Goal: Task Accomplishment & Management: Manage account settings

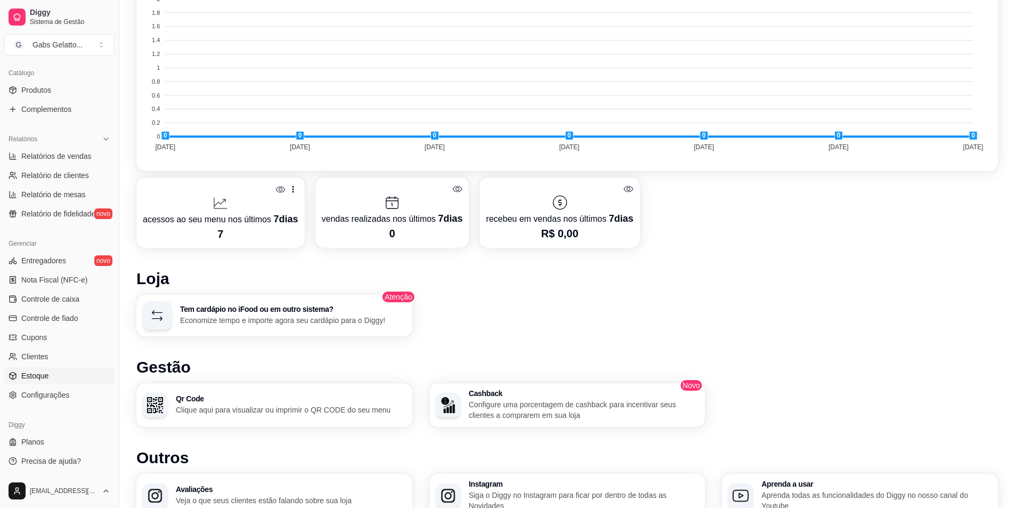
scroll to position [433, 0]
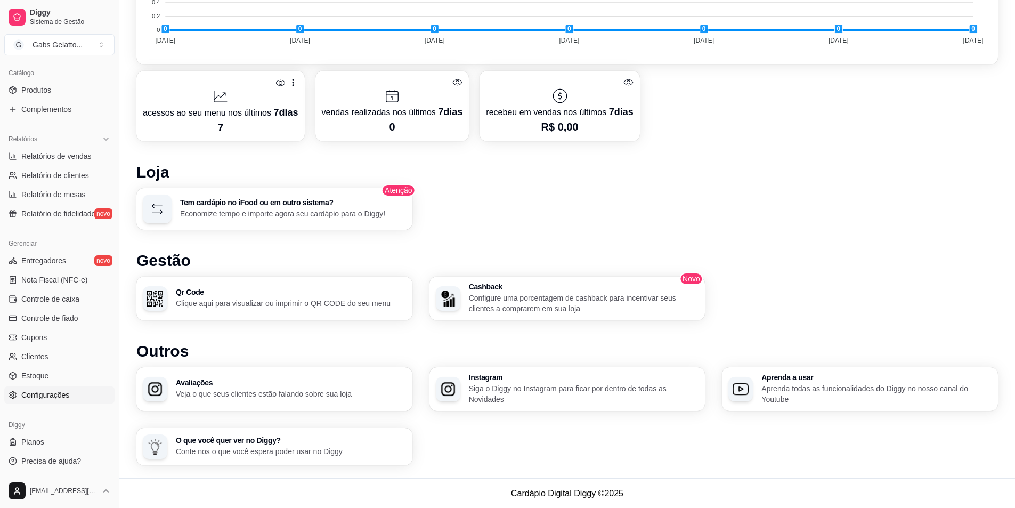
click at [69, 386] on link "Configurações" at bounding box center [59, 394] width 110 height 17
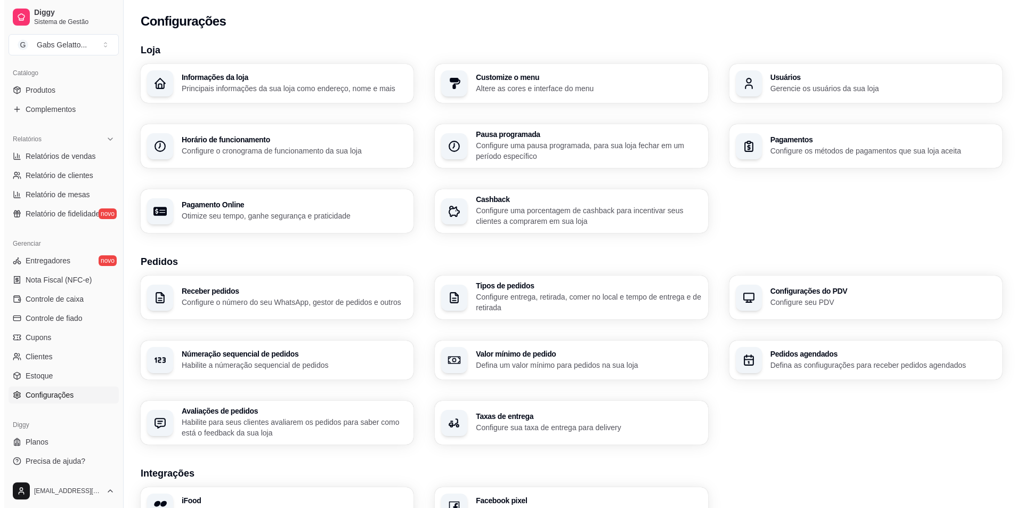
scroll to position [224, 0]
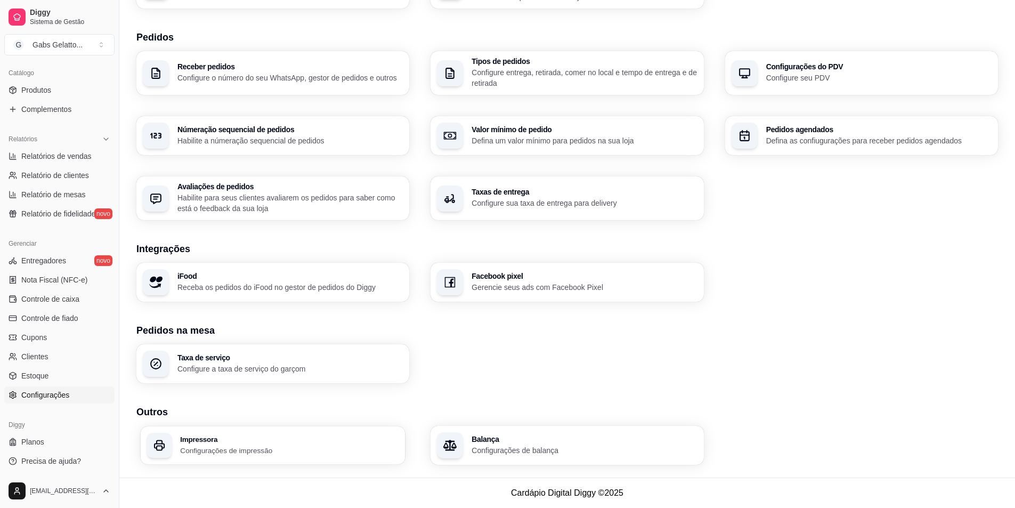
click at [341, 441] on h3 "Impressora" at bounding box center [289, 438] width 219 height 7
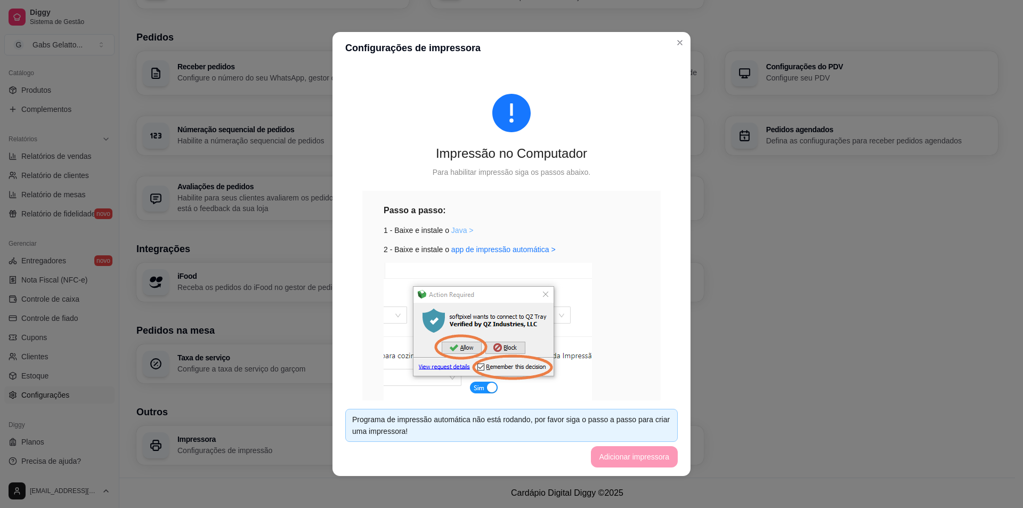
click at [459, 228] on link "Java >" at bounding box center [462, 230] width 22 height 9
click at [535, 253] on link "app de impressão automática >" at bounding box center [503, 249] width 104 height 9
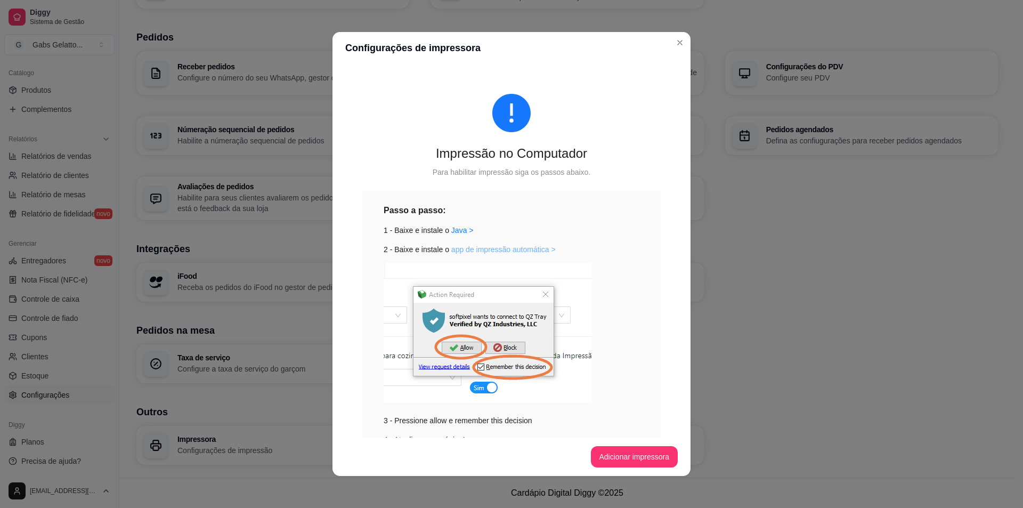
scroll to position [58, 0]
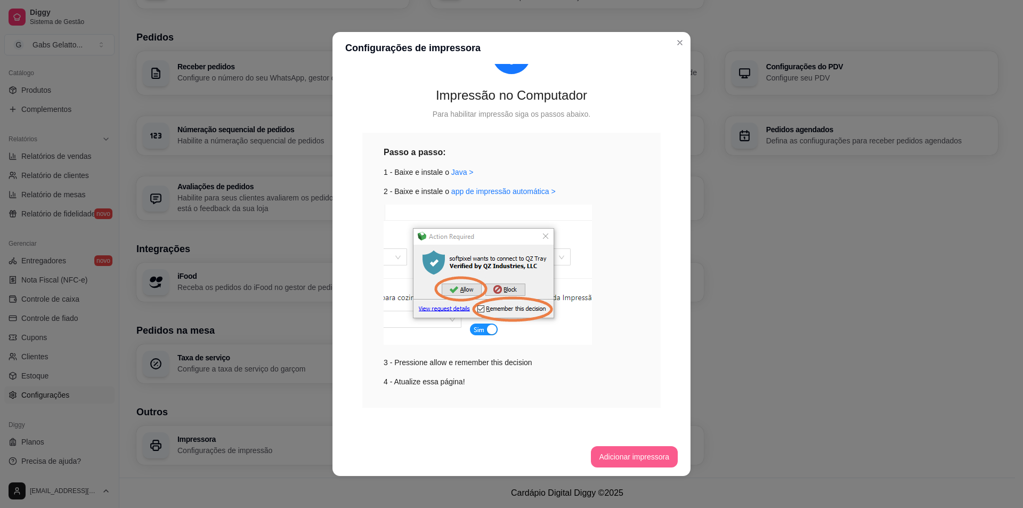
click at [618, 461] on button "Adicionar impressora" at bounding box center [634, 456] width 87 height 21
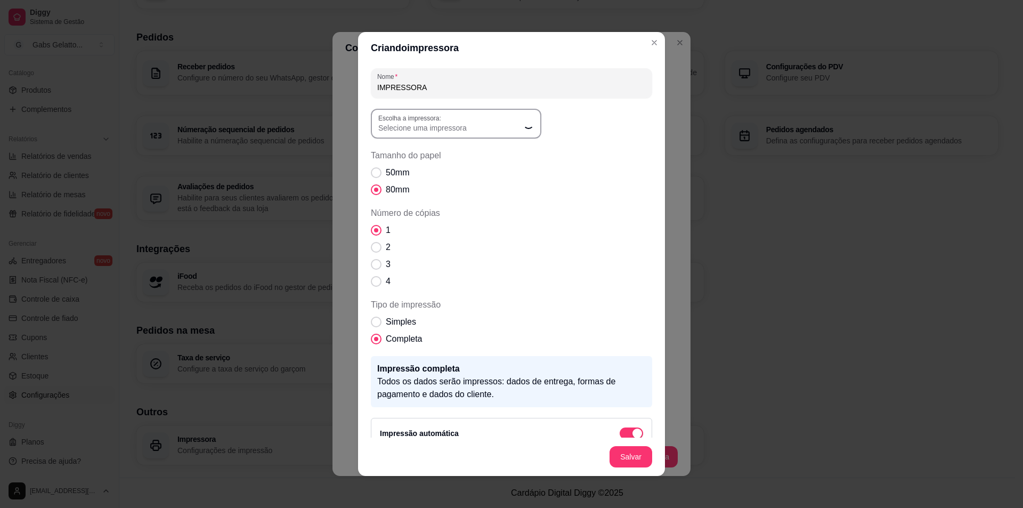
click at [432, 130] on span "Selecione uma impressora" at bounding box center [449, 128] width 143 height 11
click at [466, 131] on span "Selecione uma impressora" at bounding box center [449, 128] width 143 height 11
click at [522, 128] on icon "Loading" at bounding box center [529, 124] width 14 height 14
click at [523, 128] on button "Escolha a impressora: Selecione uma impressora" at bounding box center [456, 124] width 171 height 30
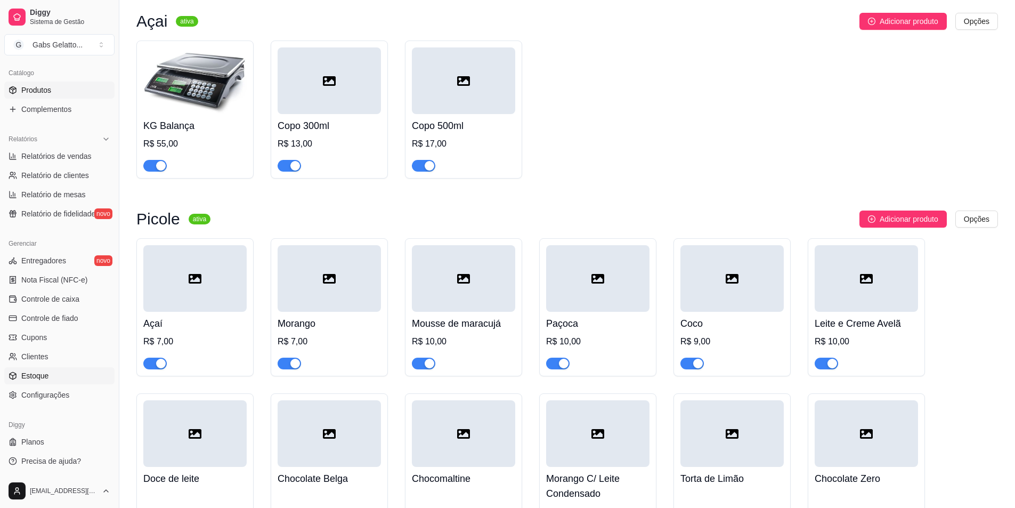
scroll to position [533, 0]
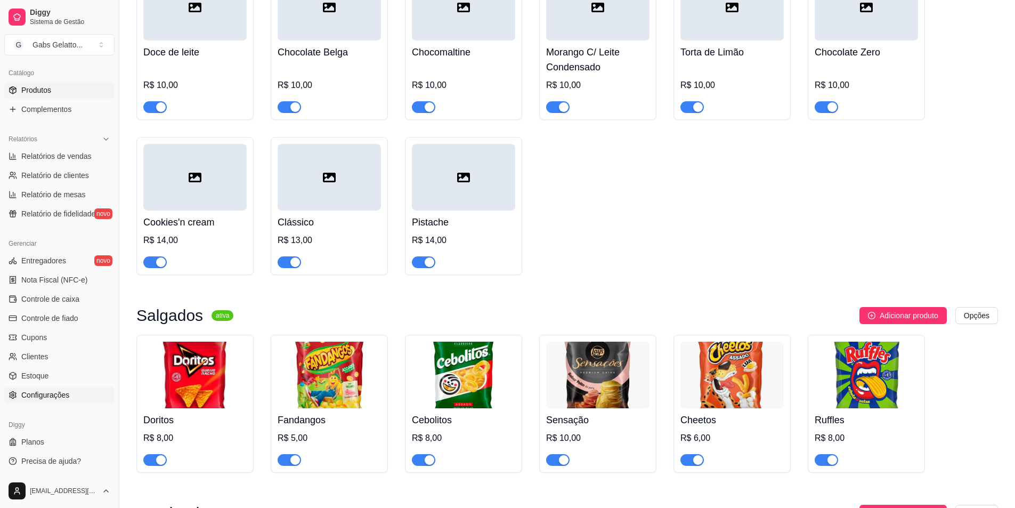
click at [35, 392] on span "Configurações" at bounding box center [45, 395] width 48 height 11
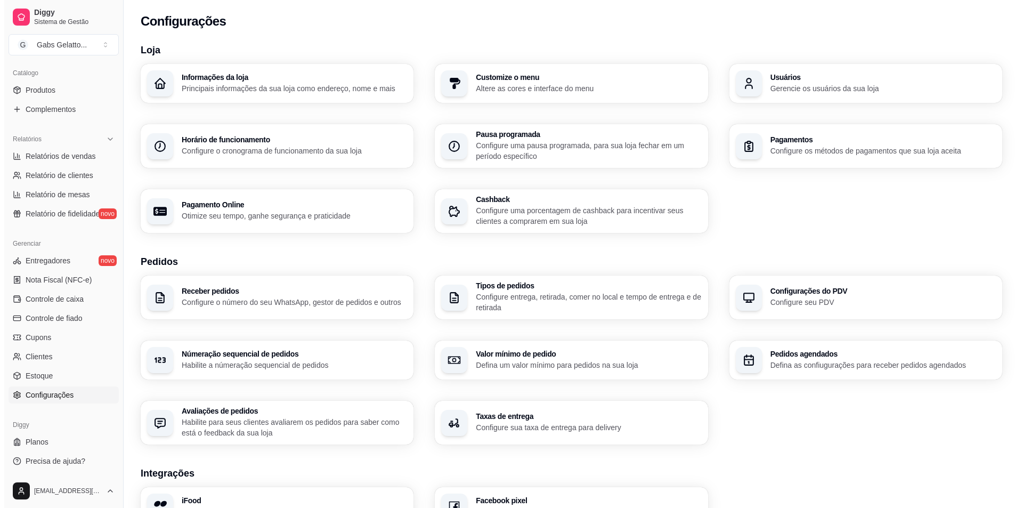
scroll to position [224, 0]
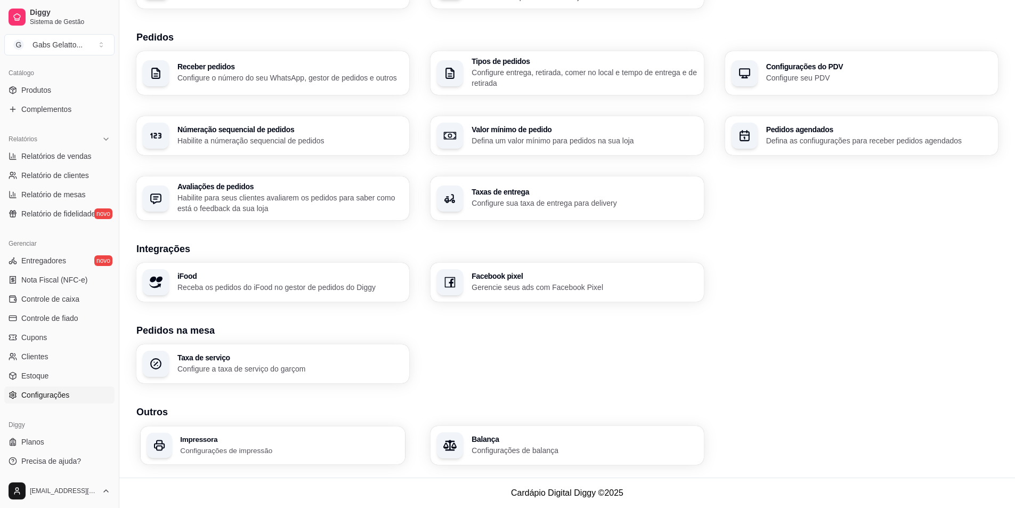
click at [245, 448] on p "Configurações de impressão" at bounding box center [289, 450] width 219 height 10
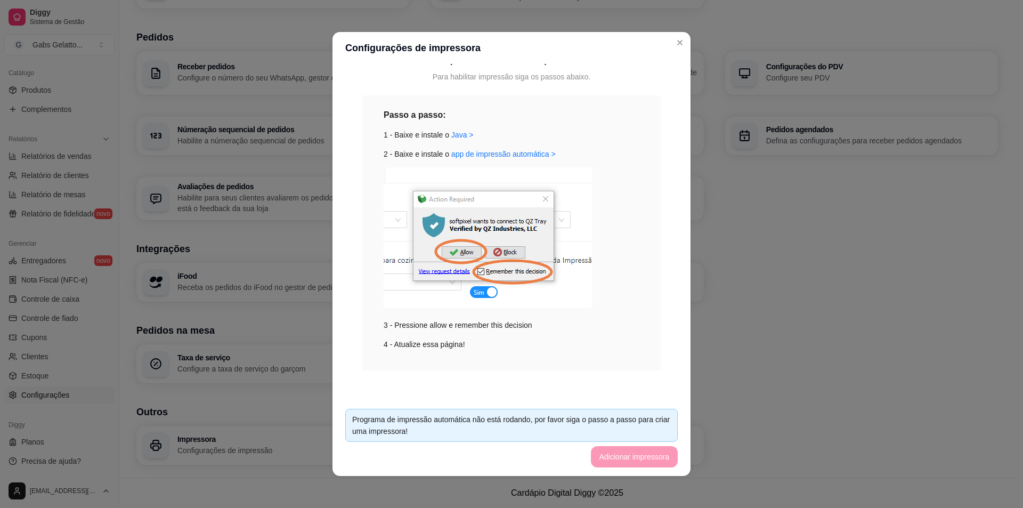
scroll to position [2, 0]
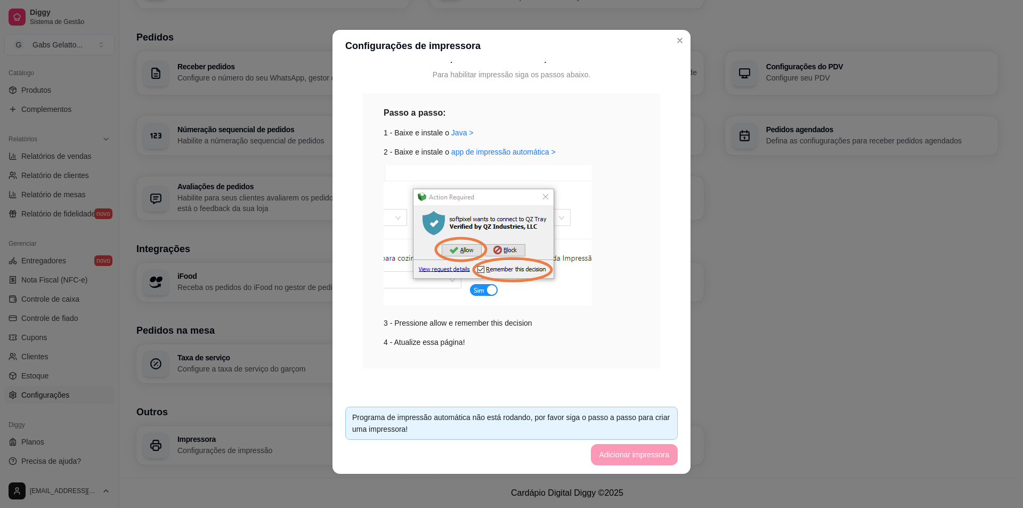
click at [645, 452] on footer "Programa de impressão automática não está rodando, por favor siga o passo a pas…" at bounding box center [512, 436] width 358 height 76
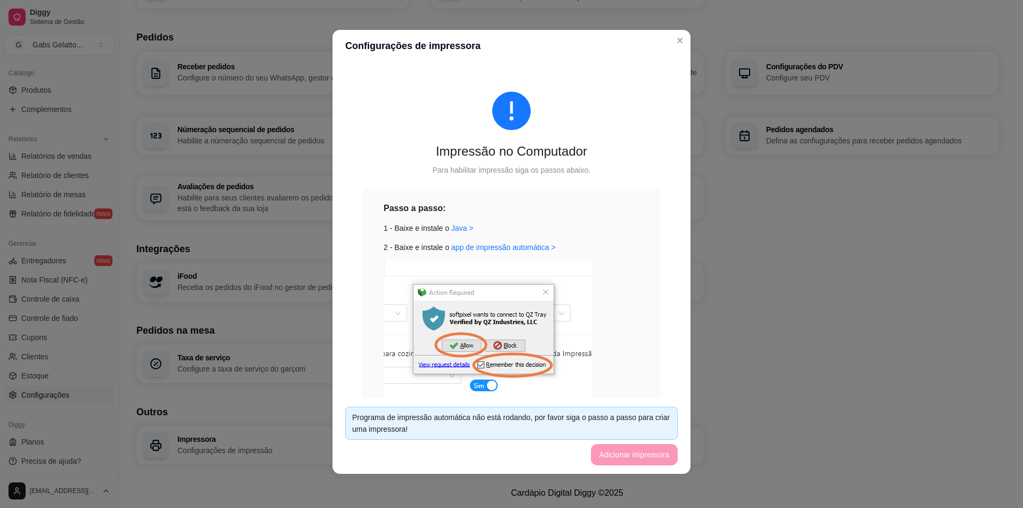
scroll to position [95, 0]
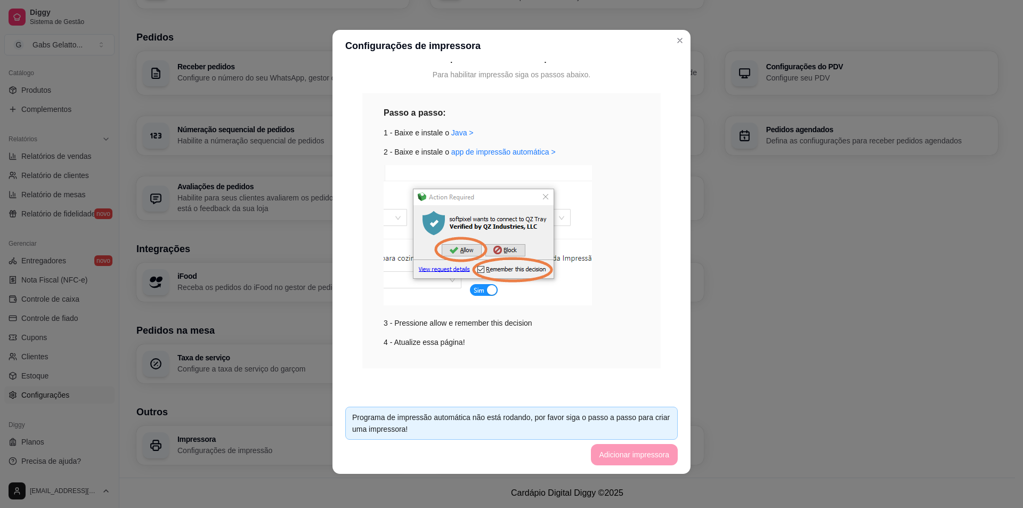
click at [641, 451] on footer "Programa de impressão automática não está rodando, por favor siga o passo a pas…" at bounding box center [512, 436] width 358 height 76
drag, startPoint x: 641, startPoint y: 451, endPoint x: 530, endPoint y: 308, distance: 181.6
click at [638, 447] on footer "Programa de impressão automática não está rodando, por favor siga o passo a pas…" at bounding box center [512, 436] width 358 height 76
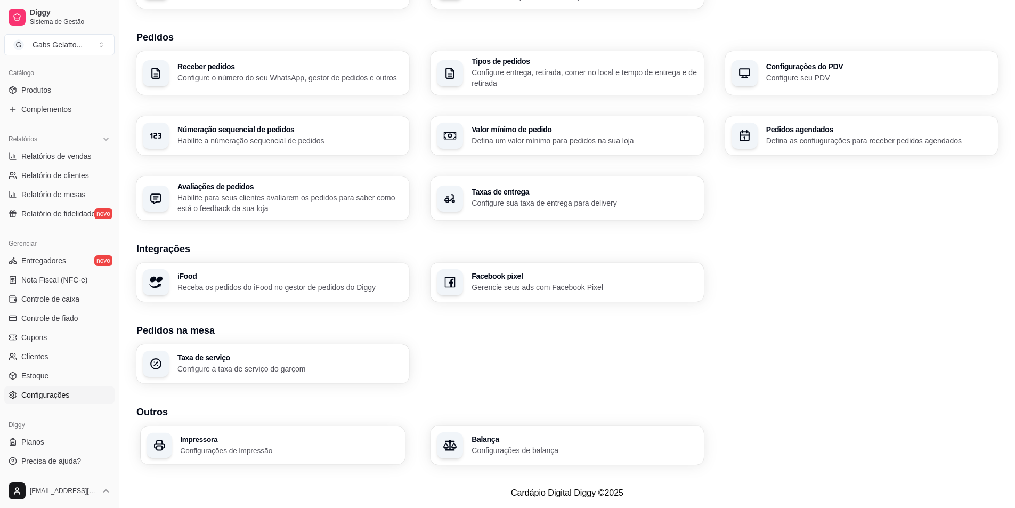
click at [226, 443] on div "Impressora Configurações de impressão" at bounding box center [289, 445] width 219 height 20
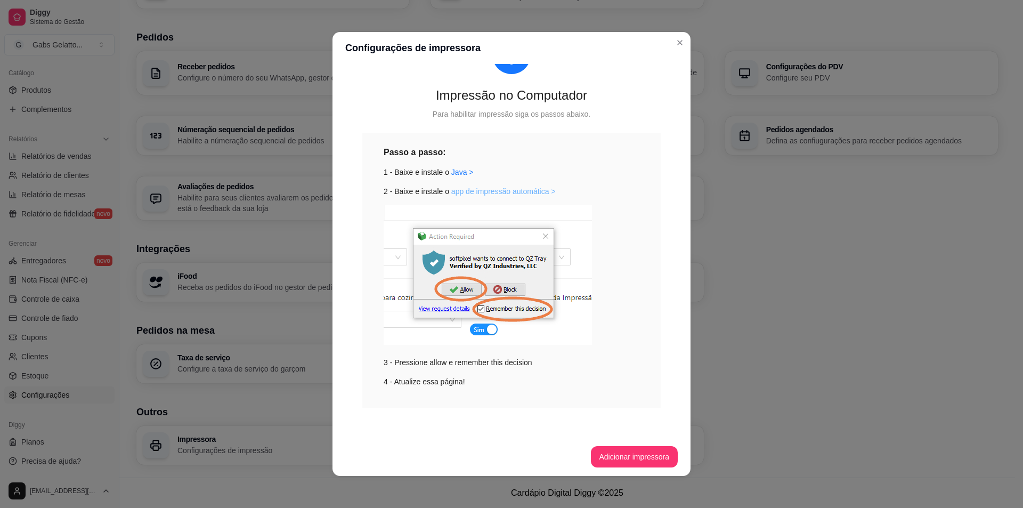
scroll to position [2, 0]
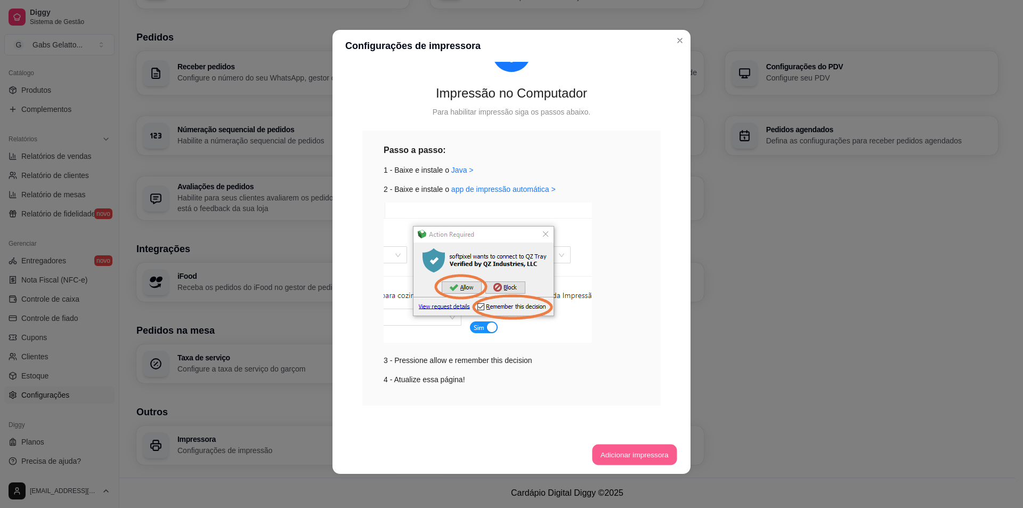
click at [624, 457] on button "Adicionar impressora" at bounding box center [634, 455] width 85 height 21
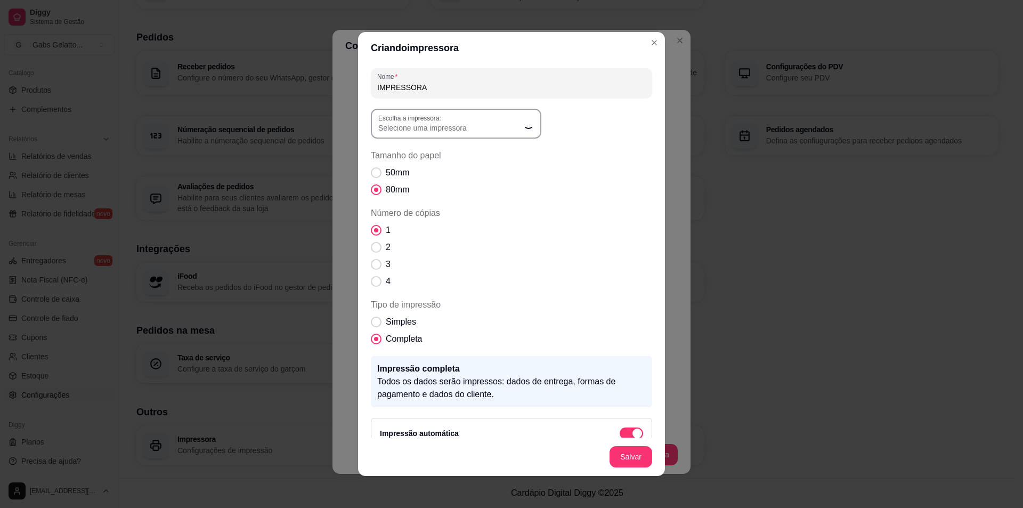
click at [430, 123] on span "Selecione uma impressora" at bounding box center [449, 128] width 143 height 11
click at [490, 134] on button "Escolha a impressora: Selecione uma impressora" at bounding box center [456, 124] width 171 height 30
click at [523, 120] on icon "Loading" at bounding box center [529, 124] width 12 height 12
click at [526, 120] on icon "button" at bounding box center [530, 123] width 9 height 9
click at [454, 208] on span "EPSON TM-T20X Receipt" at bounding box center [446, 205] width 137 height 10
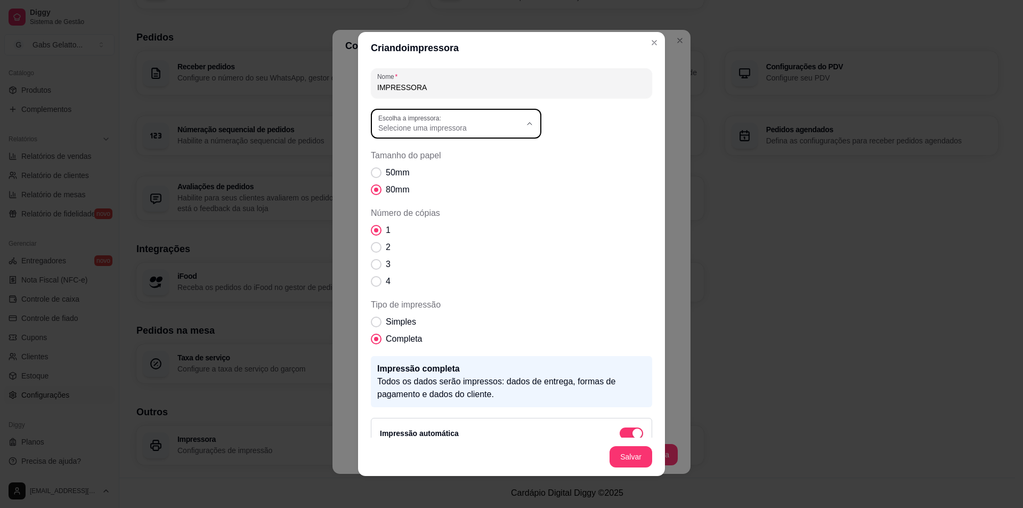
type input "EPSON TM-T20X Receipt"
select select "EPSON TM-T20X Receipt"
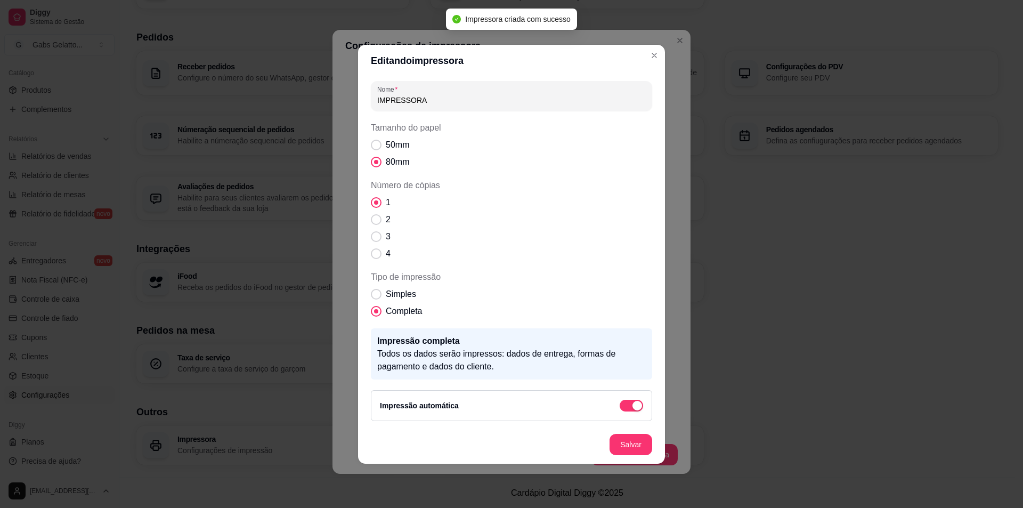
scroll to position [0, 0]
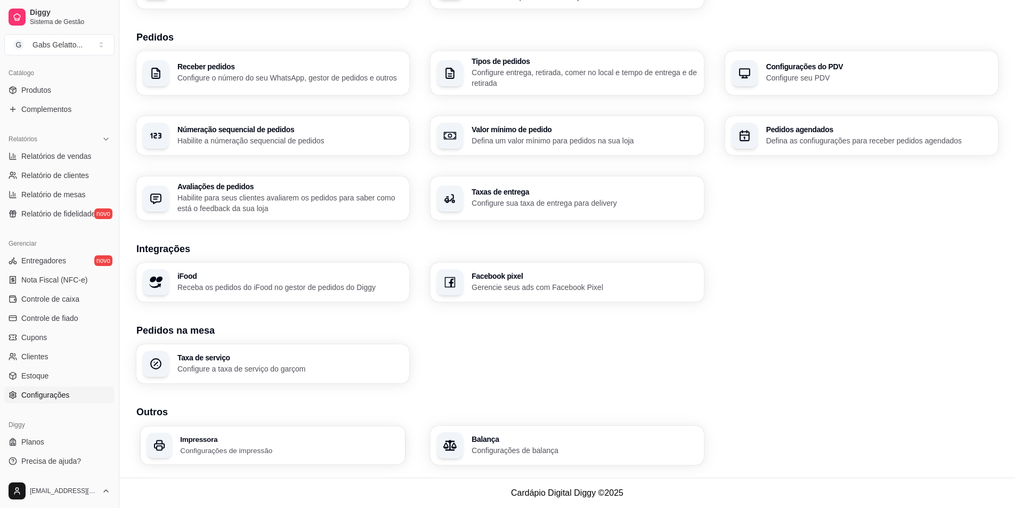
click at [319, 450] on p "Configurações de impressão" at bounding box center [289, 450] width 219 height 10
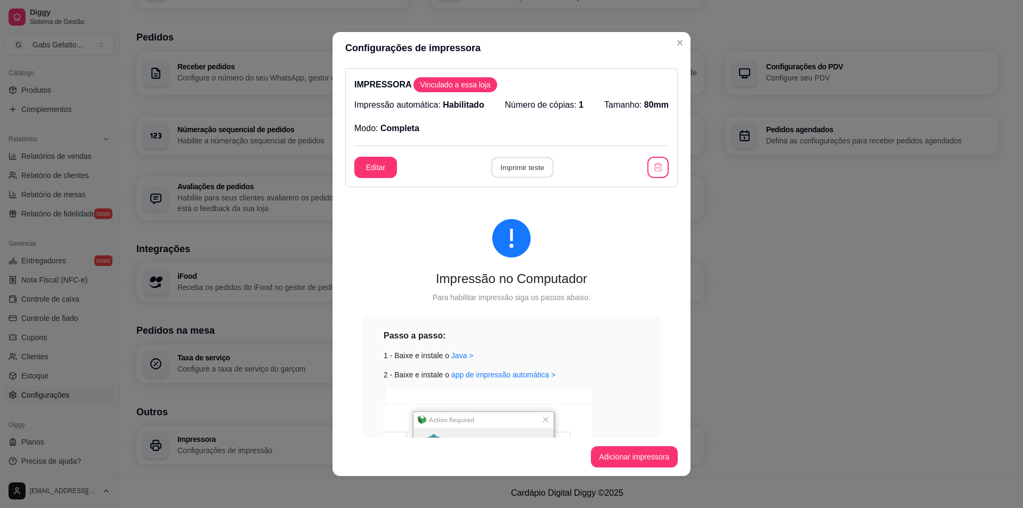
click at [513, 170] on button "Imprimir teste" at bounding box center [522, 167] width 62 height 21
click at [381, 169] on button "Editar" at bounding box center [375, 167] width 43 height 21
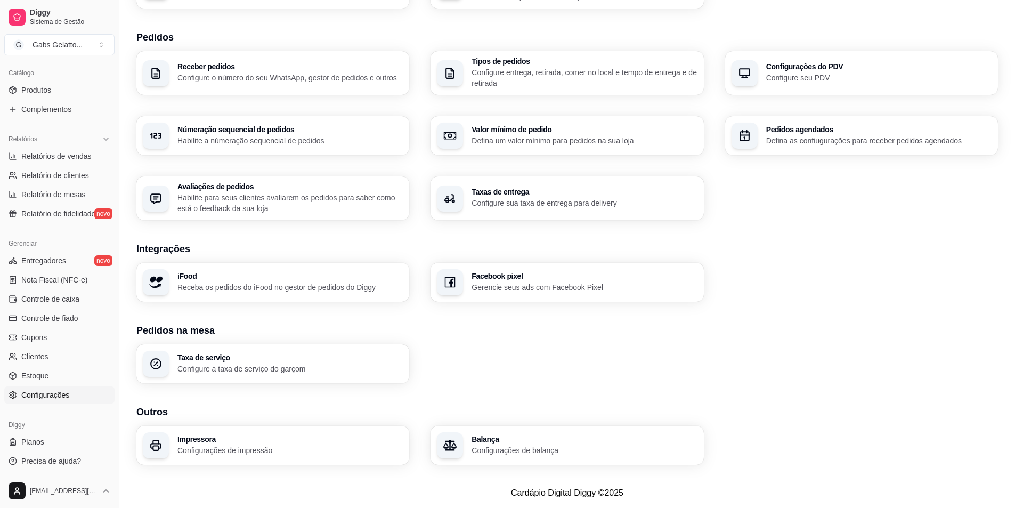
click at [478, 452] on p "Configurações de balança" at bounding box center [584, 450] width 225 height 11
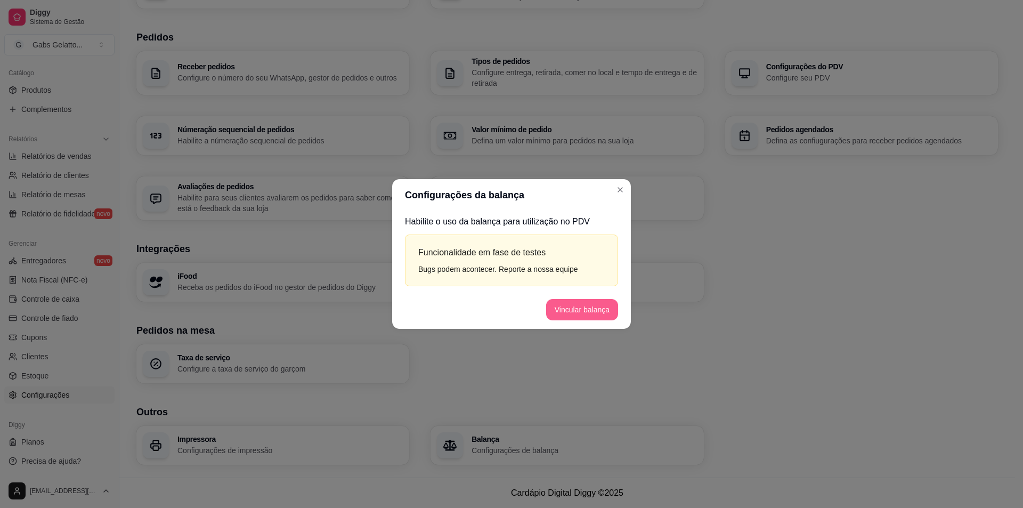
click at [577, 309] on button "Vincular balança" at bounding box center [582, 309] width 72 height 21
click at [584, 314] on button "Testar balança" at bounding box center [585, 310] width 63 height 21
click at [595, 312] on footer "Remover balança Testar balança" at bounding box center [511, 310] width 239 height 38
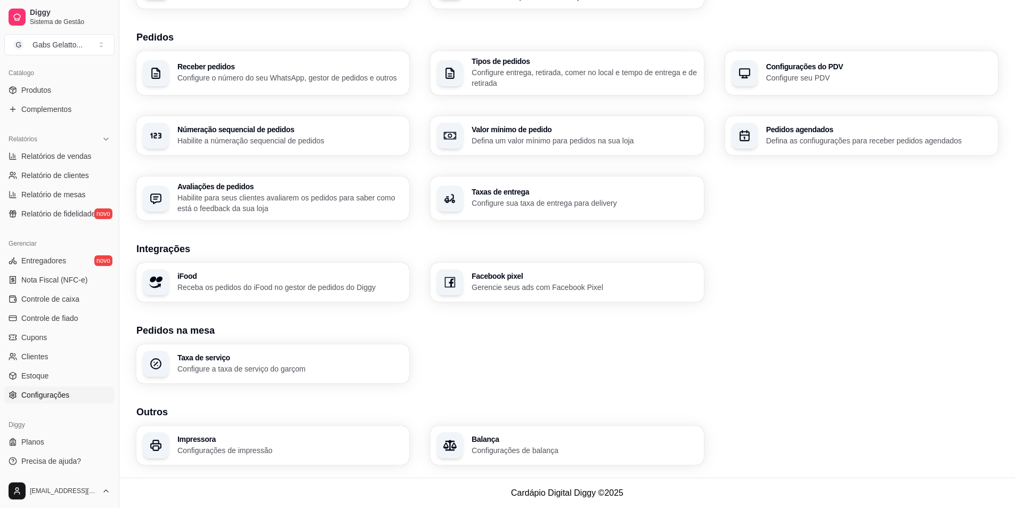
click at [531, 452] on p "Configurações de balança" at bounding box center [584, 450] width 225 height 11
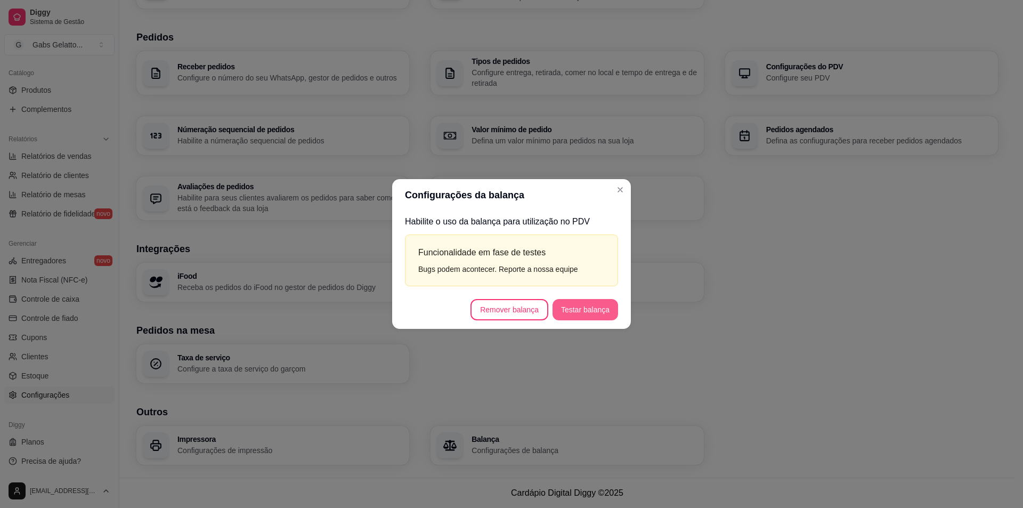
click at [583, 313] on button "Testar balança" at bounding box center [586, 309] width 66 height 21
click at [582, 313] on button "Testar balança" at bounding box center [585, 310] width 63 height 21
click at [582, 313] on button "Testar balança" at bounding box center [586, 309] width 66 height 21
click at [596, 312] on button "Testar balança" at bounding box center [586, 309] width 66 height 21
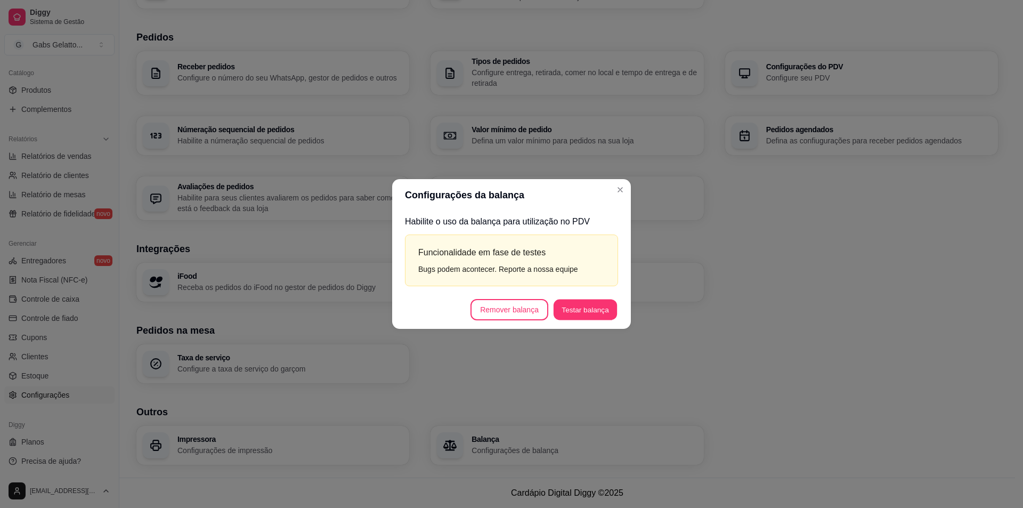
click at [596, 312] on button "Testar balança" at bounding box center [585, 310] width 63 height 21
click at [596, 312] on button "Testar balança" at bounding box center [586, 309] width 66 height 21
click at [596, 312] on button "Testar balança" at bounding box center [585, 310] width 63 height 21
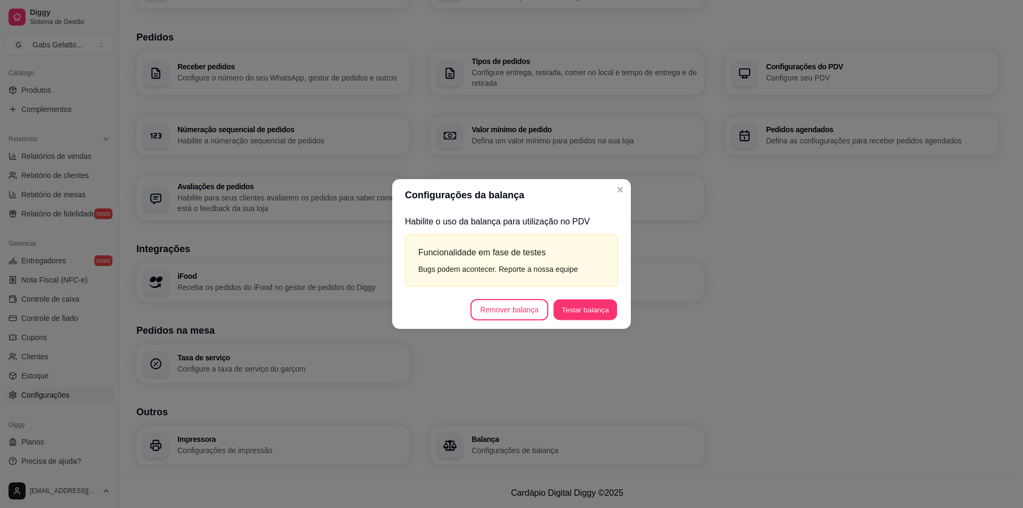
click at [596, 312] on button "Testar balança" at bounding box center [585, 310] width 63 height 21
click at [596, 312] on button "Testar balança" at bounding box center [578, 309] width 80 height 21
click at [596, 312] on button "Testar balança" at bounding box center [586, 309] width 66 height 21
click at [596, 312] on button "Testar balança" at bounding box center [585, 310] width 63 height 21
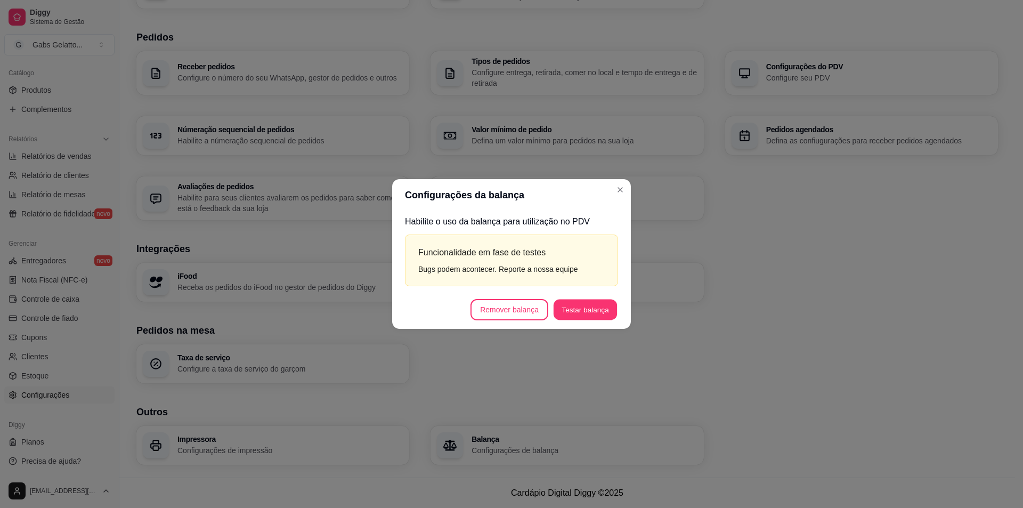
click at [596, 312] on button "Testar balança" at bounding box center [585, 310] width 63 height 21
click at [596, 312] on button "Testar balança" at bounding box center [586, 309] width 66 height 21
click at [599, 311] on button "Testar balança" at bounding box center [586, 309] width 66 height 21
click at [600, 308] on button "Testar balança" at bounding box center [586, 309] width 66 height 21
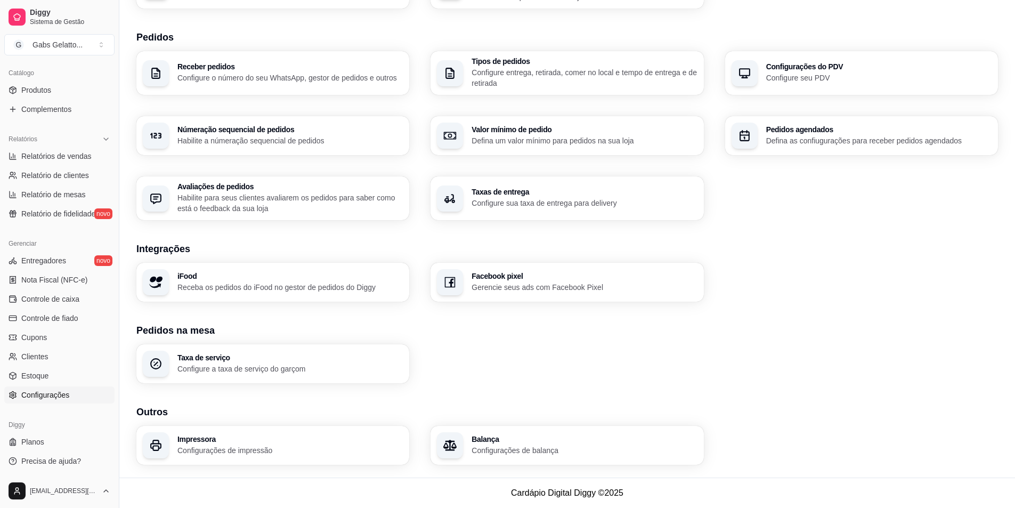
click at [509, 452] on p "Configurações de balança" at bounding box center [584, 450] width 225 height 11
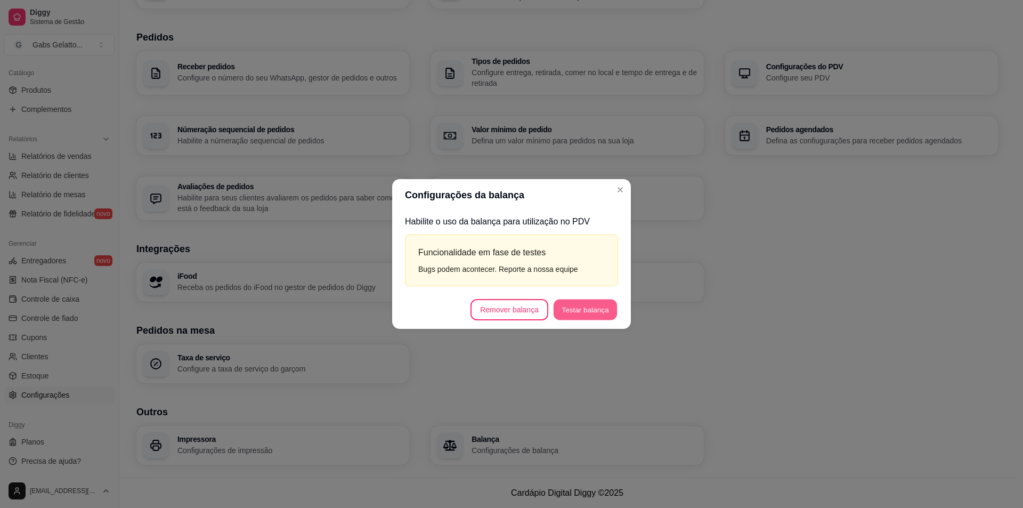
click at [594, 309] on button "Testar balança" at bounding box center [585, 310] width 63 height 21
click at [570, 317] on button "Vincular balança" at bounding box center [582, 309] width 72 height 21
click at [594, 308] on button "Testar balança" at bounding box center [586, 309] width 66 height 21
click at [594, 308] on button "Testar balança" at bounding box center [585, 310] width 63 height 21
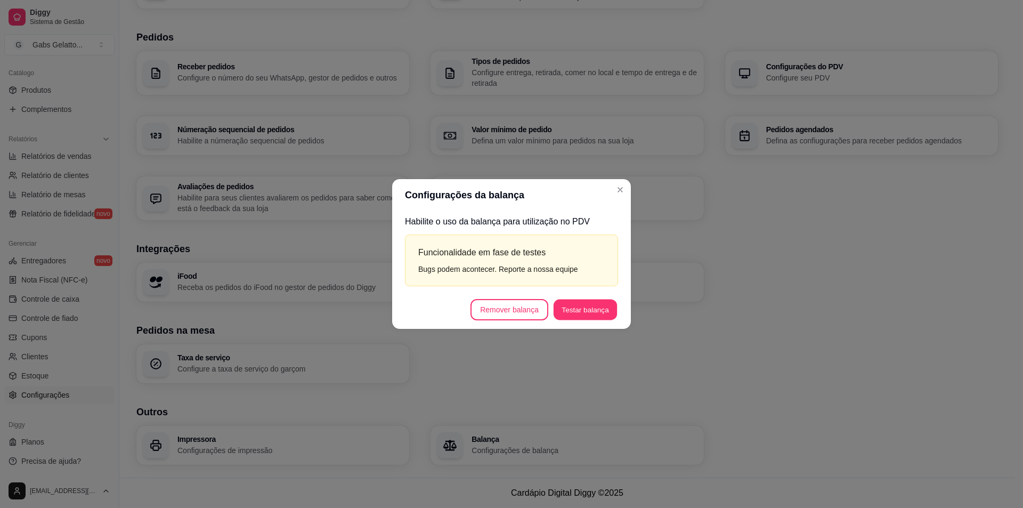
click at [593, 309] on button "Testar balança" at bounding box center [585, 310] width 63 height 21
click at [593, 309] on button "Testar balança" at bounding box center [586, 309] width 66 height 21
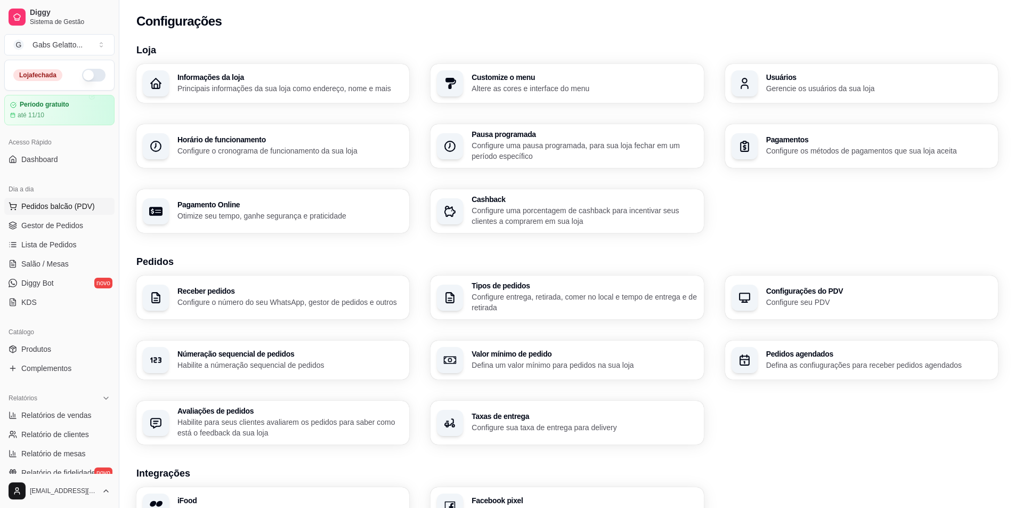
click at [66, 211] on span "Pedidos balcão (PDV)" at bounding box center [58, 206] width 74 height 11
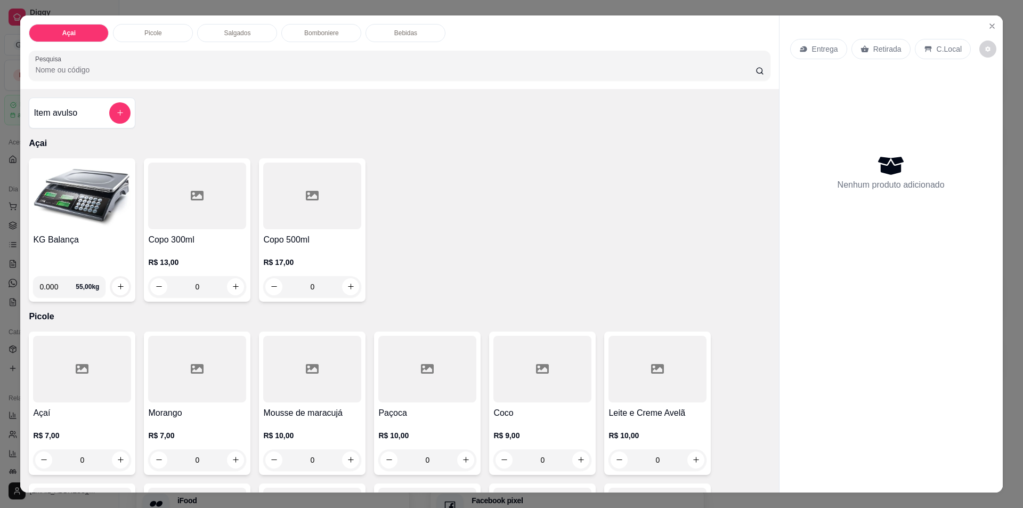
click at [90, 205] on img at bounding box center [82, 196] width 98 height 67
click at [99, 191] on img at bounding box center [82, 196] width 98 height 67
click at [994, 26] on button "Close" at bounding box center [992, 26] width 17 height 17
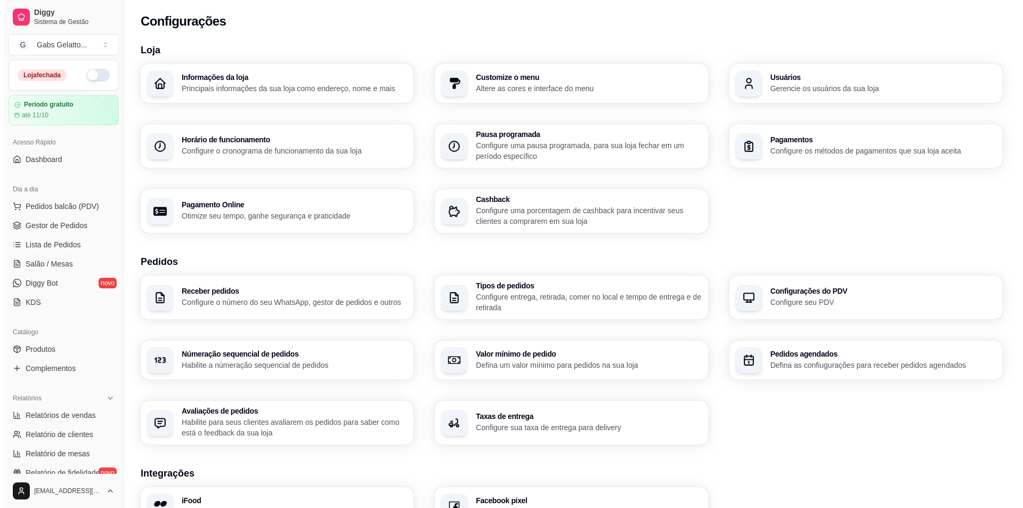
scroll to position [224, 0]
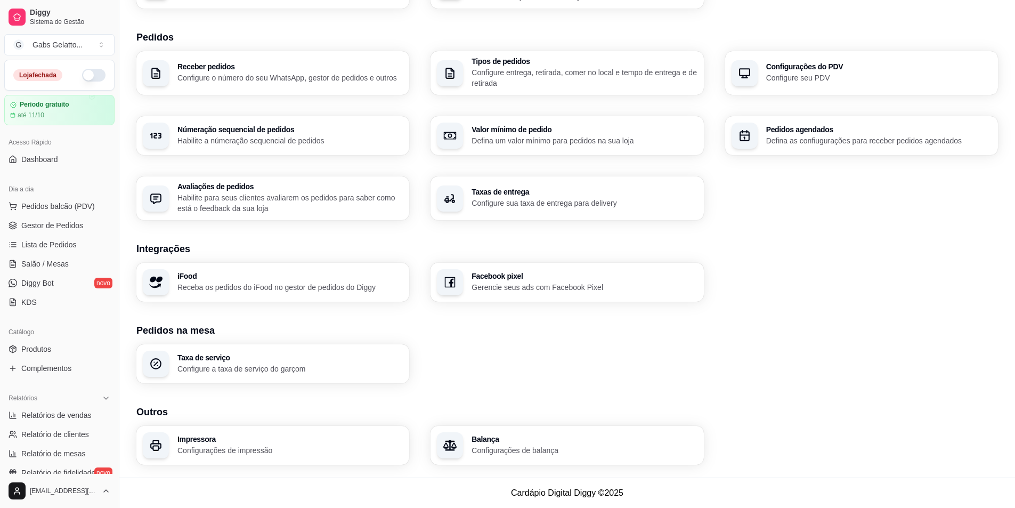
click at [481, 451] on p "Configurações de balança" at bounding box center [584, 450] width 225 height 11
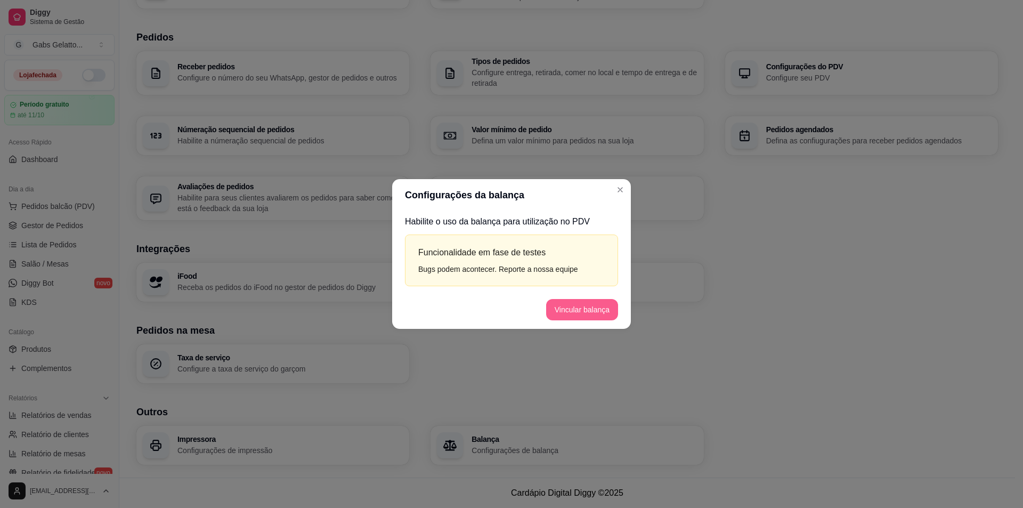
click at [591, 312] on button "Vincular balança" at bounding box center [582, 309] width 72 height 21
click at [579, 310] on button "Vincular balança" at bounding box center [582, 310] width 70 height 21
click at [579, 310] on button "Vincular balança" at bounding box center [582, 309] width 72 height 21
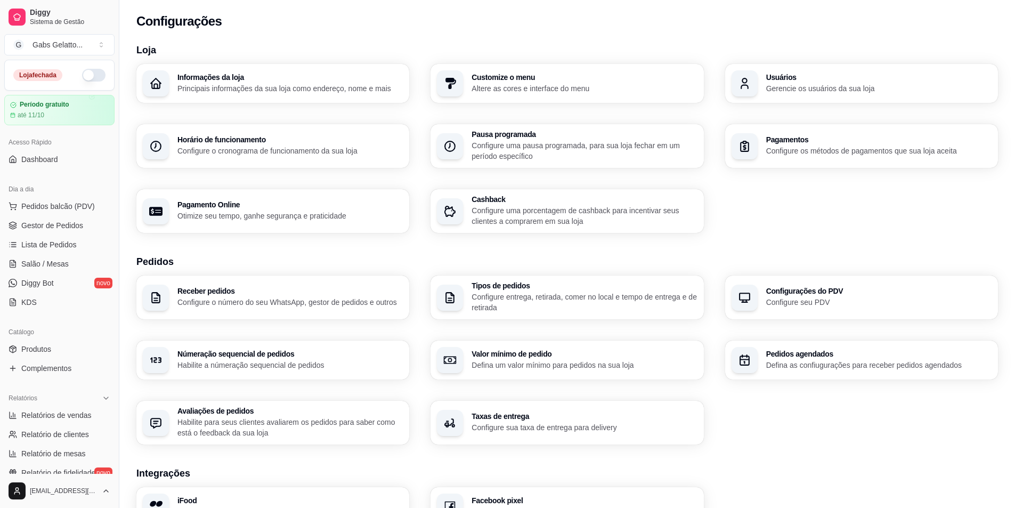
scroll to position [224, 0]
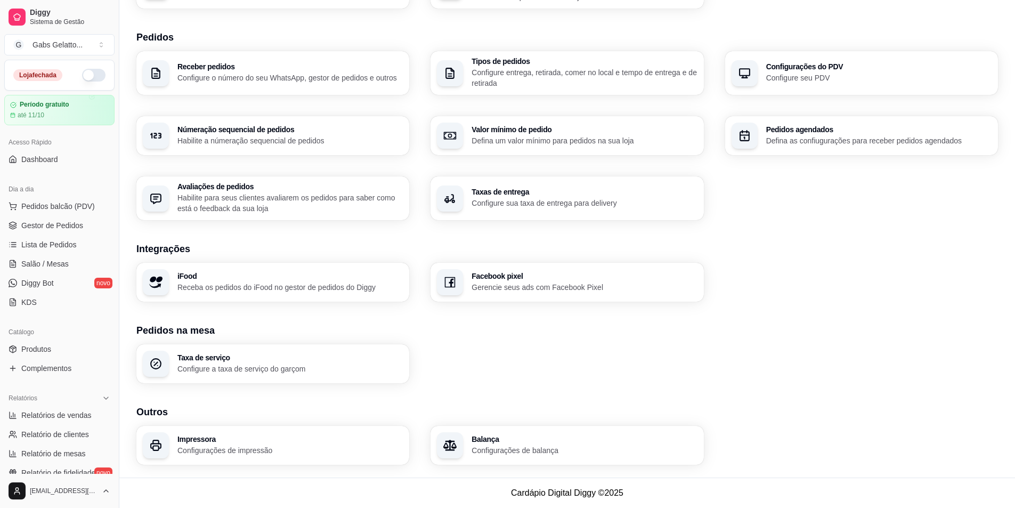
click at [482, 453] on p "Configurações de balança" at bounding box center [584, 450] width 225 height 11
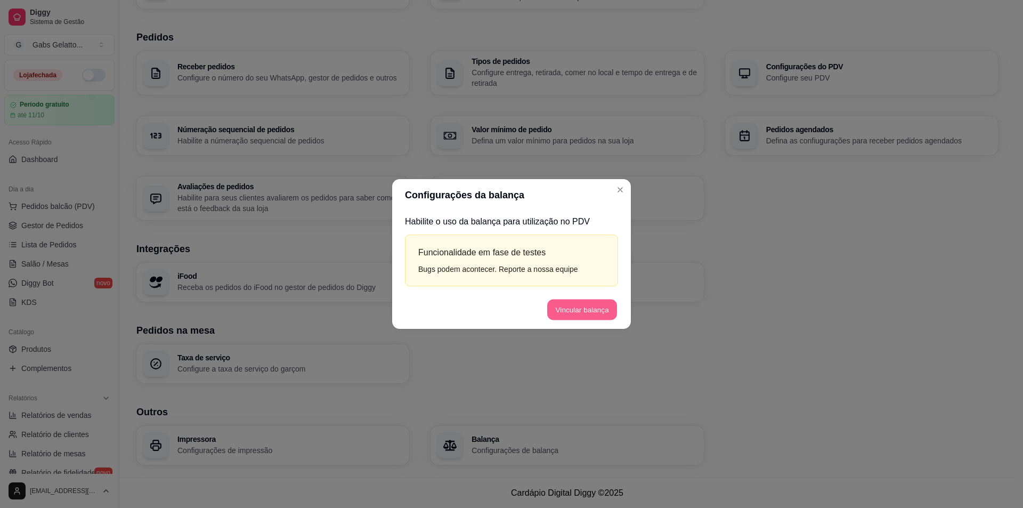
click at [563, 304] on button "Vincular balança" at bounding box center [582, 310] width 70 height 21
click at [587, 313] on button "Testar balança" at bounding box center [586, 309] width 66 height 21
drag, startPoint x: 579, startPoint y: 190, endPoint x: 560, endPoint y: 191, distance: 19.8
click at [560, 191] on header "Configurações da balança" at bounding box center [511, 195] width 239 height 32
drag, startPoint x: 560, startPoint y: 191, endPoint x: 544, endPoint y: 192, distance: 16.0
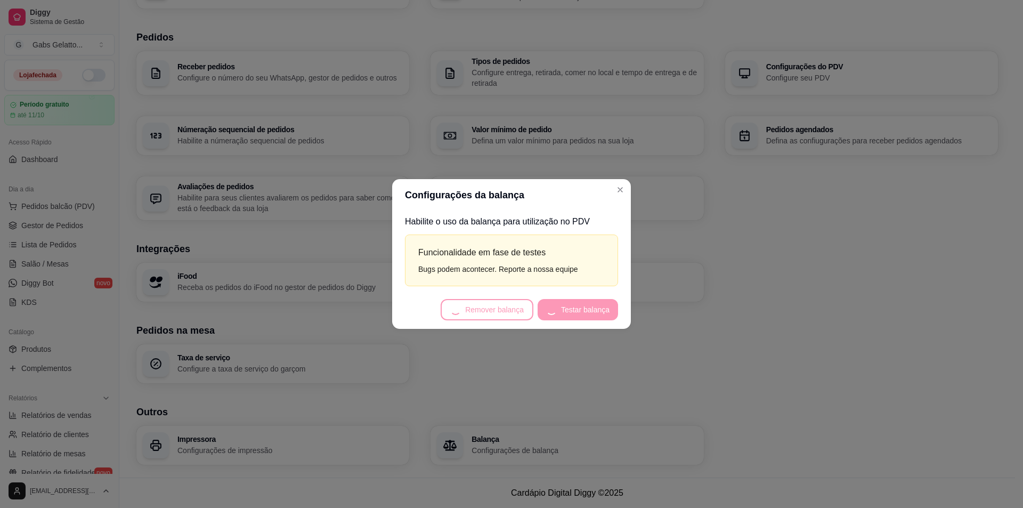
click at [544, 192] on header "Configurações da balança" at bounding box center [511, 195] width 239 height 32
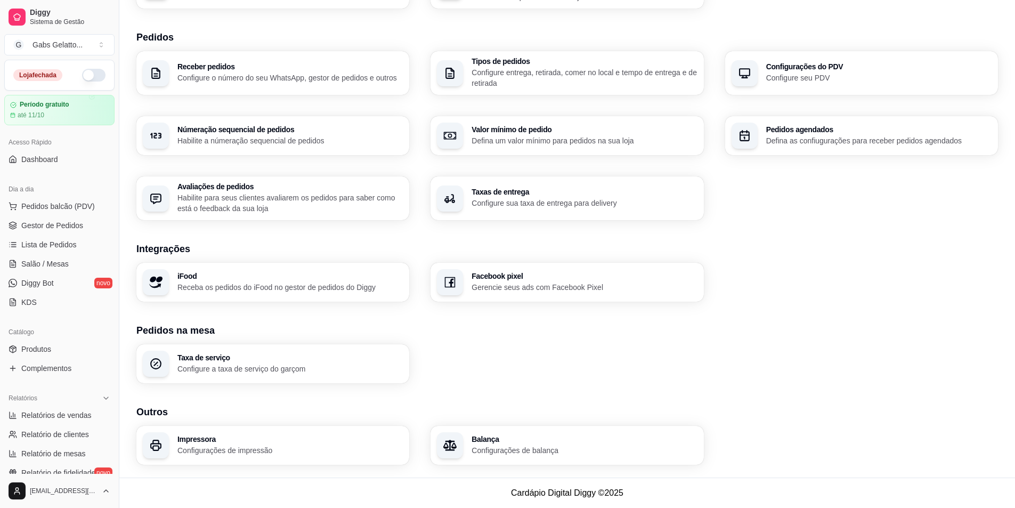
scroll to position [171, 0]
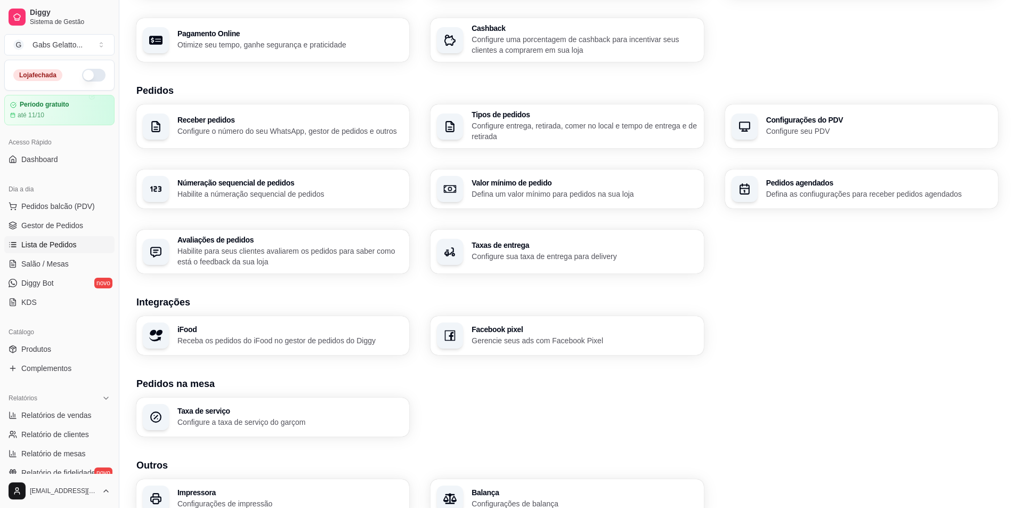
click at [69, 241] on span "Lista de Pedidos" at bounding box center [48, 244] width 55 height 11
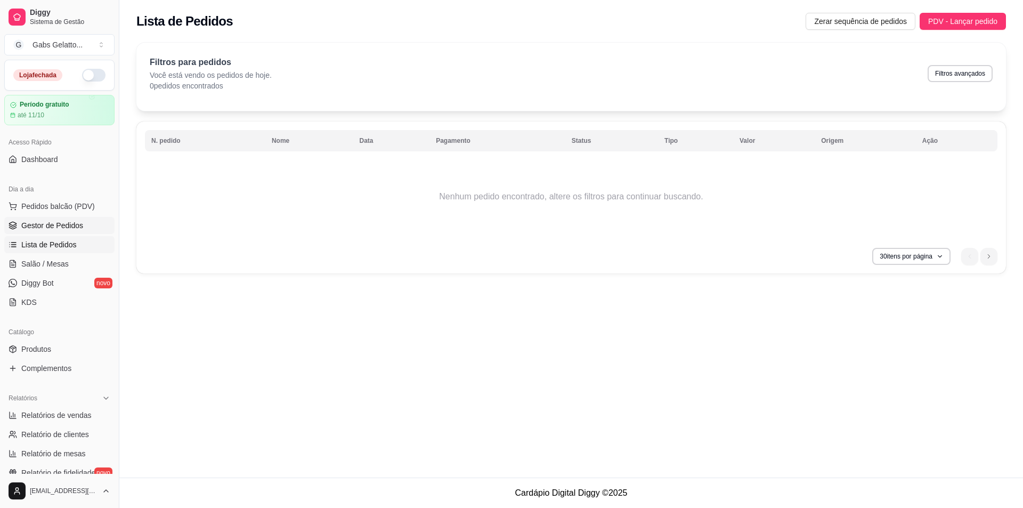
click at [75, 227] on span "Gestor de Pedidos" at bounding box center [52, 225] width 62 height 11
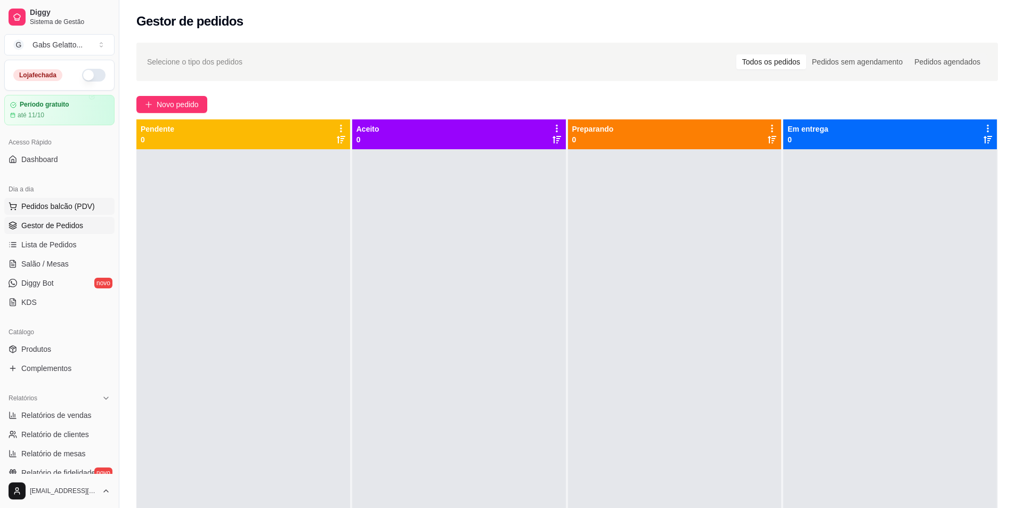
click at [88, 205] on span "Pedidos balcão (PDV)" at bounding box center [58, 206] width 74 height 11
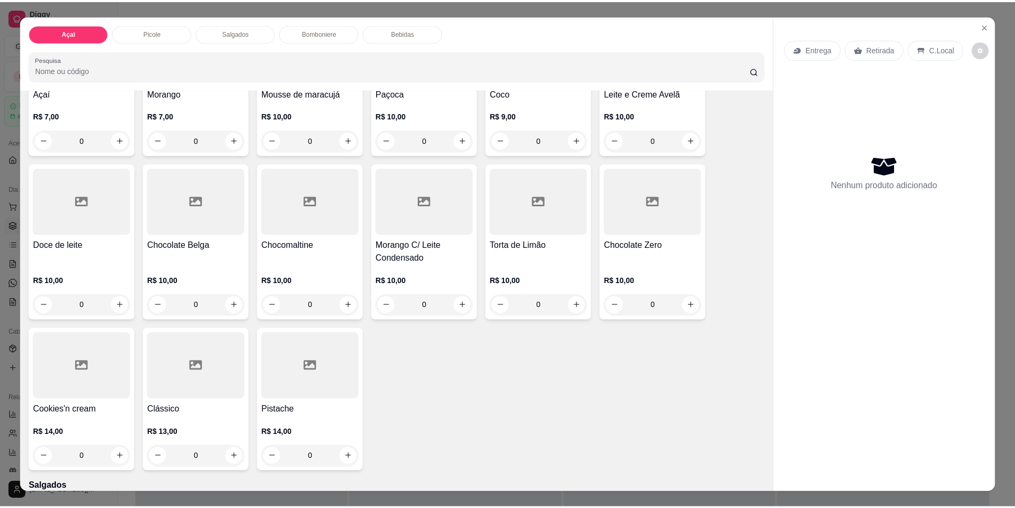
scroll to position [586, 0]
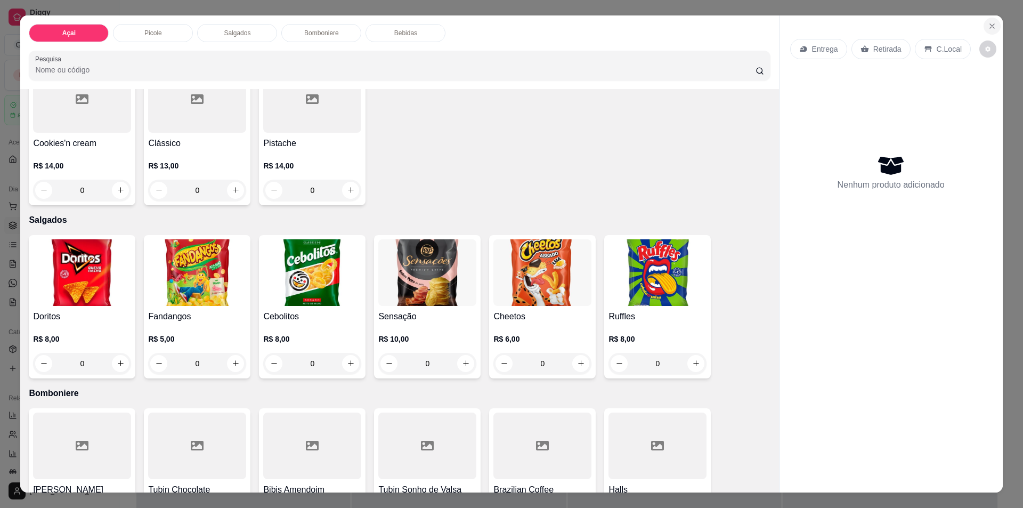
click at [988, 27] on icon "Close" at bounding box center [992, 26] width 9 height 9
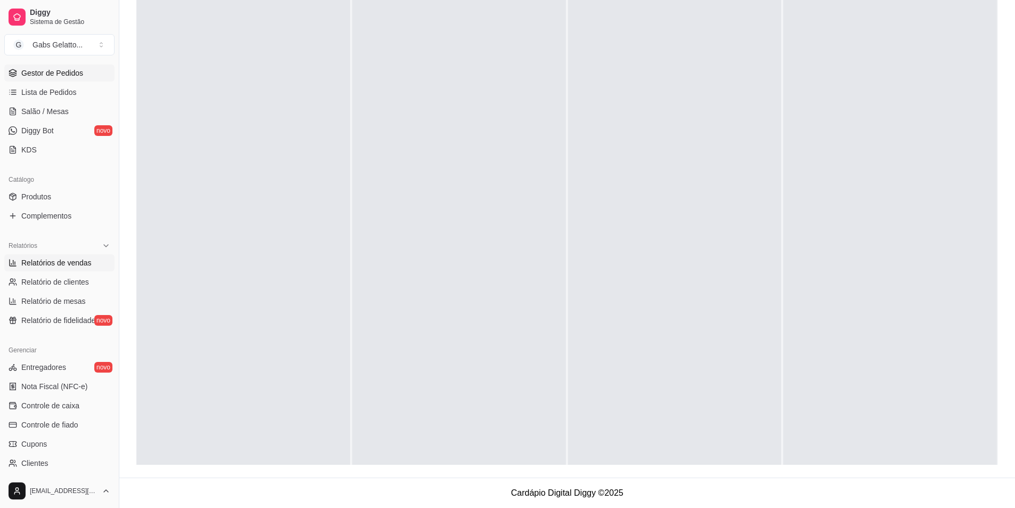
scroll to position [99, 0]
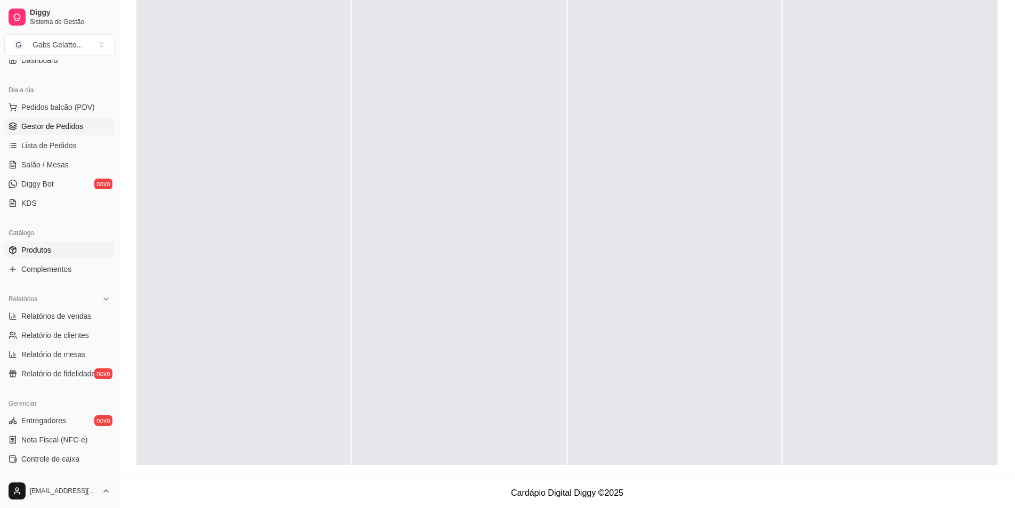
click at [58, 252] on link "Produtos" at bounding box center [59, 249] width 110 height 17
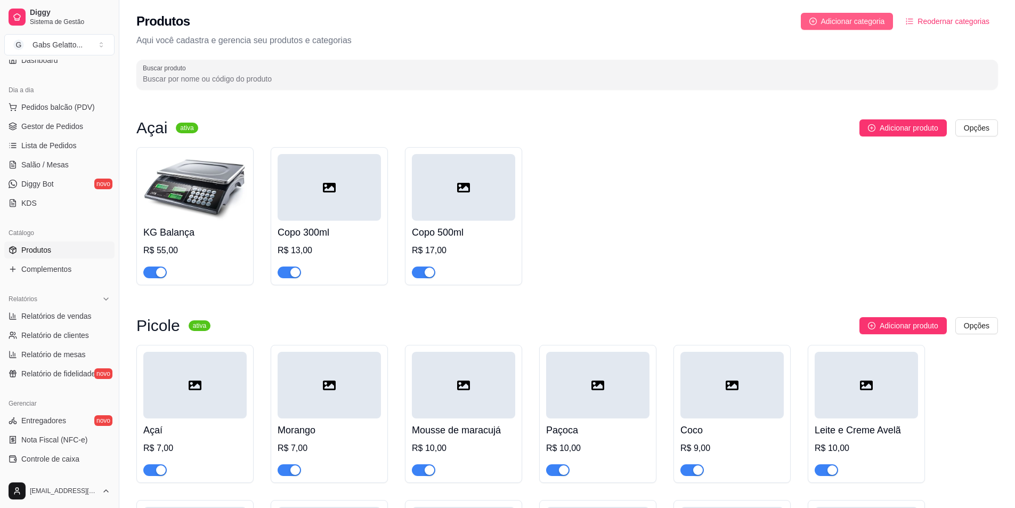
click at [852, 29] on button "Adicionar categoria" at bounding box center [847, 21] width 93 height 17
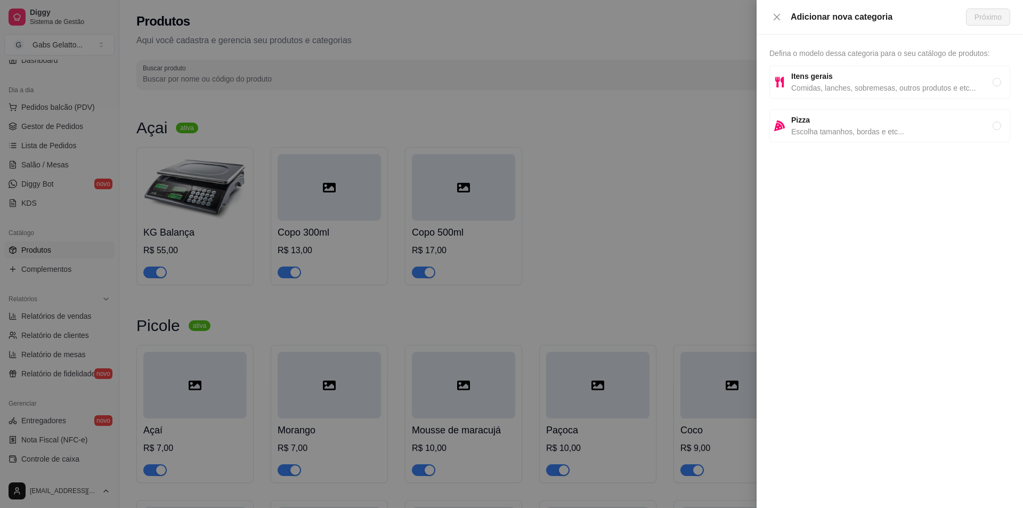
click at [853, 53] on span "Defina o modelo dessa categoria para o seu catálogo de produtos:" at bounding box center [880, 53] width 220 height 9
click at [857, 50] on span "Defina o modelo dessa categoria para o seu catálogo de produtos:" at bounding box center [880, 53] width 220 height 9
click at [874, 53] on span "Defina o modelo dessa categoria para o seu catálogo de produtos:" at bounding box center [880, 53] width 220 height 9
click at [860, 91] on span "Comidas, lanches, sobremesas, outros produtos e etc..." at bounding box center [892, 88] width 201 height 12
radio input "true"
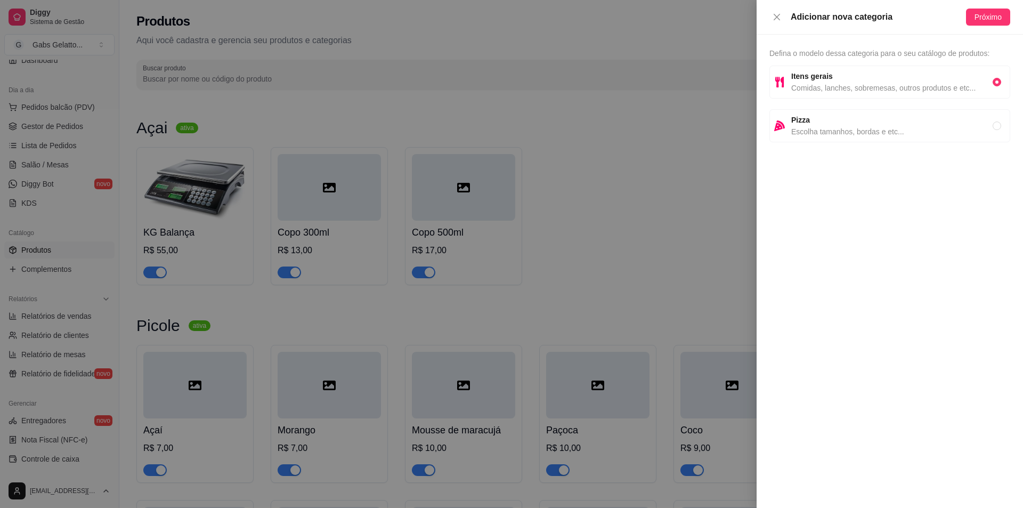
click at [790, 62] on div "Defina o modelo dessa categoria para o seu catálogo de produtos: Itens gerais C…" at bounding box center [890, 271] width 267 height 473
click at [798, 55] on span "Defina o modelo dessa categoria para o seu catálogo de produtos:" at bounding box center [880, 53] width 220 height 9
click at [824, 59] on div "Defina o modelo dessa categoria para o seu catálogo de produtos: Itens gerais C…" at bounding box center [890, 271] width 267 height 473
click at [828, 55] on span "Defina o modelo dessa categoria para o seu catálogo de produtos:" at bounding box center [880, 53] width 220 height 9
click at [836, 54] on span "Defina o modelo dessa categoria para o seu catálogo de produtos:" at bounding box center [880, 53] width 220 height 9
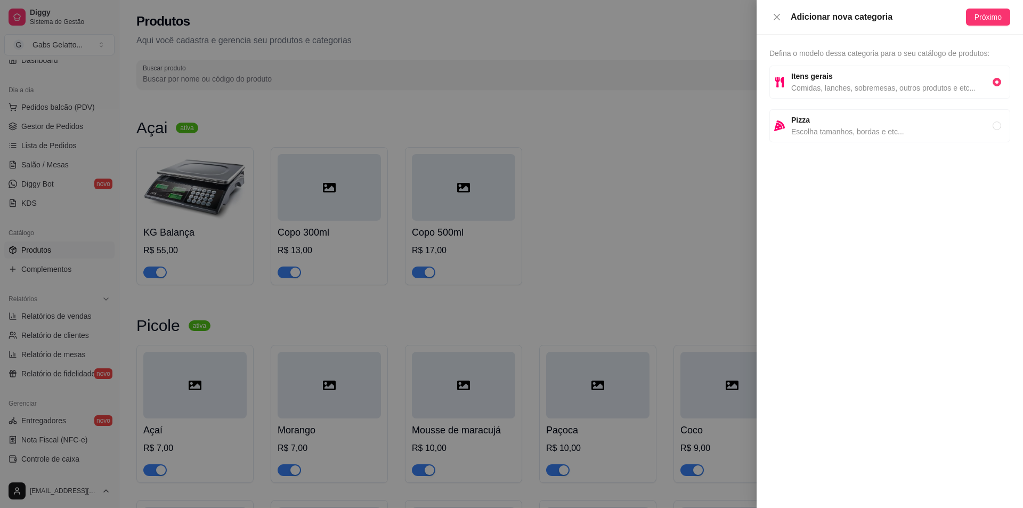
drag, startPoint x: 849, startPoint y: 55, endPoint x: 846, endPoint y: 88, distance: 33.7
click at [848, 57] on span "Defina o modelo dessa categoria para o seu catálogo de produtos:" at bounding box center [880, 53] width 220 height 9
click at [986, 24] on button "Próximo" at bounding box center [988, 17] width 44 height 17
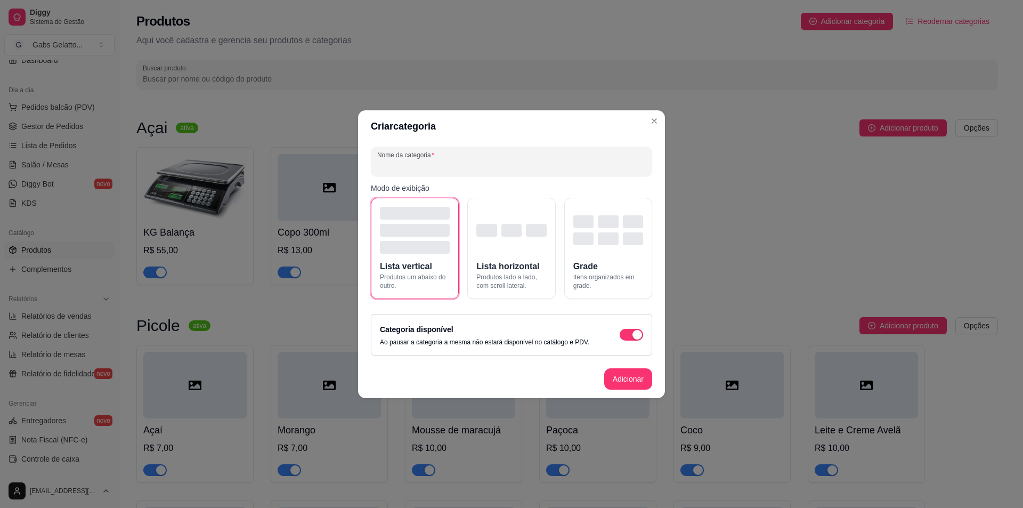
click at [472, 164] on input "Nome da categoria" at bounding box center [511, 165] width 269 height 11
click at [496, 166] on input "Nome da categoria" at bounding box center [511, 165] width 269 height 11
type input "s"
type input "Sorvete Expresso"
click at [630, 380] on button "Adicionar" at bounding box center [628, 378] width 47 height 21
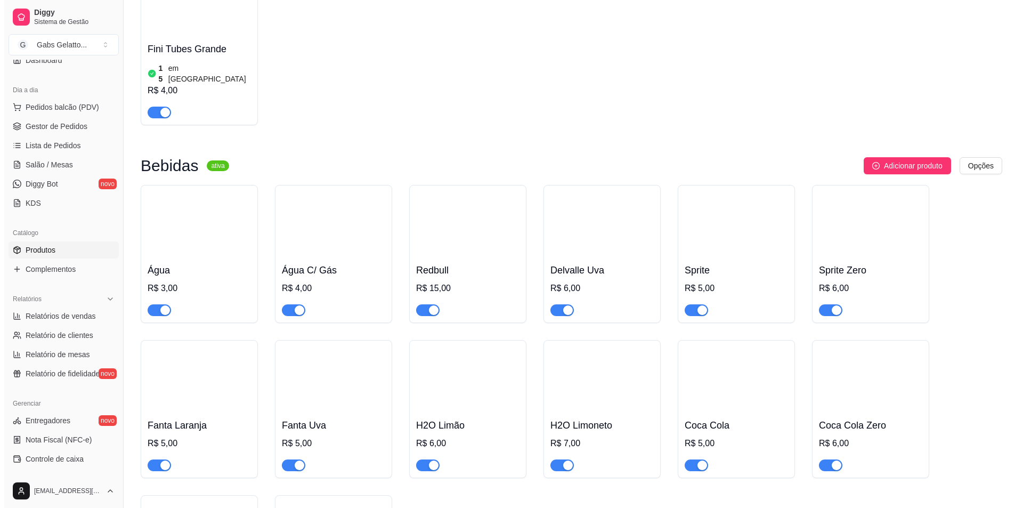
scroll to position [1853, 0]
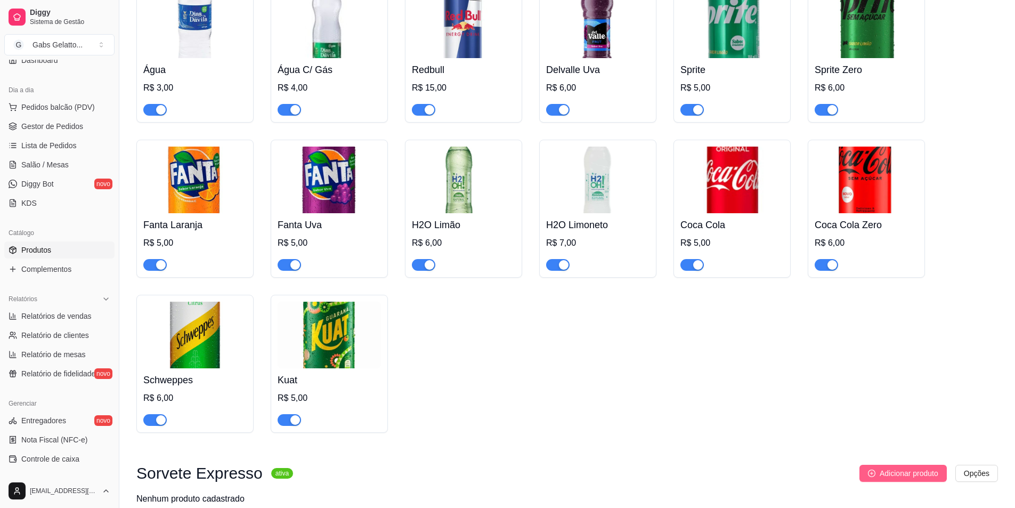
click at [894, 467] on span "Adicionar produto" at bounding box center [909, 473] width 59 height 12
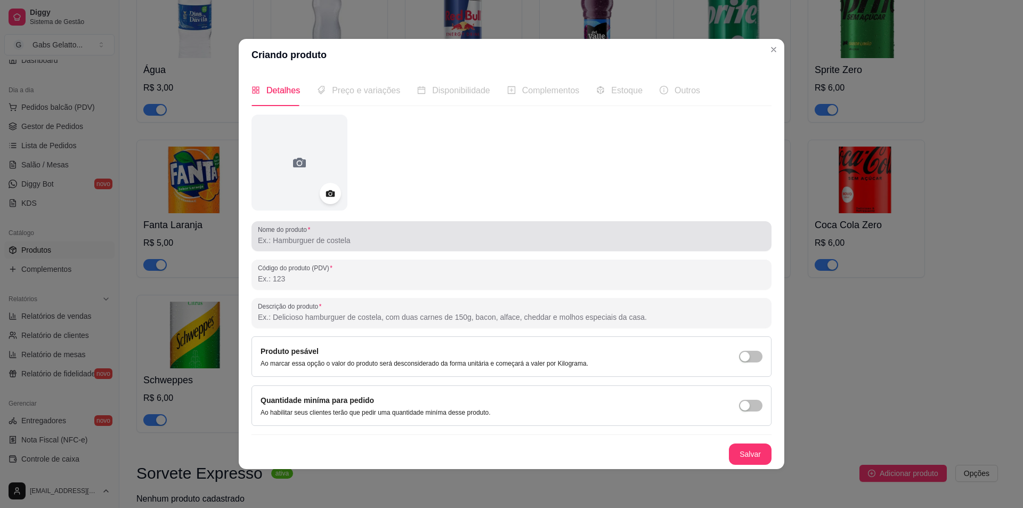
click at [323, 240] on input "Nome do produto" at bounding box center [511, 240] width 507 height 11
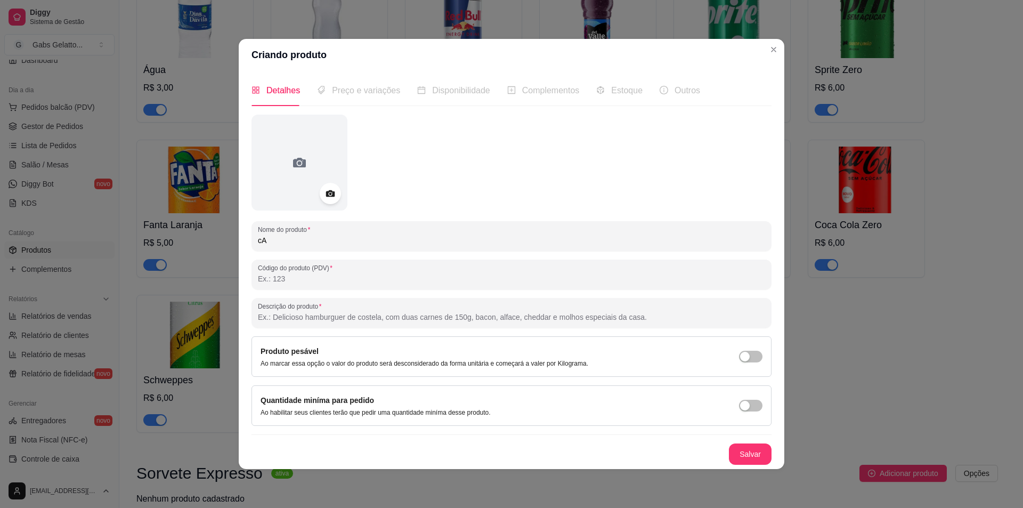
type input "c"
type input "Casquinha"
click at [747, 450] on button "Salvar" at bounding box center [750, 453] width 43 height 21
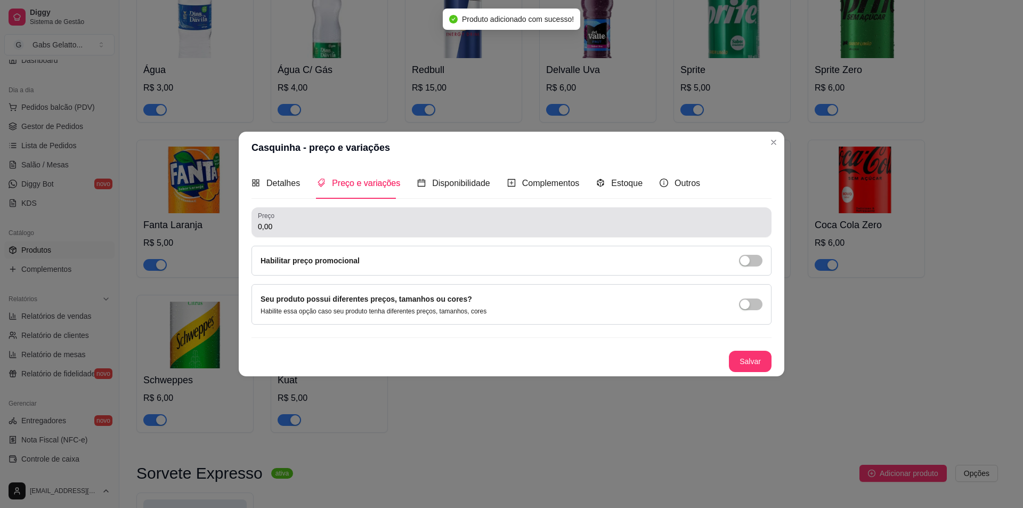
click at [446, 217] on div "0,00" at bounding box center [511, 222] width 507 height 21
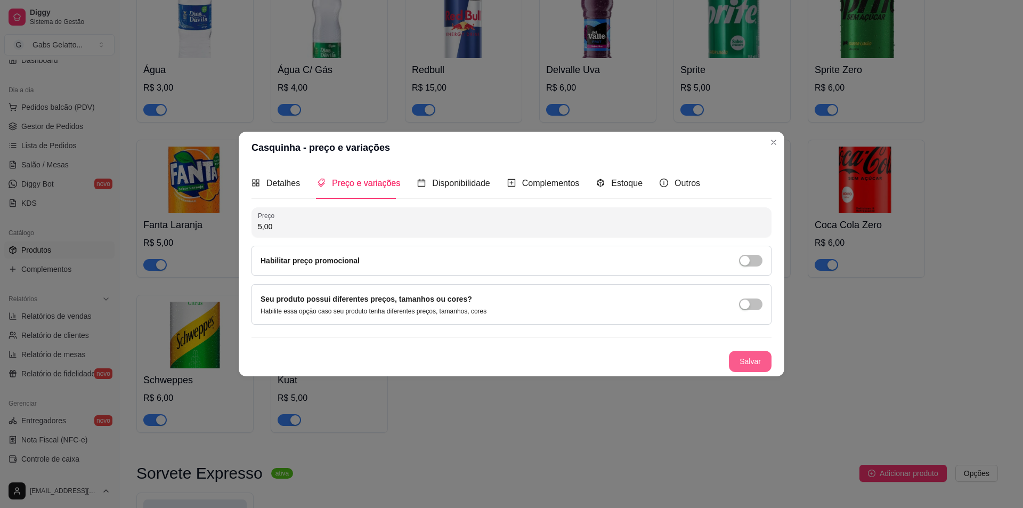
type input "5,00"
click at [751, 367] on button "Salvar" at bounding box center [751, 361] width 42 height 21
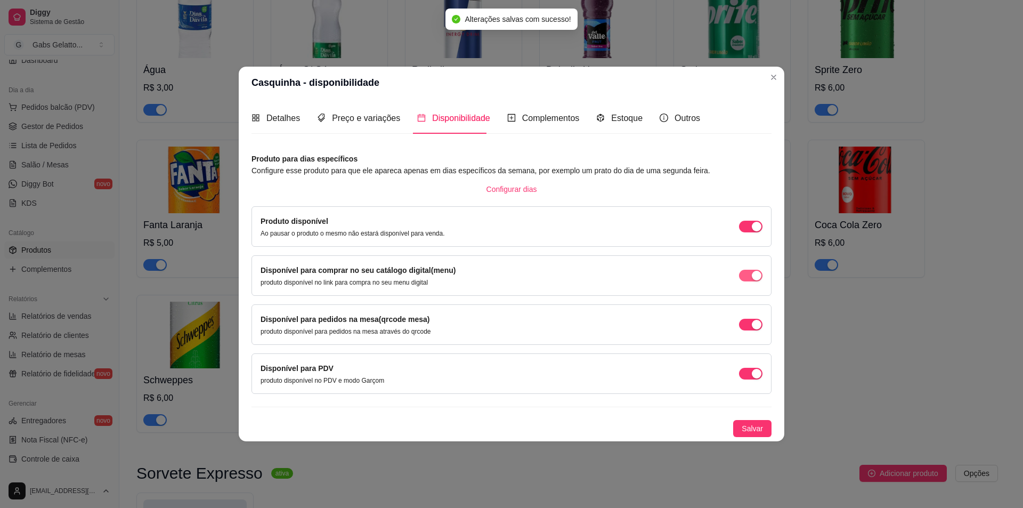
click at [758, 270] on button "button" at bounding box center [750, 276] width 23 height 12
click at [559, 120] on span "Complementos" at bounding box center [551, 118] width 58 height 9
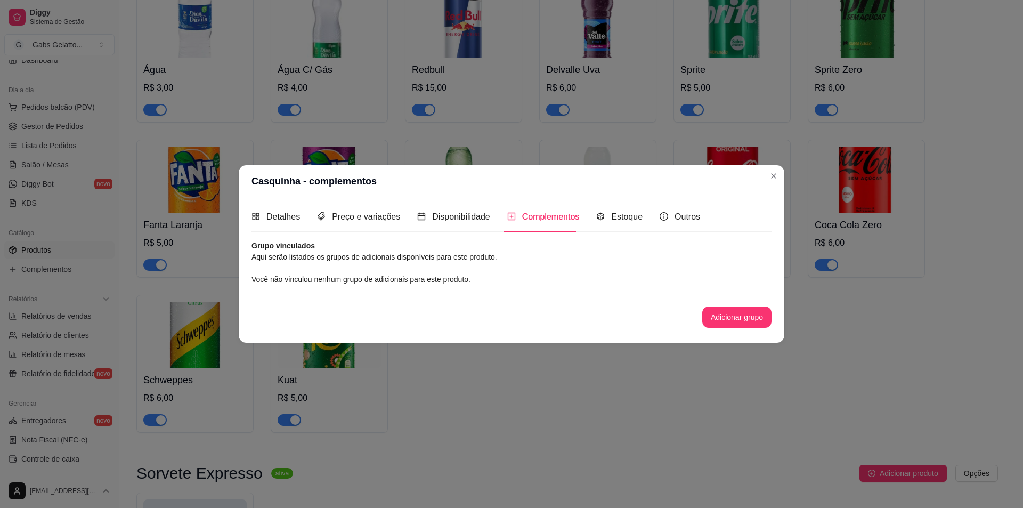
drag, startPoint x: 711, startPoint y: 304, endPoint x: 720, endPoint y: 320, distance: 18.6
click at [711, 305] on div "Grupo vinculados Aqui serão listados os grupos de adicionais disponíveis para e…" at bounding box center [512, 283] width 520 height 87
click at [720, 320] on button "Adicionar grupo" at bounding box center [737, 316] width 69 height 21
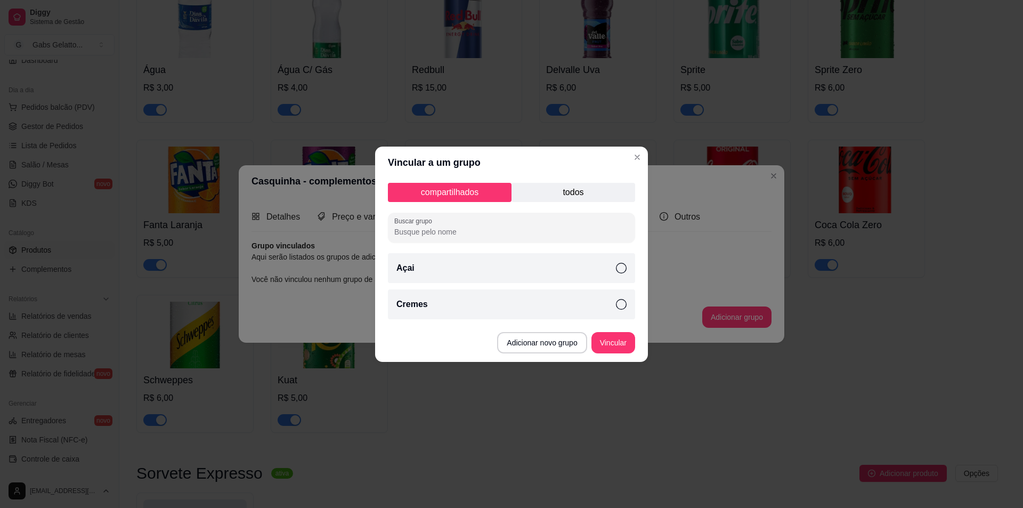
click at [572, 191] on p "todos" at bounding box center [574, 192] width 124 height 19
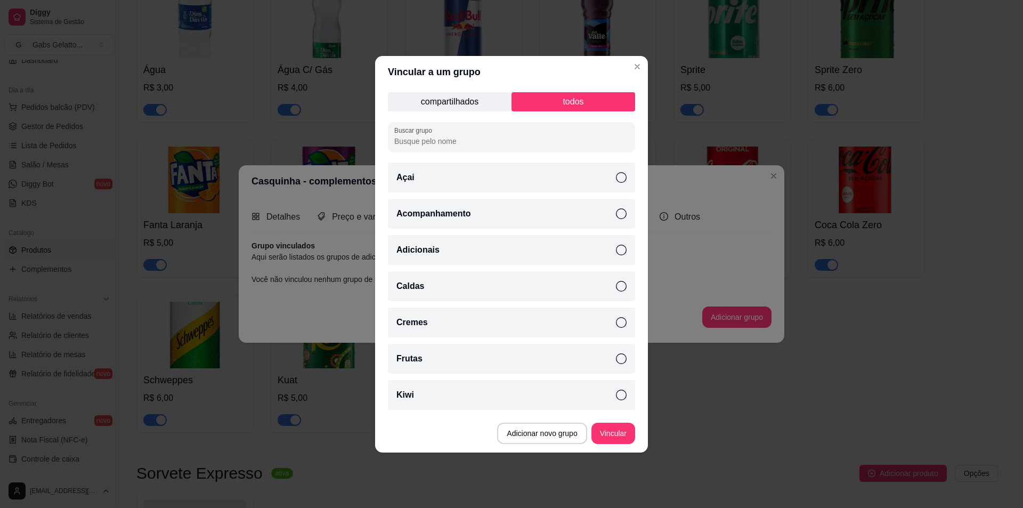
click at [474, 109] on p "compartilhados" at bounding box center [450, 101] width 124 height 19
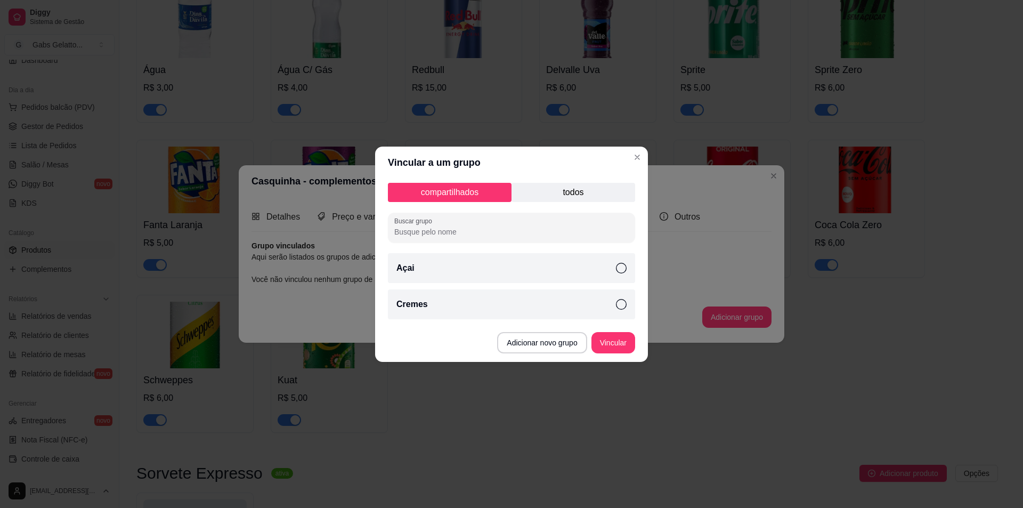
click at [555, 198] on p "todos" at bounding box center [574, 192] width 124 height 19
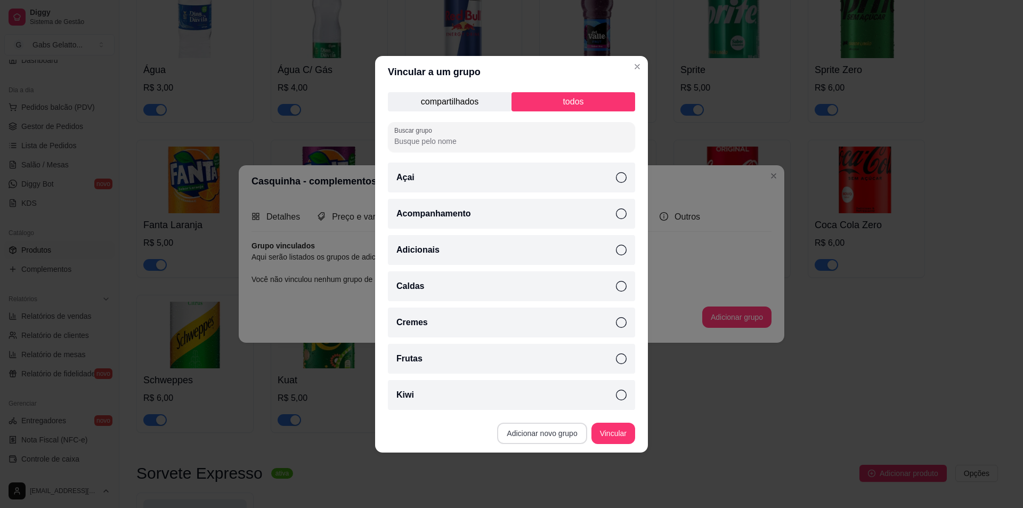
click at [543, 438] on button "Adicionar novo grupo" at bounding box center [542, 433] width 90 height 21
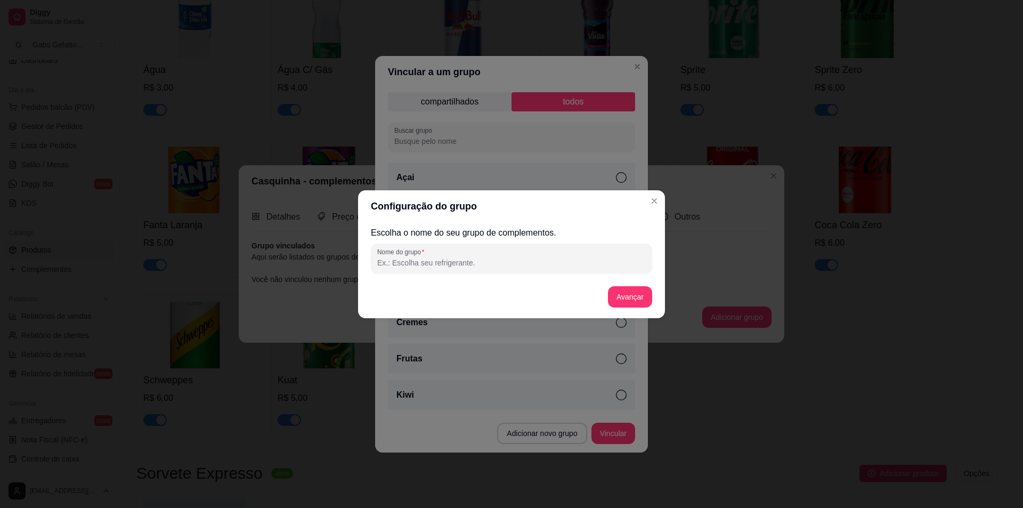
click at [491, 266] on input "Nome do grupo" at bounding box center [511, 262] width 269 height 11
type input "Expresso"
click at [645, 303] on button "Avançar" at bounding box center [630, 296] width 43 height 21
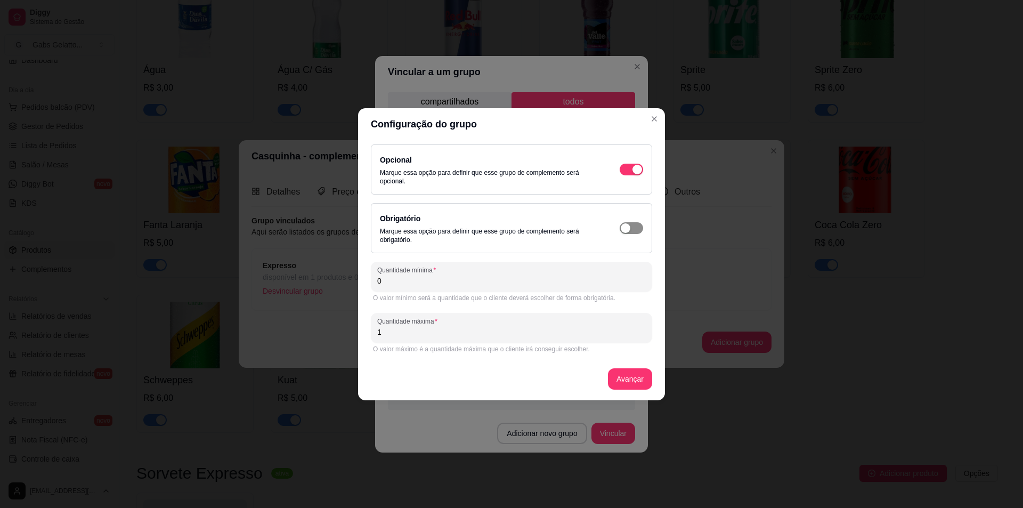
click at [632, 229] on span "button" at bounding box center [631, 228] width 23 height 12
click at [622, 377] on button "Avançar" at bounding box center [630, 378] width 43 height 21
click at [471, 280] on input "0" at bounding box center [511, 281] width 269 height 11
type input "1"
click at [615, 382] on button "Avançar" at bounding box center [630, 378] width 44 height 21
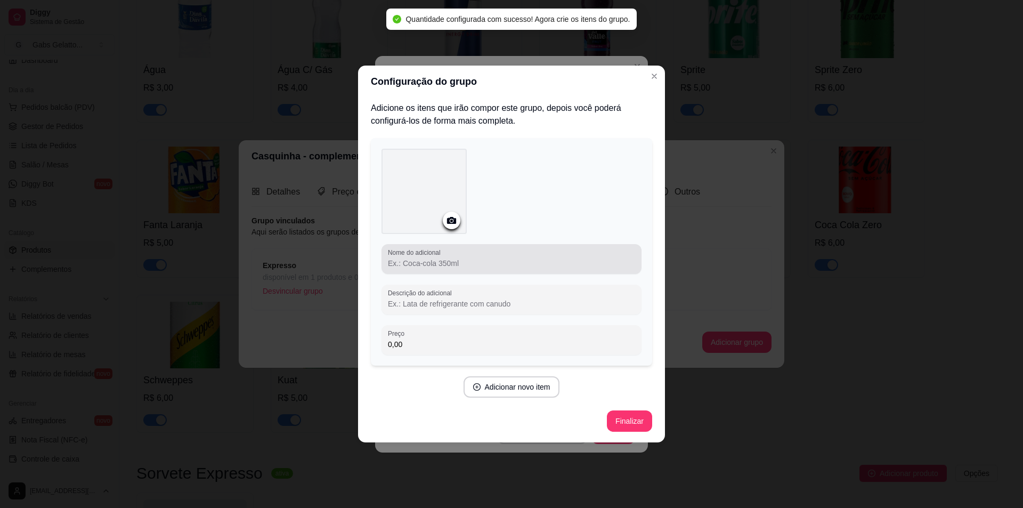
click at [454, 266] on input "Nome do adicional" at bounding box center [511, 263] width 247 height 11
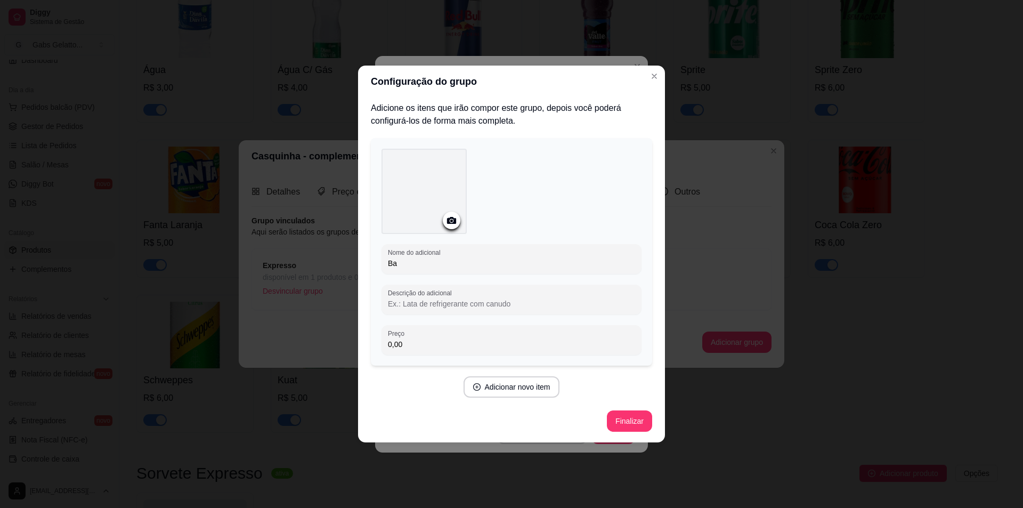
type input "B"
type input "Misto"
click at [620, 415] on button "Finalizar" at bounding box center [629, 420] width 45 height 21
click at [514, 391] on button "Adicionar novo item" at bounding box center [512, 387] width 94 height 21
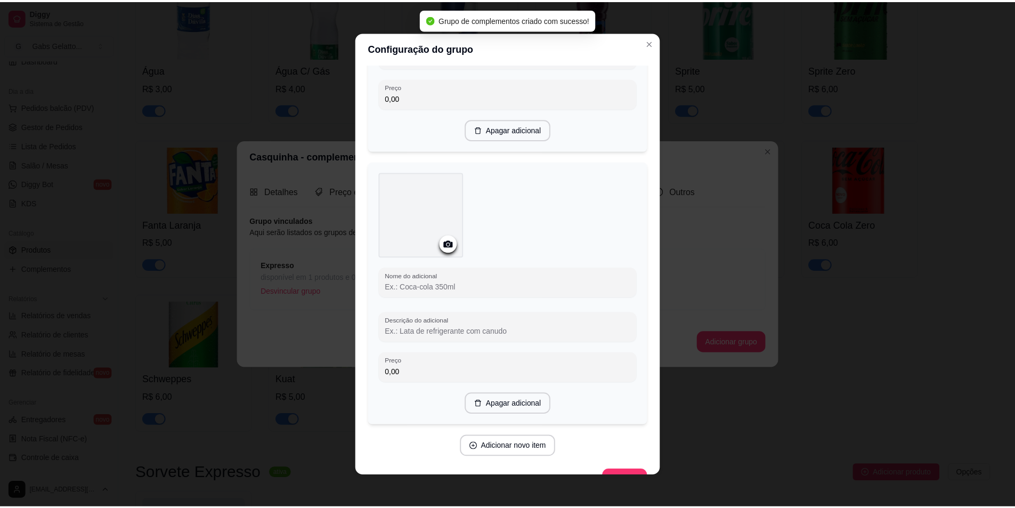
scroll to position [238, 0]
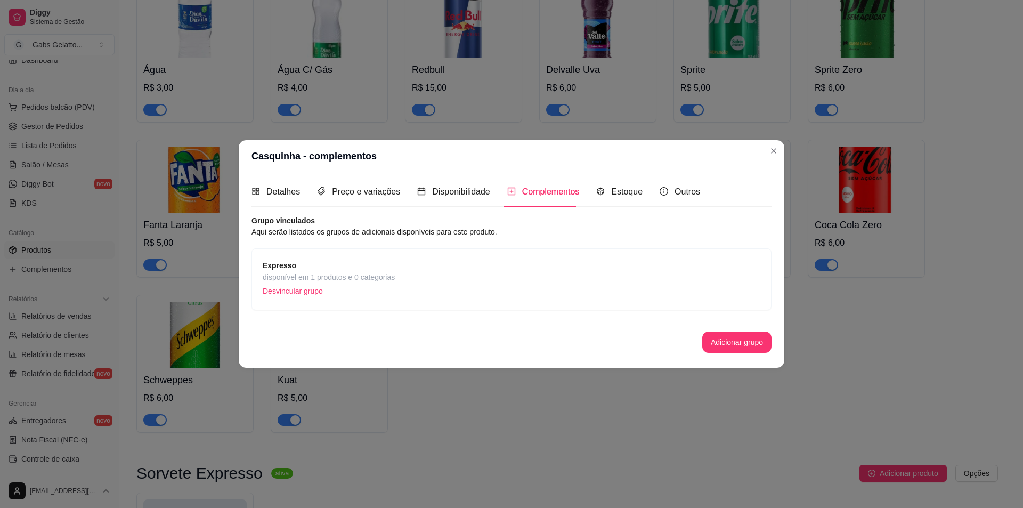
drag, startPoint x: 392, startPoint y: 268, endPoint x: 394, endPoint y: 262, distance: 6.4
click at [394, 262] on span "Expresso" at bounding box center [329, 266] width 132 height 12
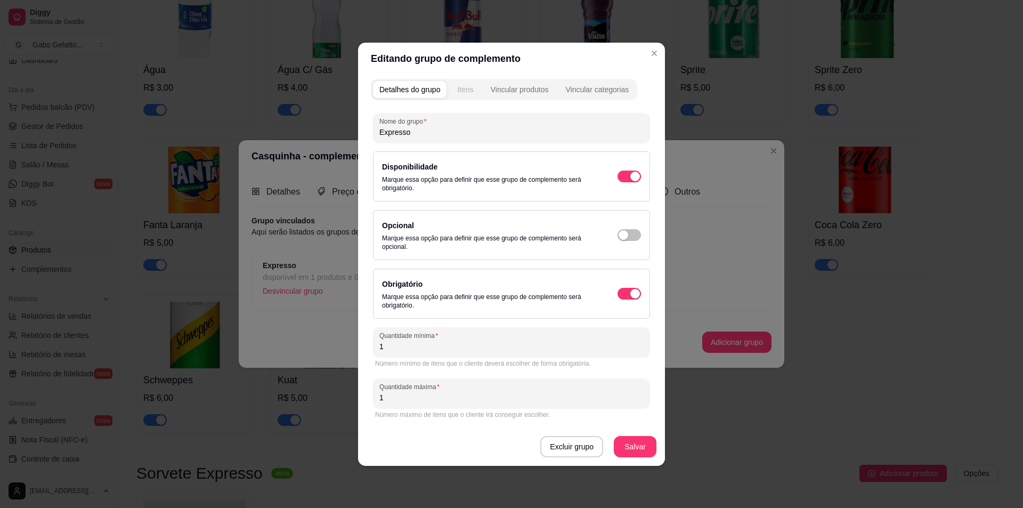
click at [461, 84] on div "Itens" at bounding box center [465, 89] width 16 height 11
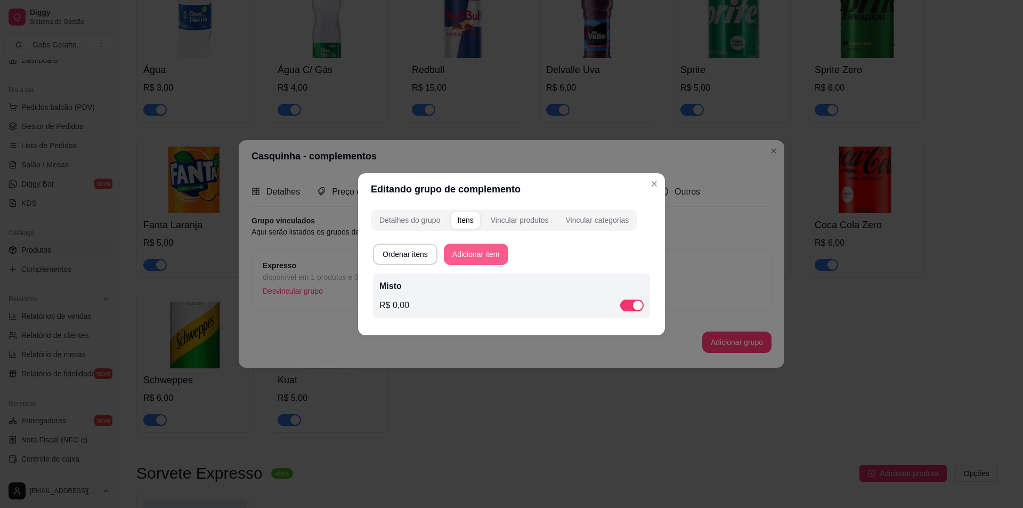
click at [481, 255] on button "Adicionar item" at bounding box center [476, 254] width 64 height 21
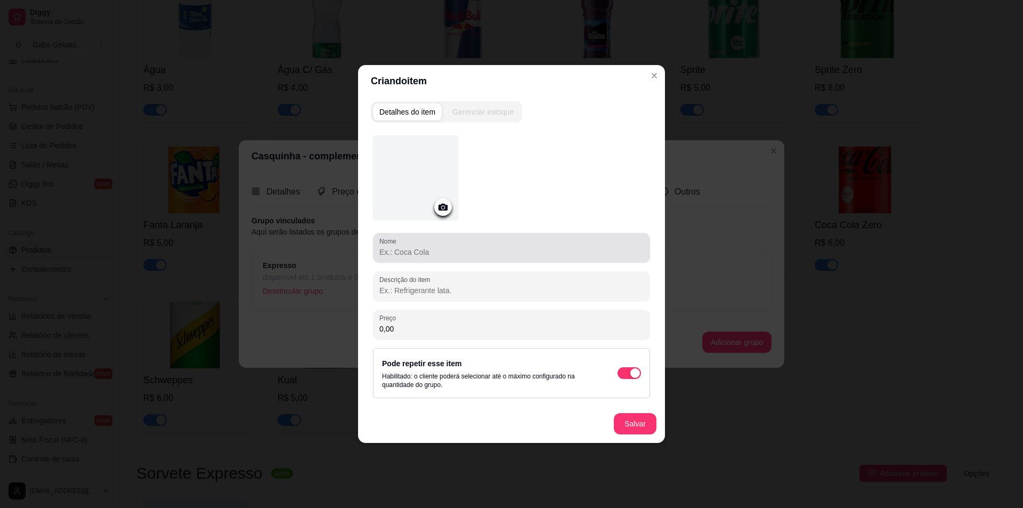
click at [469, 260] on div "Nome" at bounding box center [511, 248] width 277 height 30
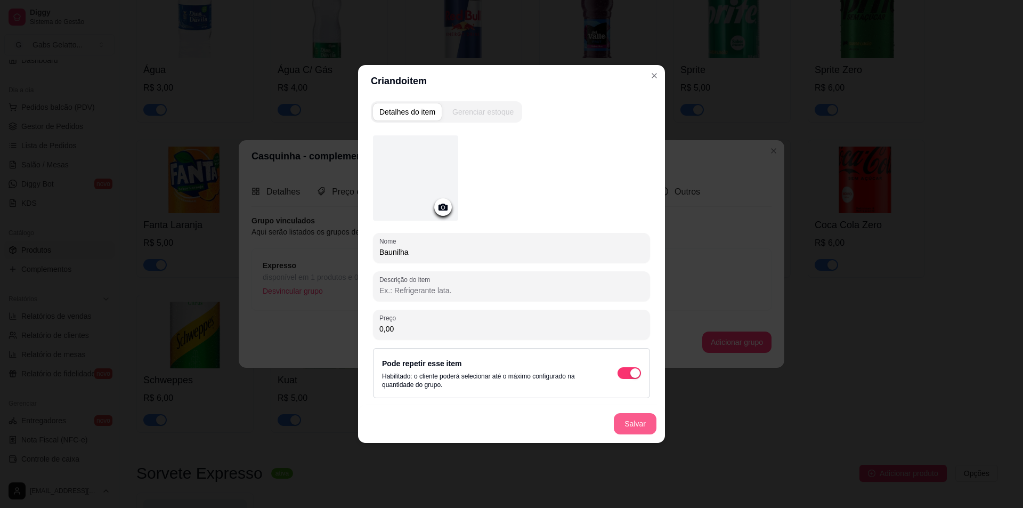
type input "Baunilha"
click at [639, 424] on button "Salvar" at bounding box center [635, 423] width 43 height 21
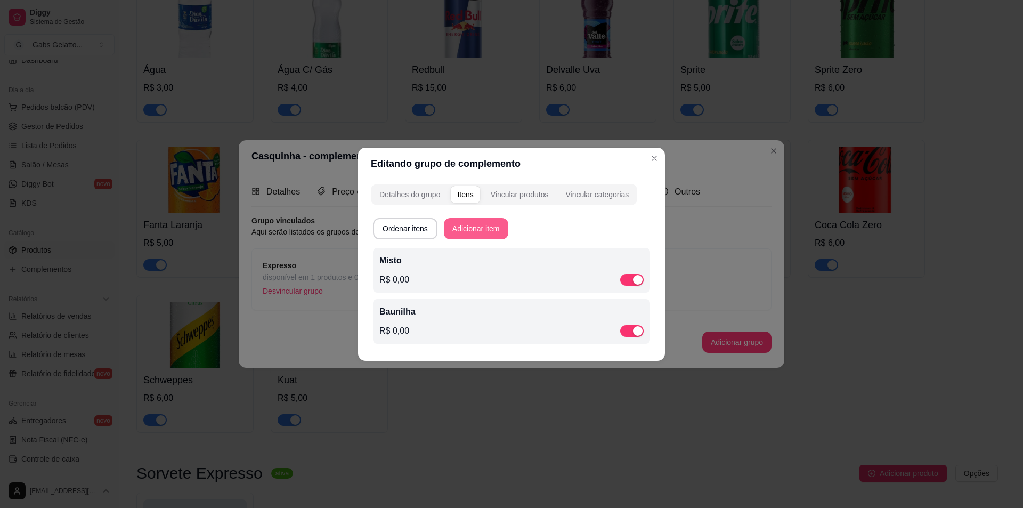
click at [493, 225] on button "Adicionar item" at bounding box center [476, 228] width 64 height 21
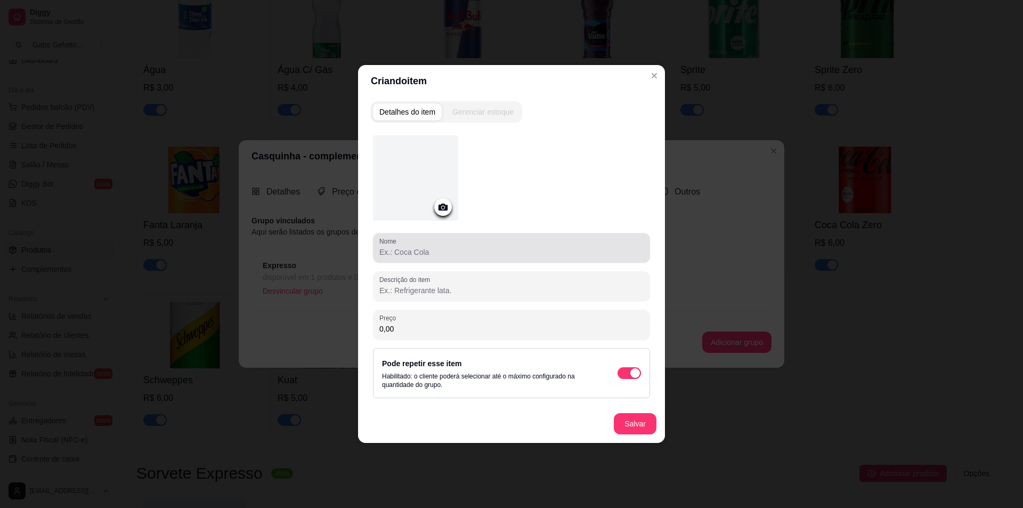
click at [491, 244] on div at bounding box center [512, 247] width 264 height 21
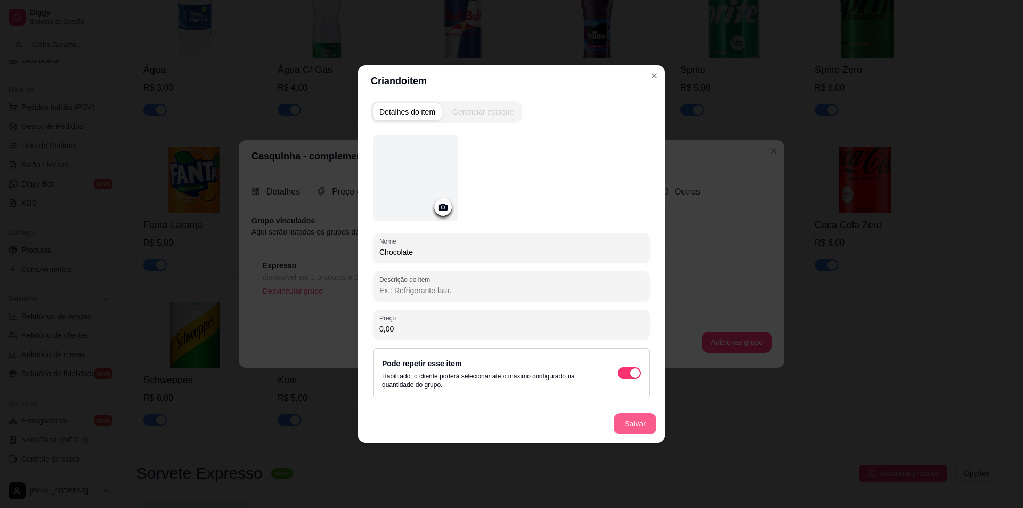
type input "Chocolate"
click at [643, 424] on button "Salvar" at bounding box center [636, 424] width 42 height 21
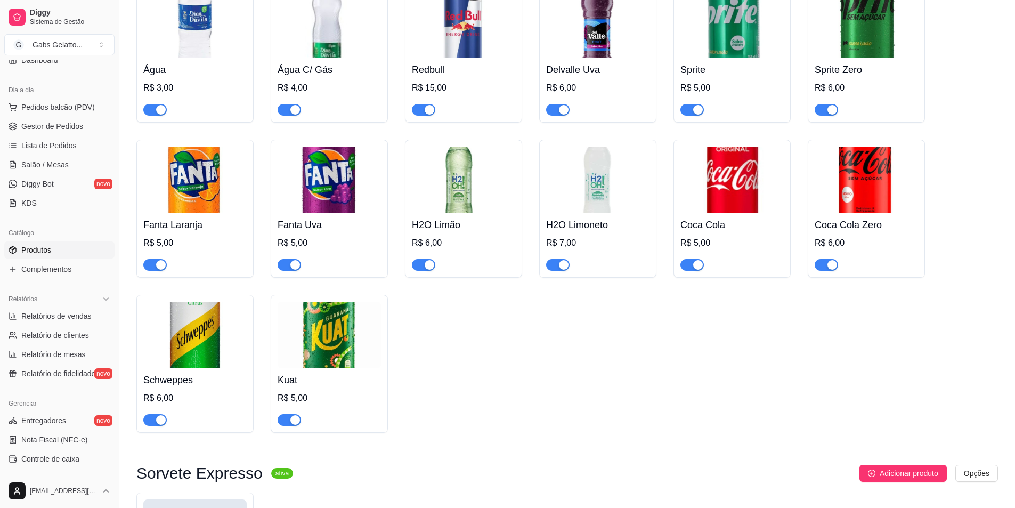
scroll to position [1979, 0]
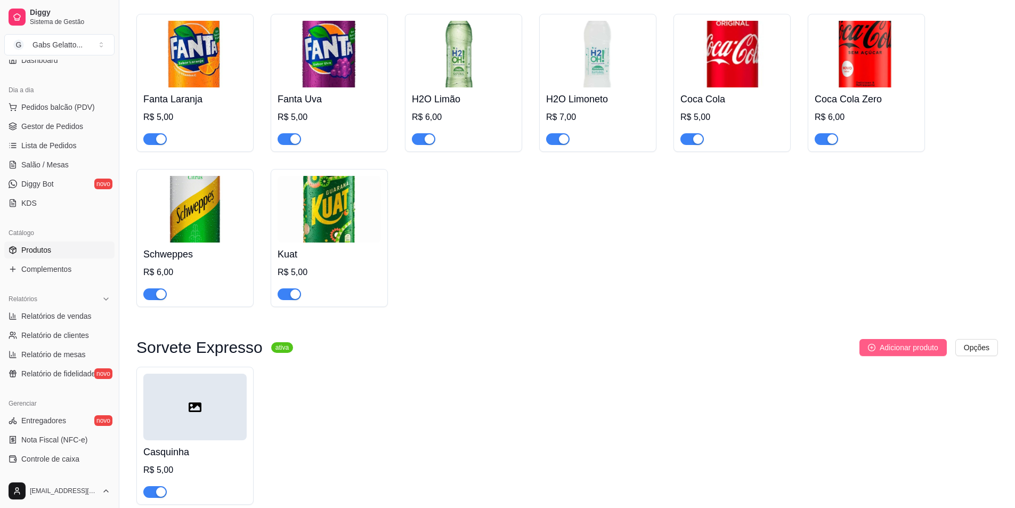
click at [898, 342] on span "Adicionar produto" at bounding box center [909, 348] width 59 height 12
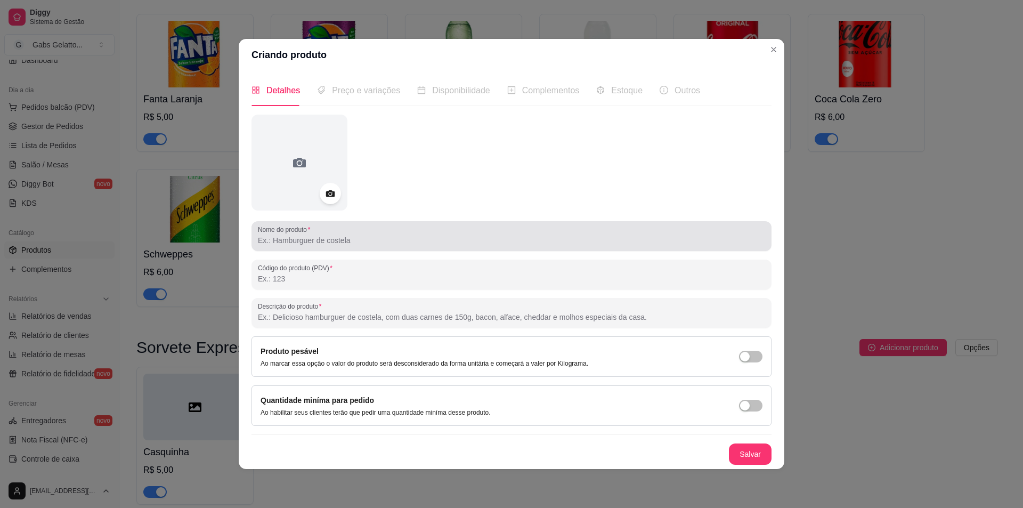
click at [396, 236] on div at bounding box center [511, 235] width 507 height 21
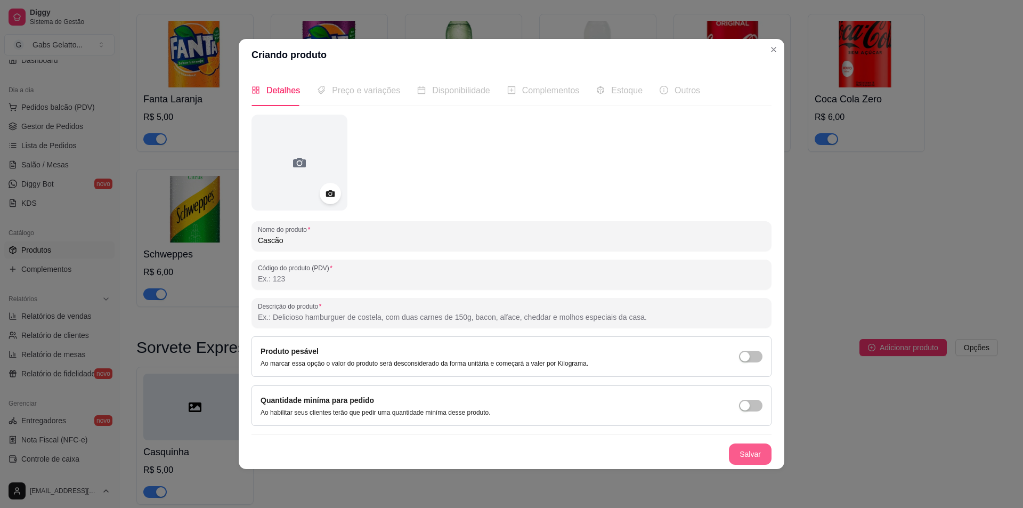
type input "Cascão"
click at [753, 456] on button "Salvar" at bounding box center [750, 453] width 43 height 21
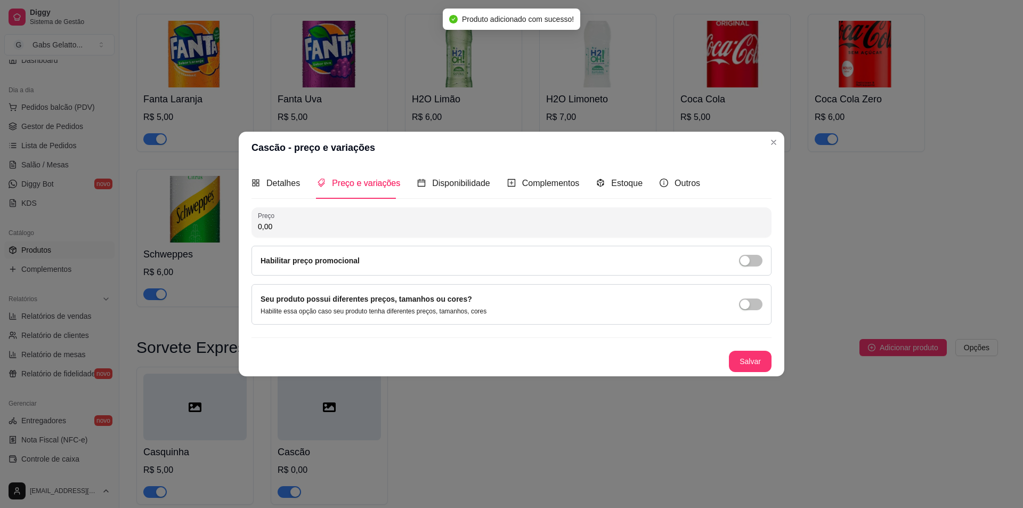
click at [350, 230] on input "0,00" at bounding box center [511, 226] width 507 height 11
type input "7,00"
click at [743, 368] on button "Salvar" at bounding box center [750, 361] width 43 height 21
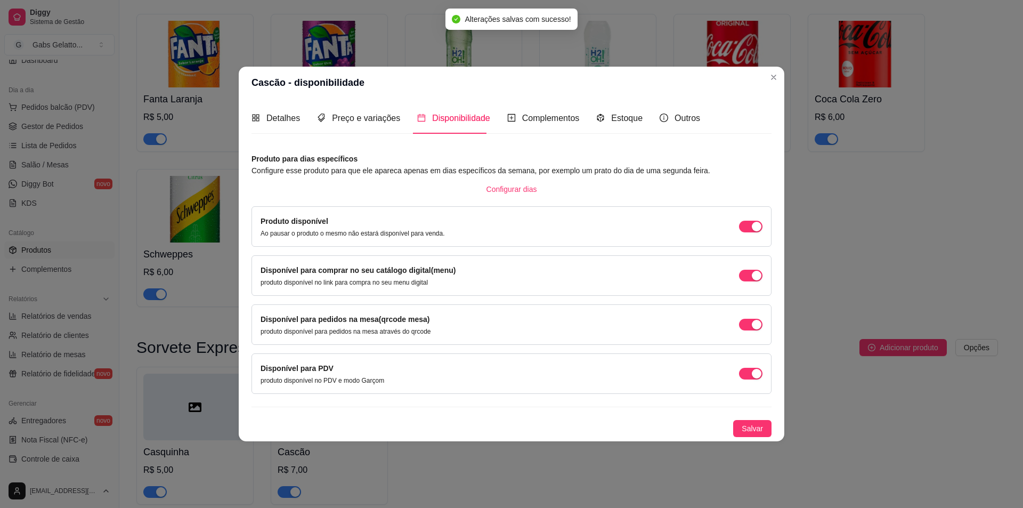
drag, startPoint x: 745, startPoint y: 273, endPoint x: 738, endPoint y: 280, distance: 9.8
click at [744, 273] on span "button" at bounding box center [750, 276] width 23 height 12
click at [754, 432] on span "Salvar" at bounding box center [752, 429] width 21 height 12
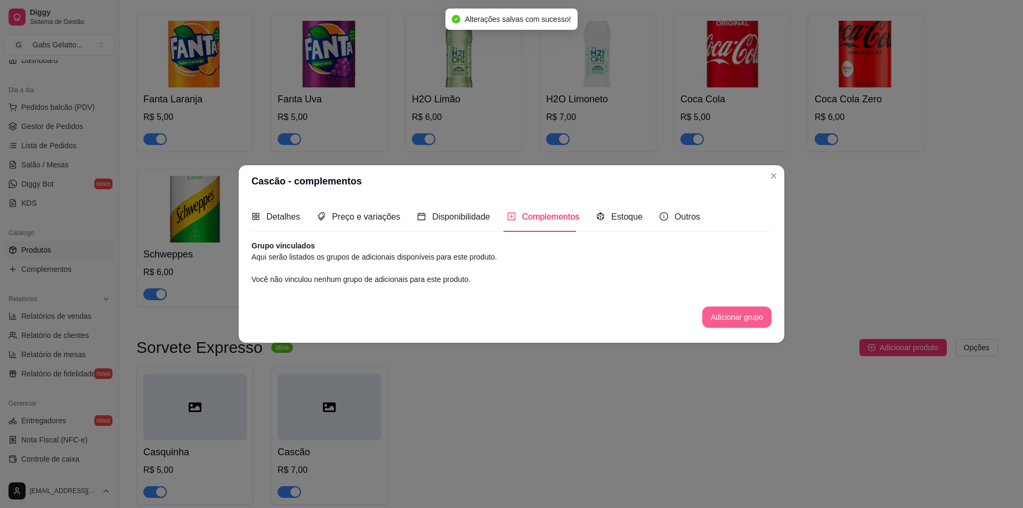
click at [735, 325] on button "Adicionar grupo" at bounding box center [737, 316] width 69 height 21
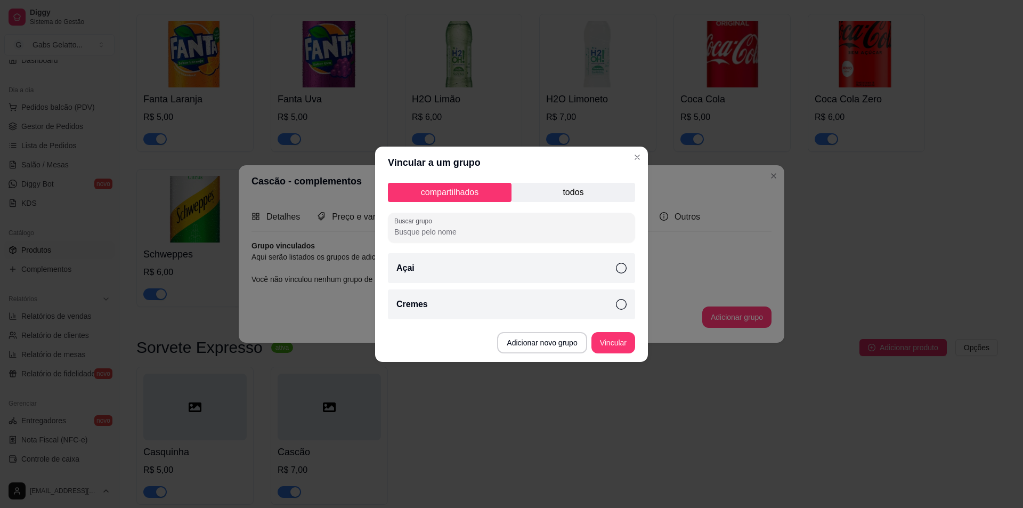
click at [576, 195] on p "todos" at bounding box center [574, 192] width 124 height 19
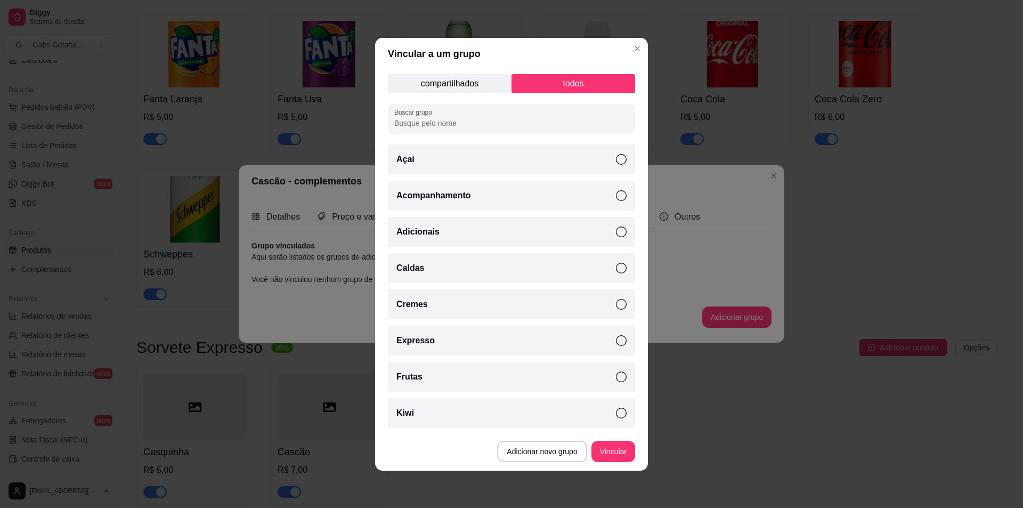
click at [521, 343] on div "Expresso" at bounding box center [511, 341] width 247 height 30
click at [619, 451] on button "Vincular" at bounding box center [614, 451] width 44 height 21
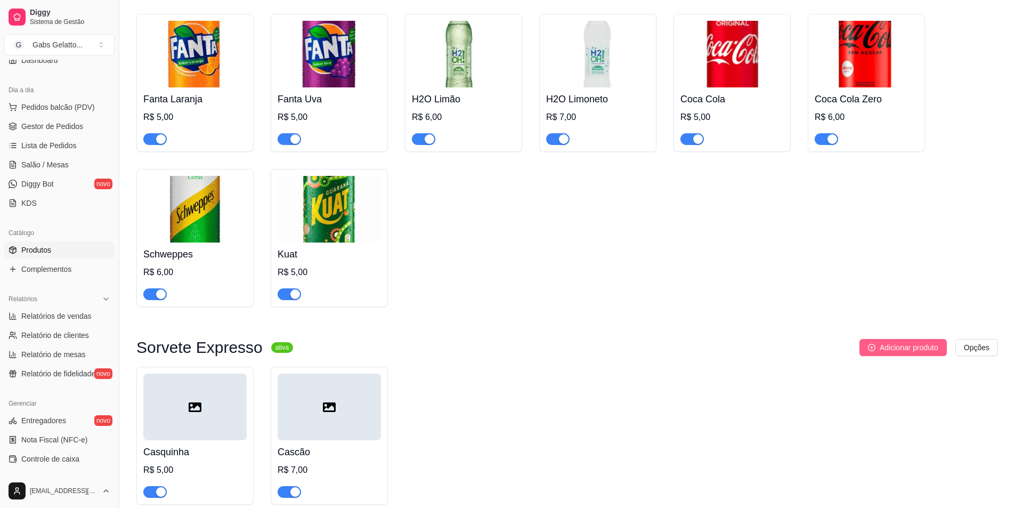
click at [890, 342] on span "Adicionar produto" at bounding box center [909, 348] width 59 height 12
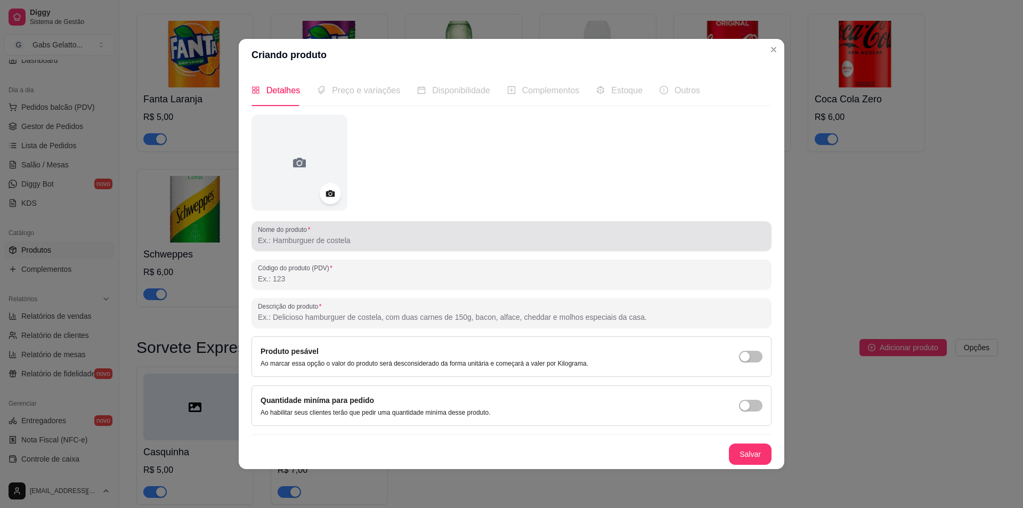
click at [384, 233] on div at bounding box center [511, 235] width 507 height 21
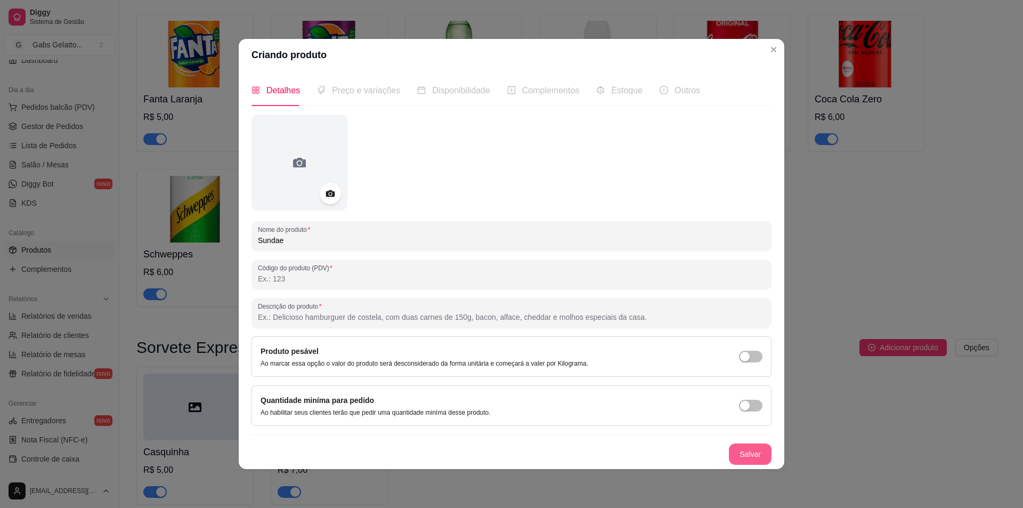
type input "Sundae"
click at [743, 451] on button "Salvar" at bounding box center [750, 453] width 43 height 21
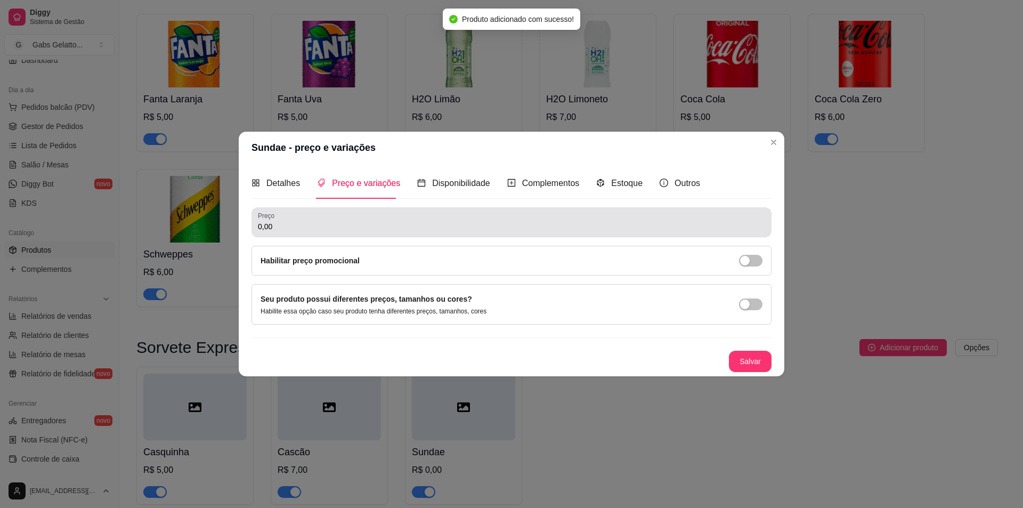
click at [343, 221] on input "0,00" at bounding box center [511, 226] width 507 height 11
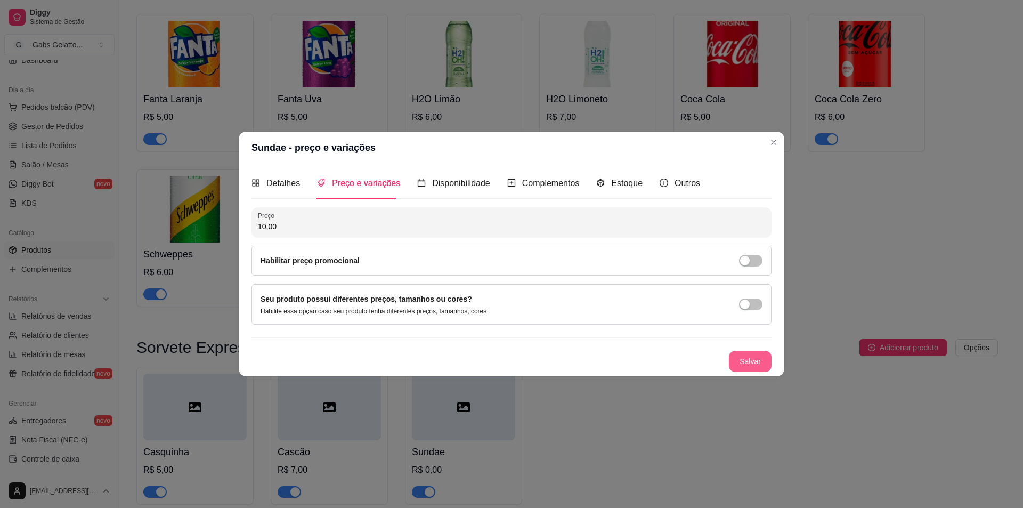
type input "10,00"
click at [747, 362] on button "Salvar" at bounding box center [751, 361] width 42 height 21
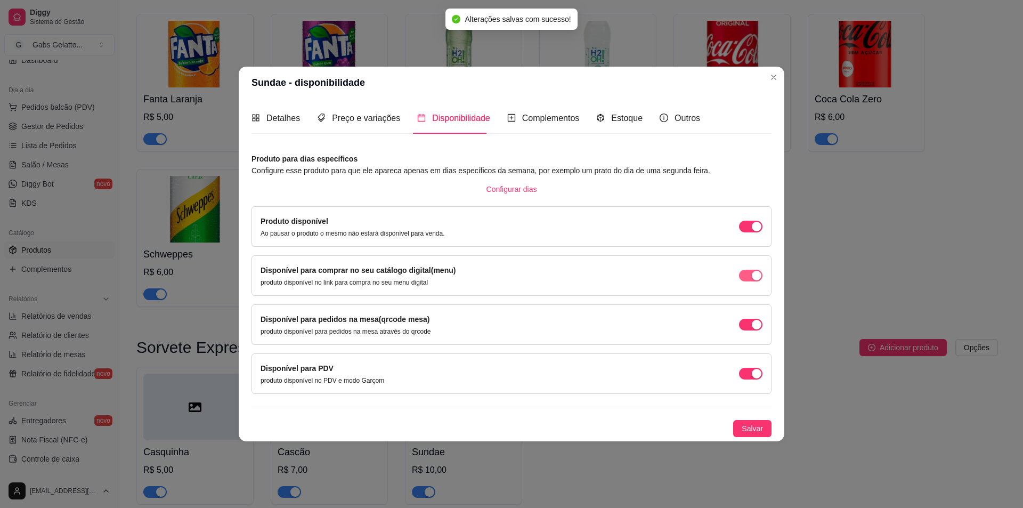
click at [746, 270] on span "button" at bounding box center [750, 276] width 23 height 12
click at [757, 428] on span "Salvar" at bounding box center [752, 429] width 21 height 12
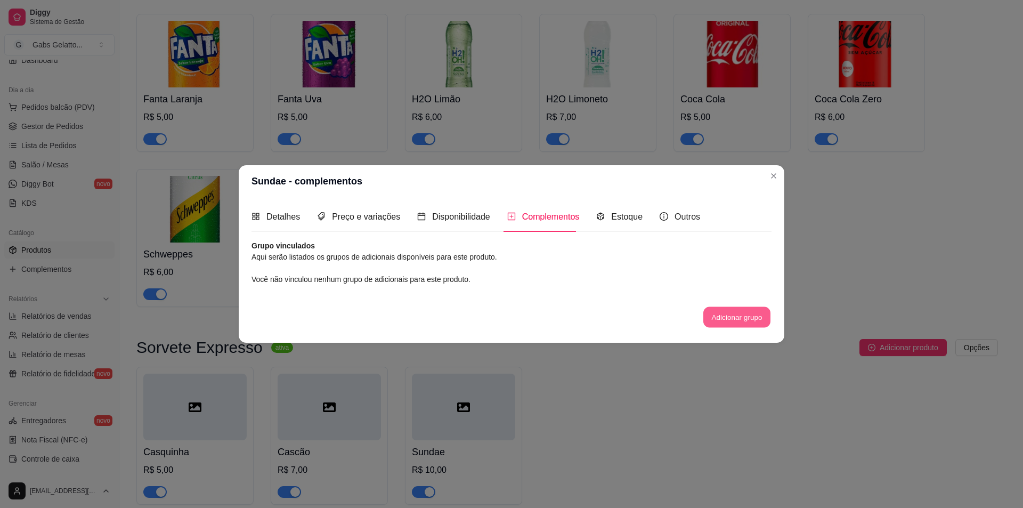
click at [739, 319] on button "Adicionar grupo" at bounding box center [737, 317] width 67 height 21
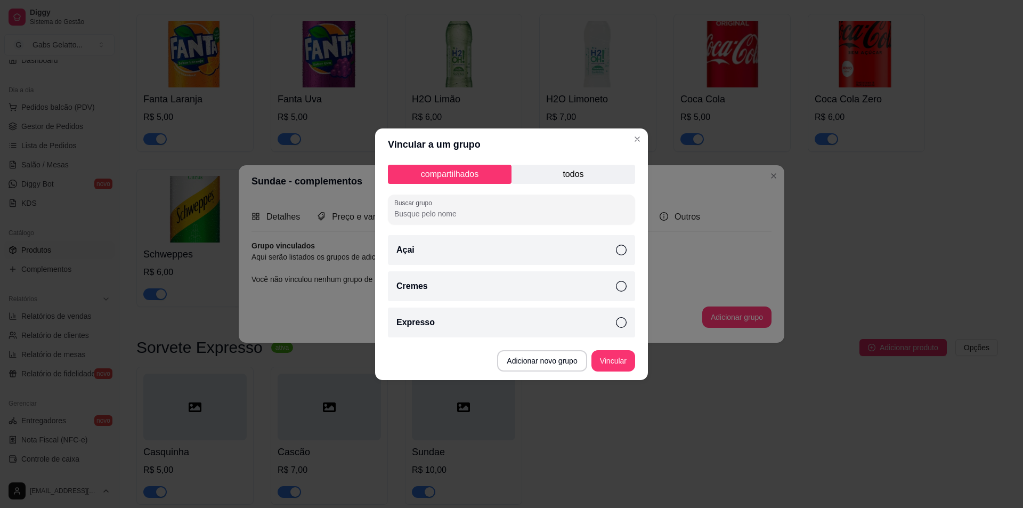
click at [554, 180] on p "todos" at bounding box center [574, 174] width 124 height 19
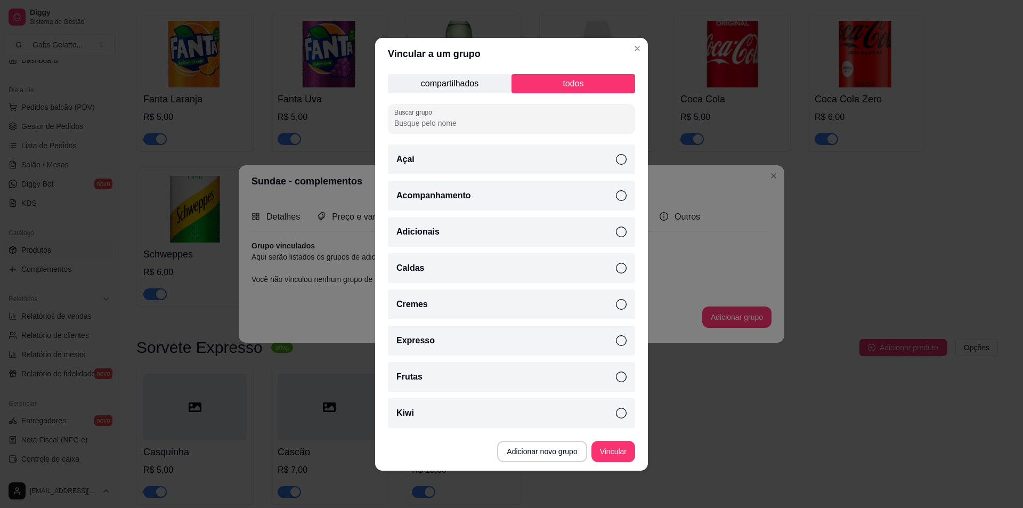
click at [476, 348] on div "Expresso" at bounding box center [511, 341] width 247 height 30
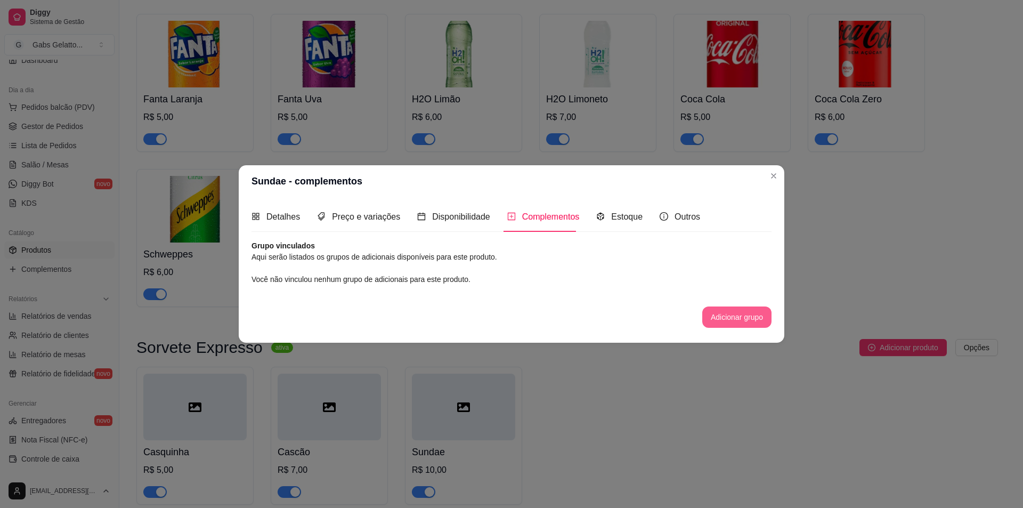
click at [724, 317] on button "Adicionar grupo" at bounding box center [737, 316] width 69 height 21
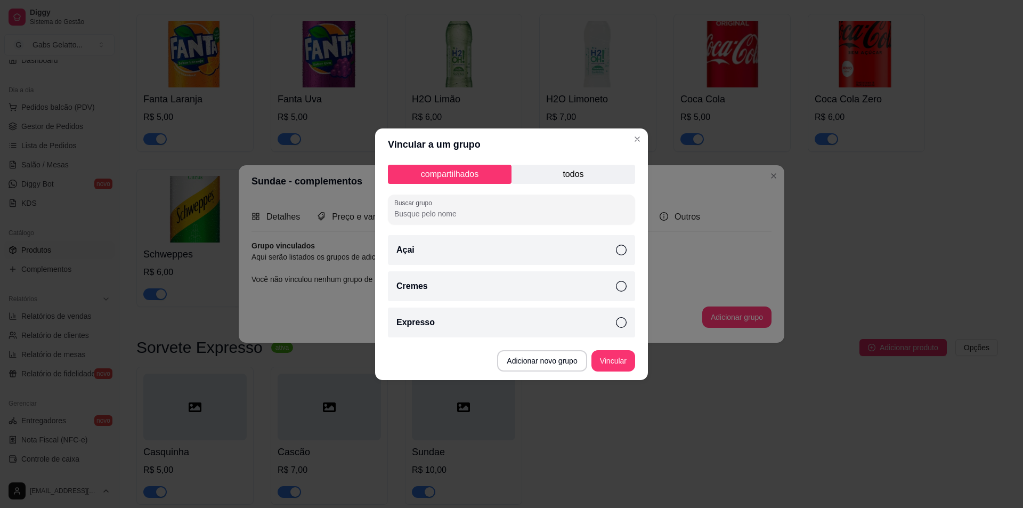
click at [555, 185] on div "compartilhados todos Buscar grupo Açai Cremes Expresso" at bounding box center [511, 250] width 273 height 181
click at [556, 179] on p "todos" at bounding box center [574, 174] width 124 height 19
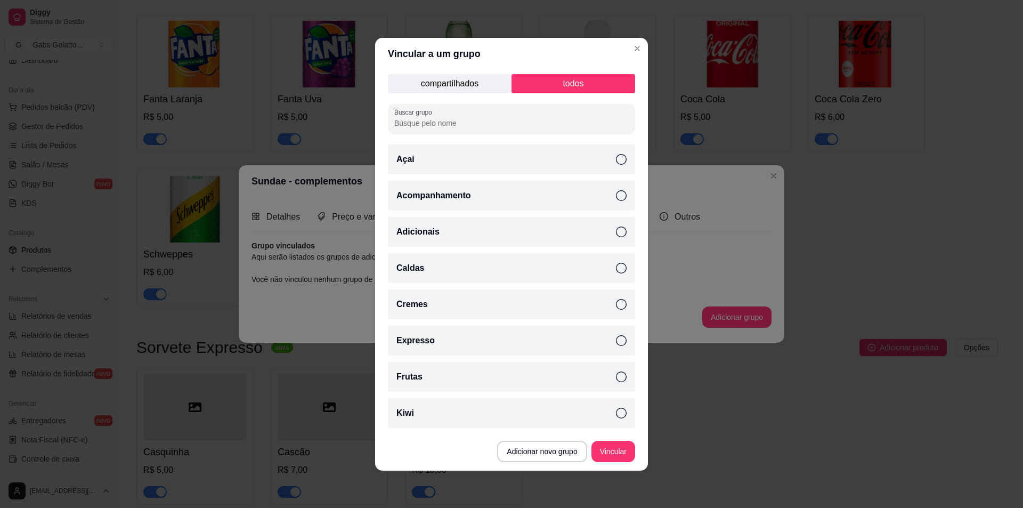
click at [477, 91] on p "compartilhados" at bounding box center [450, 83] width 124 height 19
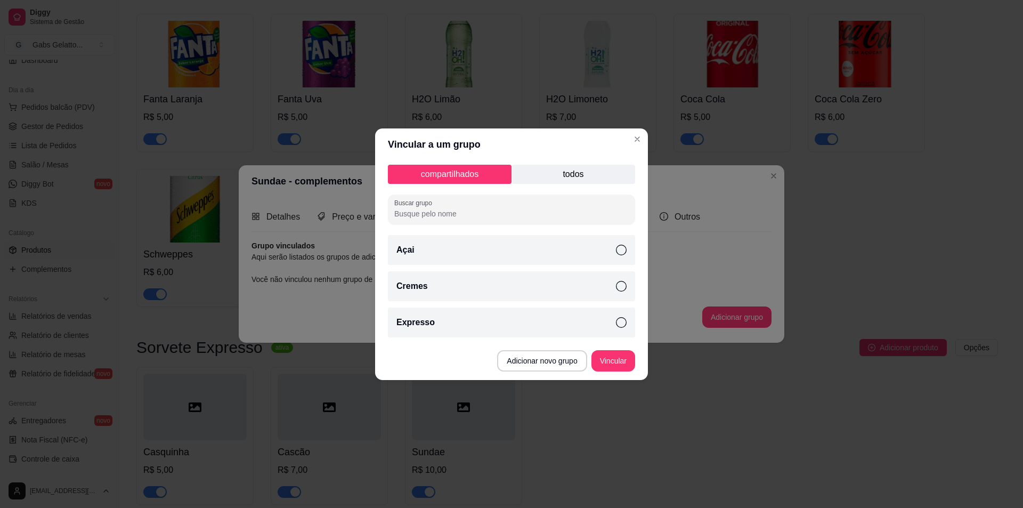
drag, startPoint x: 549, startPoint y: 176, endPoint x: 561, endPoint y: 179, distance: 11.9
click at [550, 177] on p "todos" at bounding box center [574, 174] width 124 height 19
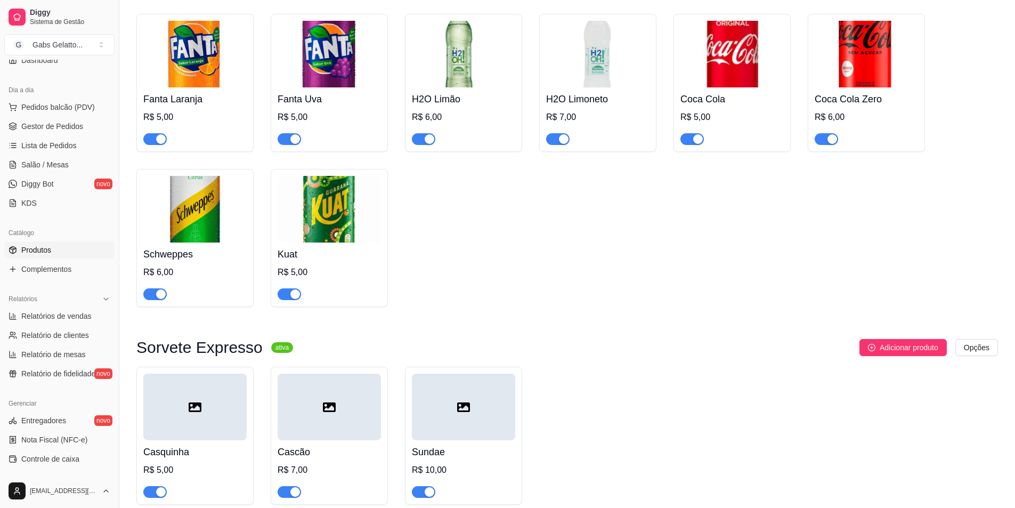
click at [349, 374] on div at bounding box center [329, 407] width 103 height 67
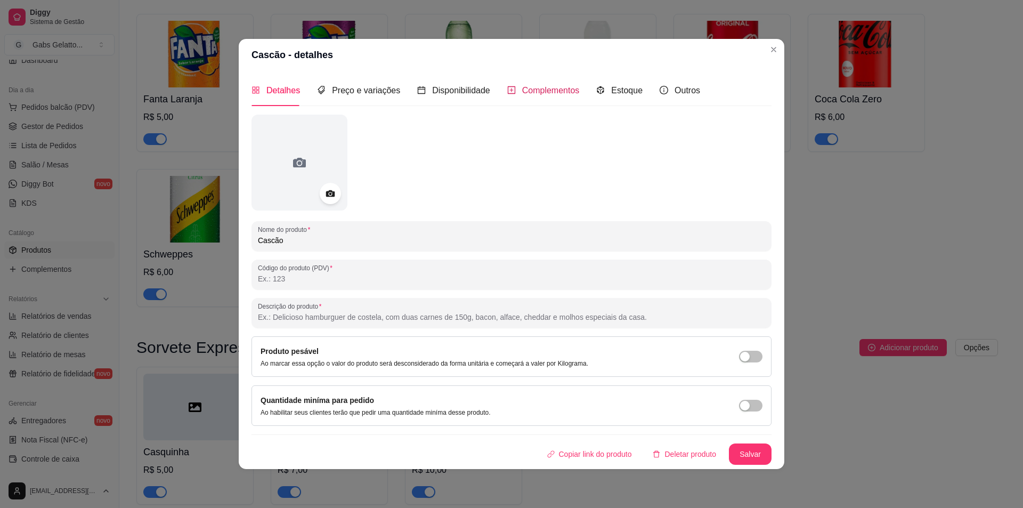
click at [542, 95] on span "Complementos" at bounding box center [551, 90] width 58 height 9
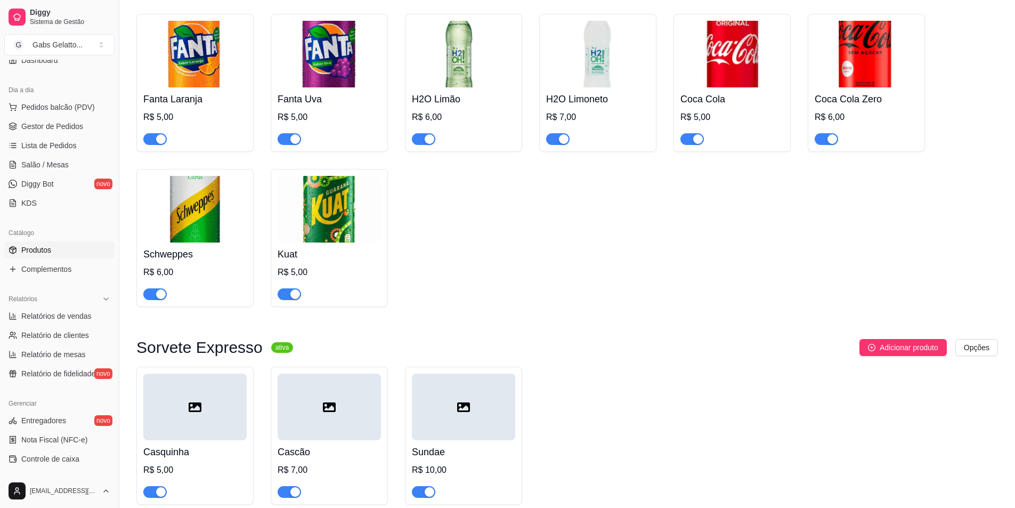
click at [459, 374] on div at bounding box center [463, 407] width 103 height 67
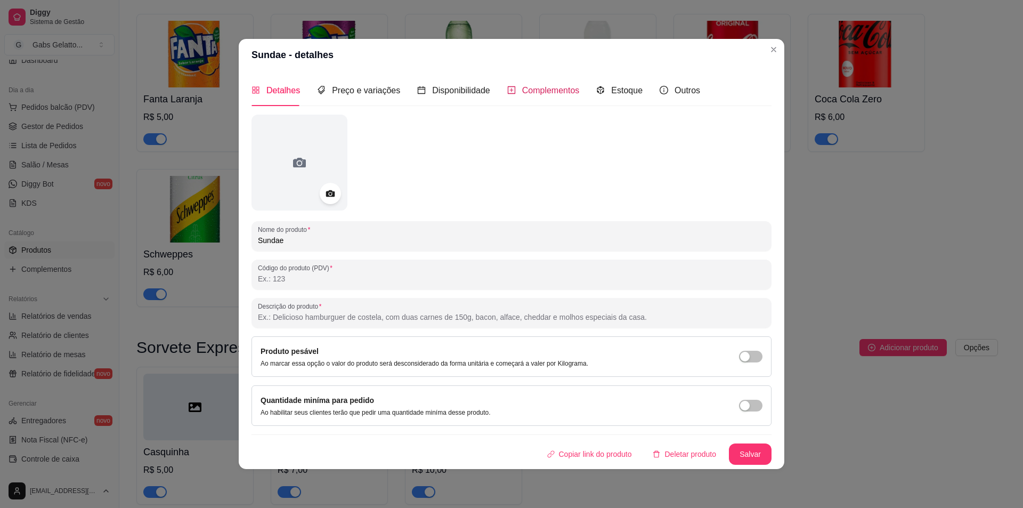
click at [560, 88] on span "Complementos" at bounding box center [551, 90] width 58 height 9
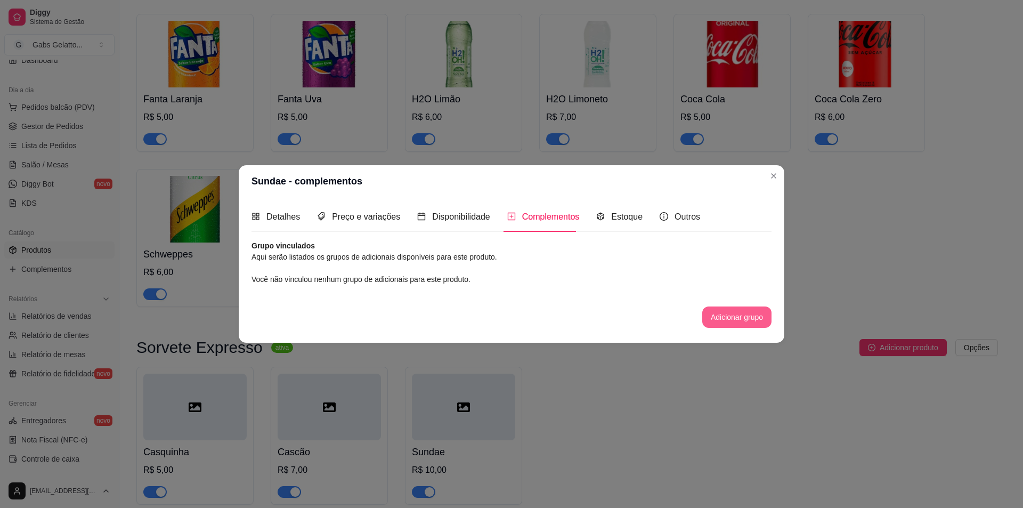
click at [717, 315] on button "Adicionar grupo" at bounding box center [737, 316] width 69 height 21
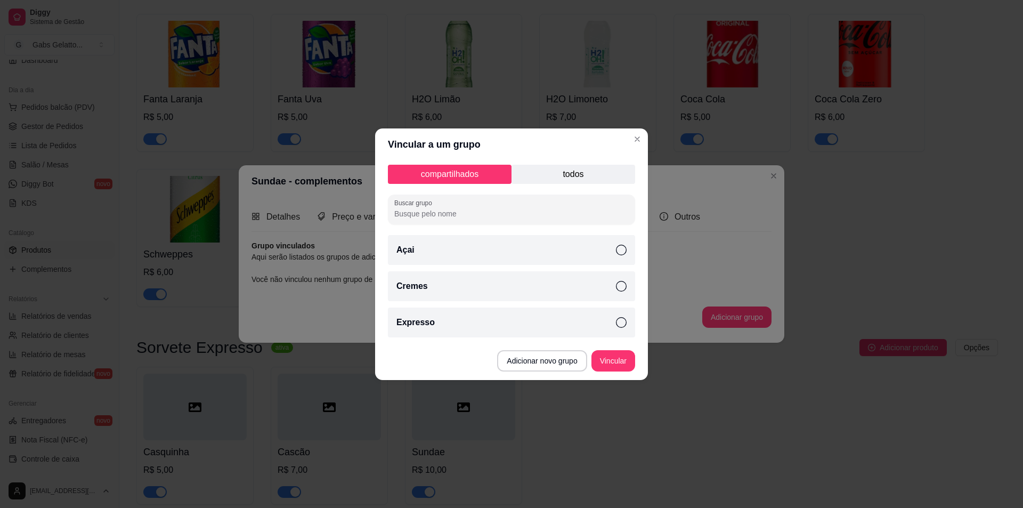
click at [490, 327] on div "Expresso" at bounding box center [511, 323] width 247 height 30
click at [586, 174] on p "todos" at bounding box center [574, 174] width 124 height 19
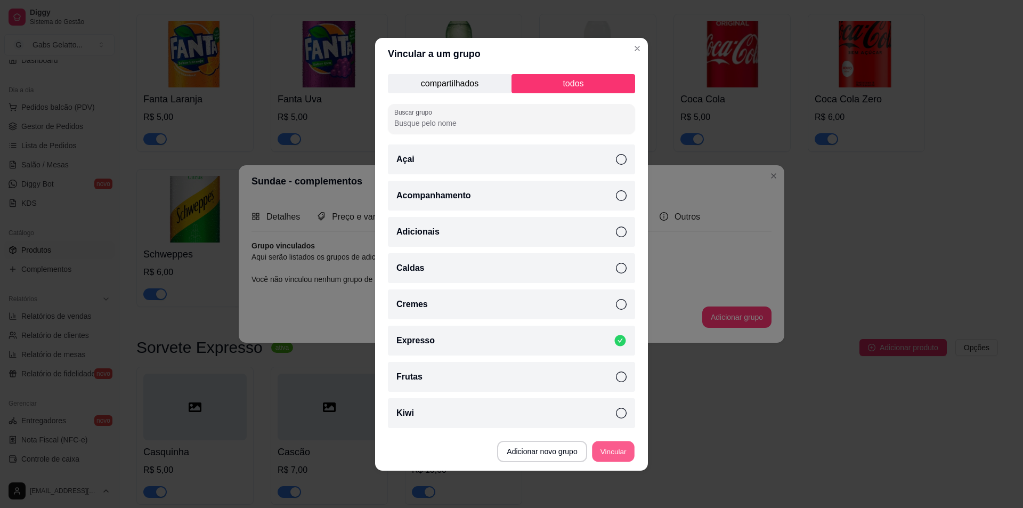
click at [610, 449] on button "Vincular" at bounding box center [613, 451] width 43 height 21
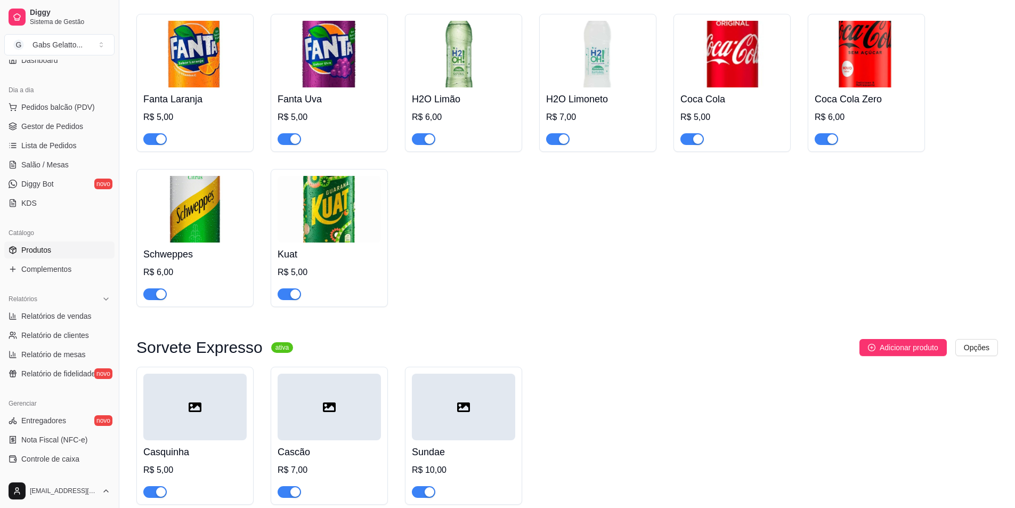
click at [481, 374] on div at bounding box center [463, 407] width 103 height 67
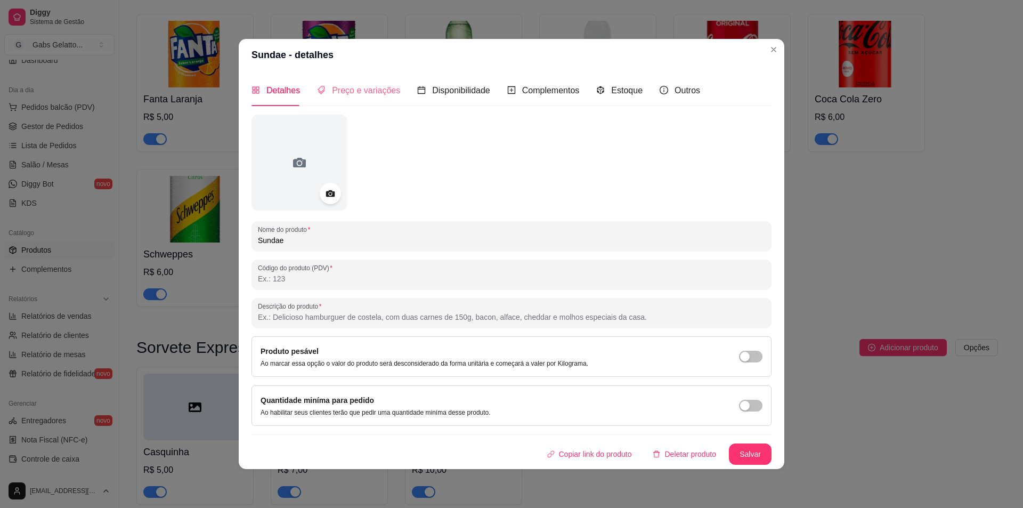
click at [383, 98] on div "Preço e variações" at bounding box center [358, 90] width 83 height 30
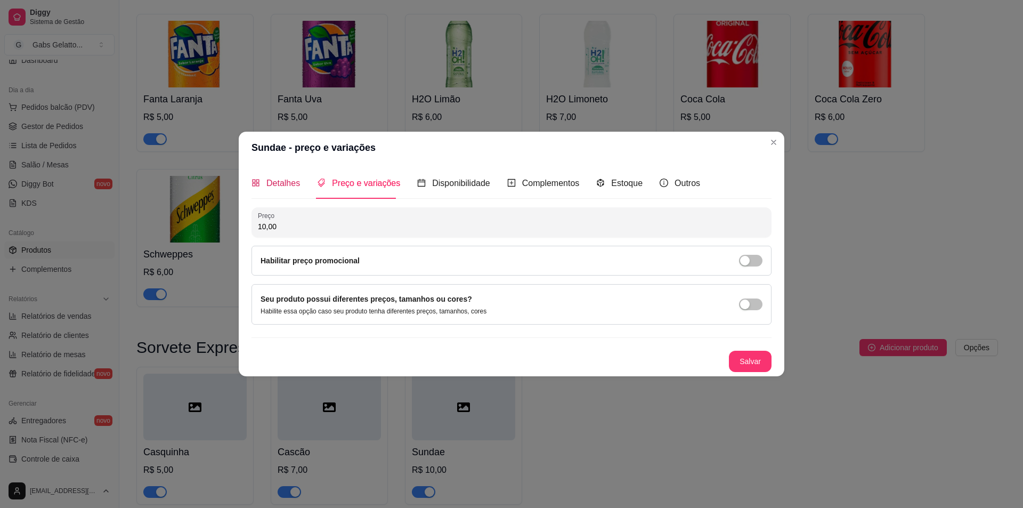
click at [284, 185] on span "Detalhes" at bounding box center [284, 183] width 34 height 9
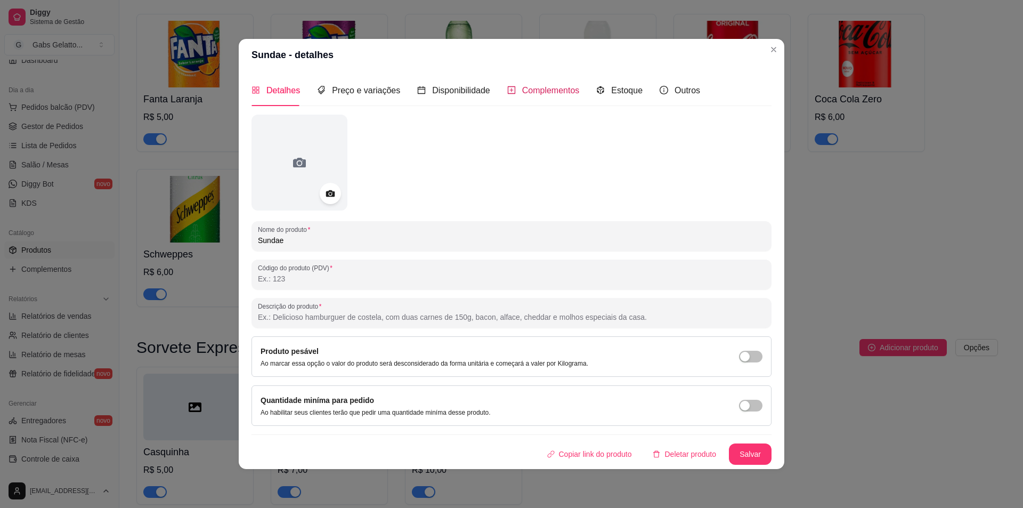
click at [537, 96] on div "Complementos" at bounding box center [543, 90] width 72 height 13
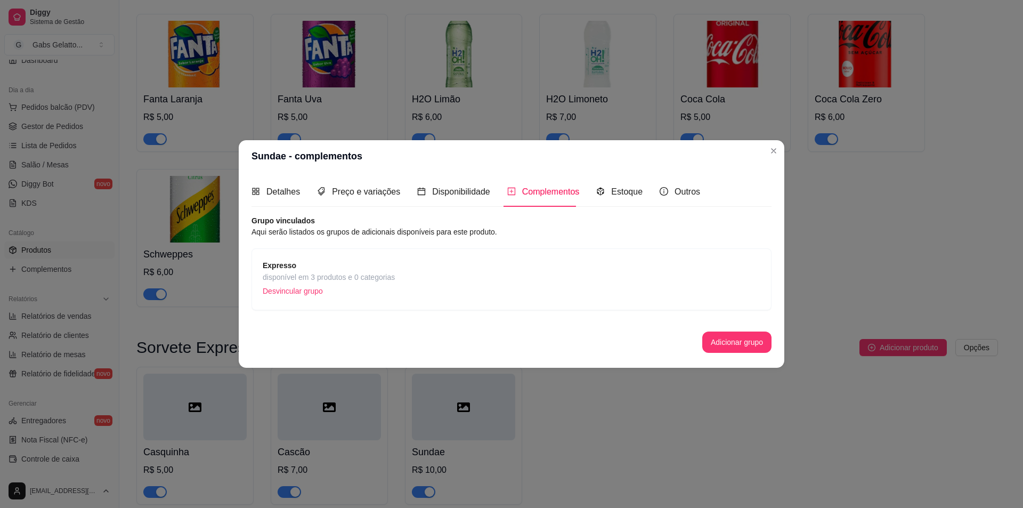
click at [376, 289] on p "Desvincular grupo" at bounding box center [329, 291] width 132 height 16
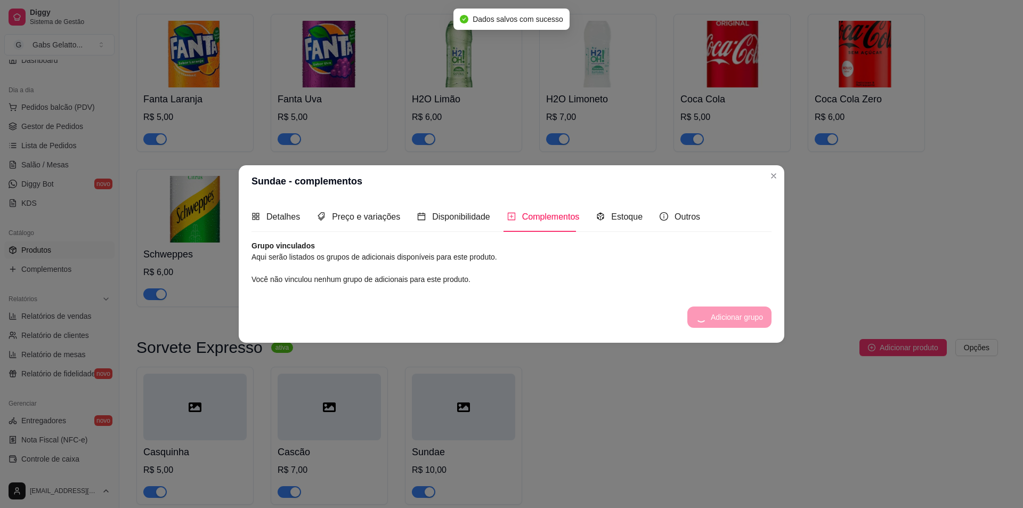
click at [713, 315] on div "Adicionar grupo" at bounding box center [730, 316] width 84 height 21
click at [712, 317] on button "Adicionar grupo" at bounding box center [737, 316] width 69 height 21
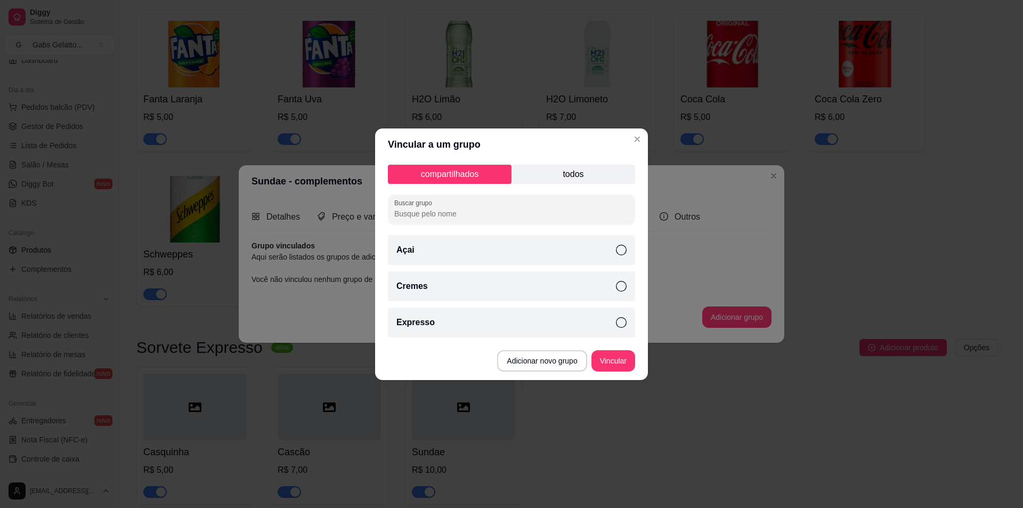
click at [581, 175] on p "todos" at bounding box center [574, 174] width 124 height 19
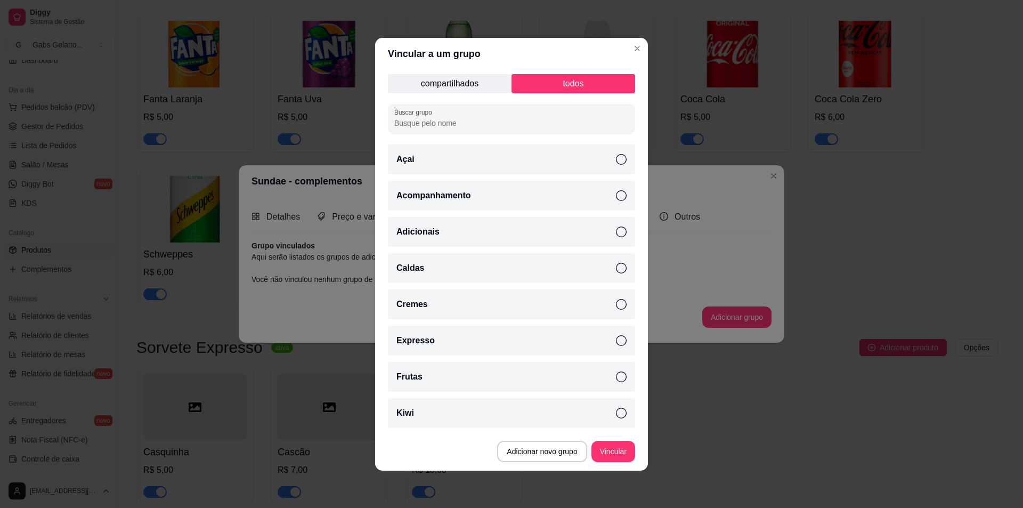
click at [452, 338] on div "Expresso" at bounding box center [511, 341] width 247 height 30
click at [611, 447] on button "Vincular" at bounding box center [614, 451] width 44 height 21
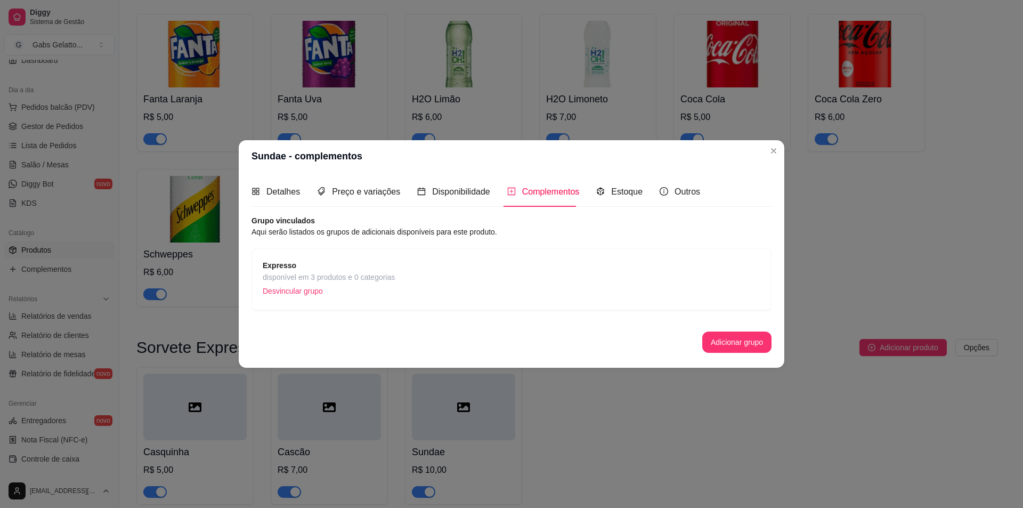
click at [447, 260] on div "Expresso disponível em 3 produtos e 0 categorias Desvincular grupo" at bounding box center [512, 279] width 498 height 39
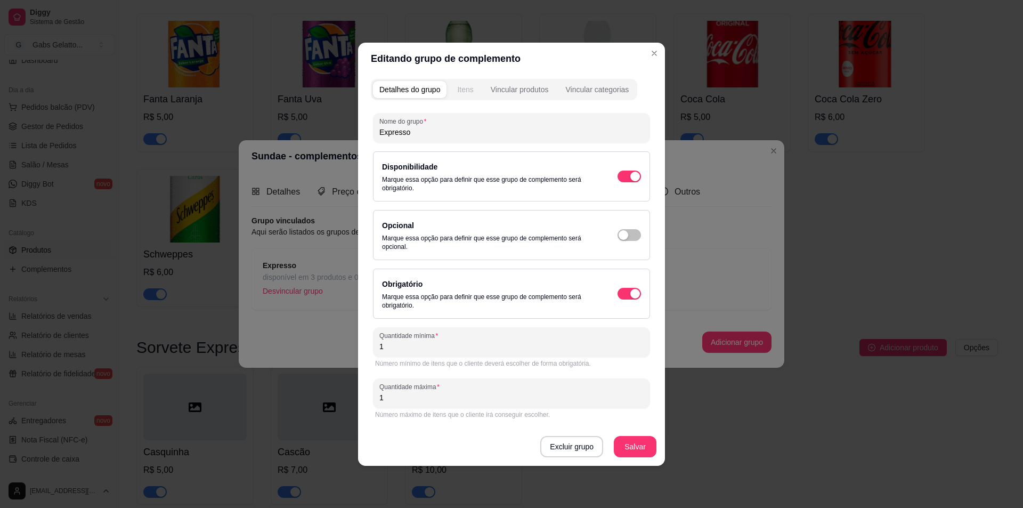
click at [468, 84] on div "Itens" at bounding box center [465, 89] width 16 height 11
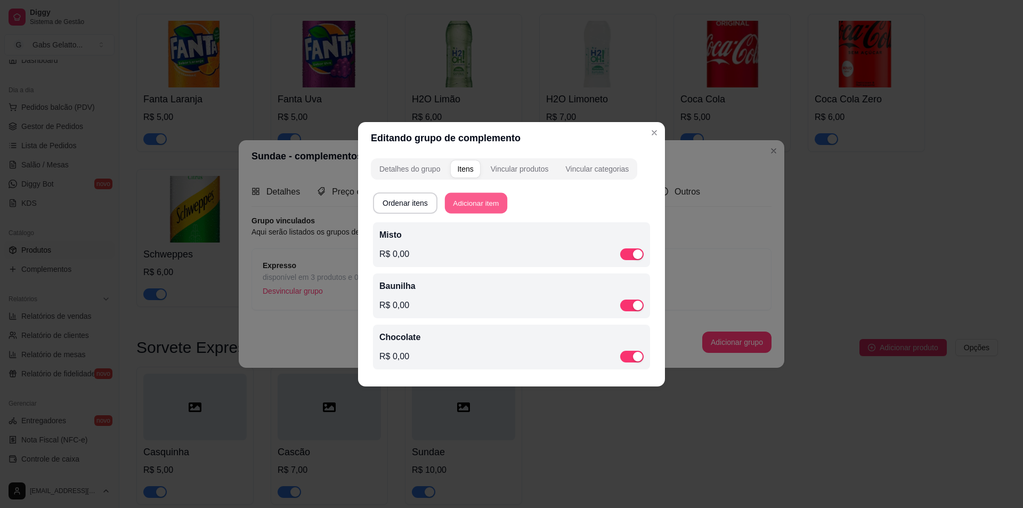
click at [474, 206] on button "Adicionar item" at bounding box center [476, 202] width 62 height 21
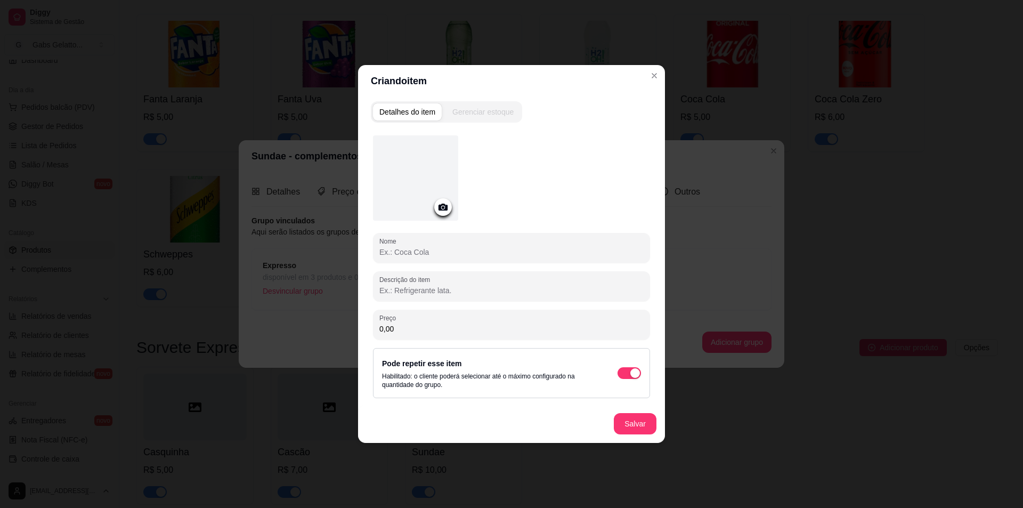
drag, startPoint x: 476, startPoint y: 252, endPoint x: 490, endPoint y: 256, distance: 15.2
click at [477, 252] on input "Nome" at bounding box center [512, 252] width 264 height 11
click at [457, 248] on input "Nome" at bounding box center [512, 252] width 264 height 11
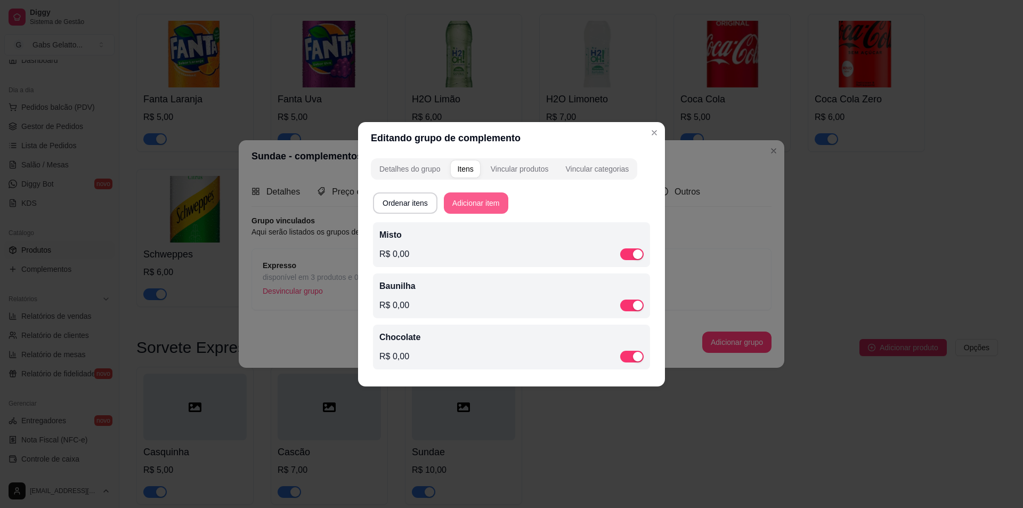
click at [496, 205] on button "Adicionar item" at bounding box center [476, 202] width 64 height 21
click at [496, 199] on button "Adicionar item" at bounding box center [476, 202] width 64 height 21
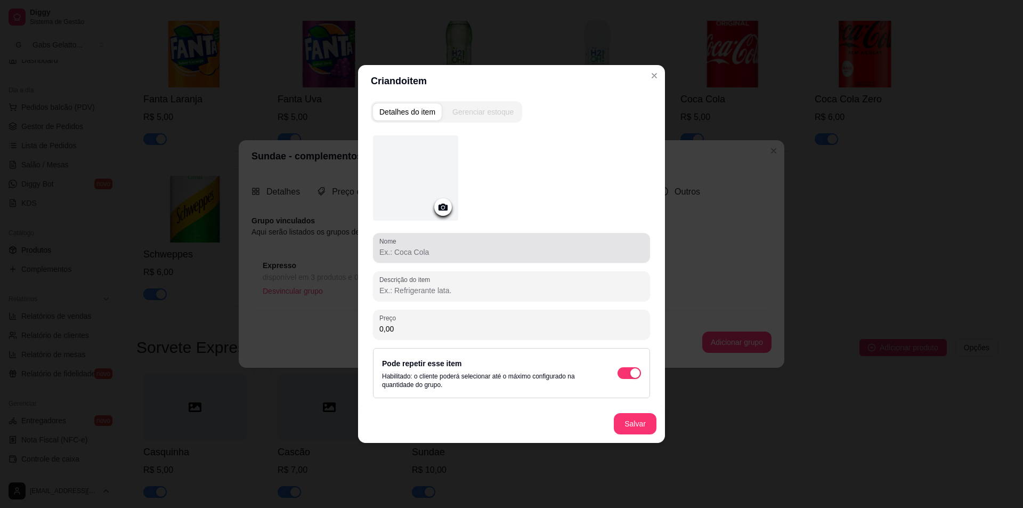
click at [495, 259] on div "Nome" at bounding box center [511, 248] width 277 height 30
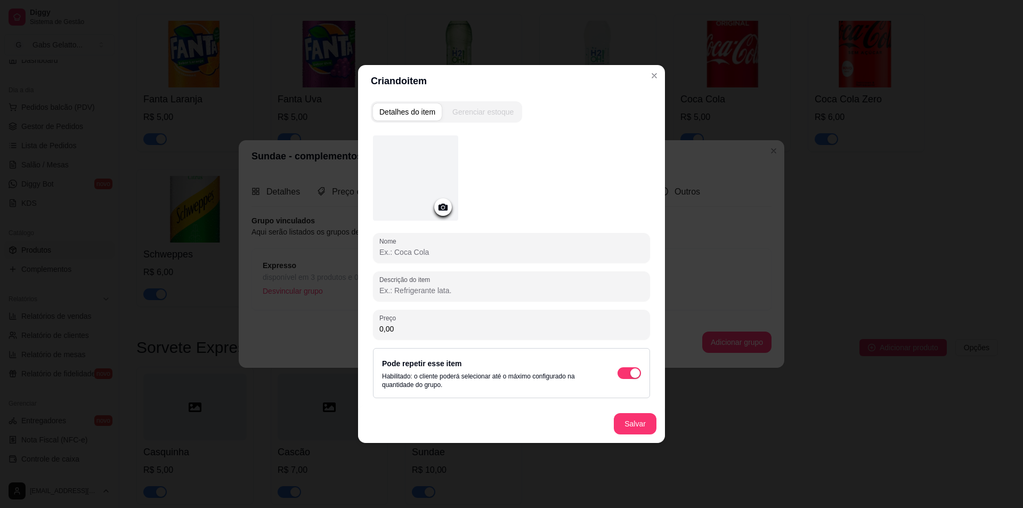
drag, startPoint x: 490, startPoint y: 249, endPoint x: 487, endPoint y: 233, distance: 16.4
click at [482, 245] on div at bounding box center [512, 247] width 264 height 21
click at [480, 238] on div "Nome" at bounding box center [511, 248] width 277 height 30
click at [456, 253] on input "Calda de chocolate e Amendoim" at bounding box center [512, 252] width 264 height 11
type input "Calda de chocolate e amendoim"
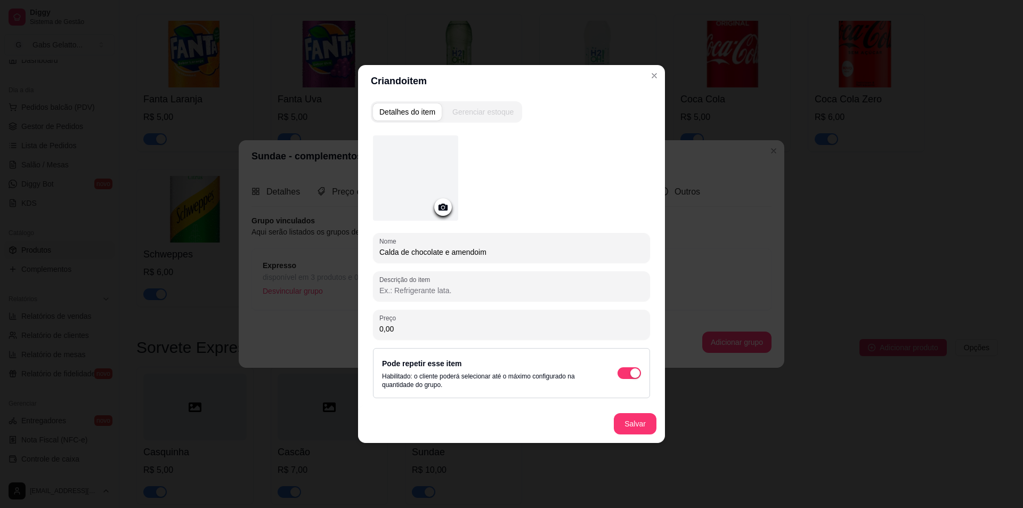
click at [499, 259] on div "Nome Calda de chocolate e amendoim" at bounding box center [511, 248] width 277 height 30
click at [552, 256] on input "Calda de chocolate e amendoim" at bounding box center [512, 252] width 264 height 11
click at [652, 424] on button "Salvar" at bounding box center [636, 424] width 42 height 21
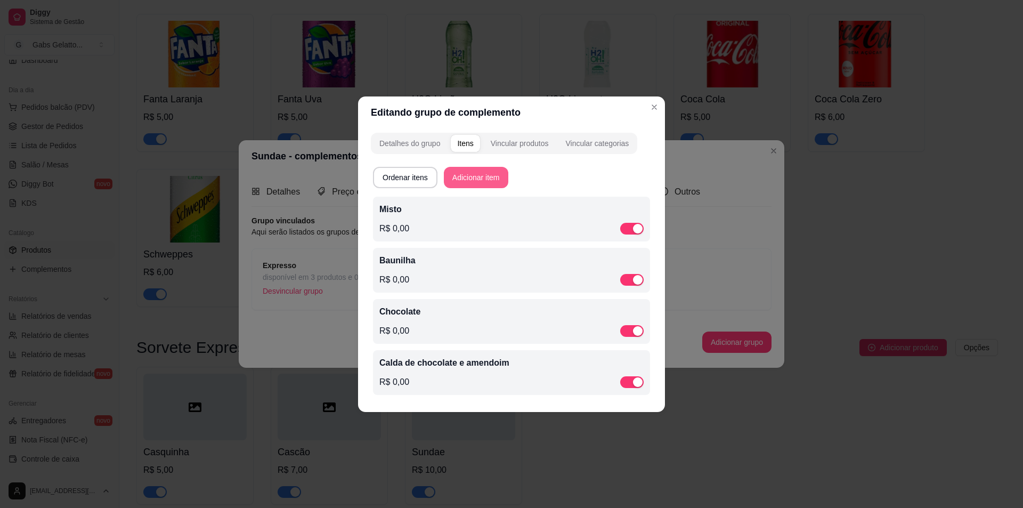
click at [487, 175] on button "Adicionar item" at bounding box center [476, 177] width 64 height 21
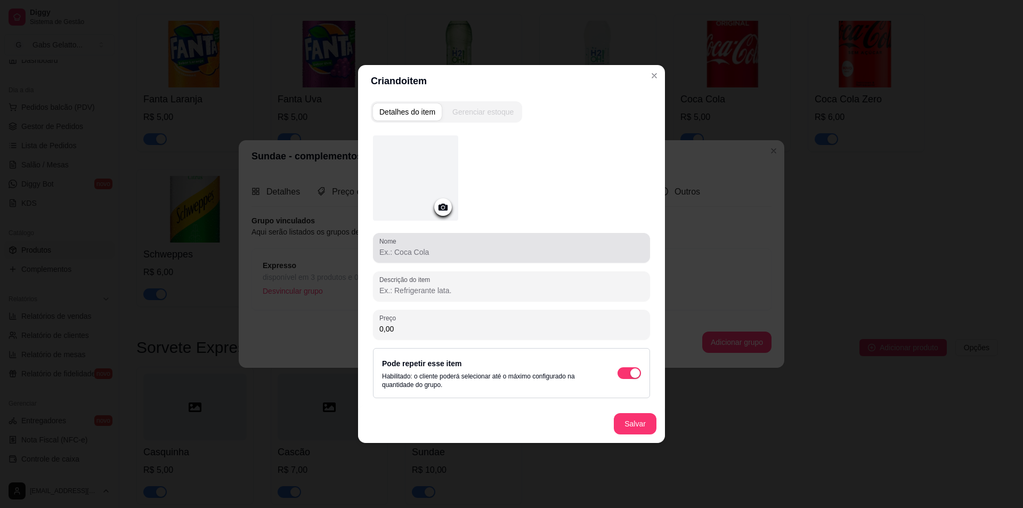
click at [509, 254] on input "Nome" at bounding box center [512, 252] width 264 height 11
type input "d"
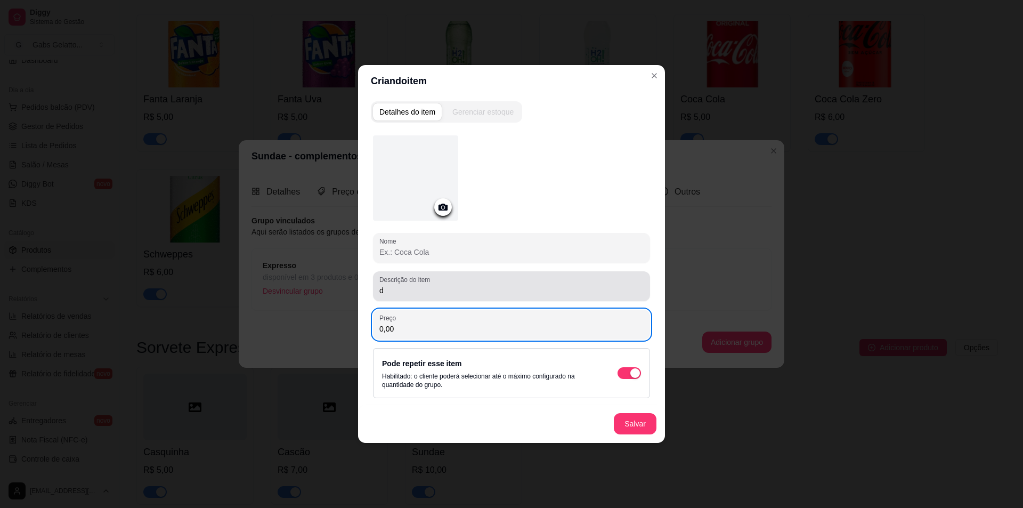
click at [477, 298] on div "Descrição do item d" at bounding box center [511, 286] width 277 height 30
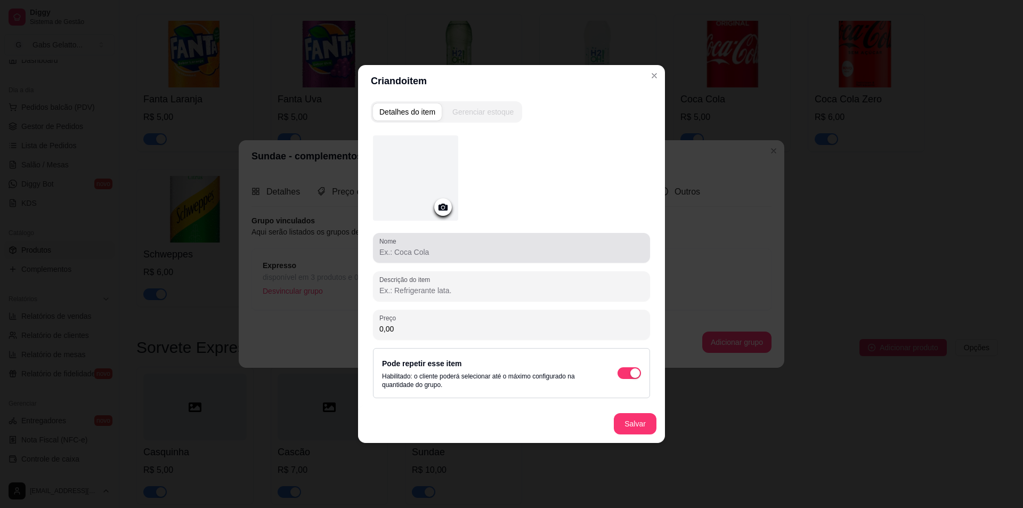
click at [466, 255] on input "Nome" at bounding box center [512, 252] width 264 height 11
click at [430, 252] on input "Calda de morago e amendoim" at bounding box center [512, 252] width 264 height 11
click at [495, 247] on input "Calda de morango e amendoim" at bounding box center [512, 252] width 264 height 11
type input "Calda de morango e amendoim"
click at [642, 423] on button "Salvar" at bounding box center [636, 424] width 42 height 21
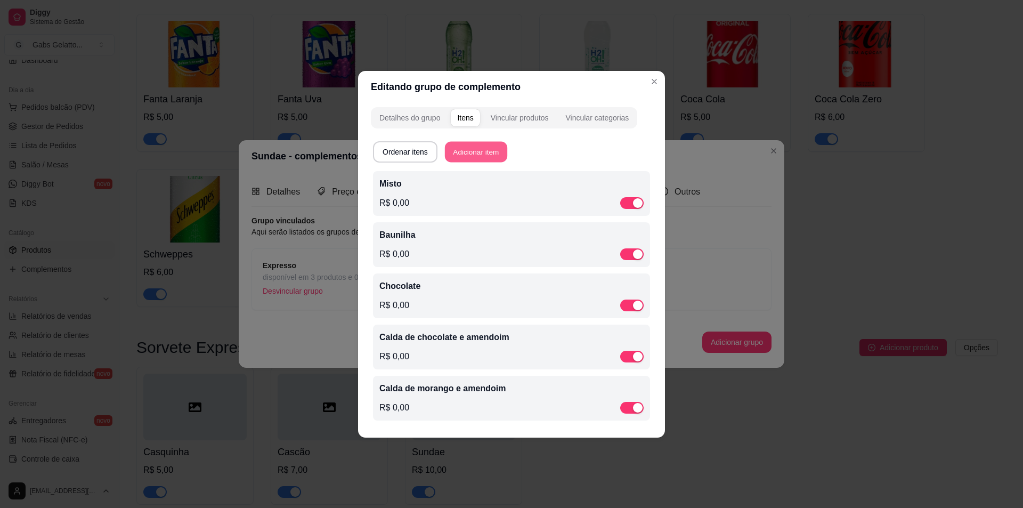
click at [502, 155] on button "Adicionar item" at bounding box center [476, 151] width 62 height 21
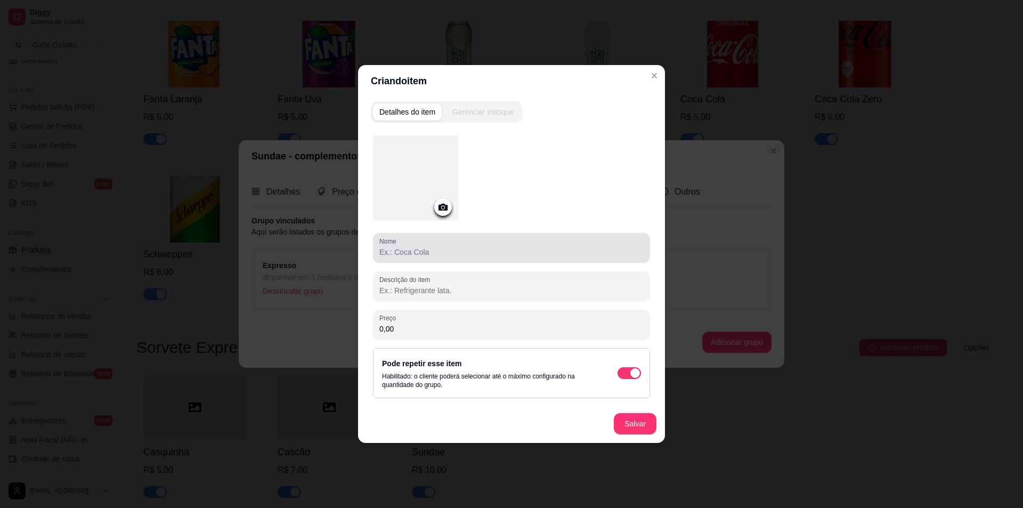
click at [489, 259] on div "Nome" at bounding box center [511, 248] width 277 height 30
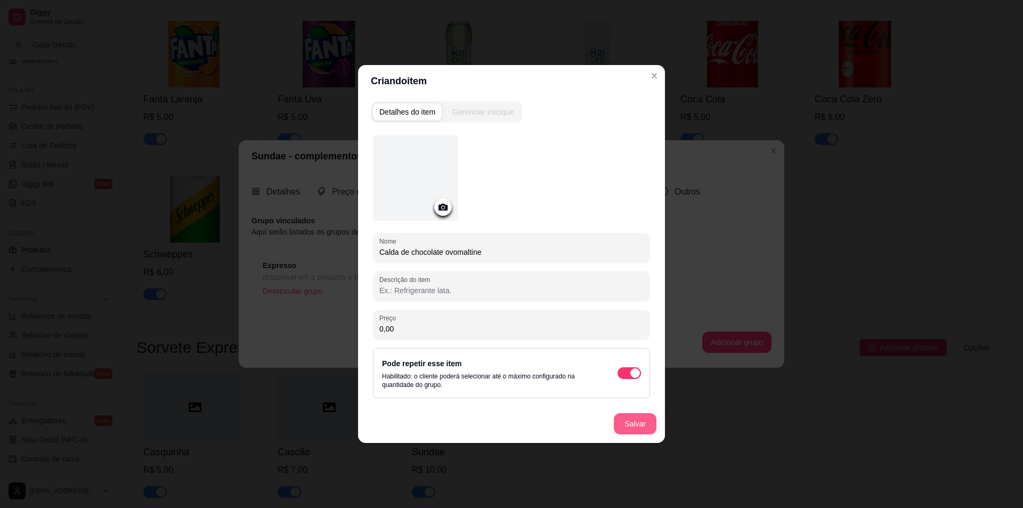
type input "Calda de chocolate ovomaltine"
click at [641, 418] on button "Salvar" at bounding box center [635, 423] width 43 height 21
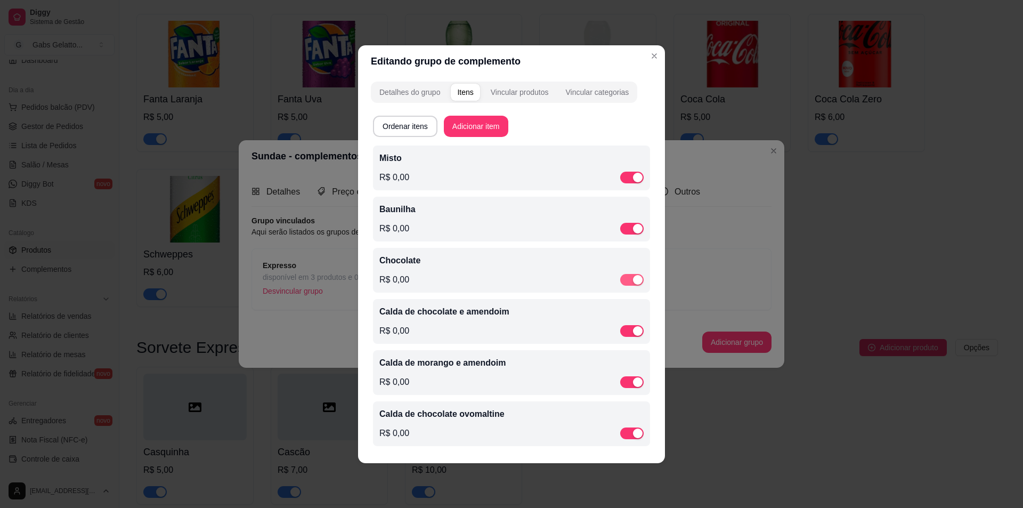
drag, startPoint x: 636, startPoint y: 275, endPoint x: 638, endPoint y: 240, distance: 34.7
click at [635, 274] on button "button" at bounding box center [631, 280] width 23 height 12
click at [639, 231] on div "button" at bounding box center [638, 228] width 10 height 10
click at [633, 174] on button "button" at bounding box center [631, 177] width 23 height 12
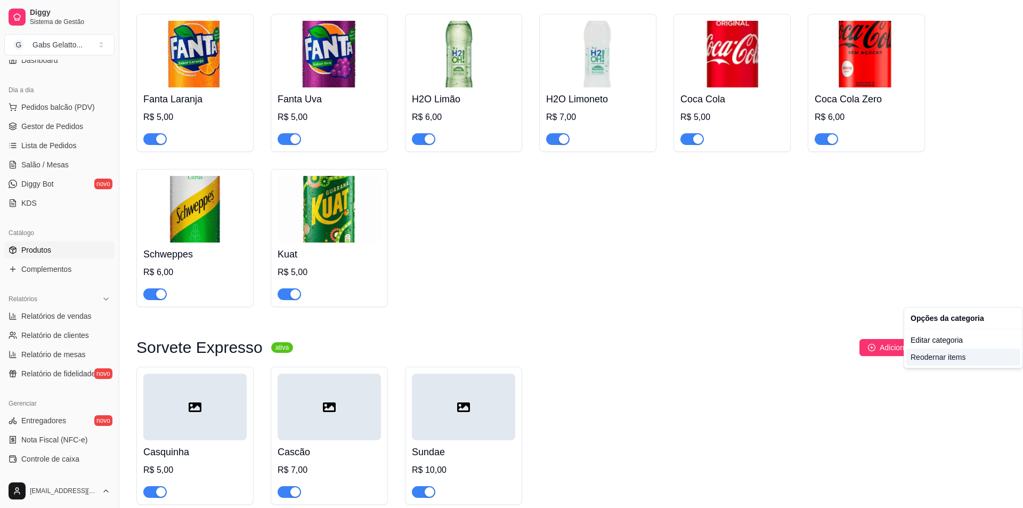
click at [940, 357] on div "Reodernar items" at bounding box center [964, 357] width 114 height 17
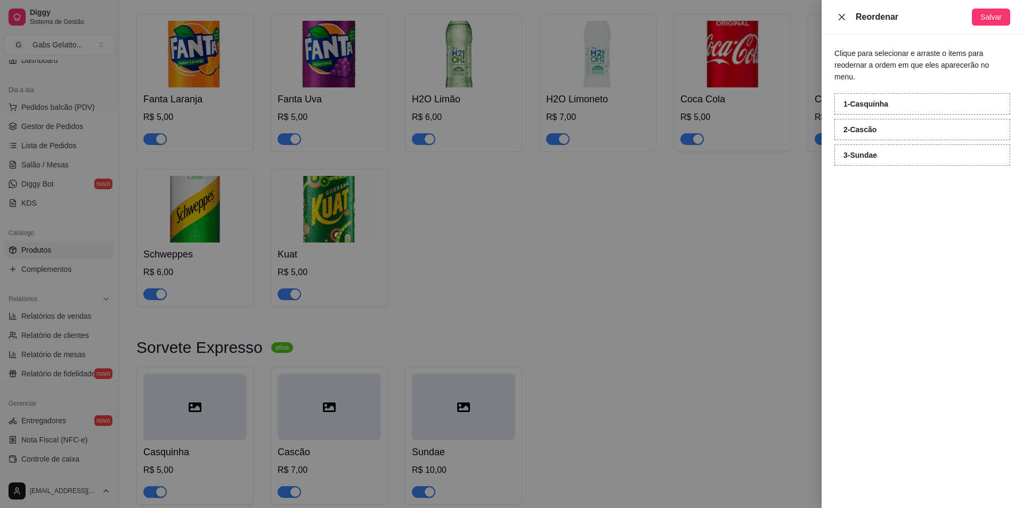
click at [843, 19] on icon "close" at bounding box center [842, 17] width 9 height 9
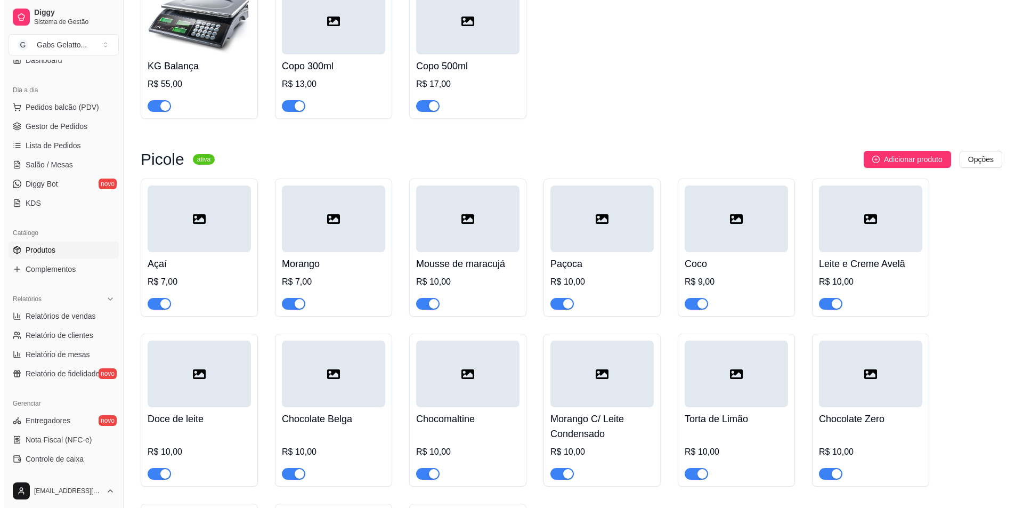
scroll to position [0, 0]
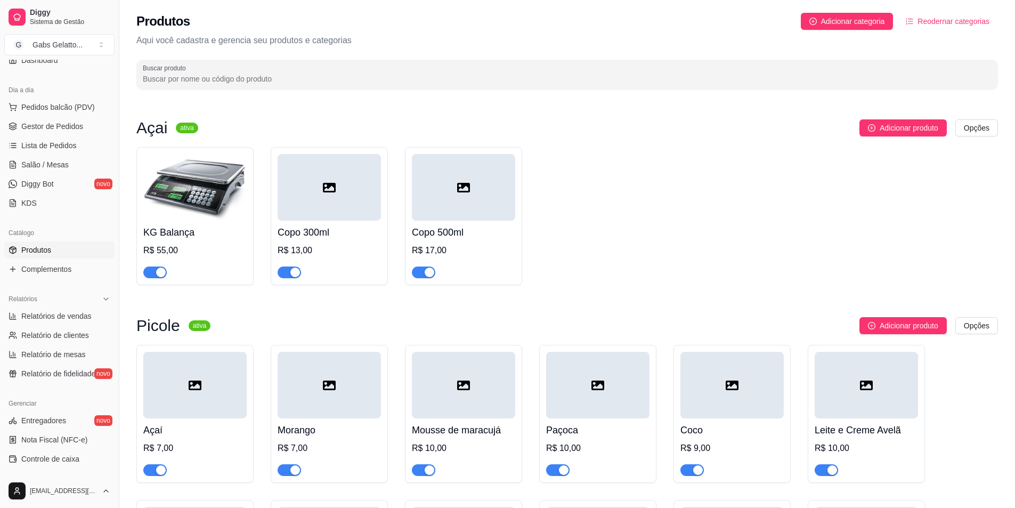
click at [957, 26] on span "Reodernar categorias" at bounding box center [954, 21] width 72 height 12
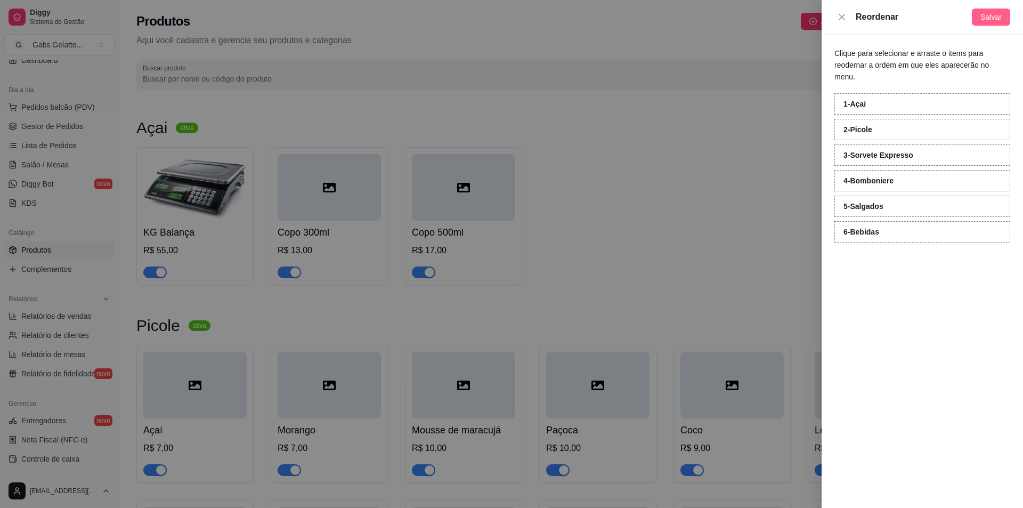
click at [988, 19] on span "Salvar" at bounding box center [991, 17] width 21 height 12
click at [84, 107] on div at bounding box center [511, 254] width 1023 height 508
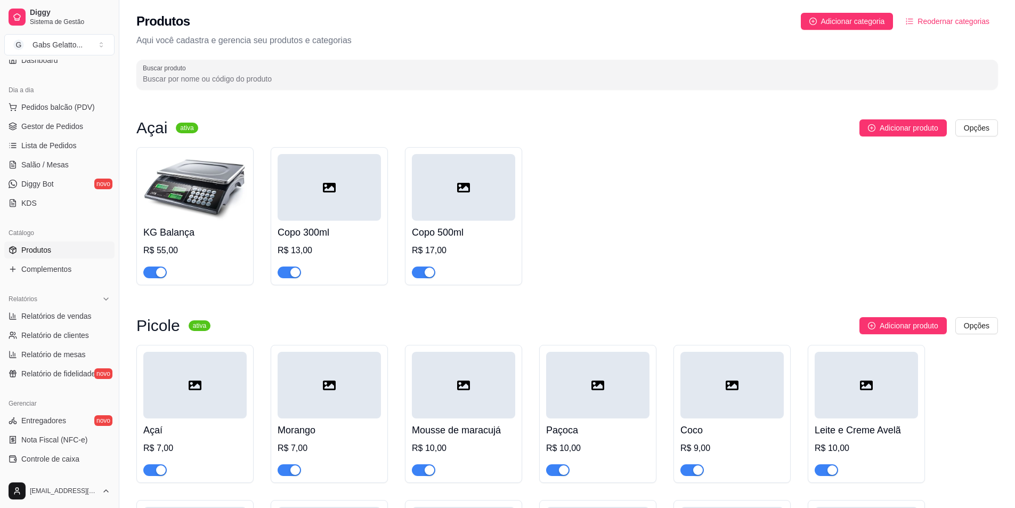
click at [84, 107] on span "Pedidos balcão (PDV)" at bounding box center [58, 107] width 74 height 11
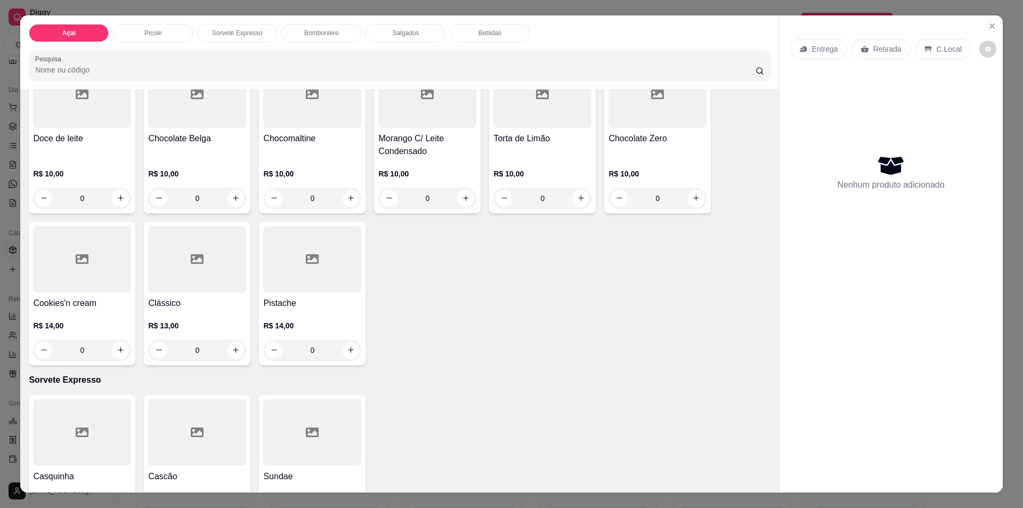
scroll to position [53, 0]
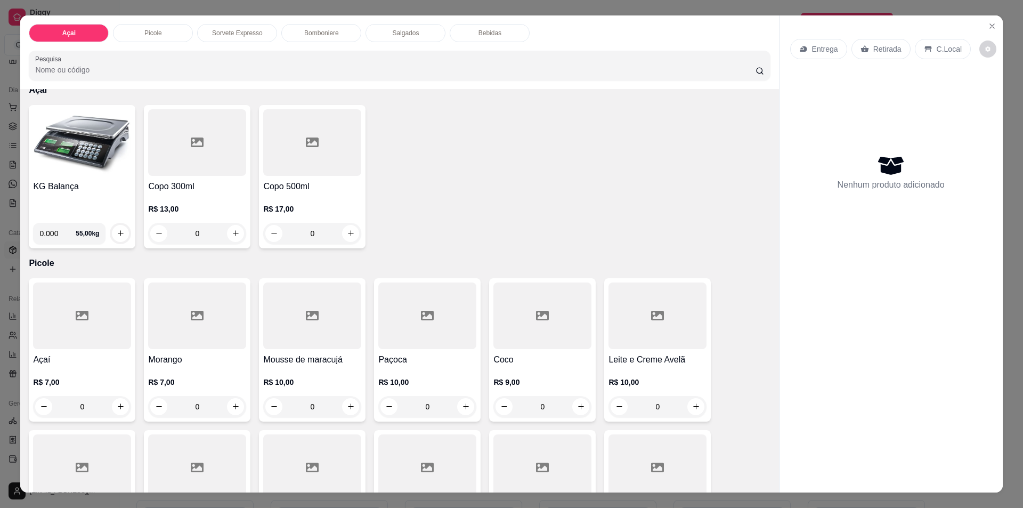
click at [253, 33] on p "Sorvete Expresso" at bounding box center [237, 33] width 51 height 9
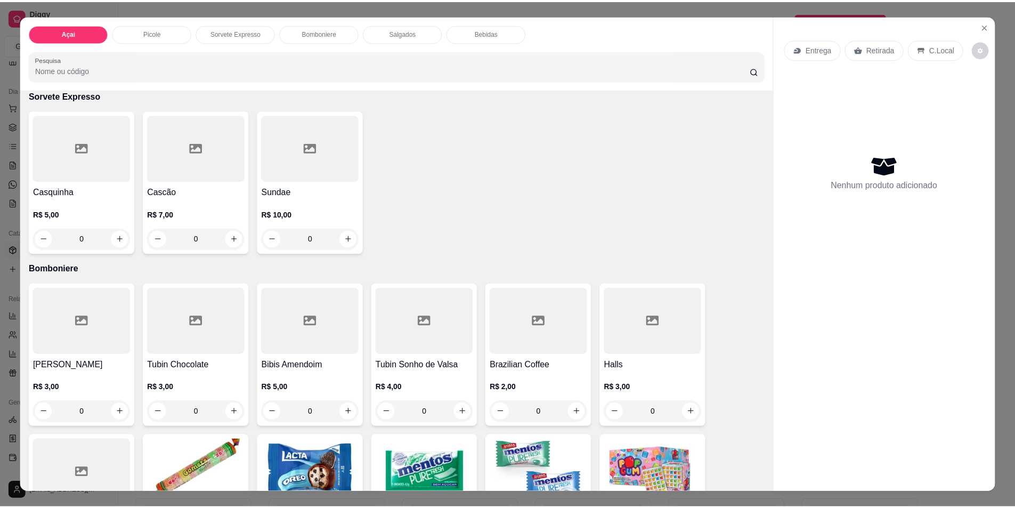
scroll to position [19, 0]
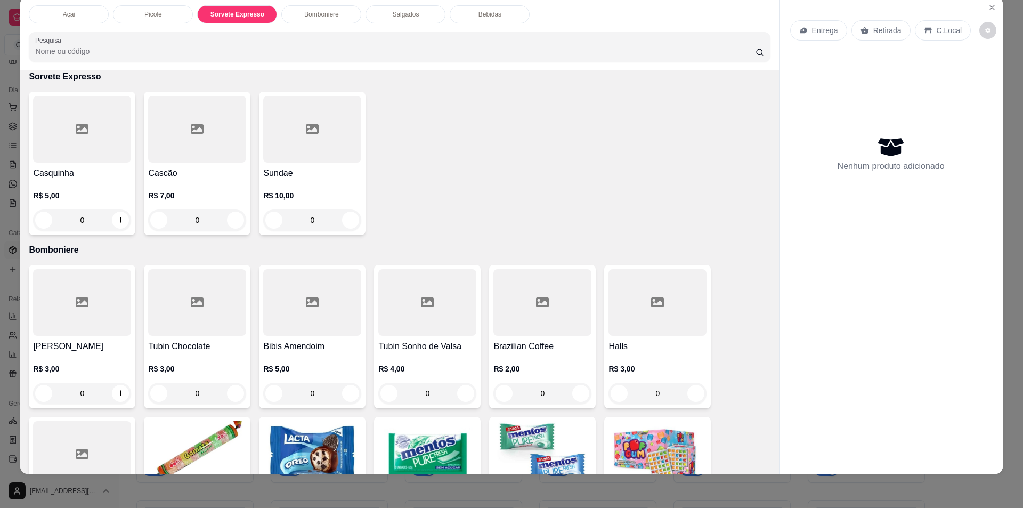
click at [85, 146] on div at bounding box center [82, 129] width 98 height 67
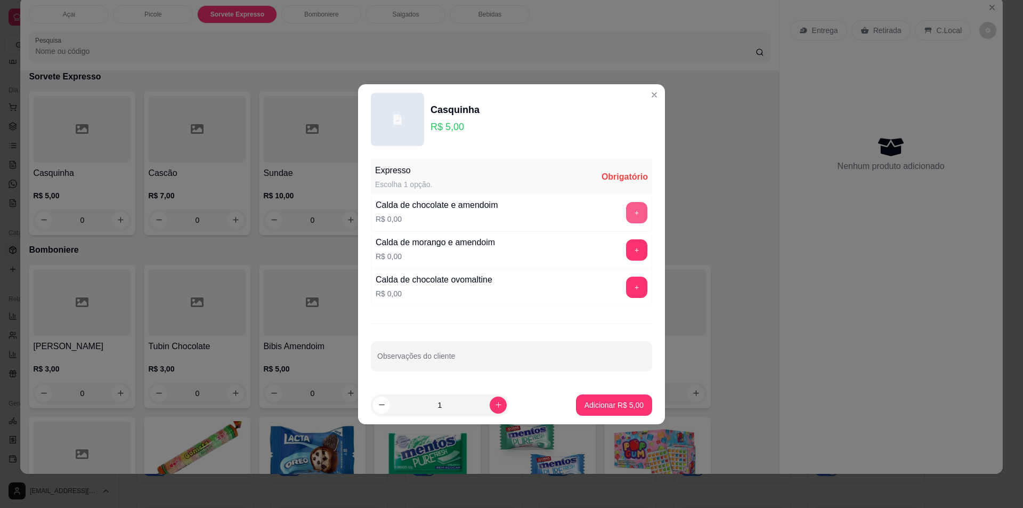
click at [636, 209] on button "+" at bounding box center [636, 212] width 21 height 21
click at [579, 211] on button "-" at bounding box center [589, 212] width 21 height 21
click at [627, 254] on button "+" at bounding box center [637, 249] width 21 height 21
click at [608, 403] on p "Adicionar R$ 5,00" at bounding box center [614, 405] width 59 height 11
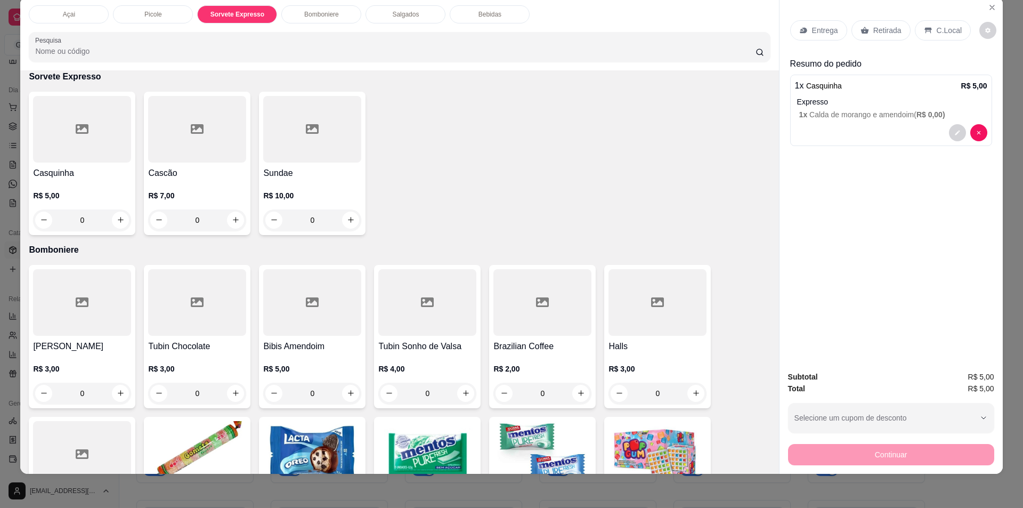
click at [941, 28] on p "C.Local" at bounding box center [949, 30] width 25 height 11
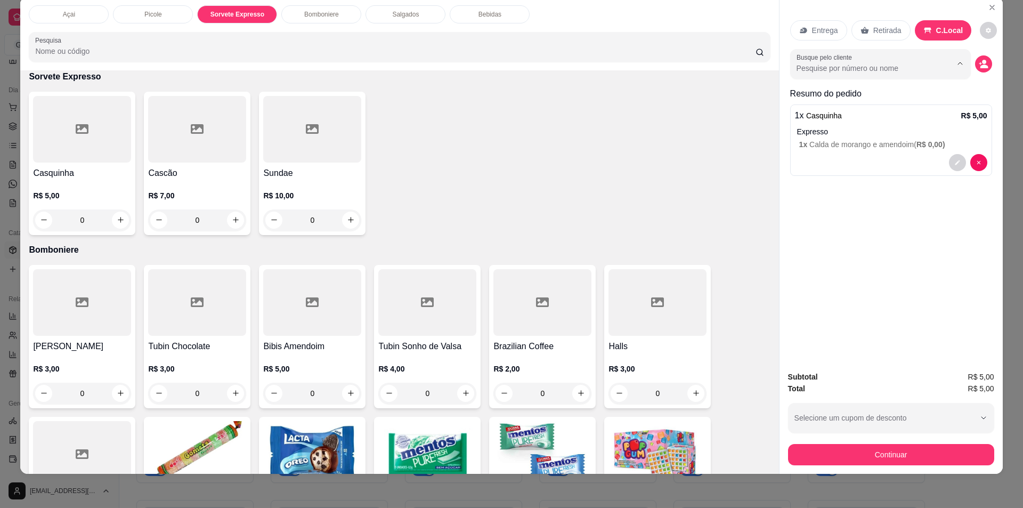
click at [908, 64] on input "Busque pelo cliente" at bounding box center [866, 68] width 138 height 11
click at [935, 71] on div at bounding box center [952, 63] width 34 height 20
click at [981, 64] on icon "decrease-product-quantity" at bounding box center [984, 66] width 8 height 4
click at [975, 66] on button "decrease-product-quantity" at bounding box center [983, 63] width 17 height 17
click at [984, 12] on button "Close" at bounding box center [992, 7] width 17 height 17
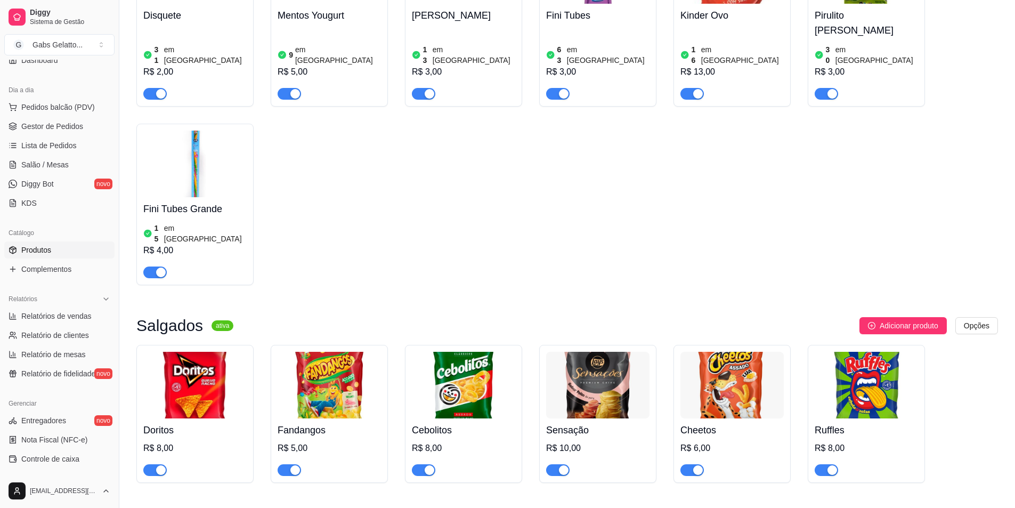
scroll to position [1652, 0]
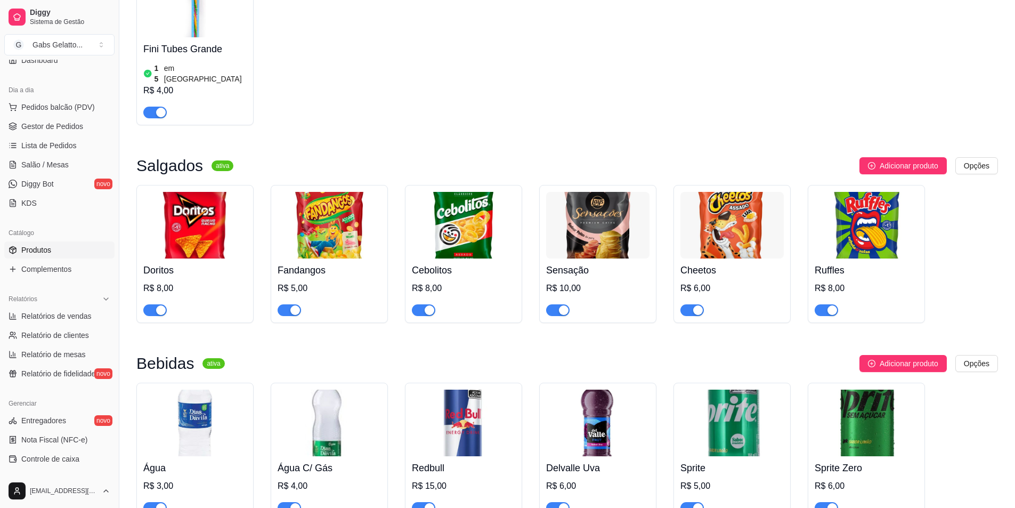
click at [230, 259] on div "Doritos R$ 8,00" at bounding box center [194, 288] width 103 height 58
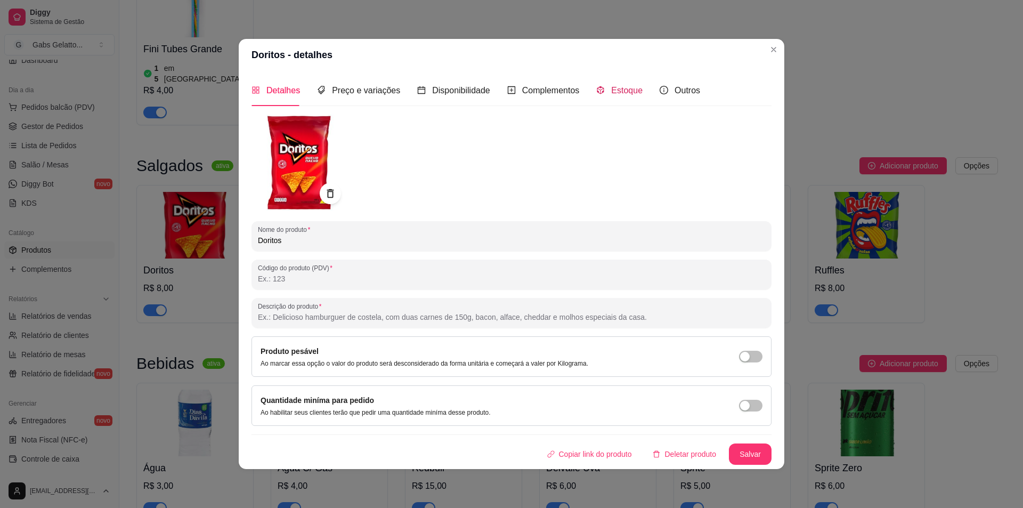
click at [612, 86] on span "Estoque" at bounding box center [626, 90] width 31 height 9
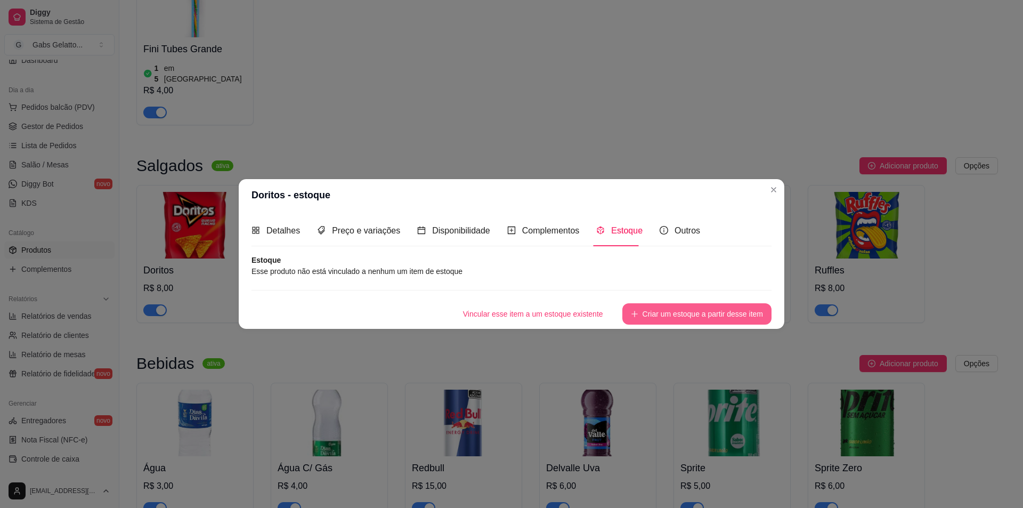
click at [665, 312] on button "Criar um estoque a partir desse item" at bounding box center [697, 313] width 149 height 21
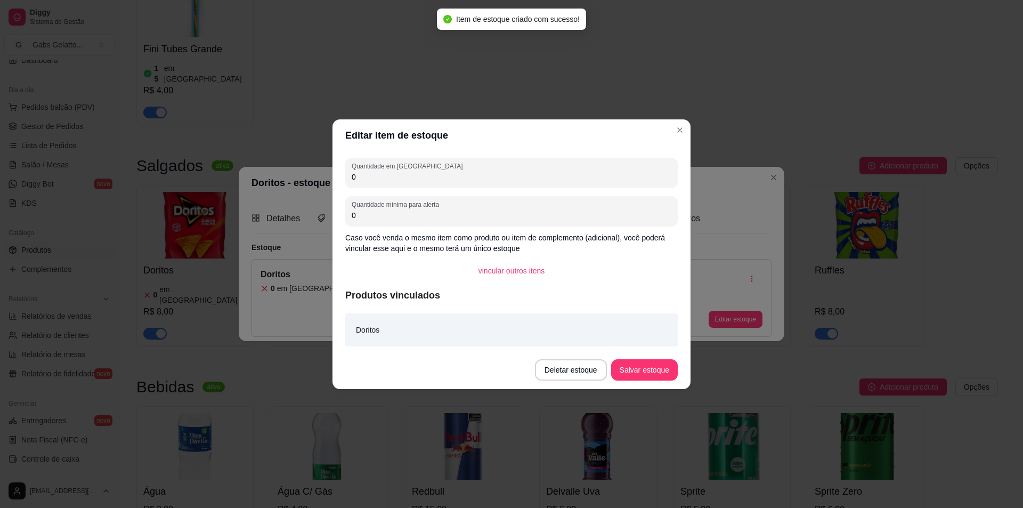
click at [414, 174] on input "0" at bounding box center [512, 177] width 320 height 11
type input "4"
click at [632, 370] on button "Salvar estoque" at bounding box center [644, 369] width 67 height 21
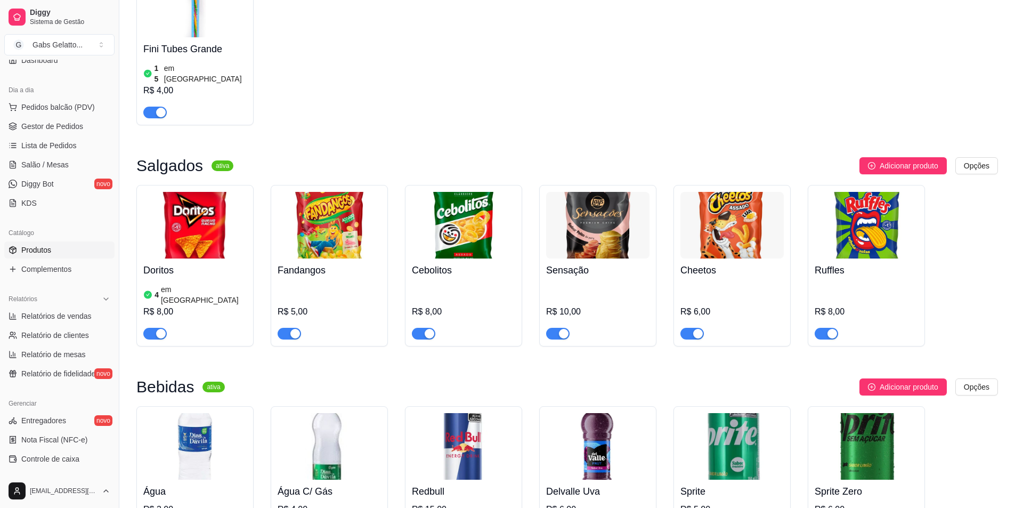
click at [348, 192] on img at bounding box center [329, 225] width 103 height 67
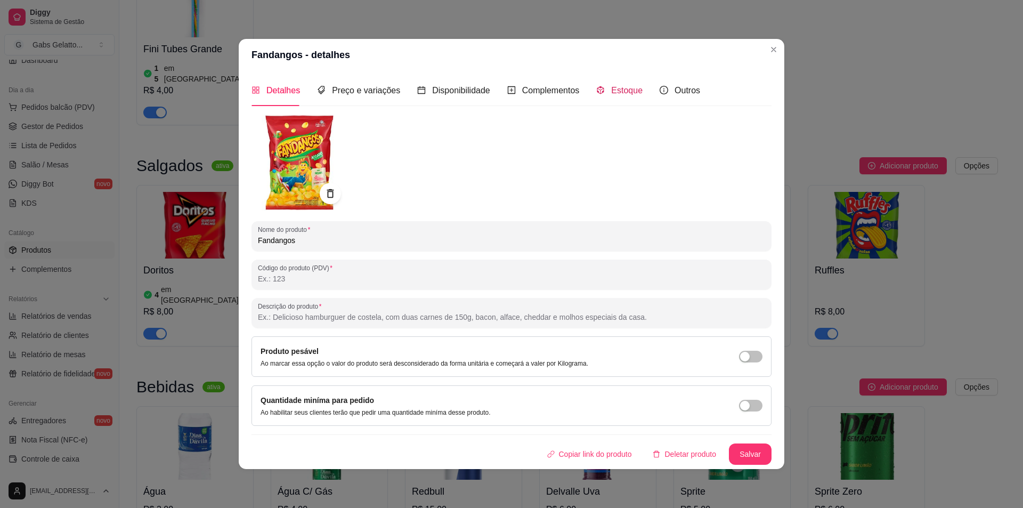
drag, startPoint x: 604, startPoint y: 92, endPoint x: 520, endPoint y: 112, distance: 86.5
click at [601, 94] on div "Estoque" at bounding box center [619, 90] width 46 height 13
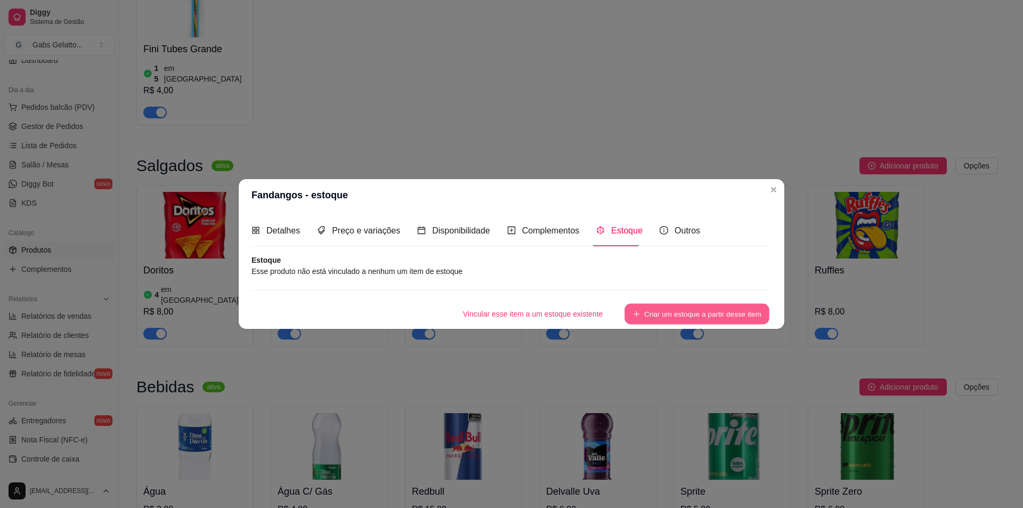
click at [665, 311] on button "Criar um estoque a partir desse item" at bounding box center [697, 313] width 145 height 21
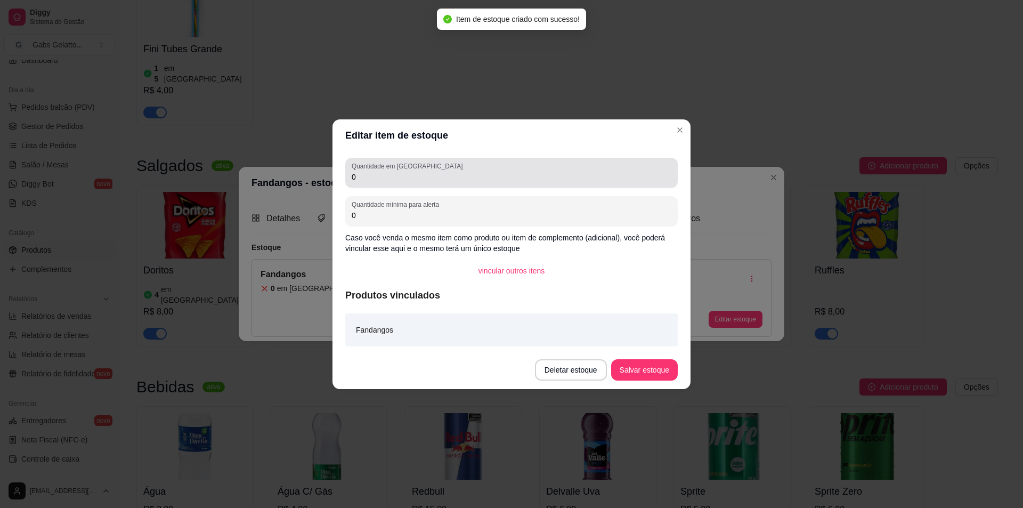
click at [388, 177] on input "0" at bounding box center [512, 177] width 320 height 11
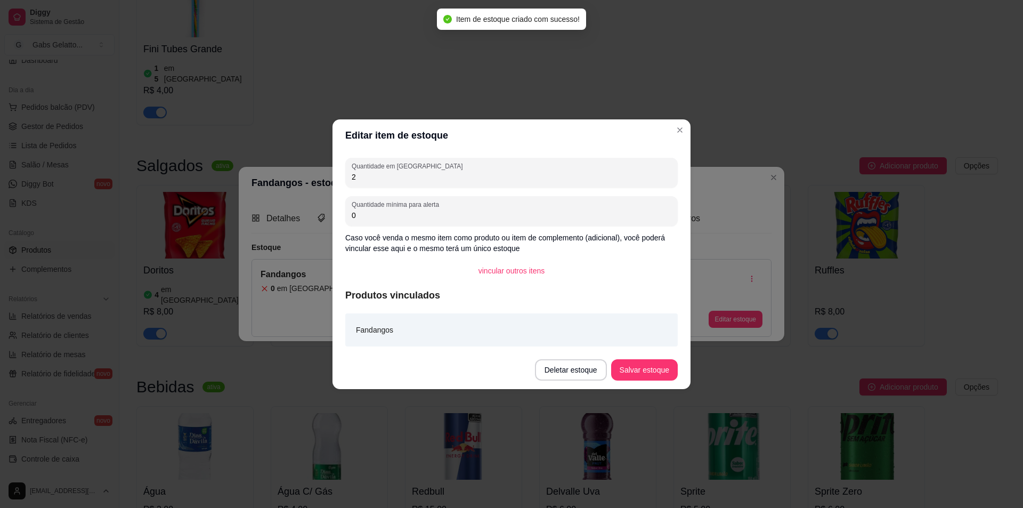
type input "2"
click at [652, 375] on button "Salvar estoque" at bounding box center [644, 369] width 65 height 21
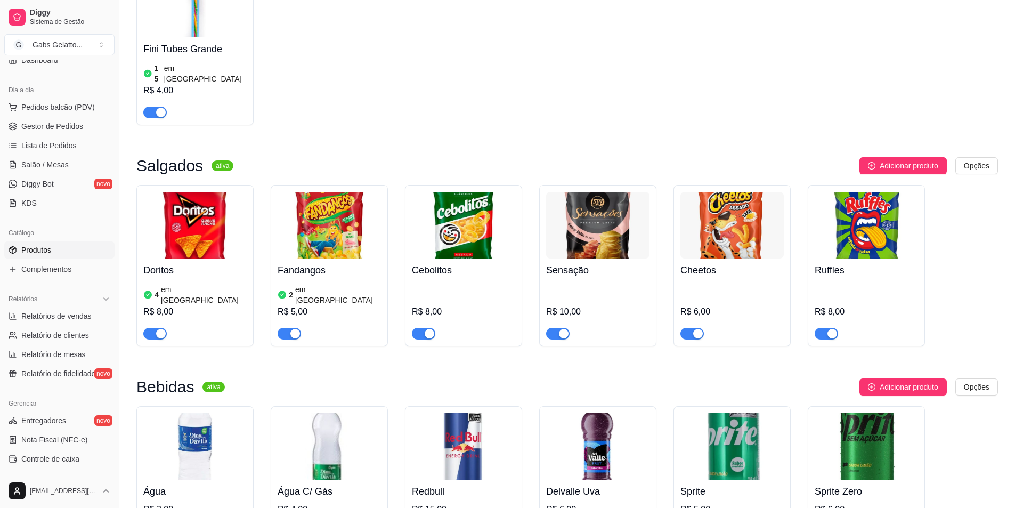
click at [464, 192] on img at bounding box center [463, 225] width 103 height 67
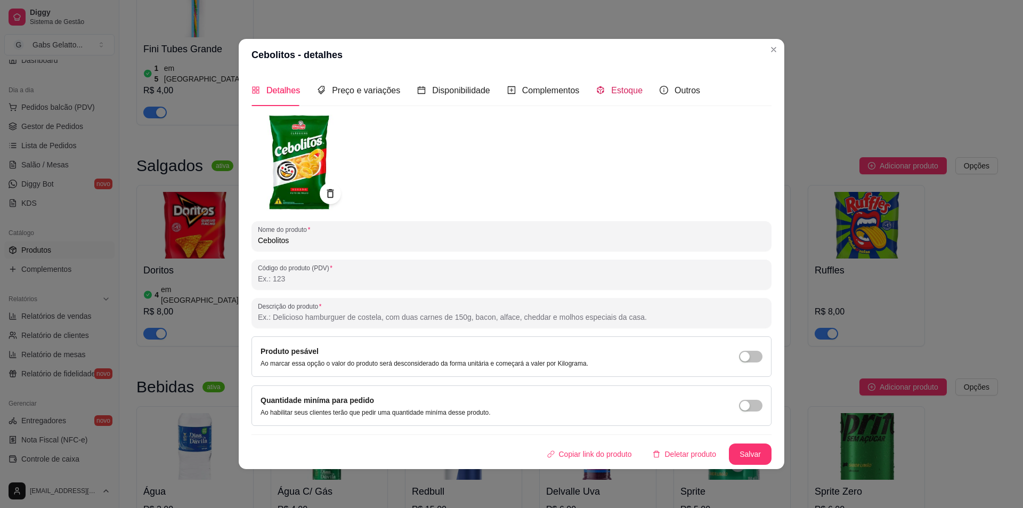
drag, startPoint x: 610, startPoint y: 89, endPoint x: 603, endPoint y: 93, distance: 7.4
click at [611, 90] on span "Estoque" at bounding box center [626, 90] width 31 height 9
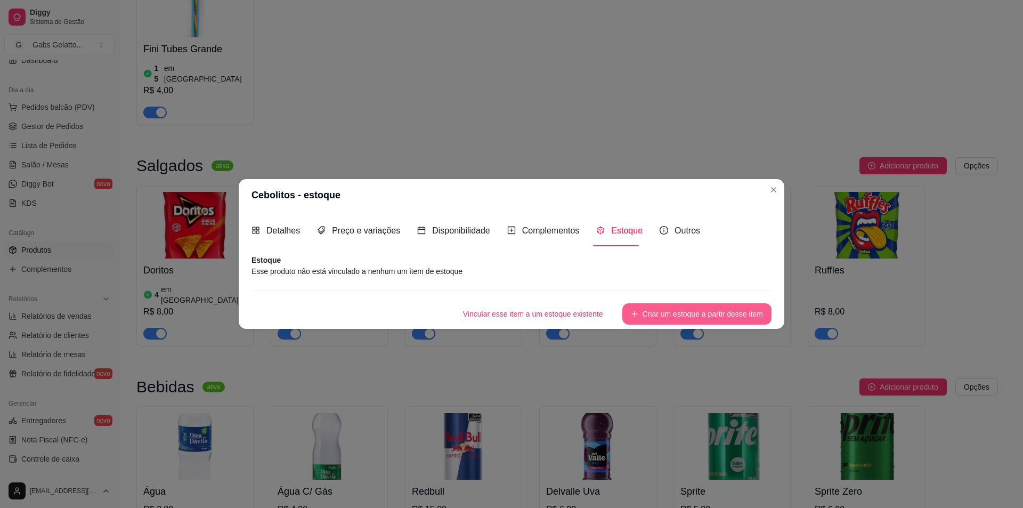
click at [668, 320] on button "Criar um estoque a partir desse item" at bounding box center [697, 313] width 149 height 21
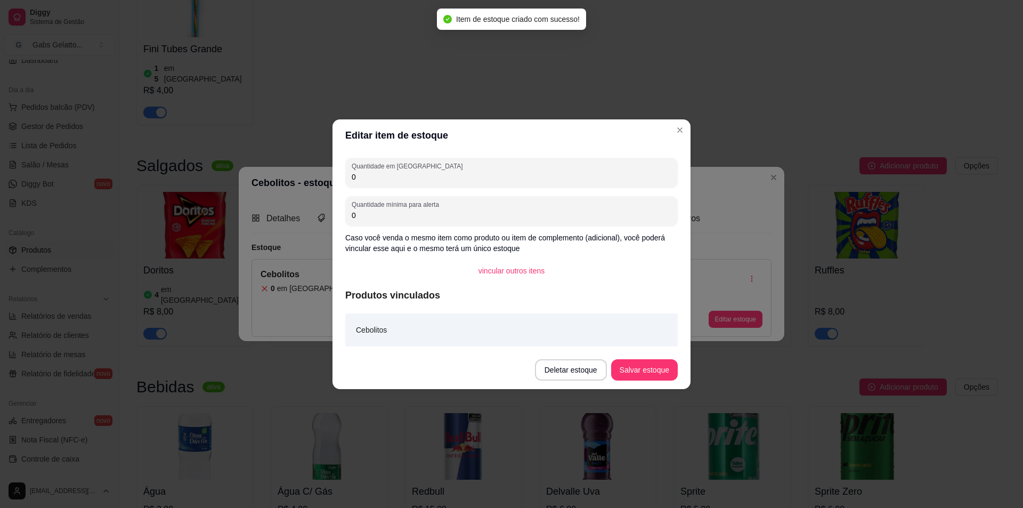
click at [383, 180] on input "0" at bounding box center [512, 177] width 320 height 11
type input "4"
click at [642, 378] on button "Salvar estoque" at bounding box center [644, 369] width 67 height 21
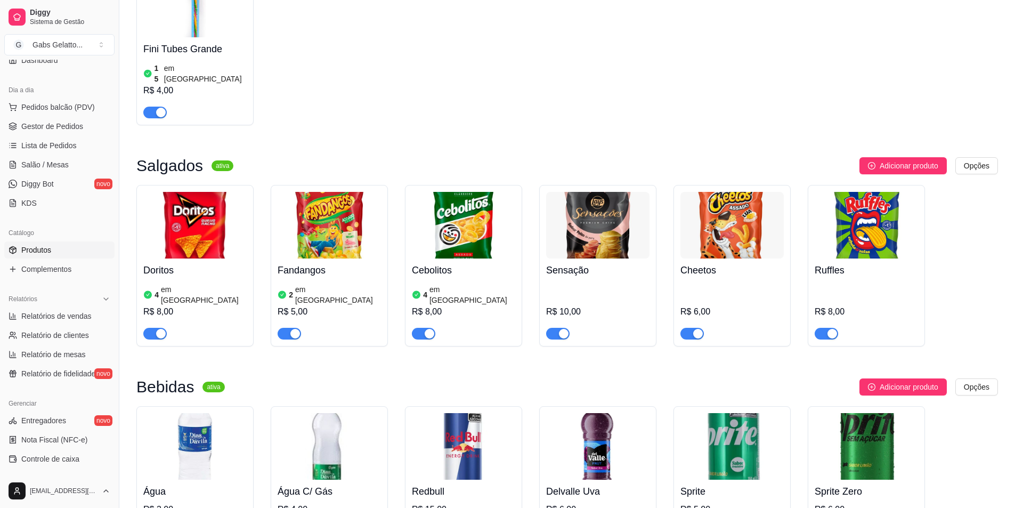
click at [598, 192] on img at bounding box center [597, 225] width 103 height 67
click at [555, 328] on span "button" at bounding box center [557, 334] width 23 height 12
click at [721, 192] on img at bounding box center [732, 225] width 103 height 67
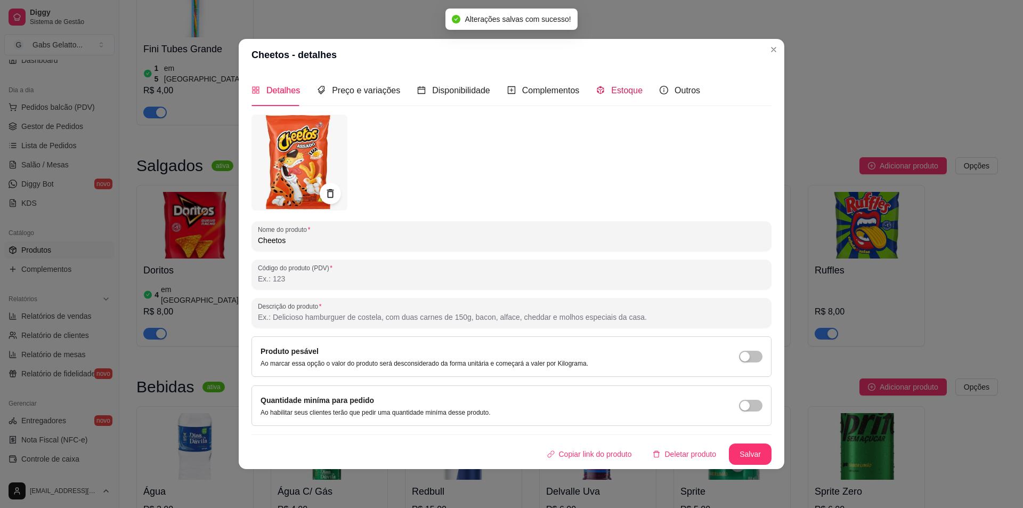
click at [611, 86] on span "Estoque" at bounding box center [626, 90] width 31 height 9
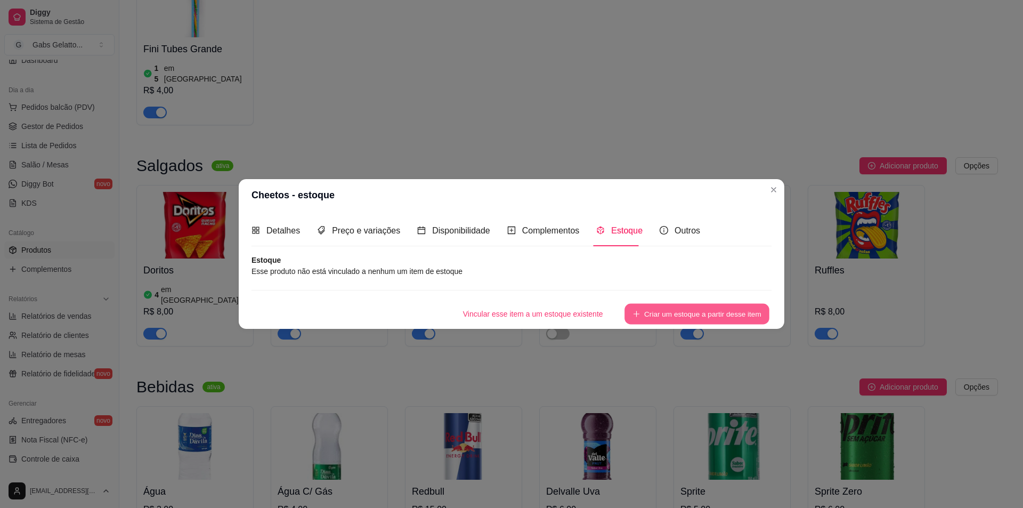
click at [715, 314] on button "Criar um estoque a partir desse item" at bounding box center [697, 313] width 145 height 21
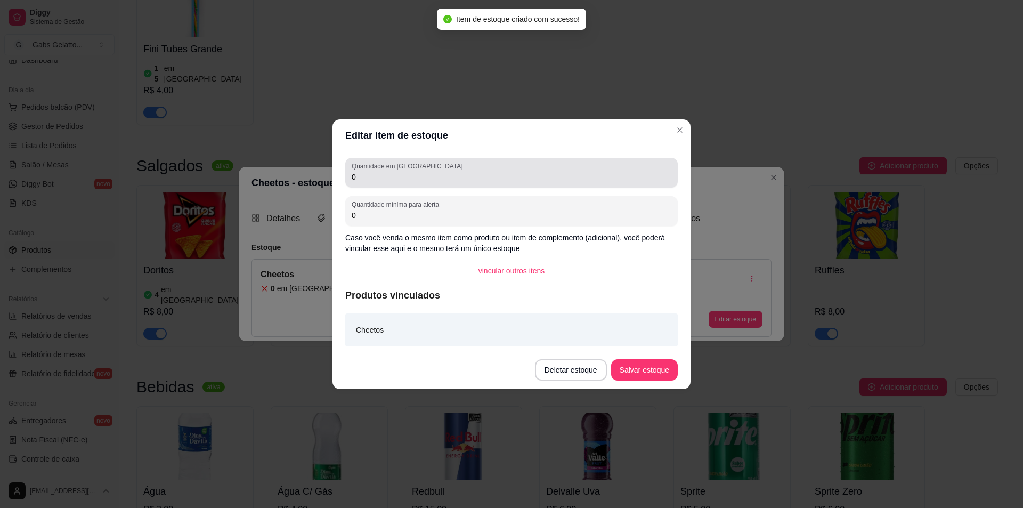
click at [513, 174] on input "0" at bounding box center [512, 177] width 320 height 11
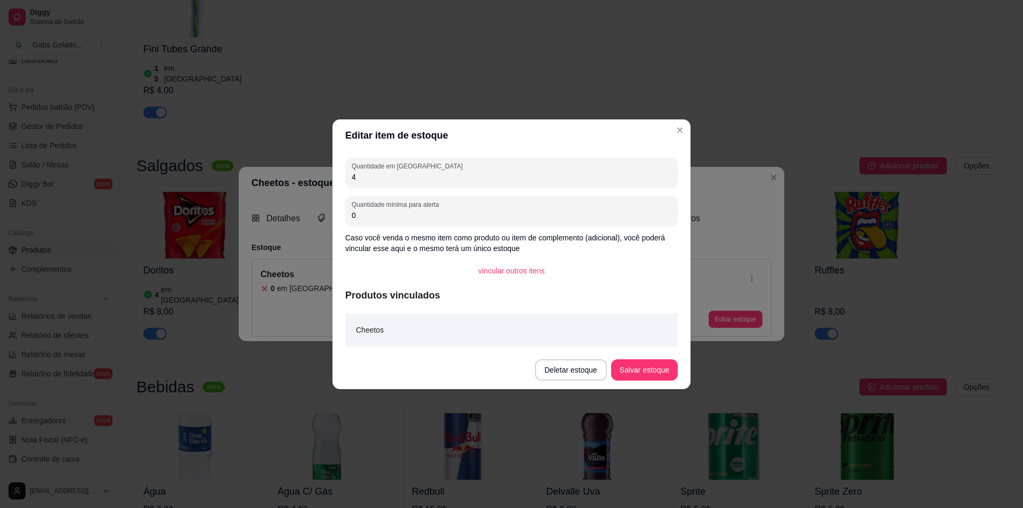
type input "4"
click at [659, 372] on button "Salvar estoque" at bounding box center [644, 369] width 67 height 21
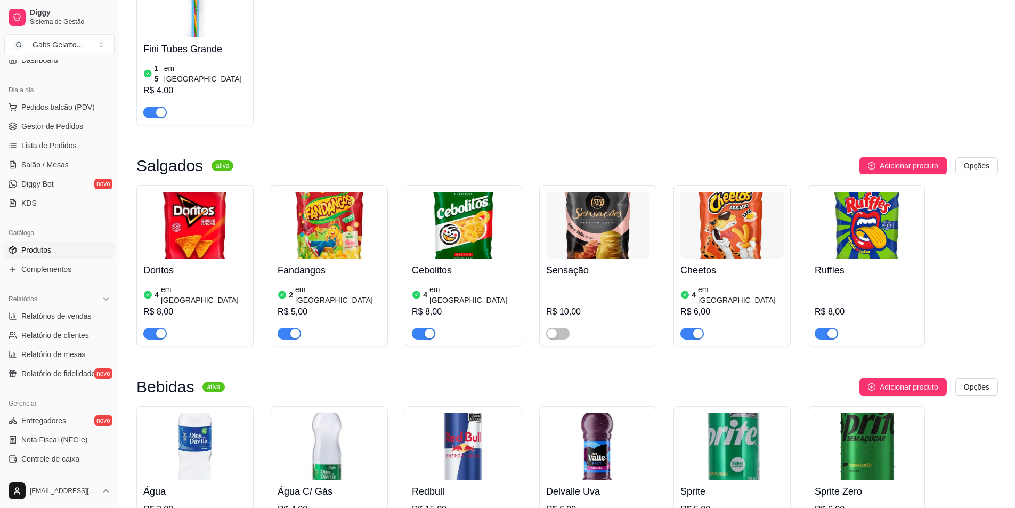
click at [868, 192] on img at bounding box center [866, 225] width 103 height 67
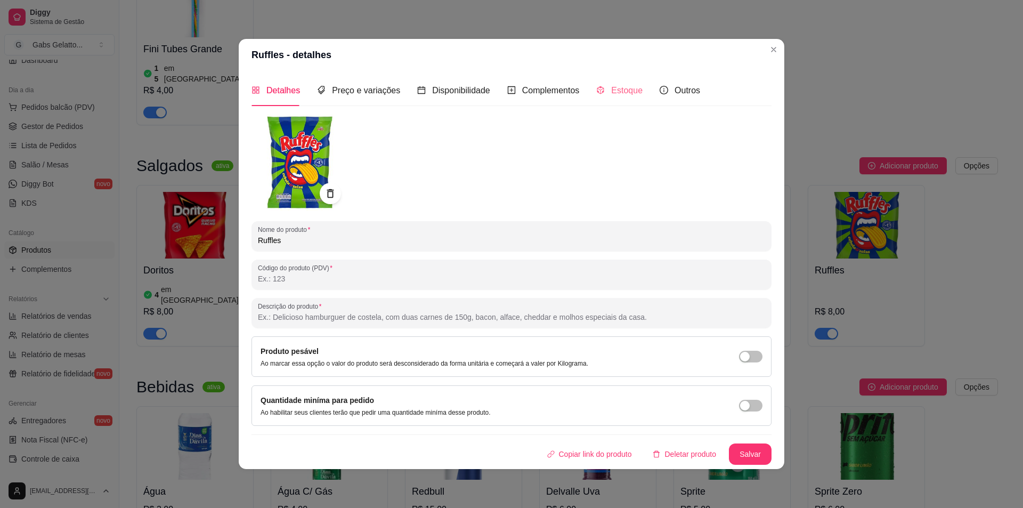
click at [611, 98] on div "Estoque" at bounding box center [619, 90] width 46 height 30
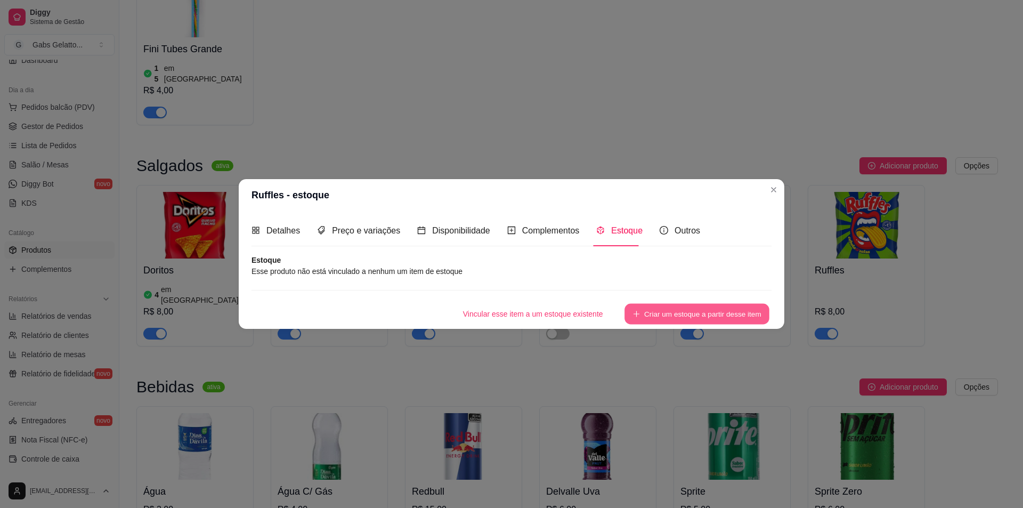
click at [668, 313] on button "Criar um estoque a partir desse item" at bounding box center [697, 313] width 145 height 21
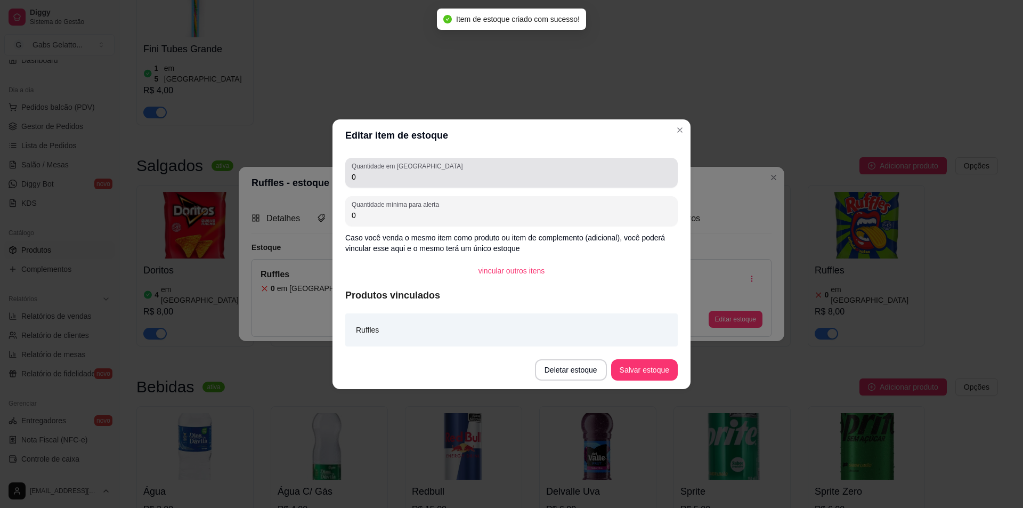
click at [399, 183] on div "Quantidade em estoque 0" at bounding box center [511, 173] width 333 height 30
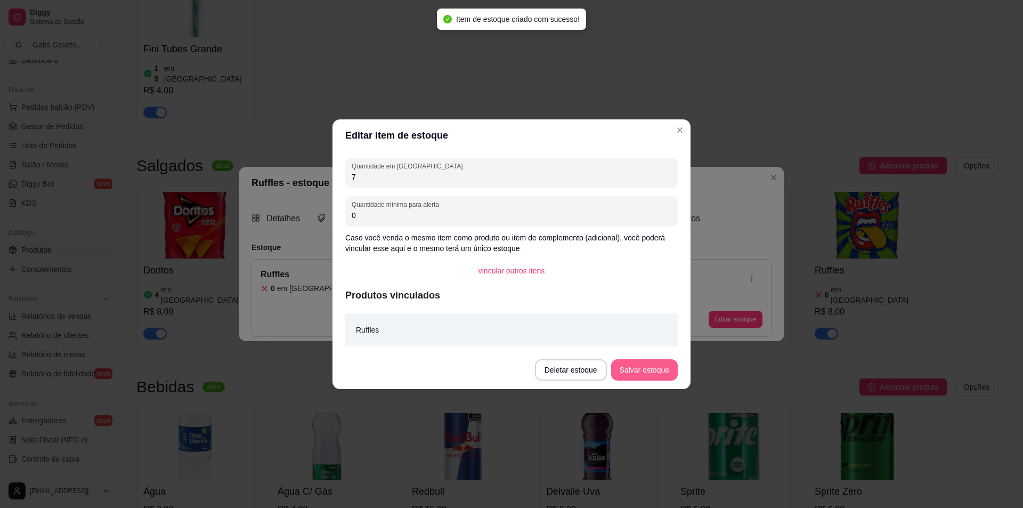
type input "7"
click at [630, 368] on button "Salvar estoque" at bounding box center [644, 369] width 67 height 21
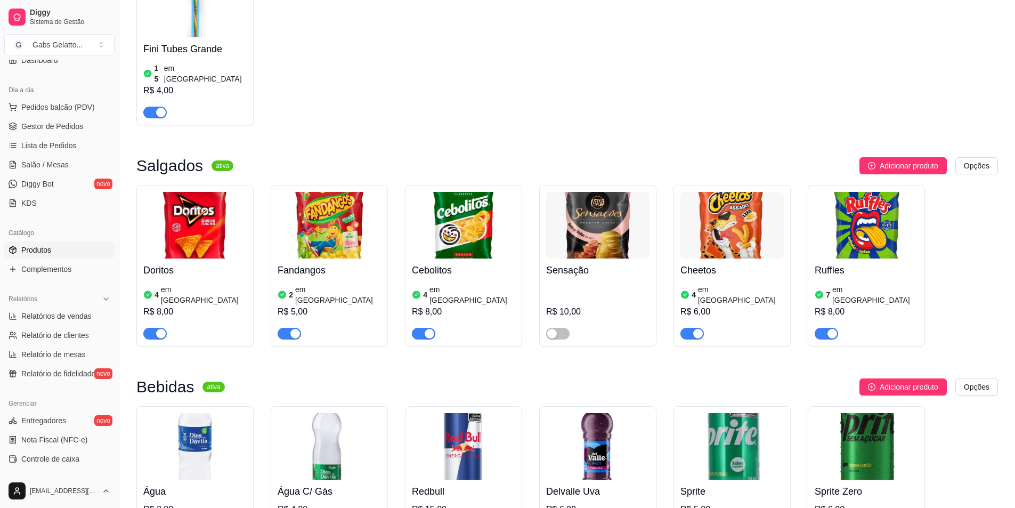
click at [728, 195] on img at bounding box center [732, 225] width 103 height 67
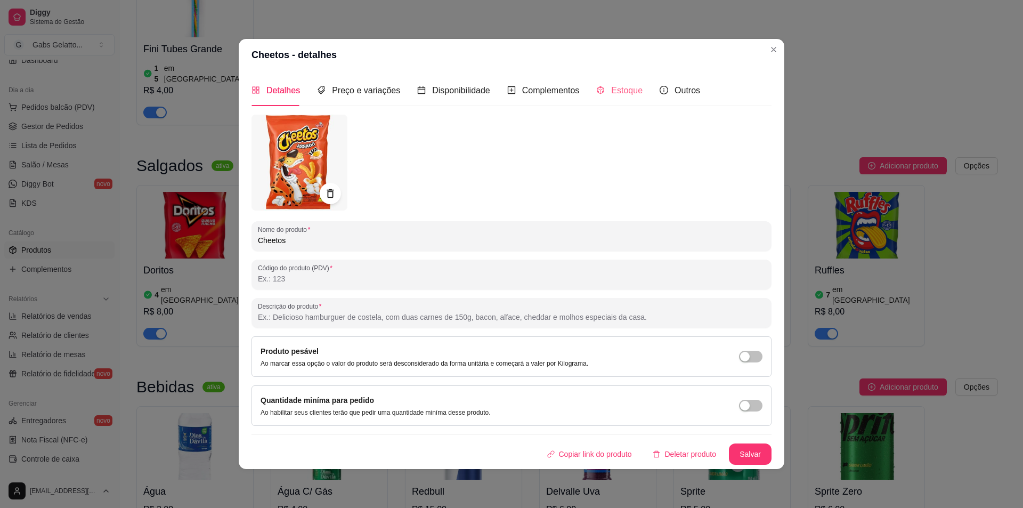
click at [613, 101] on div "Estoque" at bounding box center [619, 90] width 46 height 30
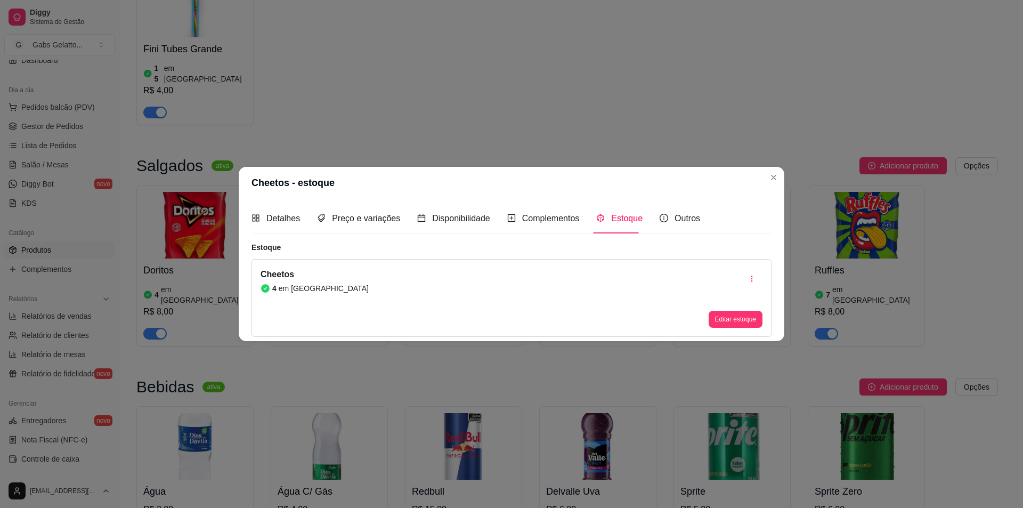
click at [520, 282] on div "Cheetos 4 em estoque Editar estoque" at bounding box center [512, 298] width 520 height 78
click at [364, 279] on div "Cheetos 4 em estoque Editar estoque" at bounding box center [512, 298] width 520 height 78
click at [470, 304] on div "Cheetos 4 em estoque Editar estoque" at bounding box center [512, 298] width 520 height 78
click at [751, 283] on button "button" at bounding box center [751, 278] width 21 height 21
click at [732, 305] on span "Desvincular estoque" at bounding box center [758, 305] width 78 height 11
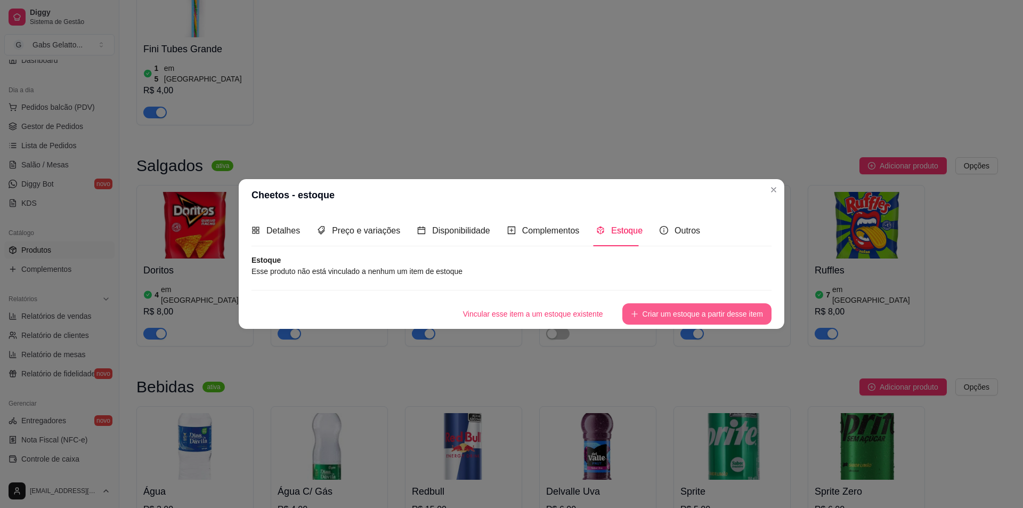
click at [662, 317] on button "Criar um estoque a partir desse item" at bounding box center [697, 313] width 149 height 21
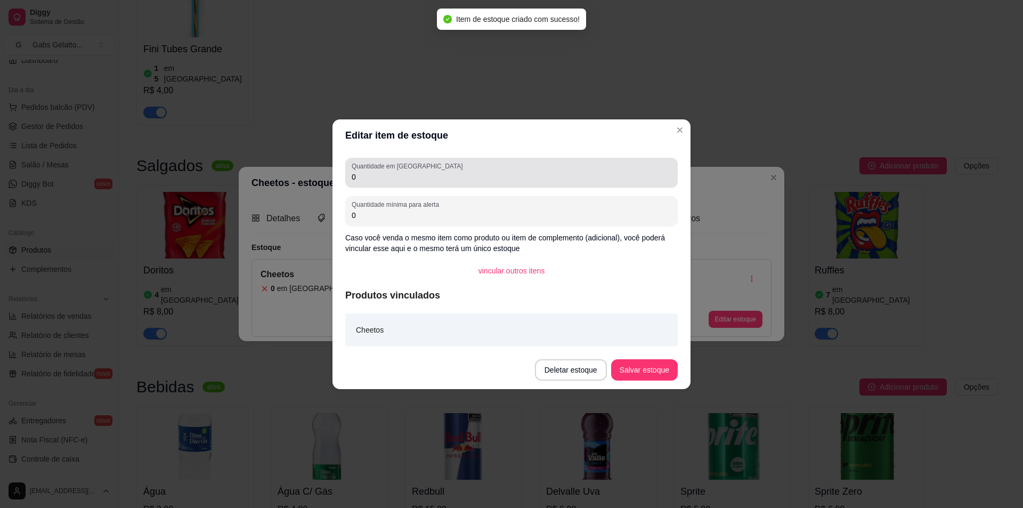
click at [415, 183] on div "0" at bounding box center [512, 172] width 320 height 21
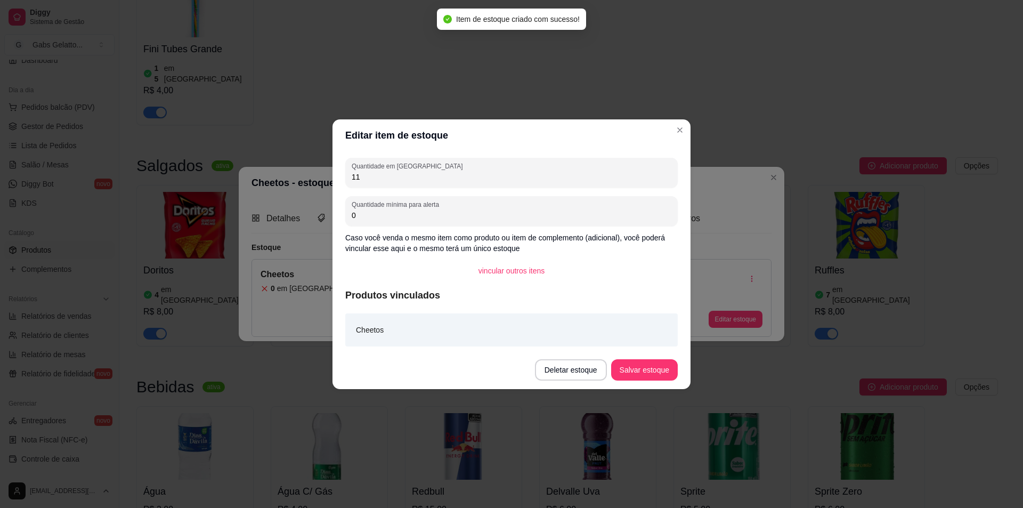
type input "11"
click at [634, 383] on footer "Deletar estoque Salvar estoque" at bounding box center [512, 370] width 358 height 38
click at [636, 376] on button "Salvar estoque" at bounding box center [644, 369] width 67 height 21
click at [651, 368] on button "Salvar estoque" at bounding box center [644, 369] width 65 height 21
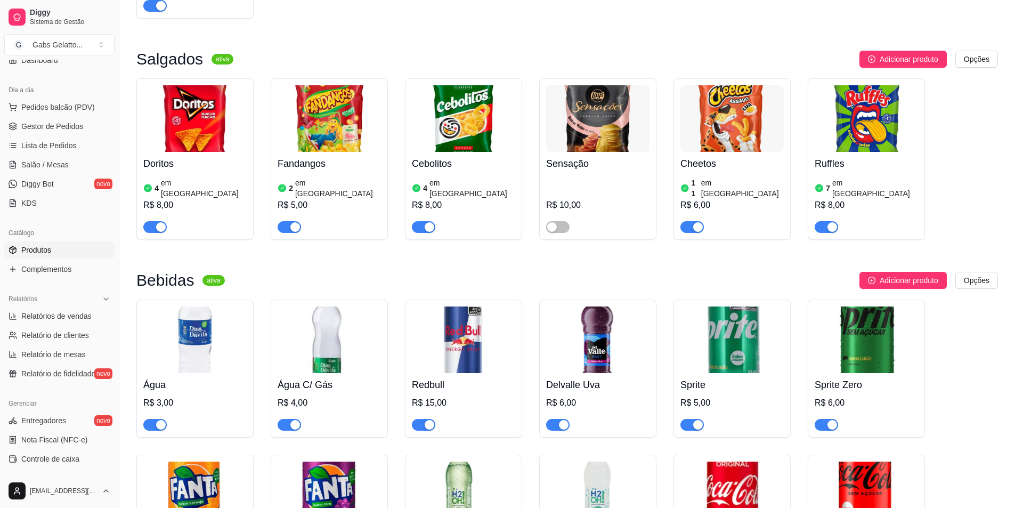
scroll to position [1812, 0]
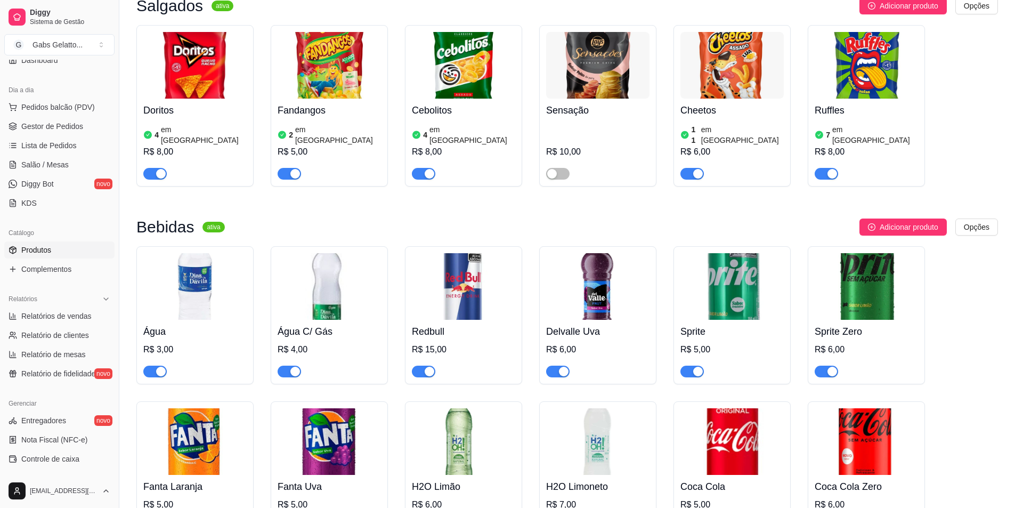
click at [205, 253] on img at bounding box center [194, 286] width 103 height 67
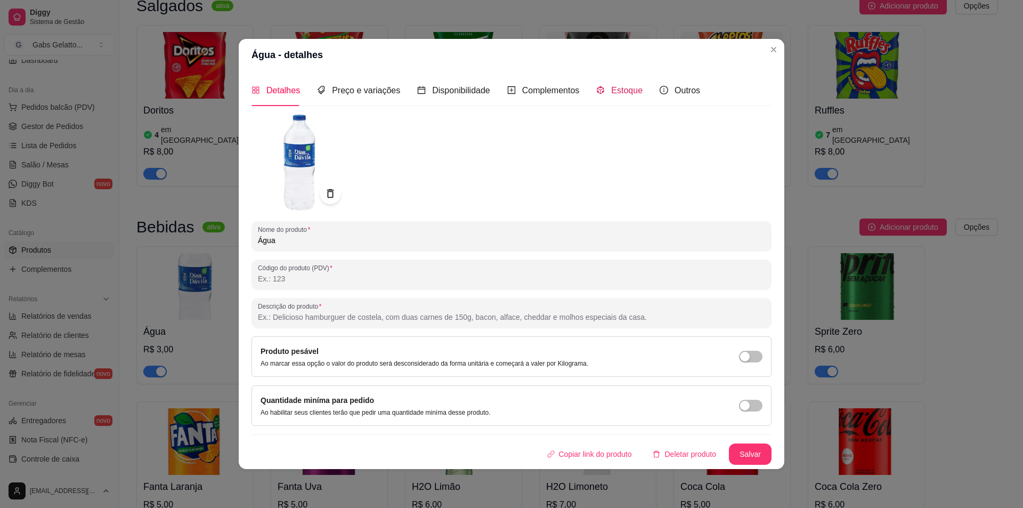
click at [614, 88] on span "Estoque" at bounding box center [626, 90] width 31 height 9
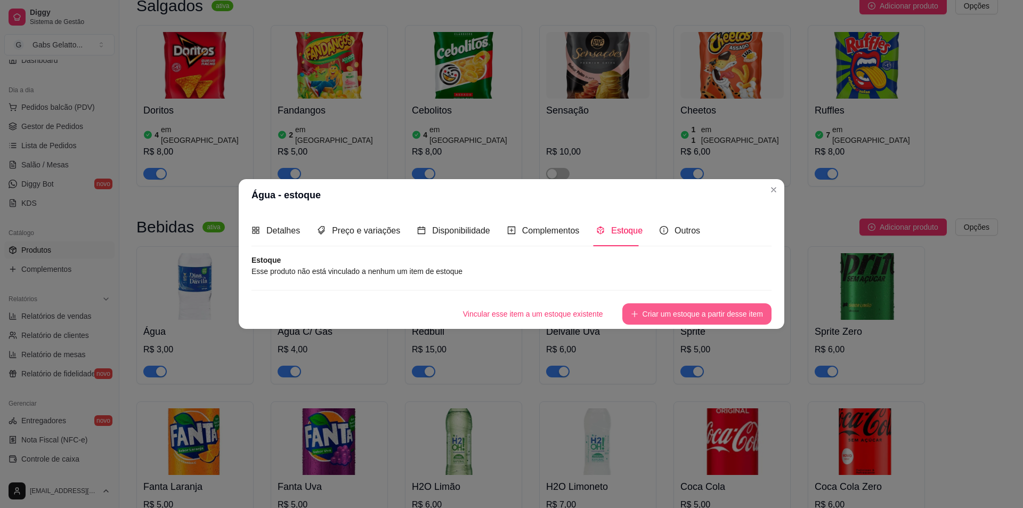
click at [664, 314] on button "Criar um estoque a partir desse item" at bounding box center [697, 313] width 149 height 21
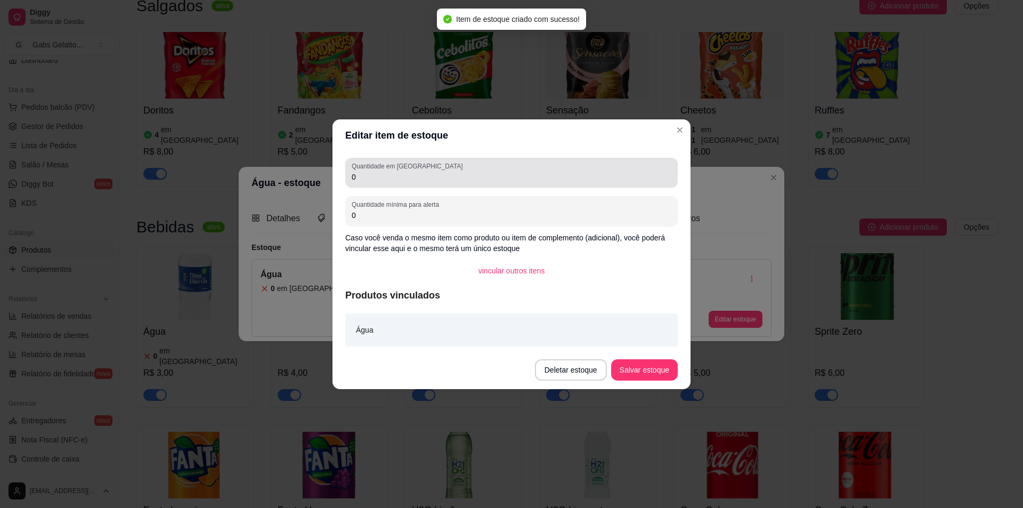
click at [409, 176] on input "0" at bounding box center [512, 177] width 320 height 11
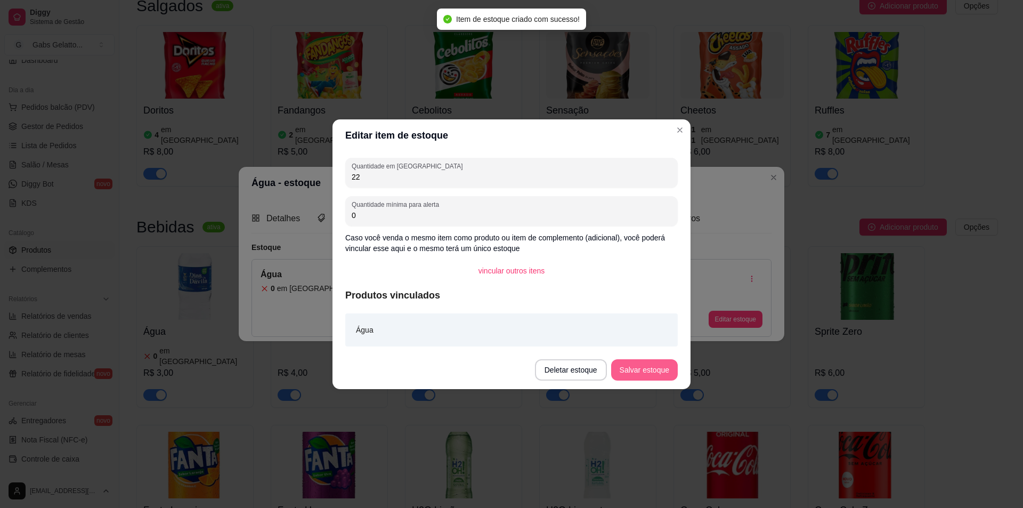
type input "22"
click at [646, 369] on button "Salvar estoque" at bounding box center [644, 369] width 67 height 21
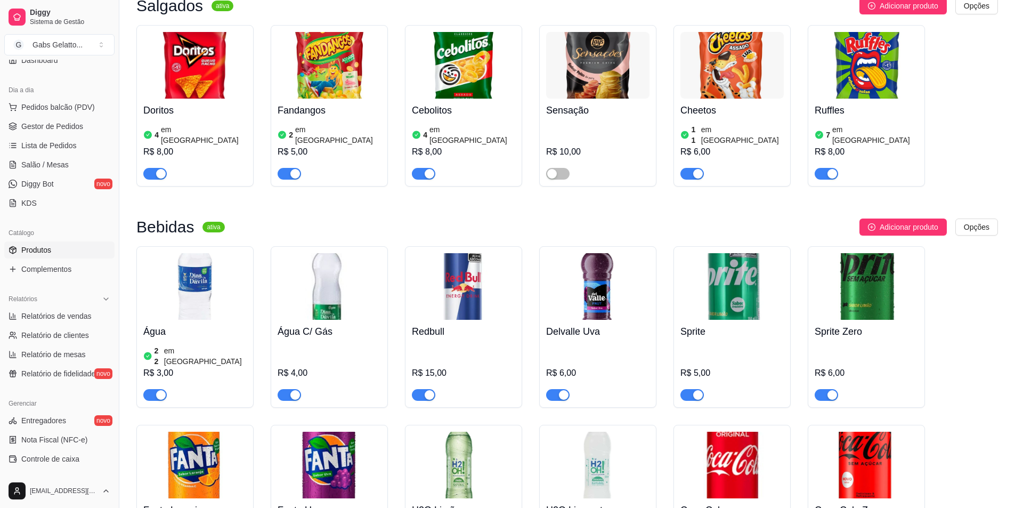
click at [354, 253] on img at bounding box center [329, 286] width 103 height 67
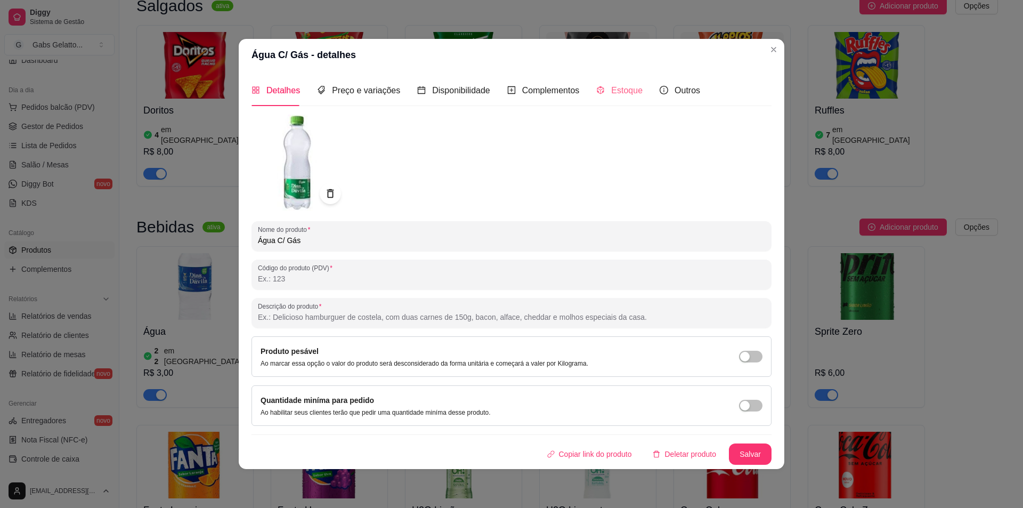
drag, startPoint x: 587, startPoint y: 79, endPoint x: 595, endPoint y: 83, distance: 8.8
click at [587, 79] on div "Detalhes Preço e variações Disponibilidade Complementos Estoque Outros" at bounding box center [476, 90] width 449 height 30
click at [599, 84] on div "Estoque" at bounding box center [619, 90] width 46 height 13
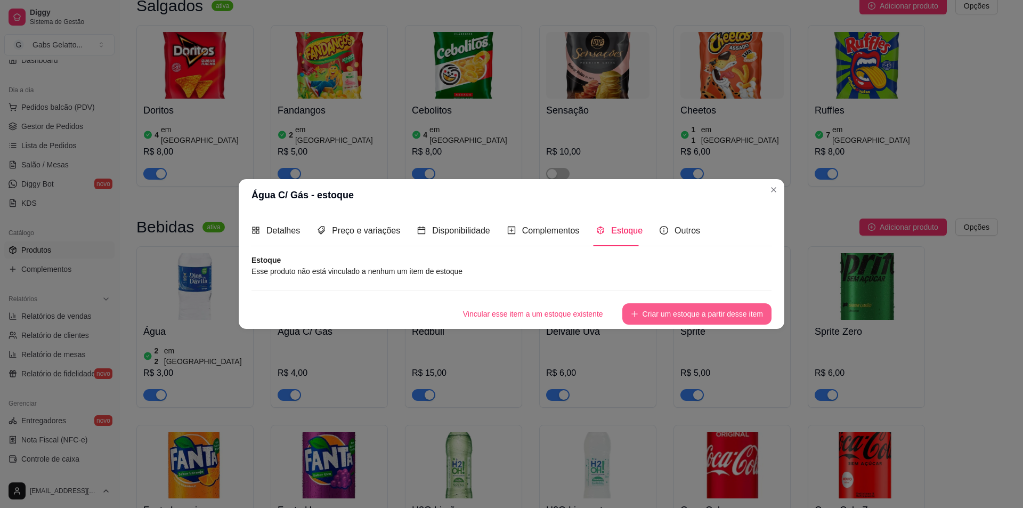
click at [658, 310] on button "Criar um estoque a partir desse item" at bounding box center [697, 313] width 149 height 21
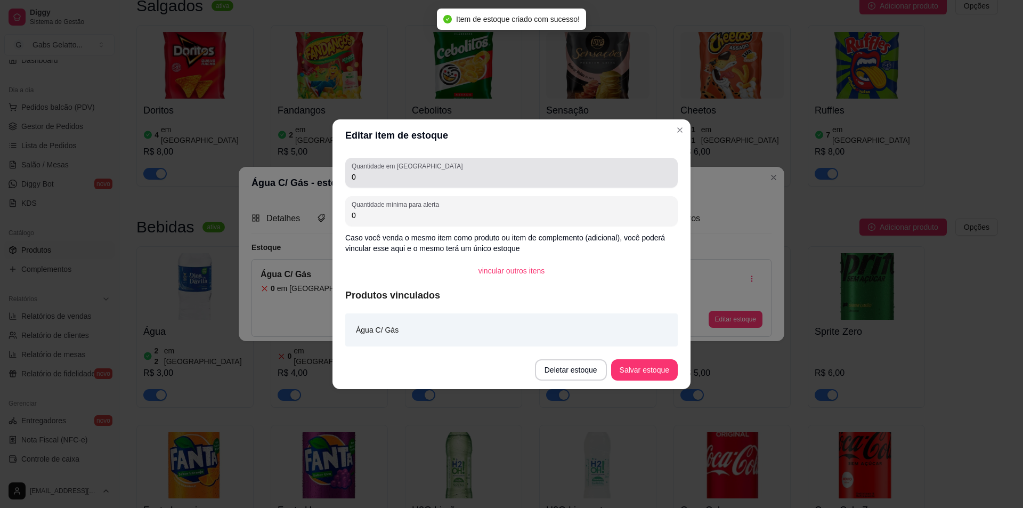
click at [390, 179] on input "0" at bounding box center [512, 177] width 320 height 11
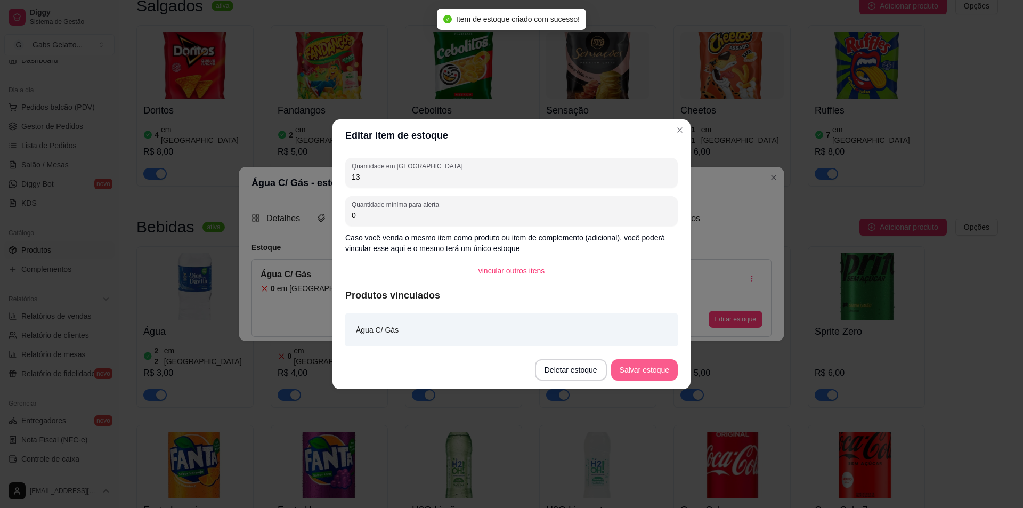
type input "13"
click at [634, 371] on button "Salvar estoque" at bounding box center [644, 369] width 67 height 21
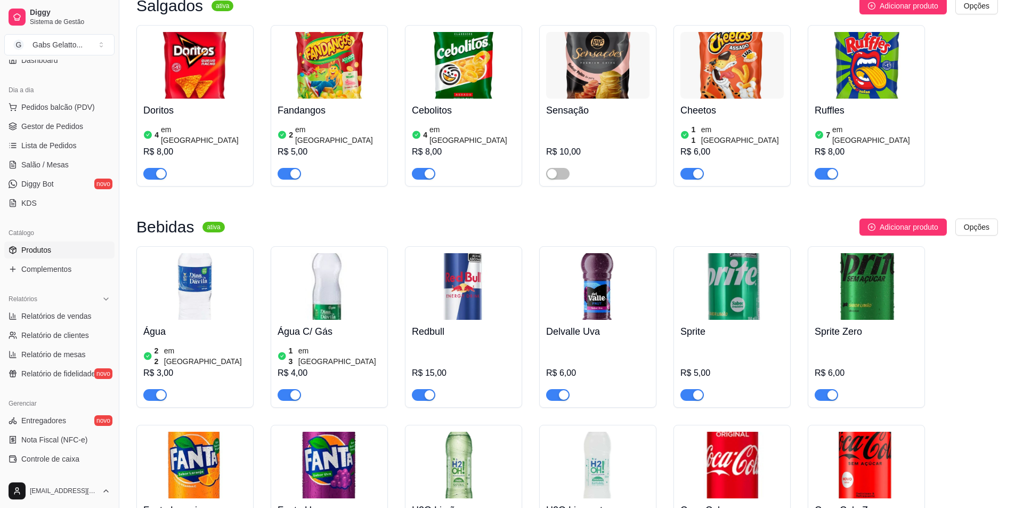
click at [466, 253] on img at bounding box center [463, 286] width 103 height 67
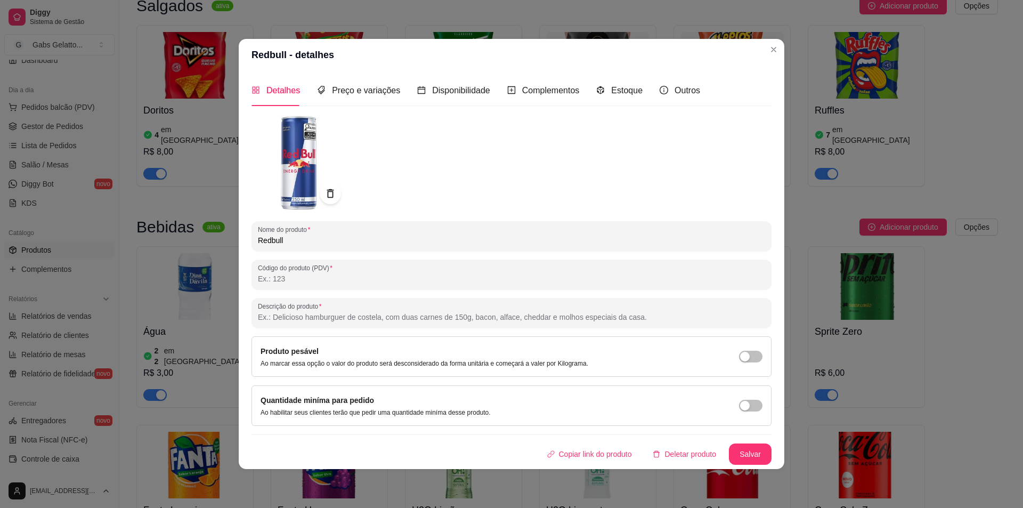
click at [605, 82] on div "Estoque" at bounding box center [619, 90] width 46 height 30
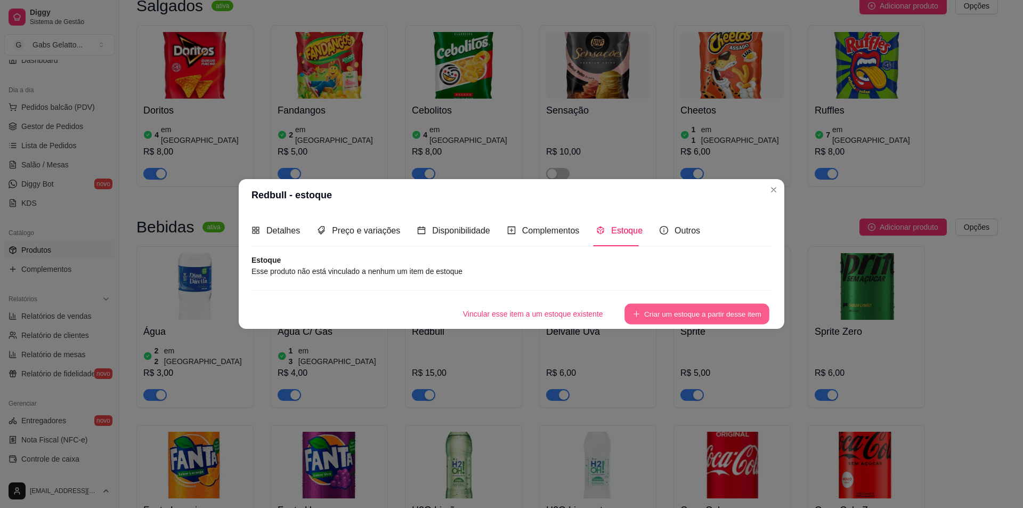
click at [682, 312] on button "Criar um estoque a partir desse item" at bounding box center [697, 313] width 145 height 21
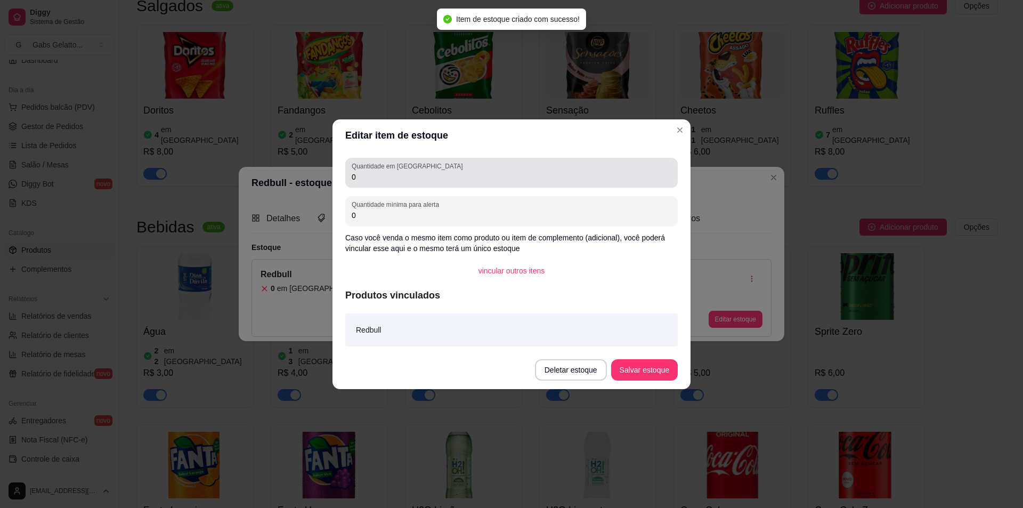
click at [396, 174] on input "0" at bounding box center [512, 177] width 320 height 11
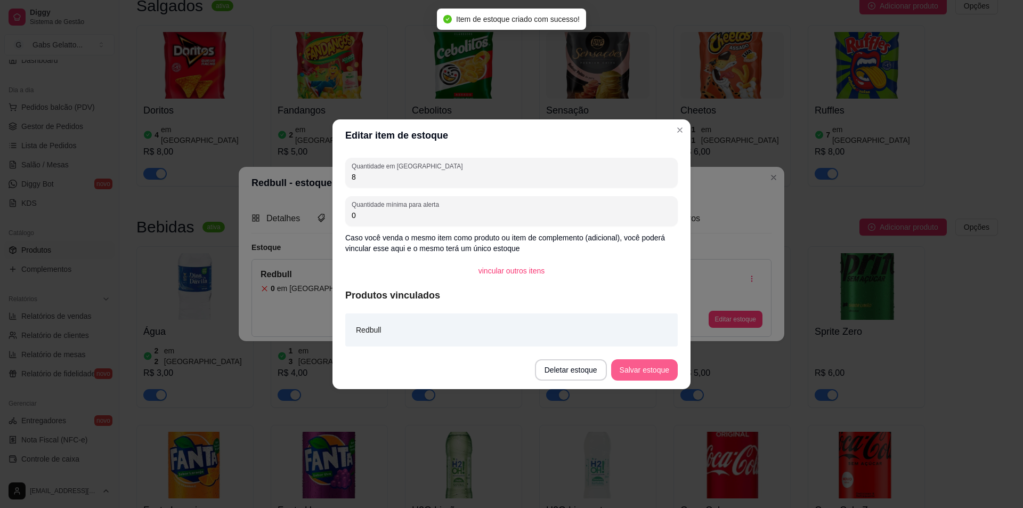
type input "8"
click at [632, 363] on button "Salvar estoque" at bounding box center [644, 369] width 67 height 21
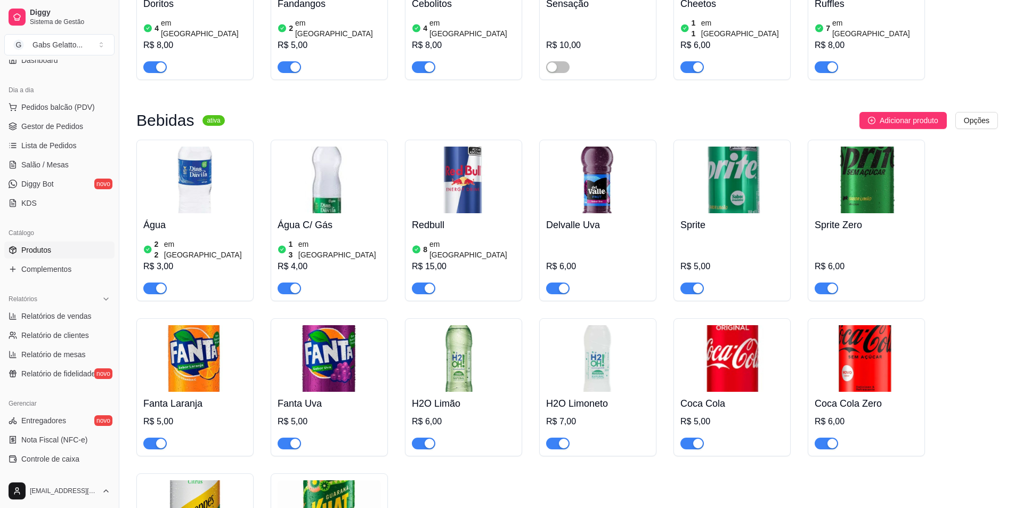
scroll to position [1866, 0]
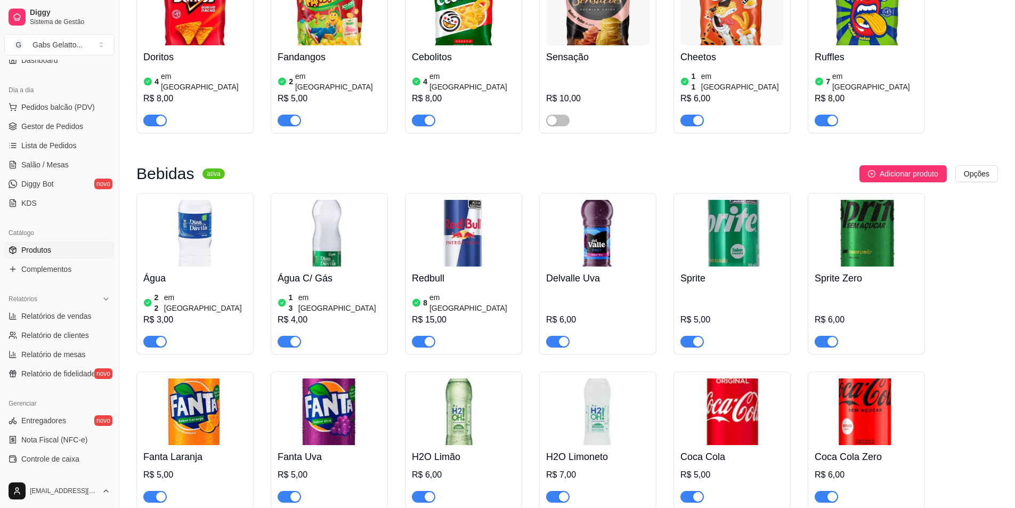
click at [618, 200] on img at bounding box center [597, 233] width 103 height 67
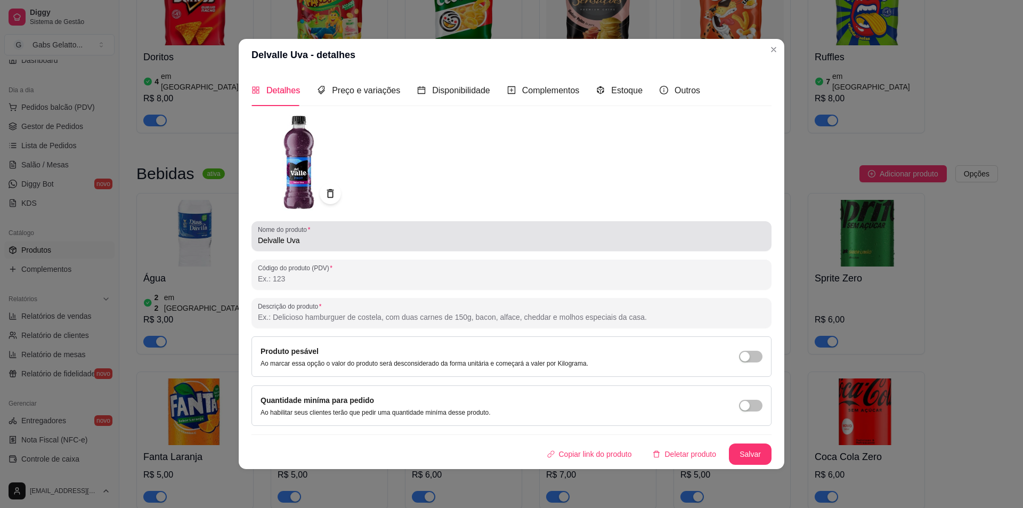
click at [450, 248] on div "Nome do produto Delvalle Uva" at bounding box center [512, 236] width 520 height 30
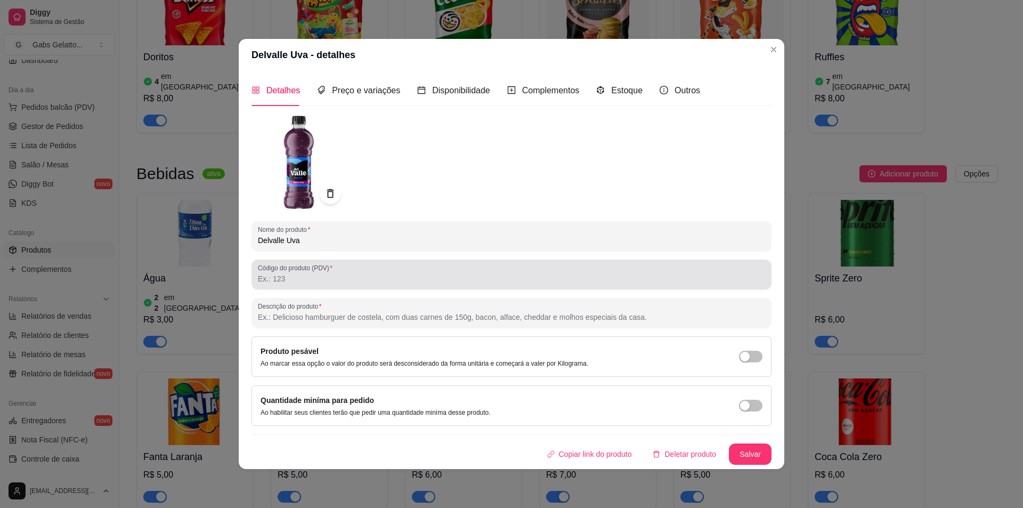
click at [431, 275] on input "Código do produto (PDV)" at bounding box center [511, 278] width 507 height 11
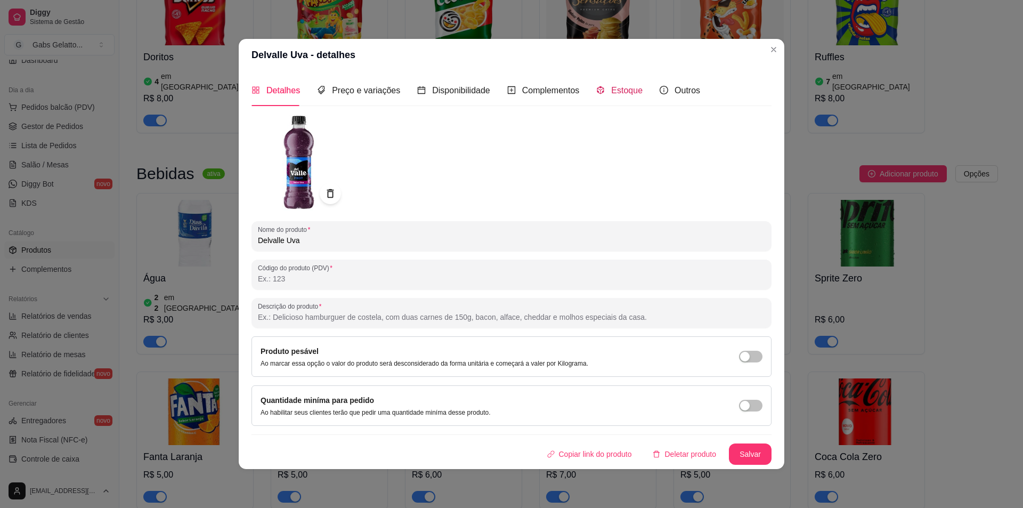
click at [606, 93] on div "Estoque" at bounding box center [619, 90] width 46 height 13
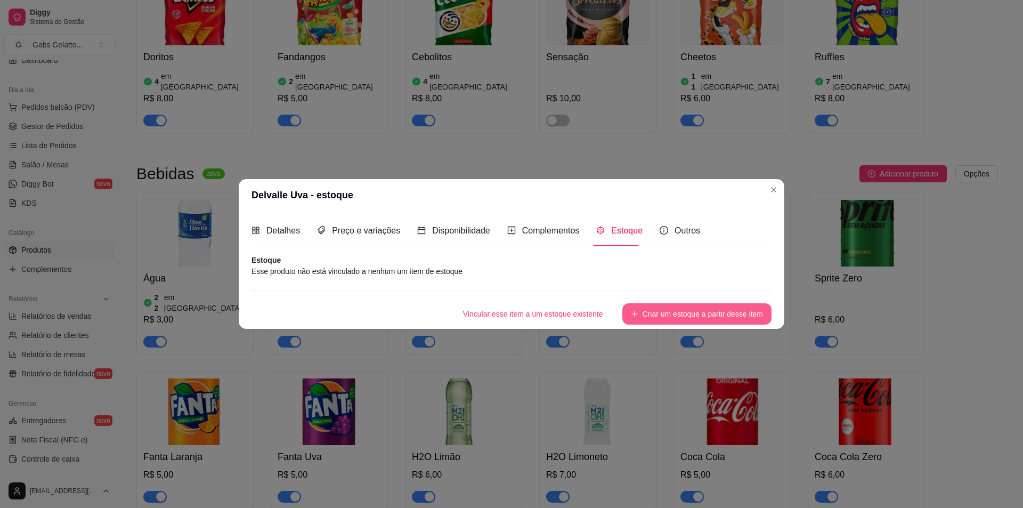
click at [680, 317] on button "Criar um estoque a partir desse item" at bounding box center [697, 313] width 149 height 21
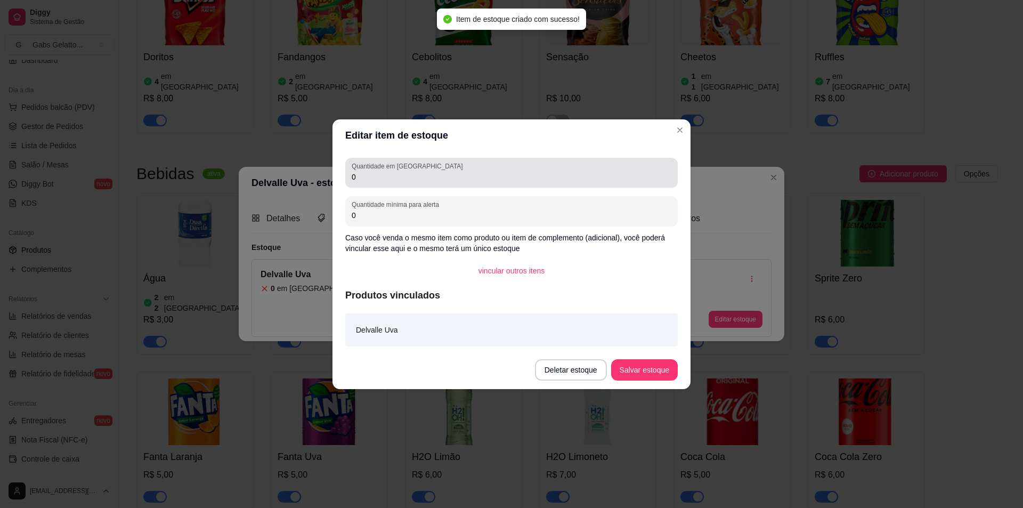
click at [394, 184] on div "Quantidade em estoque 0" at bounding box center [511, 173] width 333 height 30
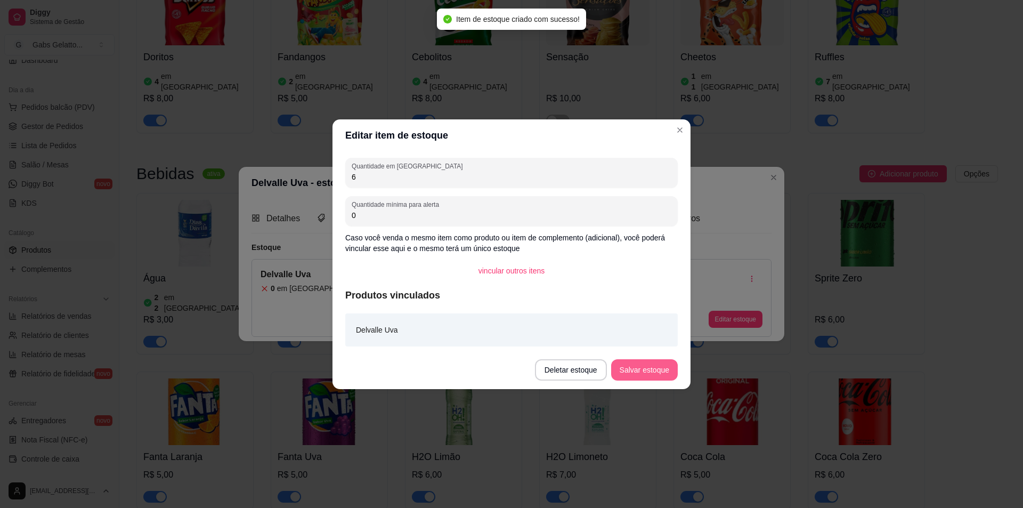
type input "6"
click at [634, 369] on button "Salvar estoque" at bounding box center [644, 369] width 67 height 21
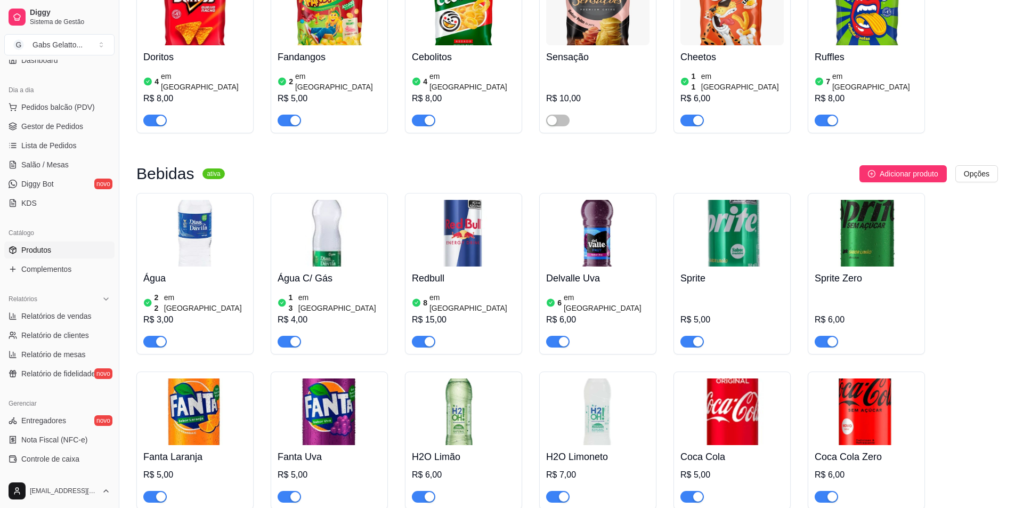
click at [739, 200] on img at bounding box center [732, 233] width 103 height 67
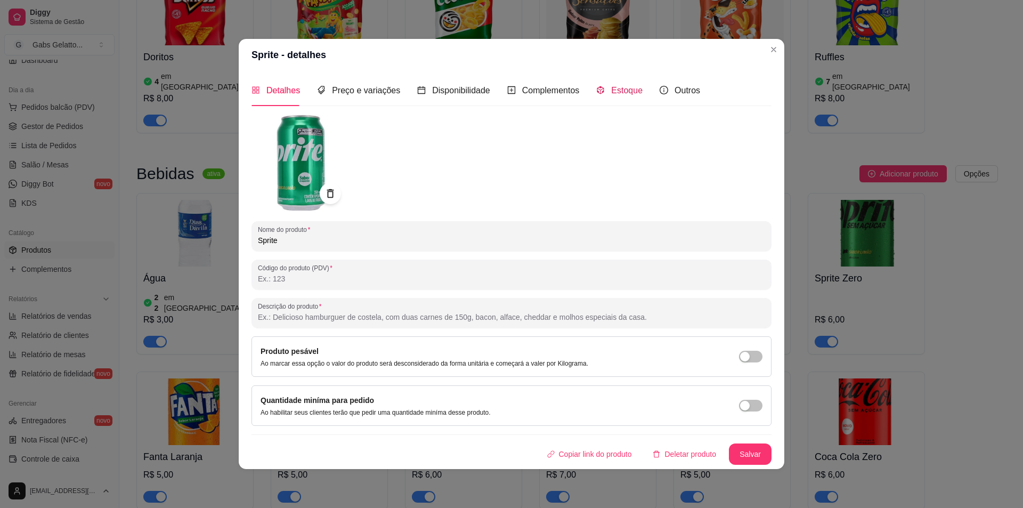
click at [607, 87] on div "Estoque" at bounding box center [619, 90] width 46 height 13
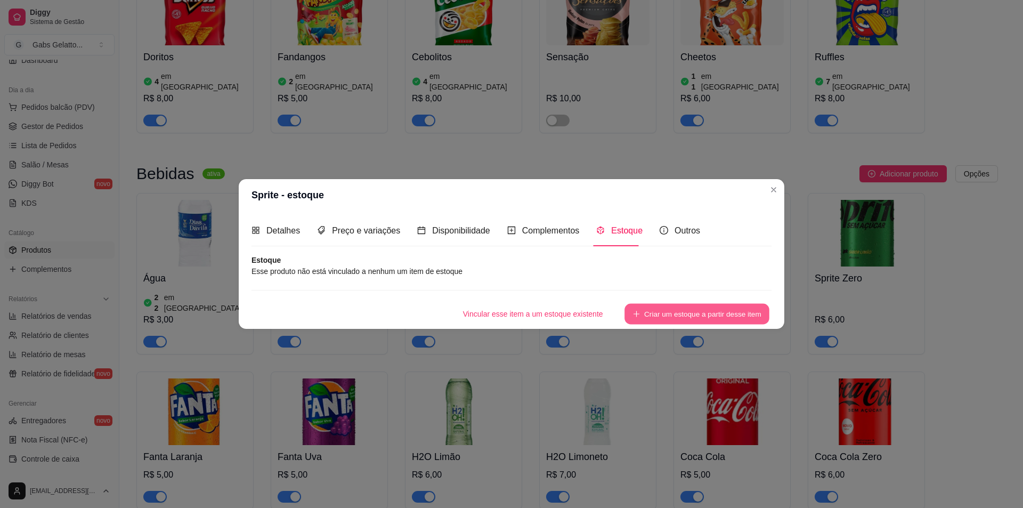
click at [684, 324] on button "Criar um estoque a partir desse item" at bounding box center [697, 313] width 145 height 21
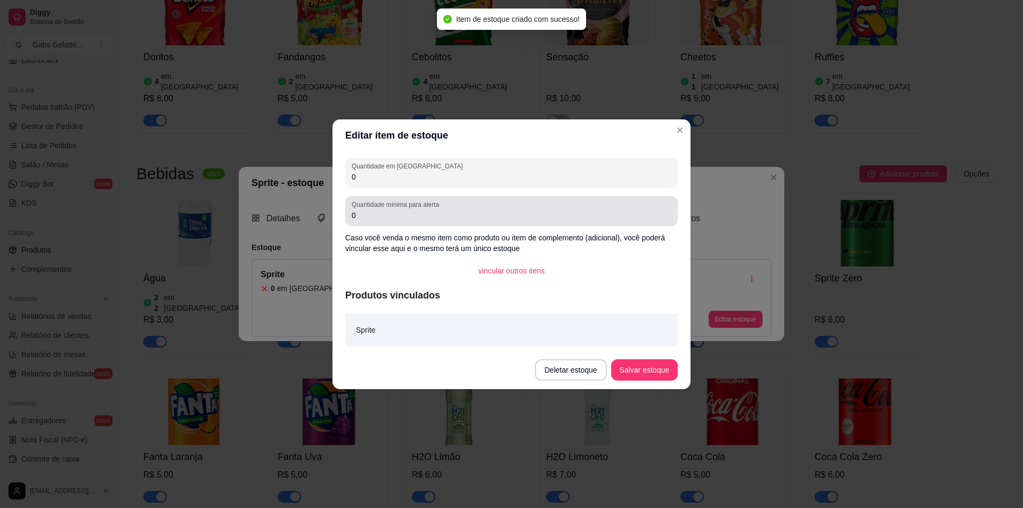
click at [421, 179] on input "0" at bounding box center [512, 177] width 320 height 11
type input "6"
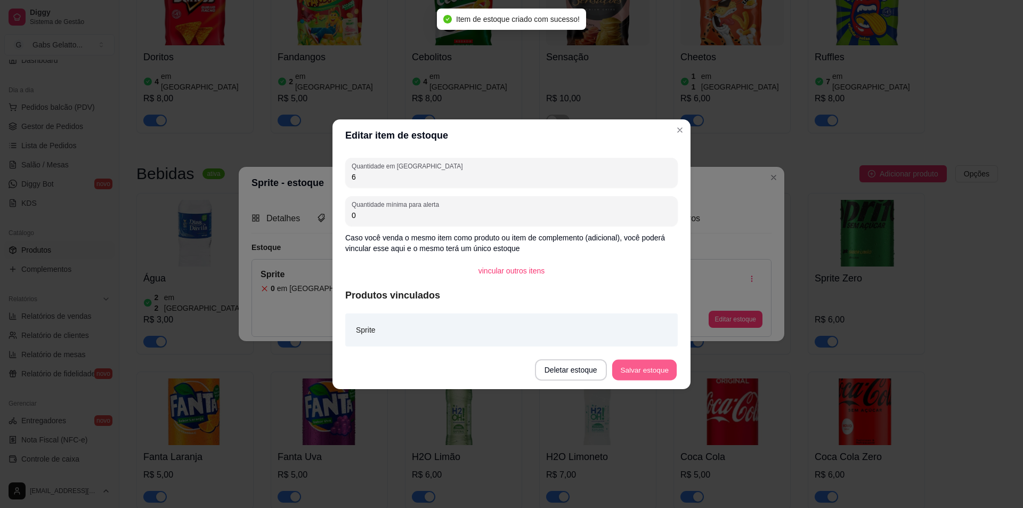
click at [630, 374] on button "Salvar estoque" at bounding box center [644, 369] width 65 height 21
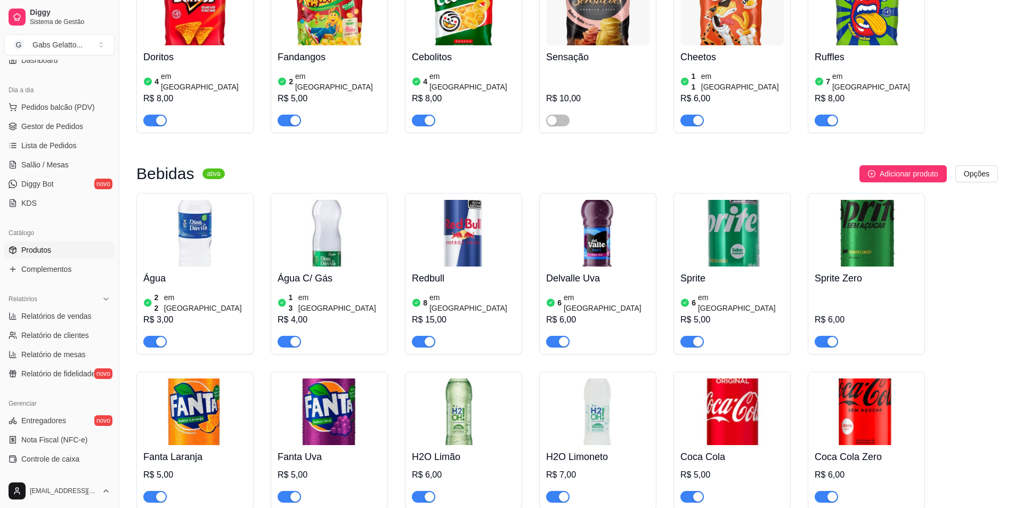
click at [874, 200] on img at bounding box center [866, 233] width 103 height 67
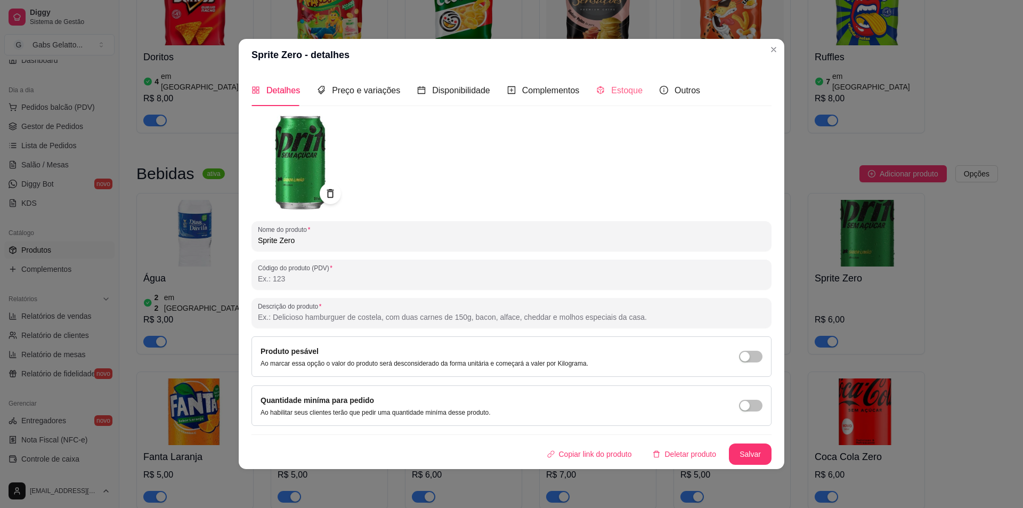
click at [614, 76] on div "Estoque" at bounding box center [619, 90] width 46 height 30
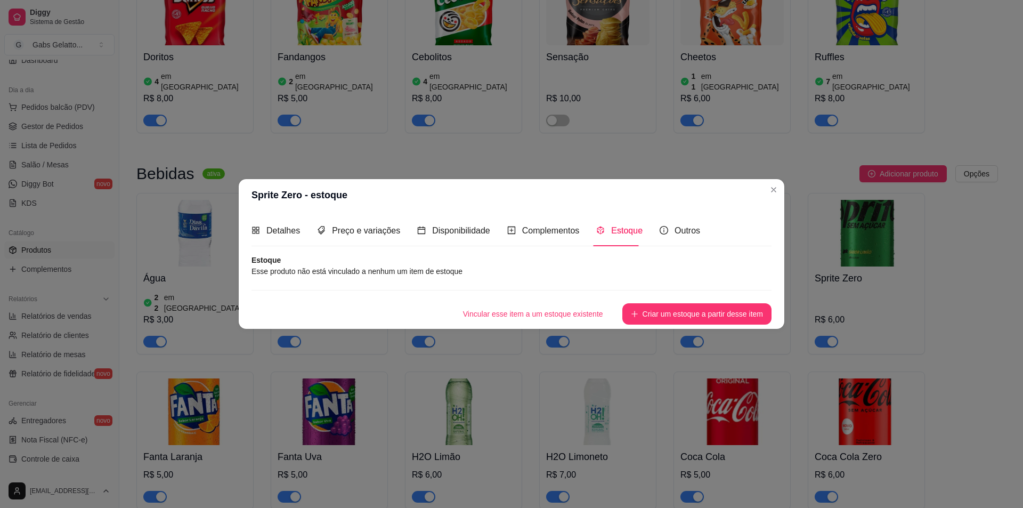
click at [692, 320] on button "Criar um estoque a partir desse item" at bounding box center [697, 313] width 149 height 21
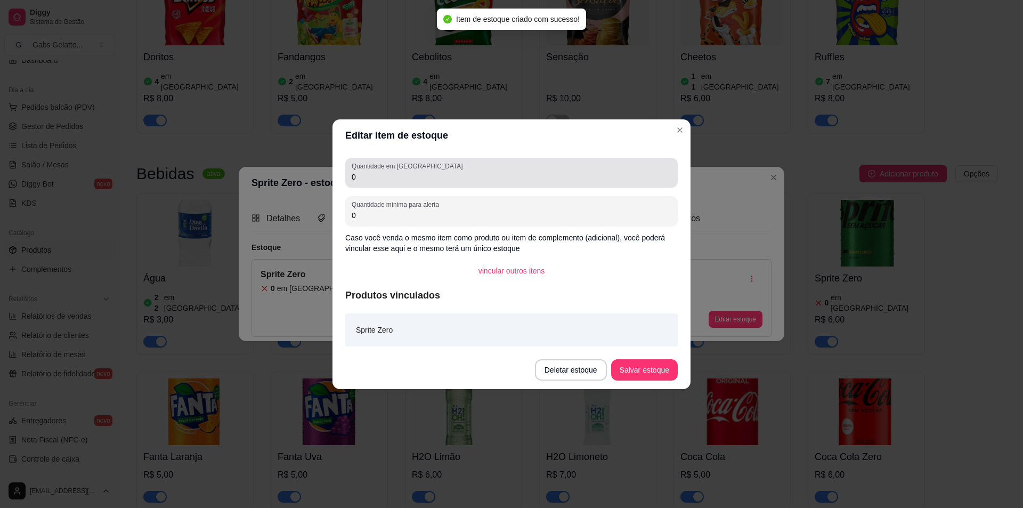
click at [419, 182] on div "0" at bounding box center [512, 172] width 320 height 21
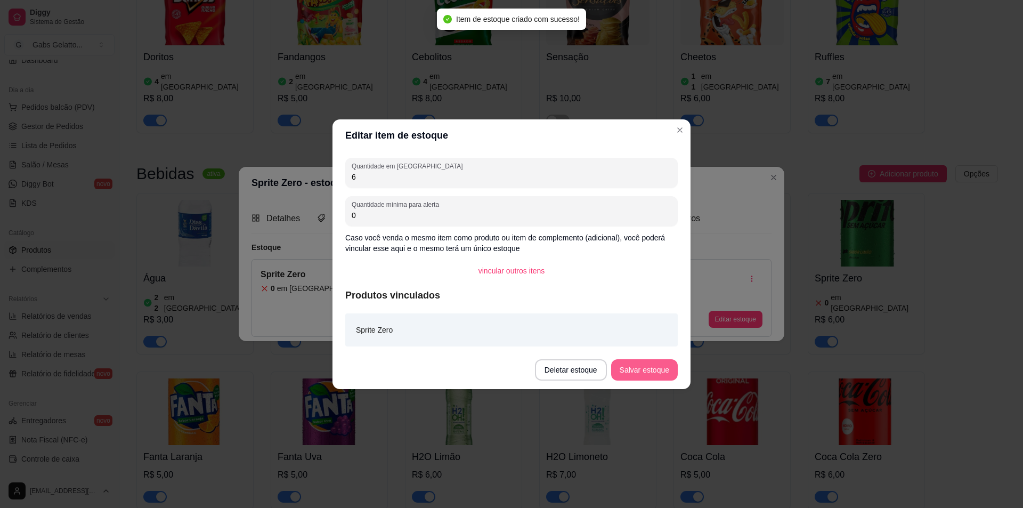
type input "6"
click at [623, 374] on button "Salvar estoque" at bounding box center [644, 369] width 67 height 21
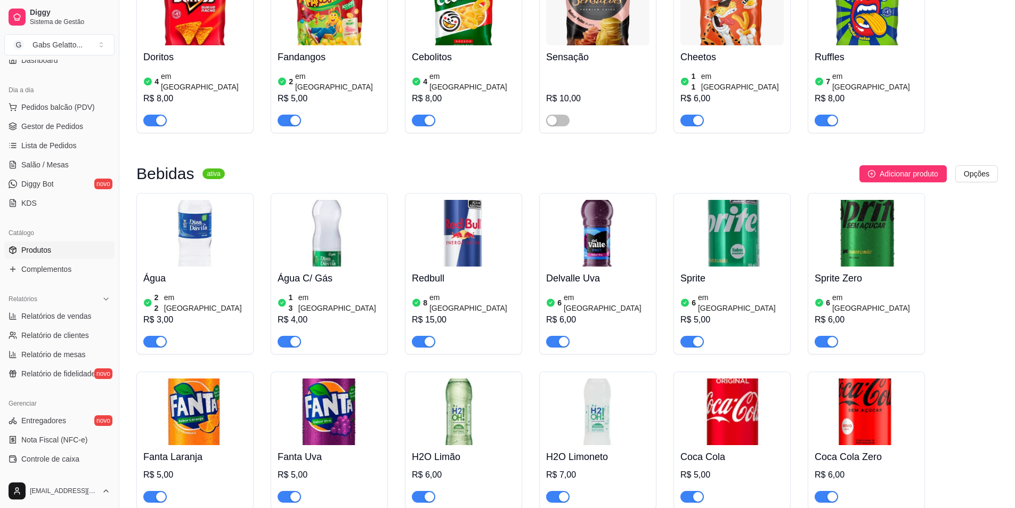
click at [221, 378] on img at bounding box center [194, 411] width 103 height 67
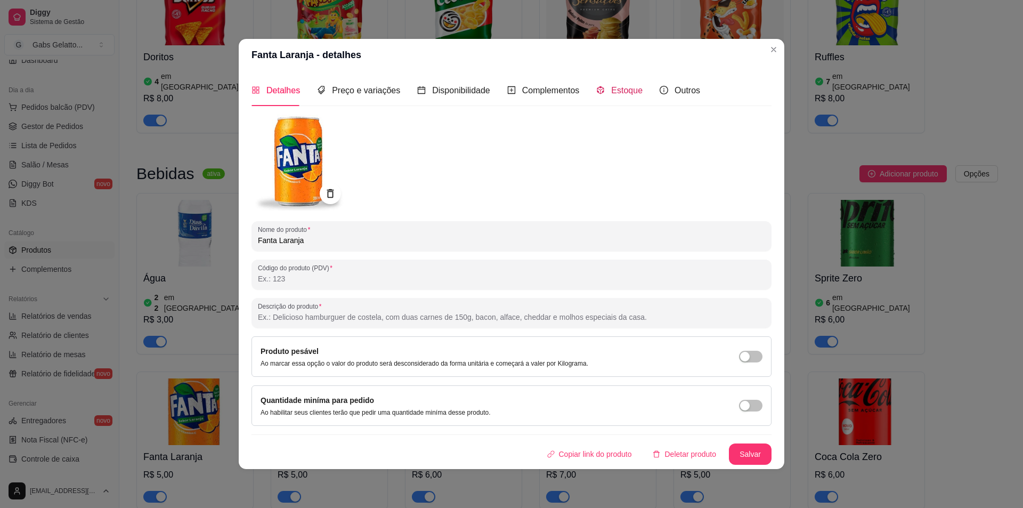
click at [611, 92] on span "Estoque" at bounding box center [626, 90] width 31 height 9
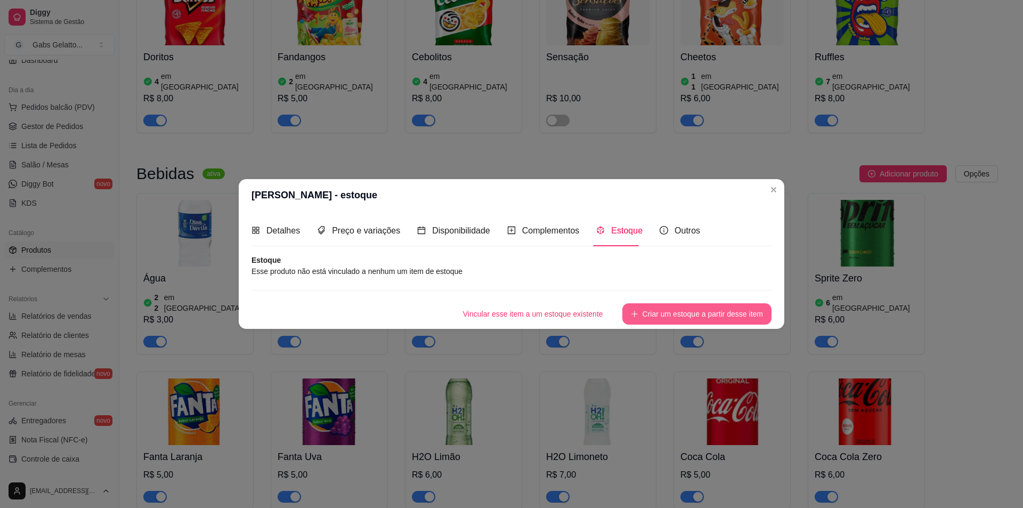
click at [651, 314] on button "Criar um estoque a partir desse item" at bounding box center [697, 313] width 149 height 21
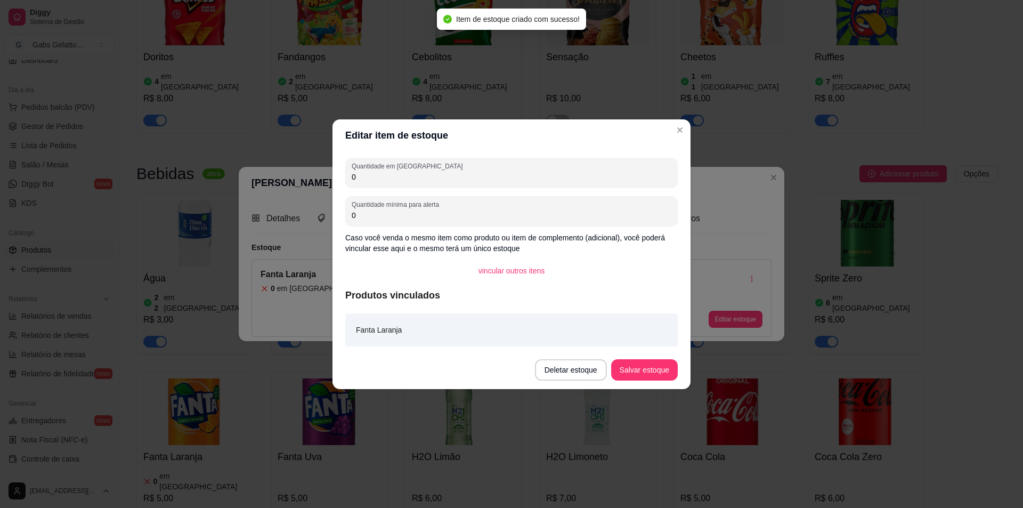
click at [453, 176] on input "0" at bounding box center [512, 177] width 320 height 11
type input "6"
click at [617, 365] on button "Salvar estoque" at bounding box center [644, 369] width 67 height 21
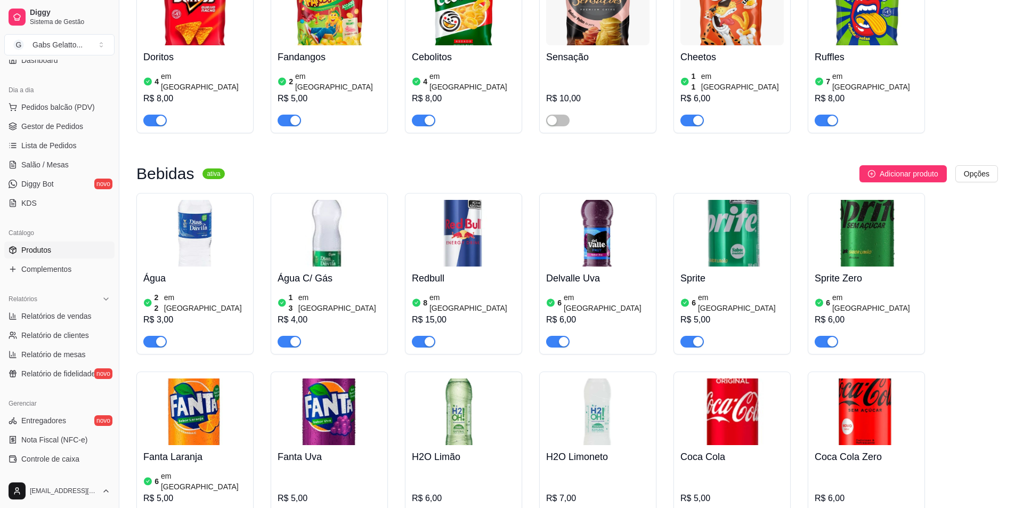
click at [321, 378] on img at bounding box center [329, 411] width 103 height 67
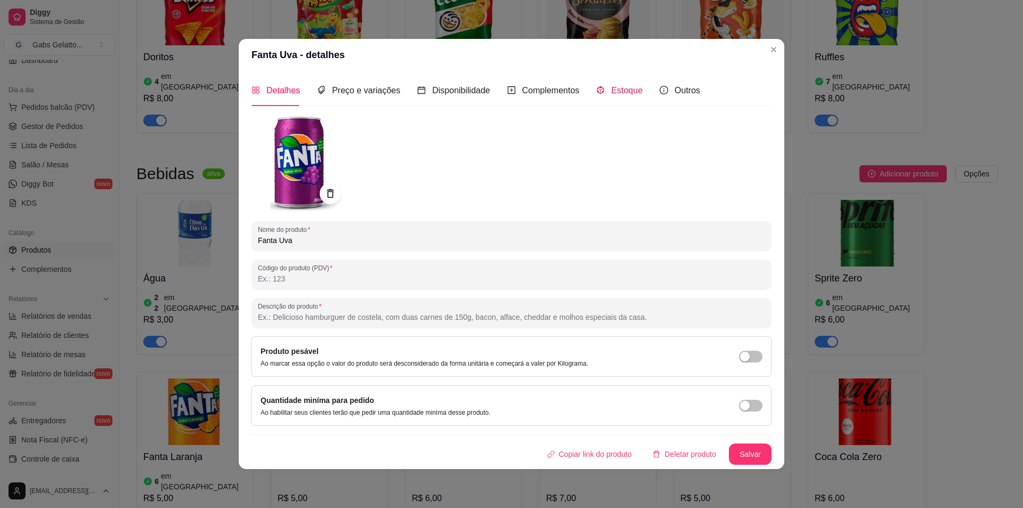
click at [621, 97] on div "Estoque" at bounding box center [619, 90] width 46 height 13
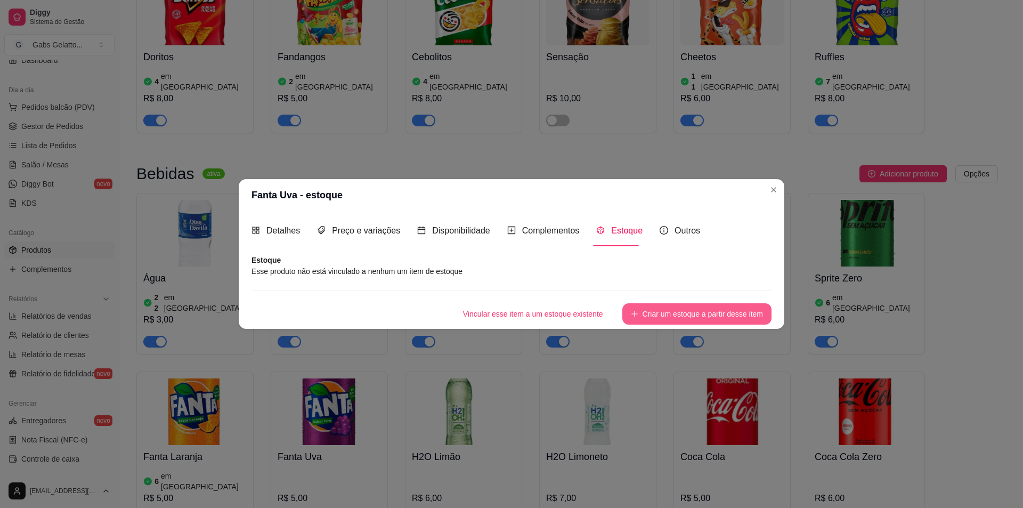
click at [665, 316] on button "Criar um estoque a partir desse item" at bounding box center [697, 313] width 149 height 21
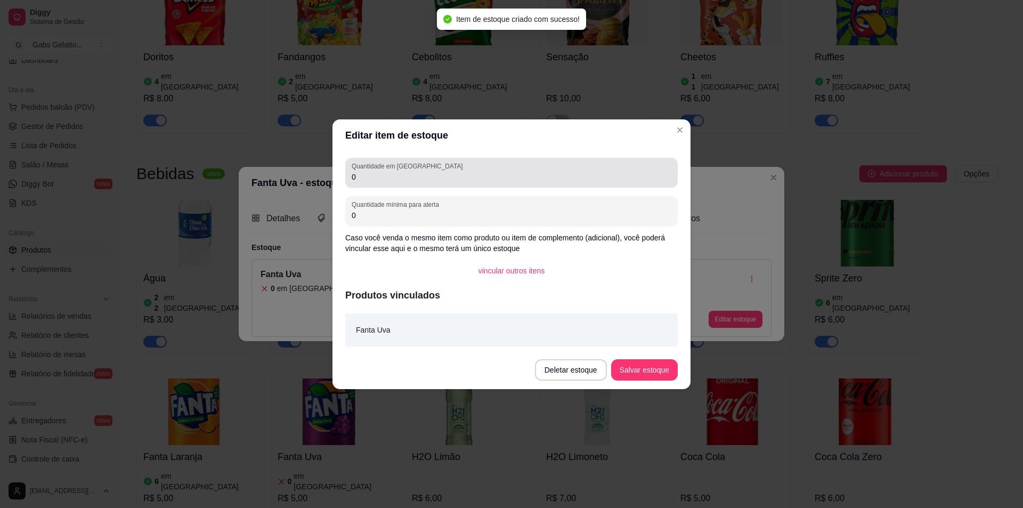
click at [399, 183] on div "Quantidade em estoque 0" at bounding box center [511, 173] width 333 height 30
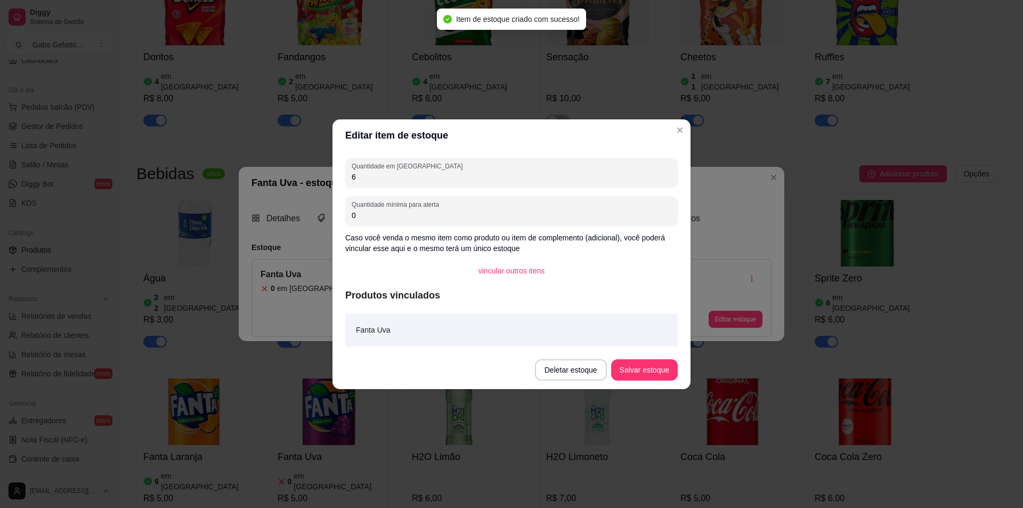
type input "6"
click at [630, 367] on button "Salvar estoque" at bounding box center [644, 369] width 65 height 21
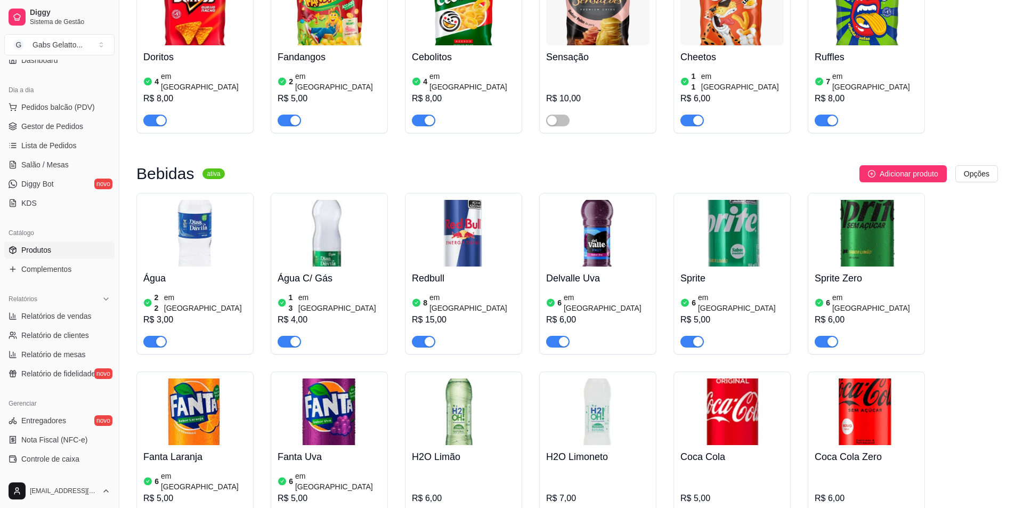
click at [437, 378] on img at bounding box center [463, 411] width 103 height 67
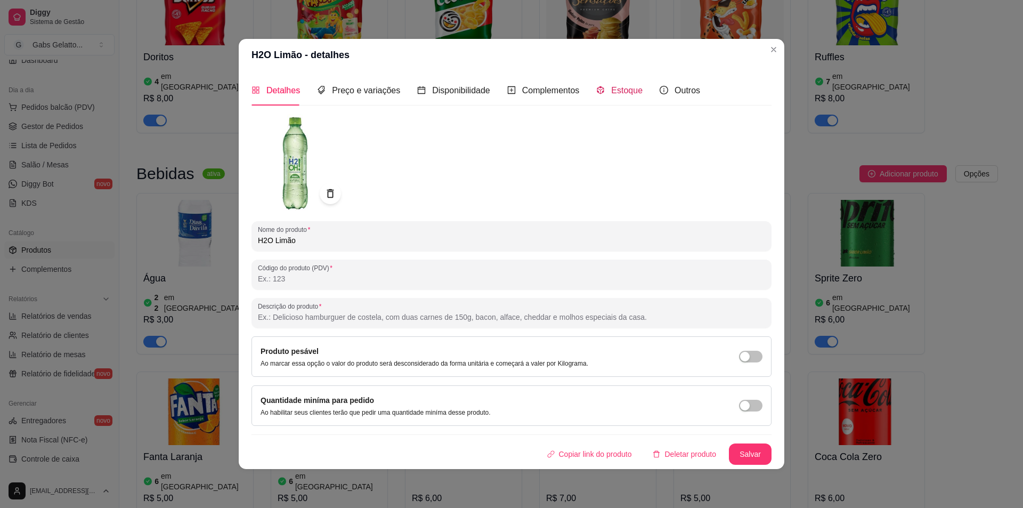
click at [603, 86] on div "Estoque" at bounding box center [619, 90] width 46 height 13
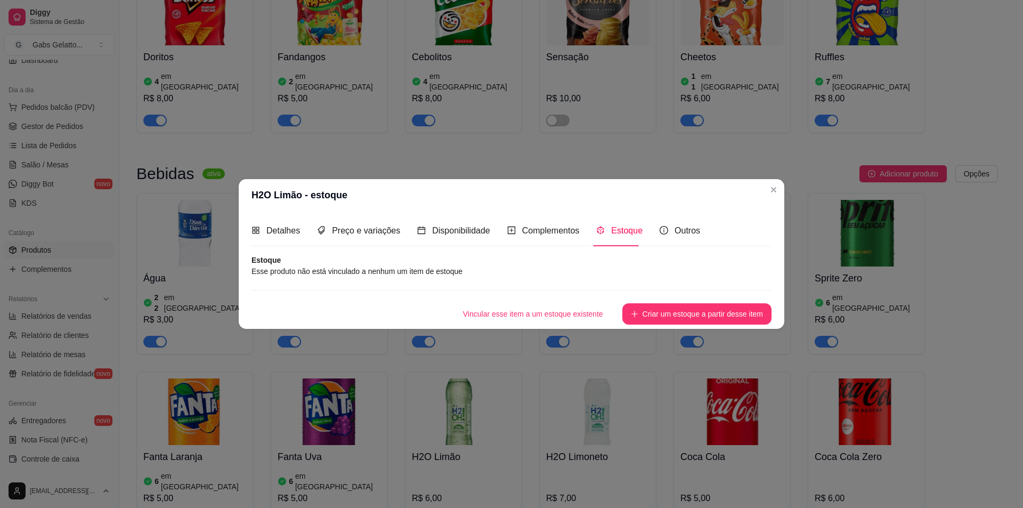
click at [502, 259] on article "Estoque" at bounding box center [512, 260] width 520 height 11
click at [666, 314] on button "Criar um estoque a partir desse item" at bounding box center [697, 313] width 149 height 21
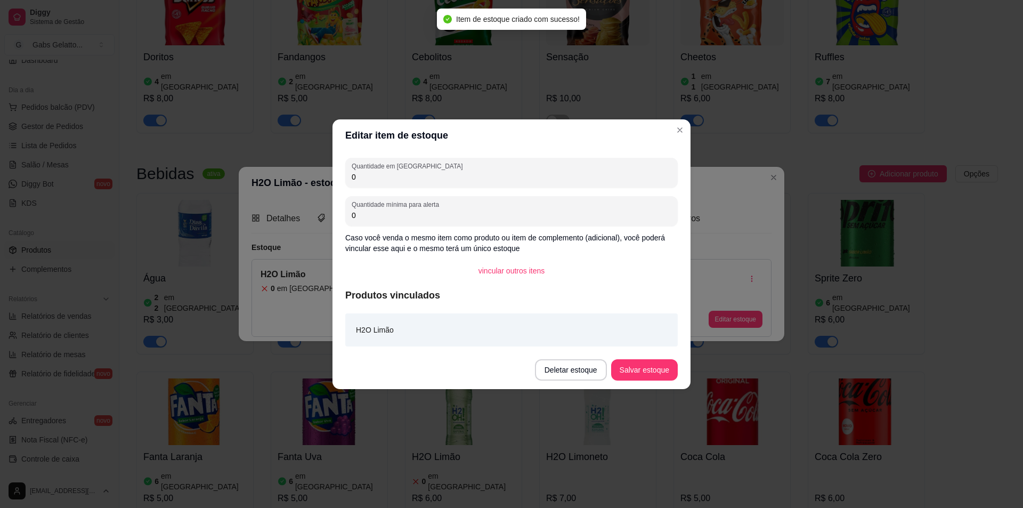
click at [437, 180] on input "0" at bounding box center [512, 177] width 320 height 11
type input "6"
click at [647, 372] on button "Salvar estoque" at bounding box center [644, 369] width 67 height 21
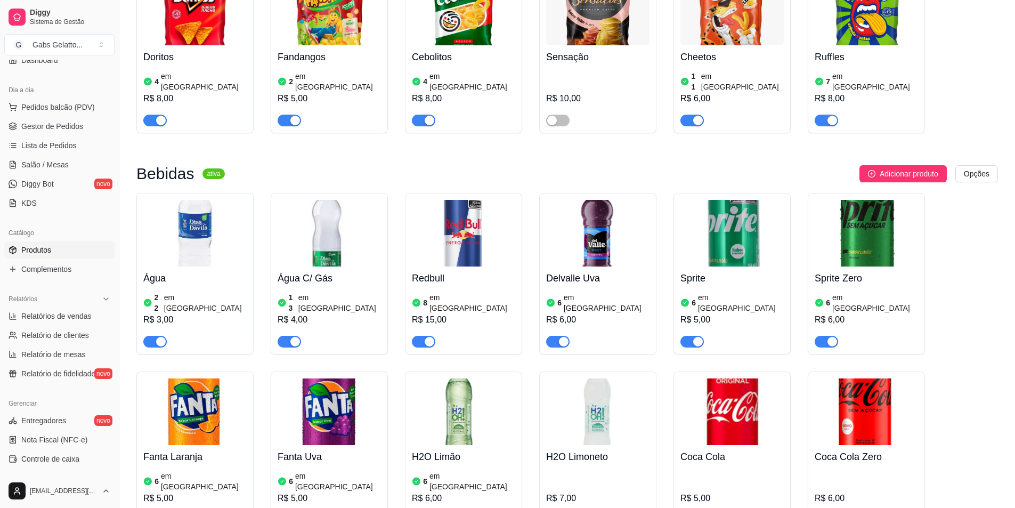
click at [728, 378] on img at bounding box center [732, 411] width 103 height 67
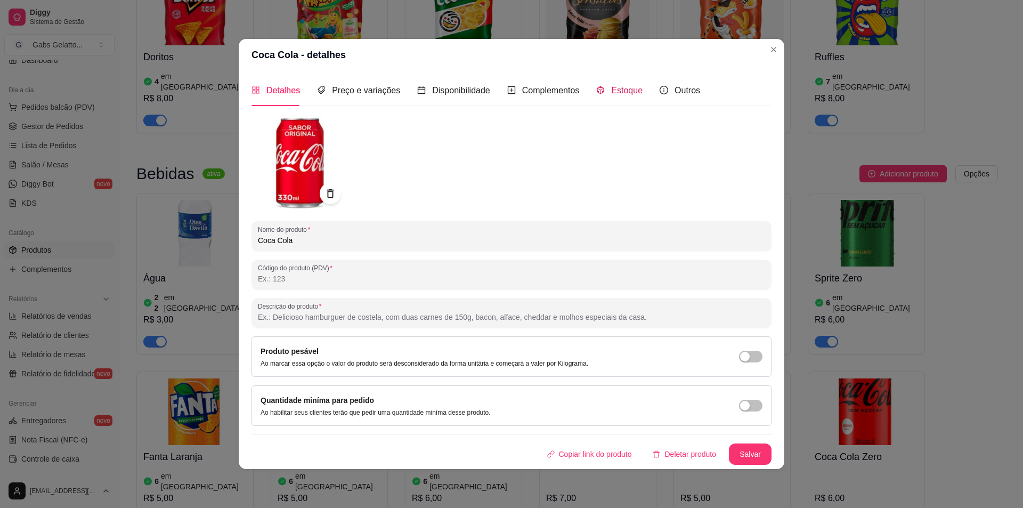
click at [630, 87] on span "Estoque" at bounding box center [626, 90] width 31 height 9
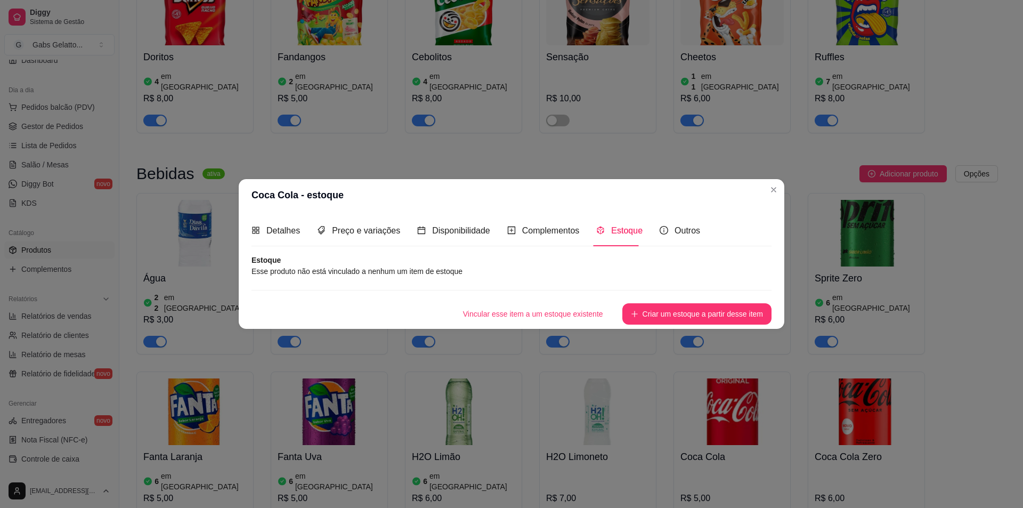
click at [682, 306] on button "Criar um estoque a partir desse item" at bounding box center [697, 313] width 149 height 21
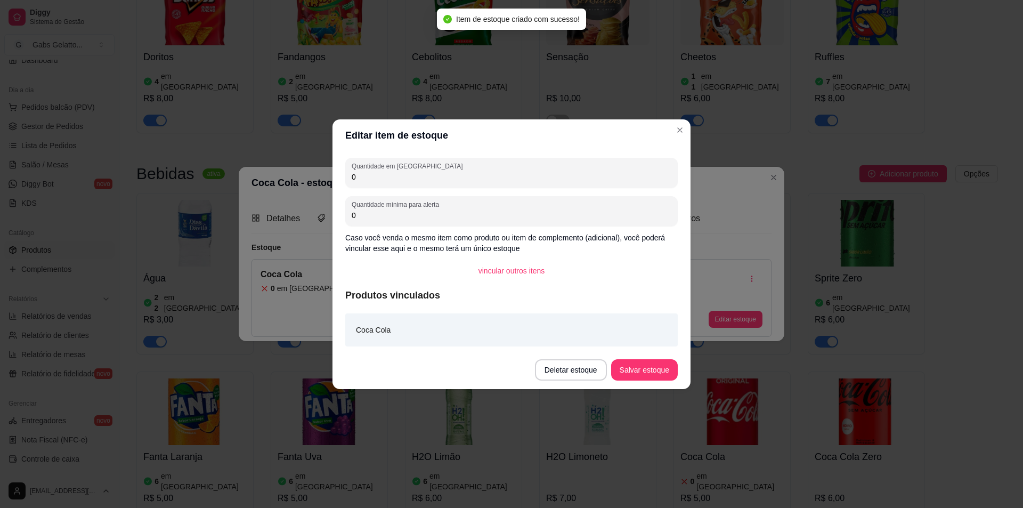
click at [509, 172] on input "0" at bounding box center [512, 177] width 320 height 11
type input "6"
click at [633, 370] on button "Salvar estoque" at bounding box center [644, 369] width 65 height 21
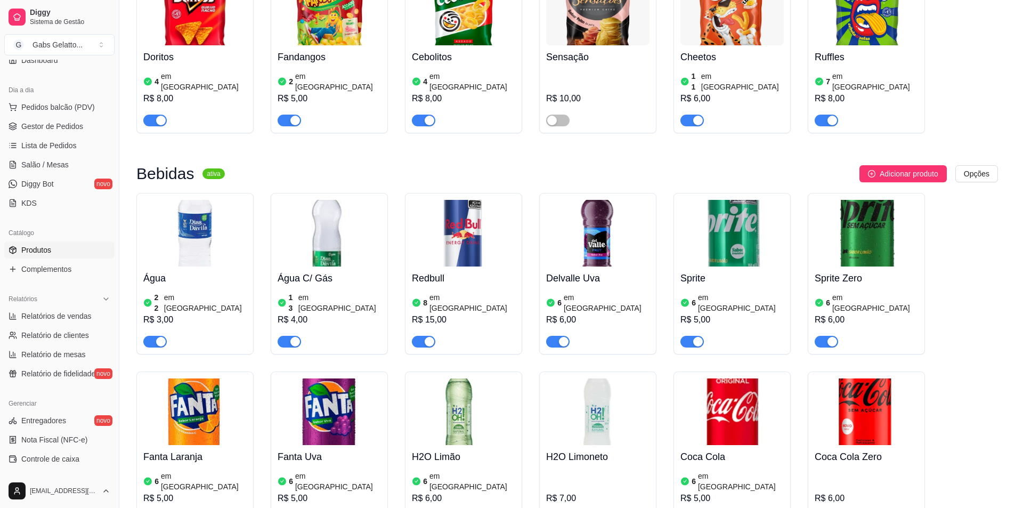
click at [601, 378] on img at bounding box center [597, 411] width 103 height 67
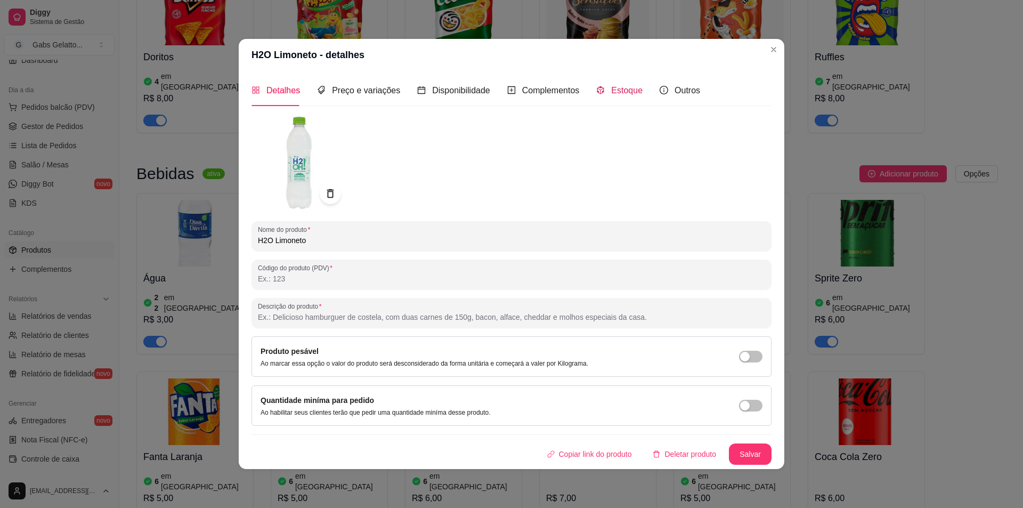
click at [611, 90] on span "Estoque" at bounding box center [626, 90] width 31 height 9
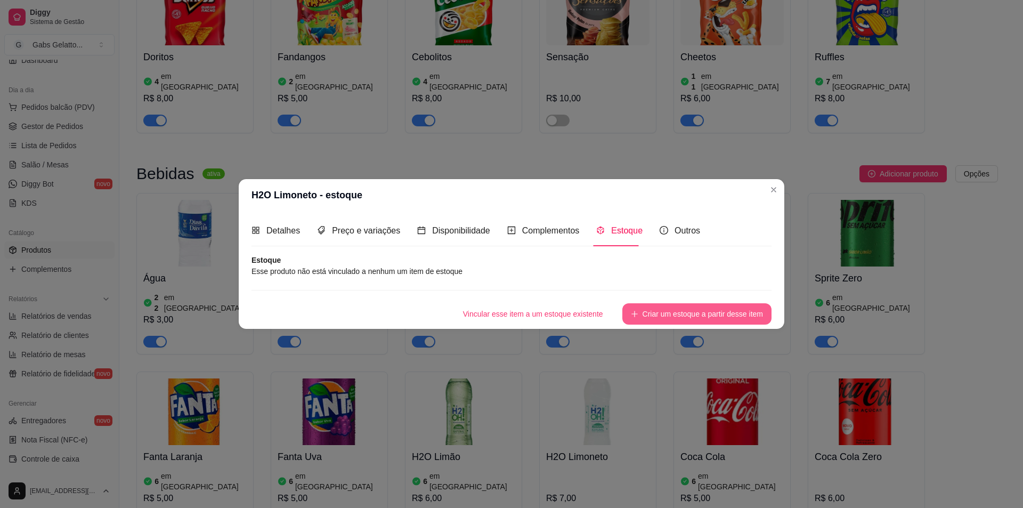
drag, startPoint x: 667, startPoint y: 327, endPoint x: 669, endPoint y: 314, distance: 13.5
click at [668, 326] on div "Detalhes Preço e variações Disponibilidade Complementos Estoque Outros Nome do …" at bounding box center [512, 269] width 546 height 117
click at [672, 310] on button "Criar um estoque a partir desse item" at bounding box center [697, 313] width 149 height 21
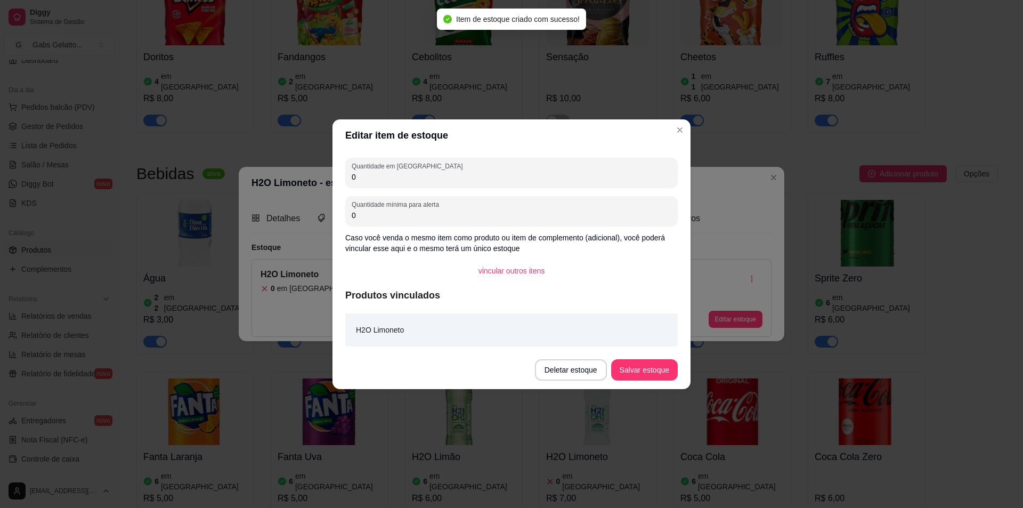
click at [437, 181] on input "0" at bounding box center [512, 177] width 320 height 11
type input "6"
click at [649, 376] on button "Salvar estoque" at bounding box center [644, 369] width 65 height 21
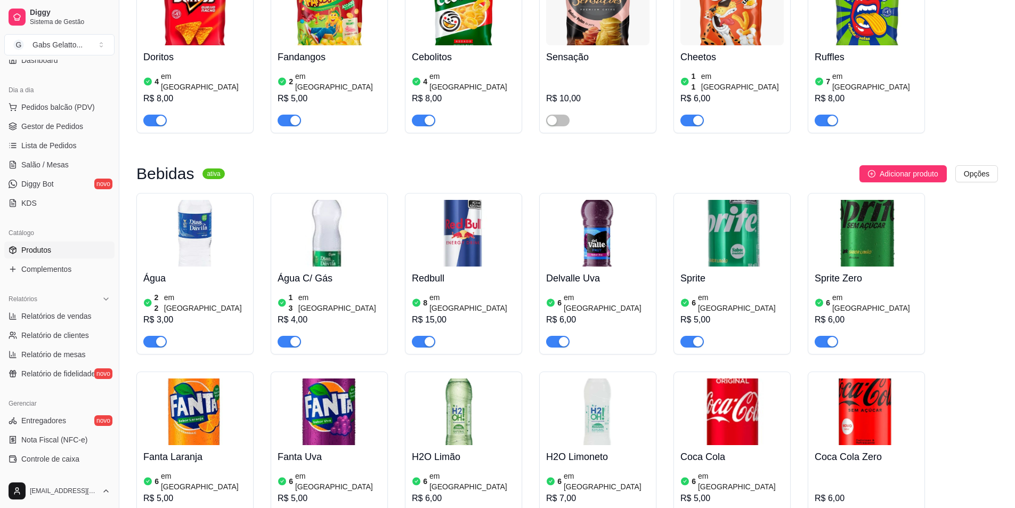
click at [851, 378] on img at bounding box center [866, 411] width 103 height 67
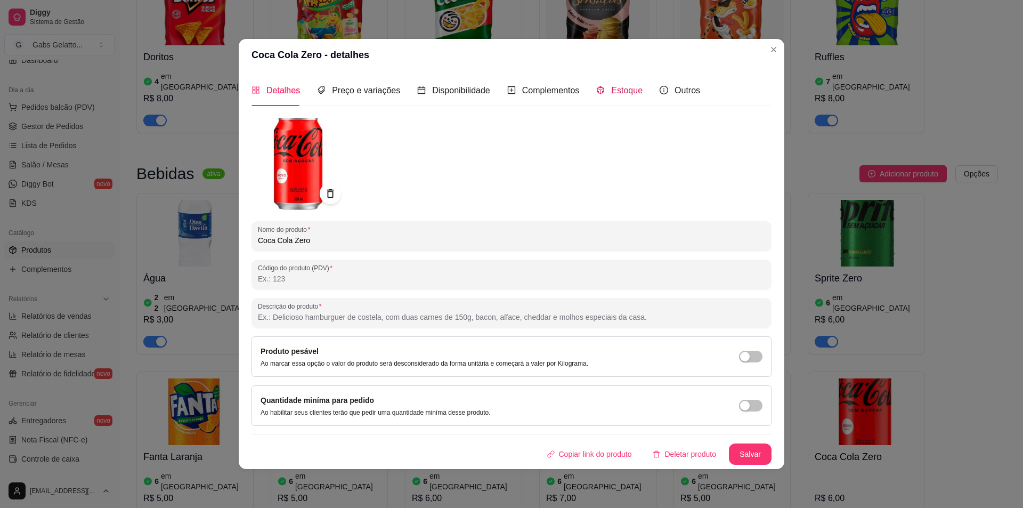
drag, startPoint x: 623, startPoint y: 93, endPoint x: 588, endPoint y: 144, distance: 61.8
click at [623, 94] on span "Estoque" at bounding box center [626, 90] width 31 height 9
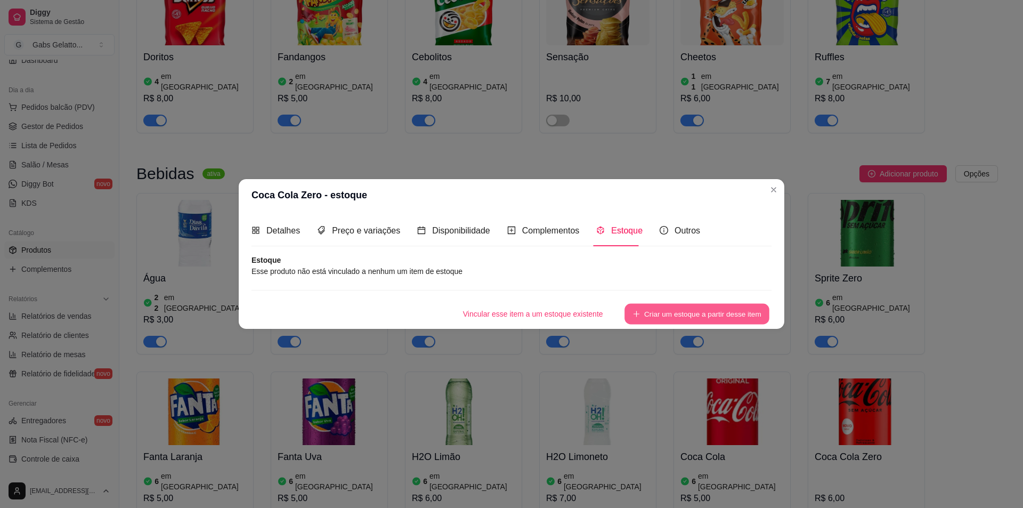
click at [690, 314] on button "Criar um estoque a partir desse item" at bounding box center [697, 313] width 145 height 21
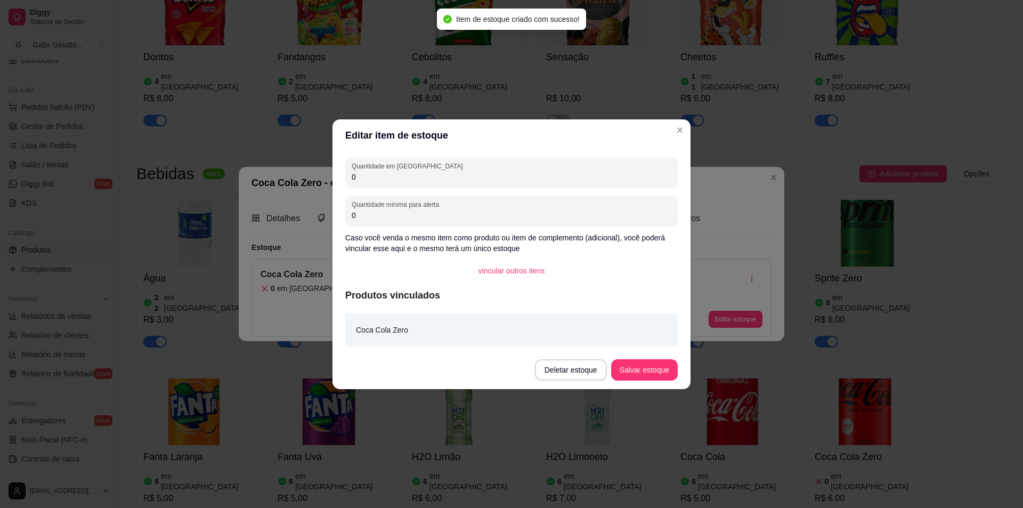
click at [406, 175] on input "0" at bounding box center [512, 177] width 320 height 11
type input "6"
click at [645, 366] on button "Salvar estoque" at bounding box center [644, 369] width 65 height 21
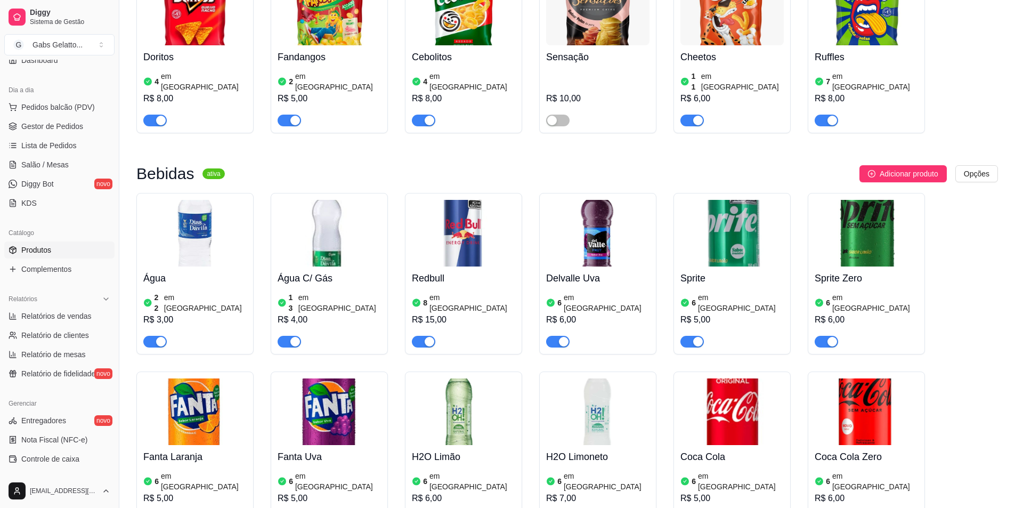
scroll to position [2017, 0]
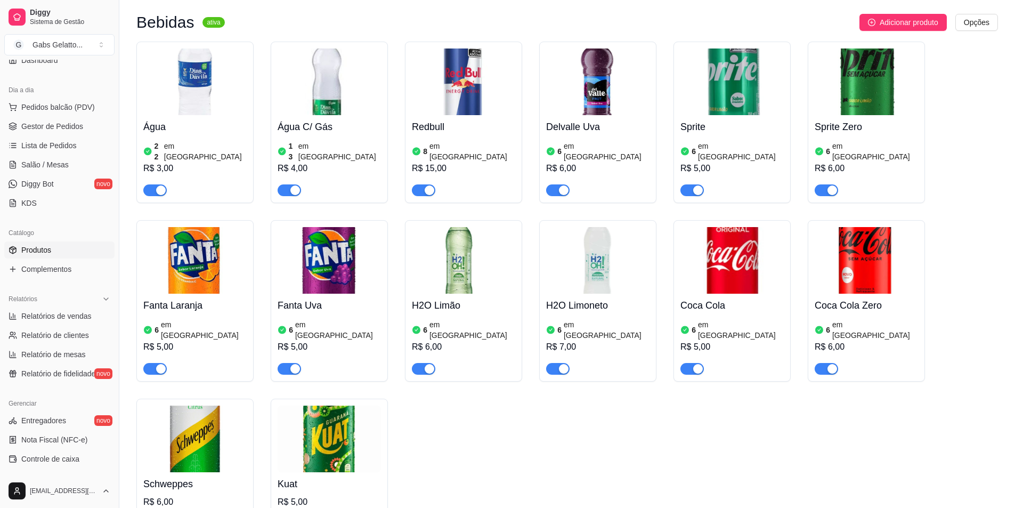
click at [199, 406] on img at bounding box center [194, 439] width 103 height 67
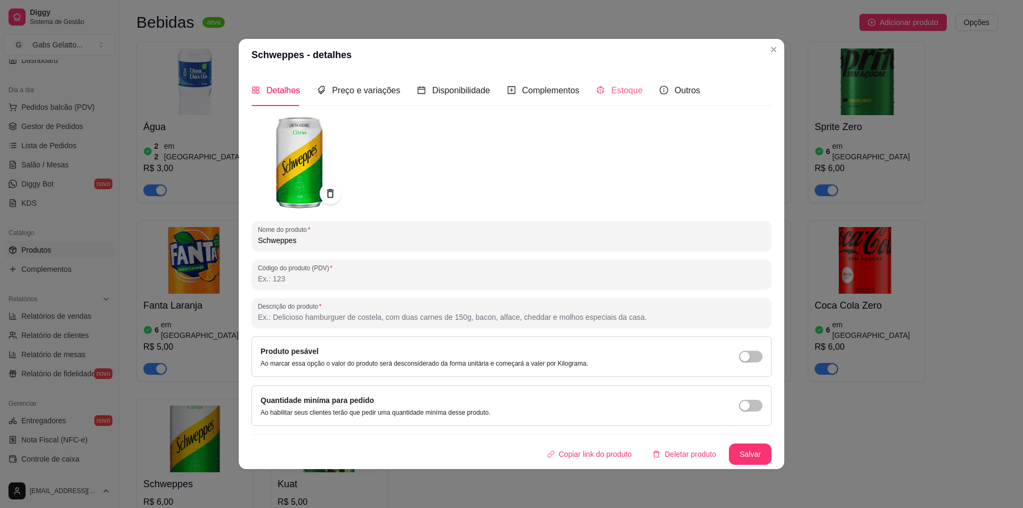
click at [617, 98] on div "Estoque" at bounding box center [619, 90] width 46 height 30
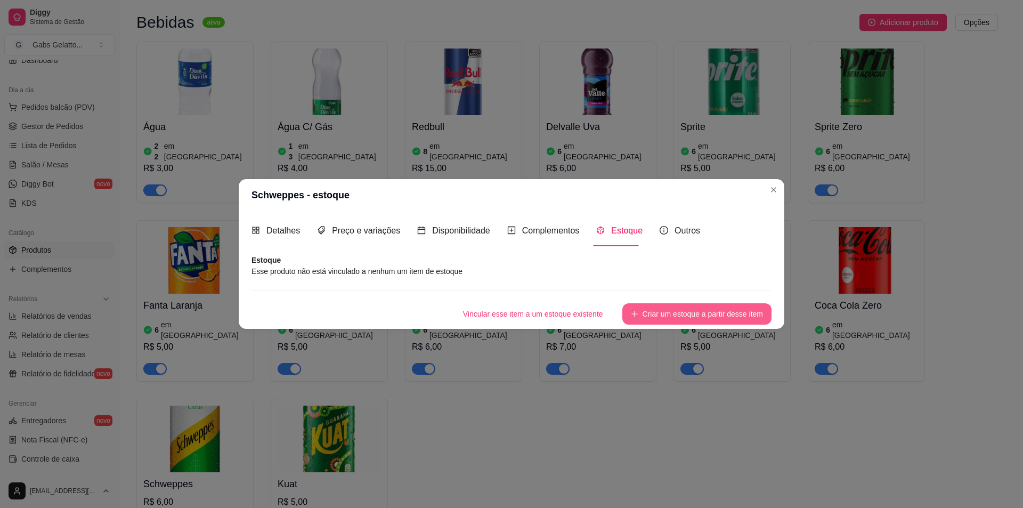
click at [663, 315] on button "Criar um estoque a partir desse item" at bounding box center [697, 313] width 149 height 21
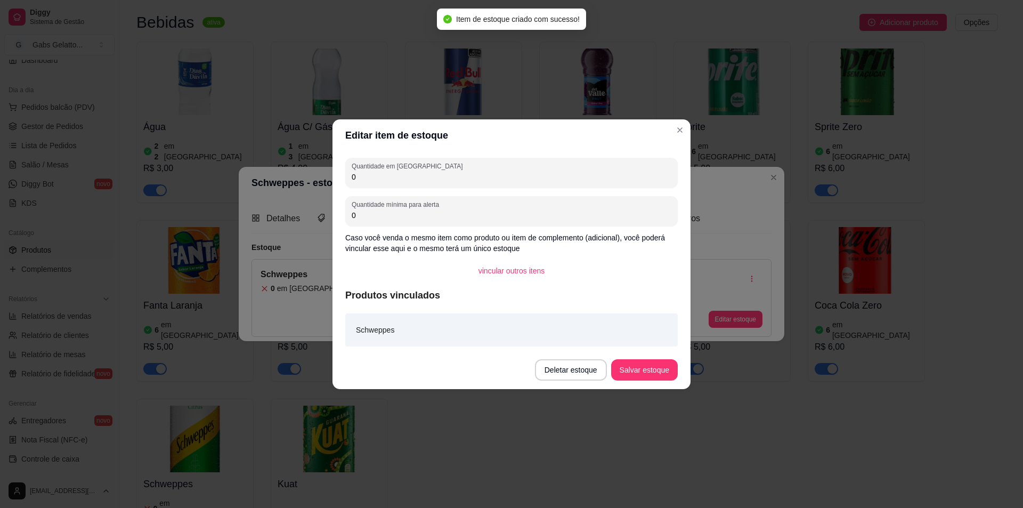
click at [445, 170] on div "0" at bounding box center [512, 172] width 320 height 21
type input "6"
click at [630, 368] on button "Salvar estoque" at bounding box center [644, 369] width 65 height 21
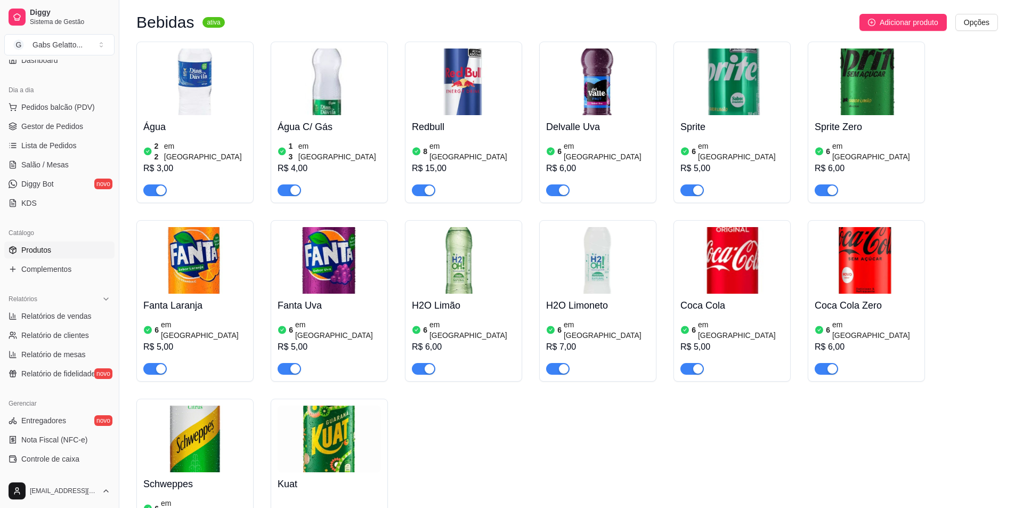
click at [346, 406] on img at bounding box center [329, 439] width 103 height 67
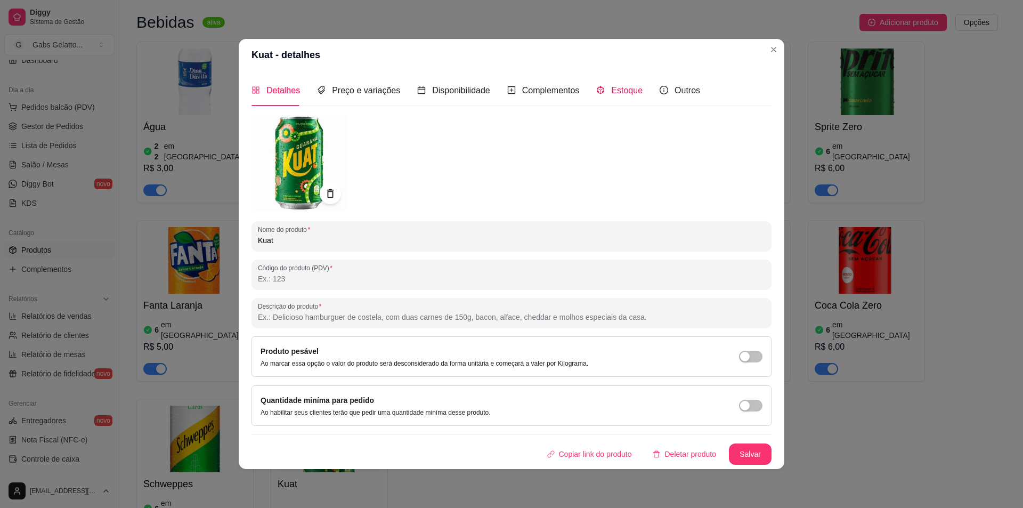
click at [616, 91] on span "Estoque" at bounding box center [626, 90] width 31 height 9
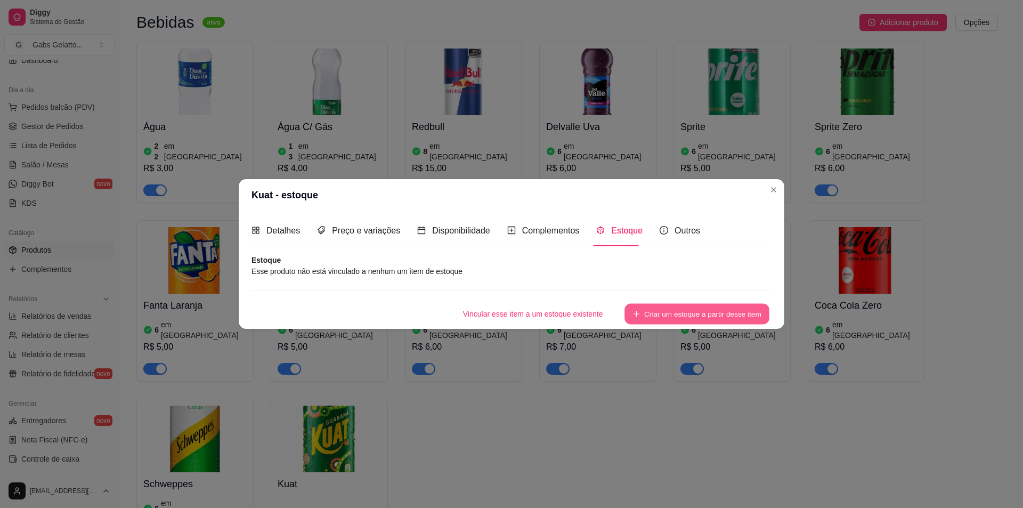
click at [666, 310] on button "Criar um estoque a partir desse item" at bounding box center [697, 313] width 145 height 21
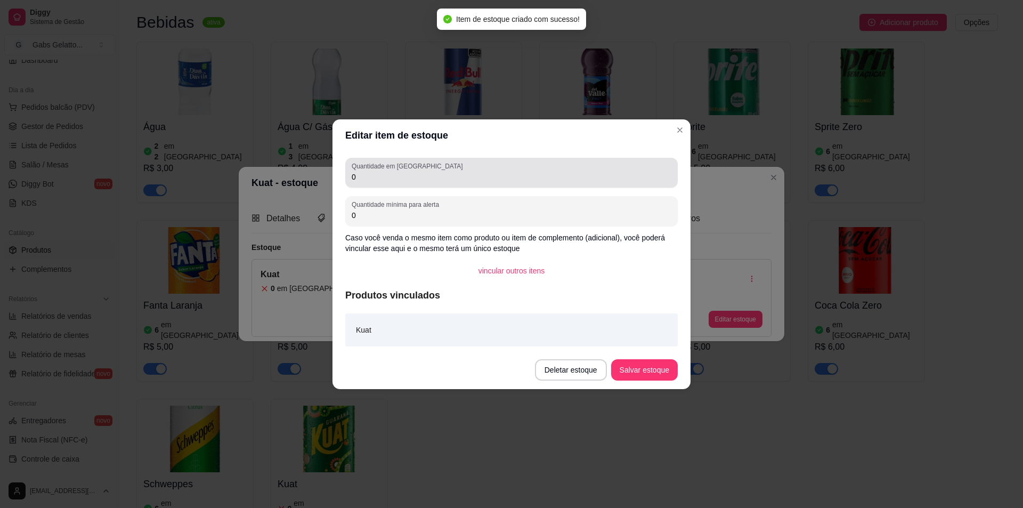
click at [436, 175] on input "0" at bounding box center [512, 177] width 320 height 11
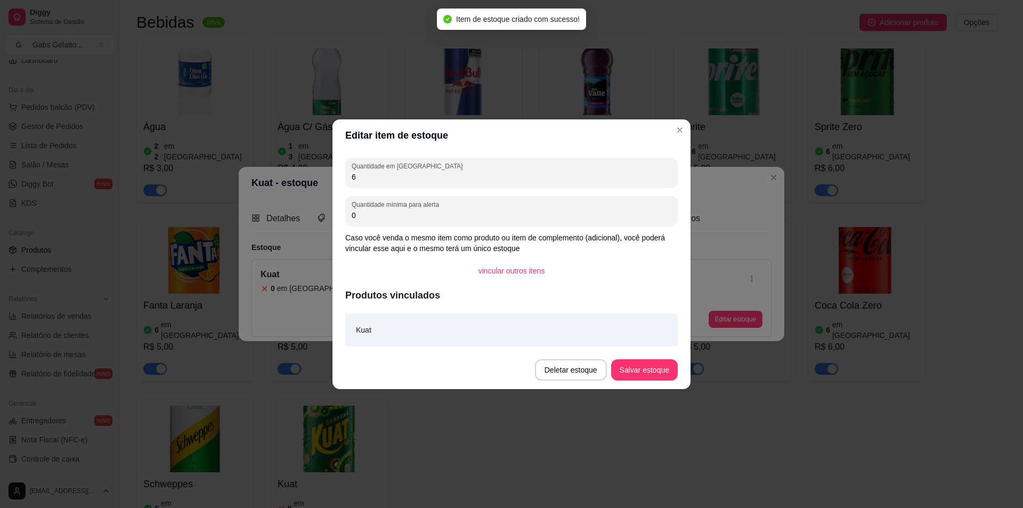
type input "6"
click at [624, 374] on button "Salvar estoque" at bounding box center [644, 369] width 67 height 21
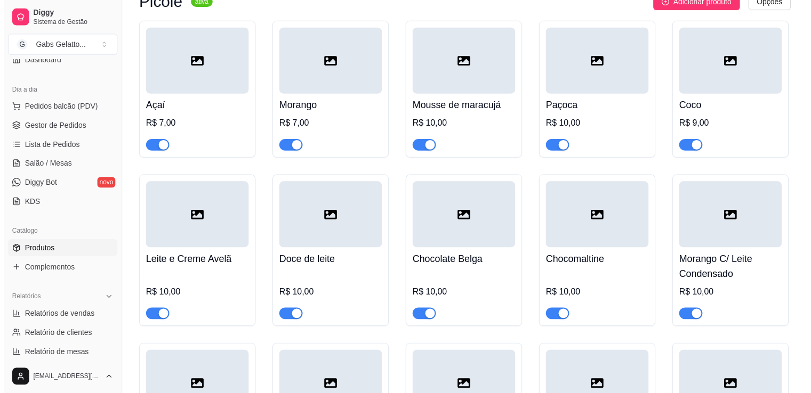
scroll to position [99, 0]
